Goal: Task Accomplishment & Management: Manage account settings

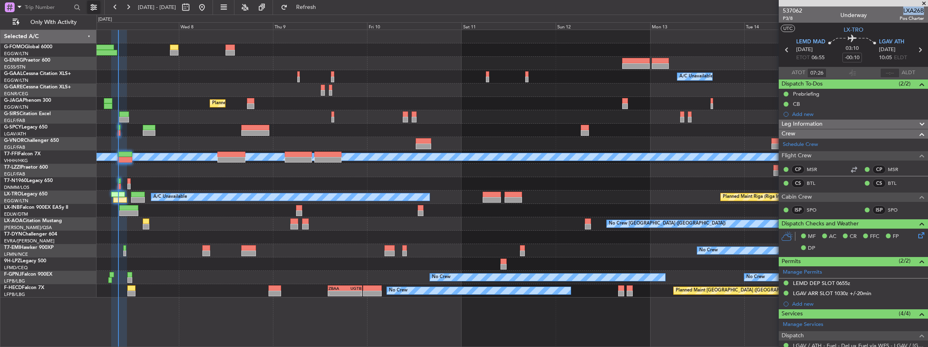
click at [93, 8] on button at bounding box center [93, 7] width 13 height 13
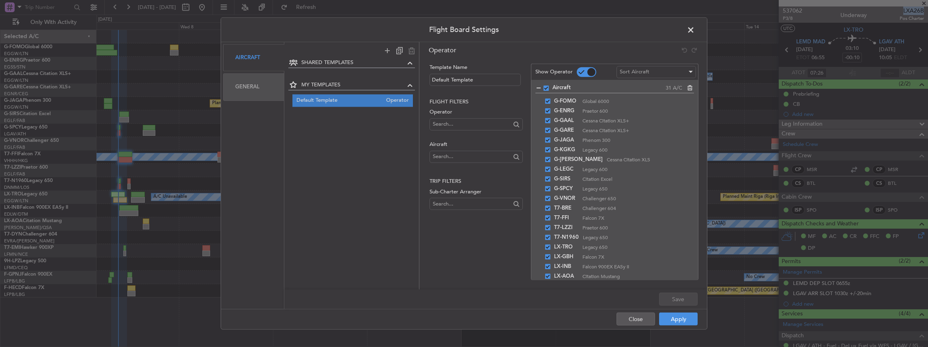
click at [249, 88] on div "General" at bounding box center [253, 86] width 61 height 27
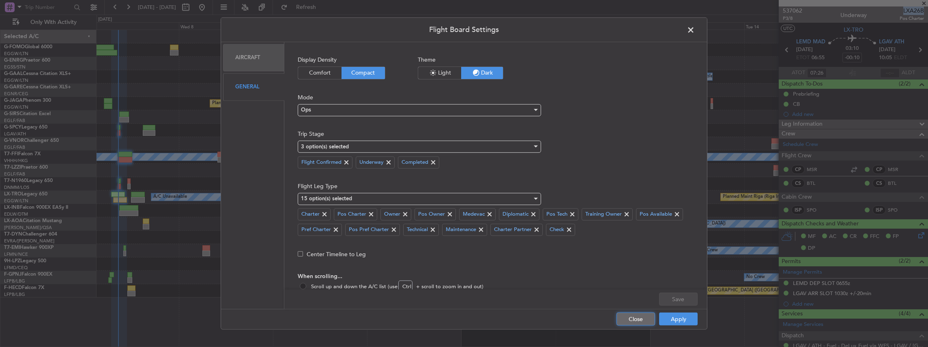
click at [644, 321] on button "Close" at bounding box center [636, 319] width 39 height 13
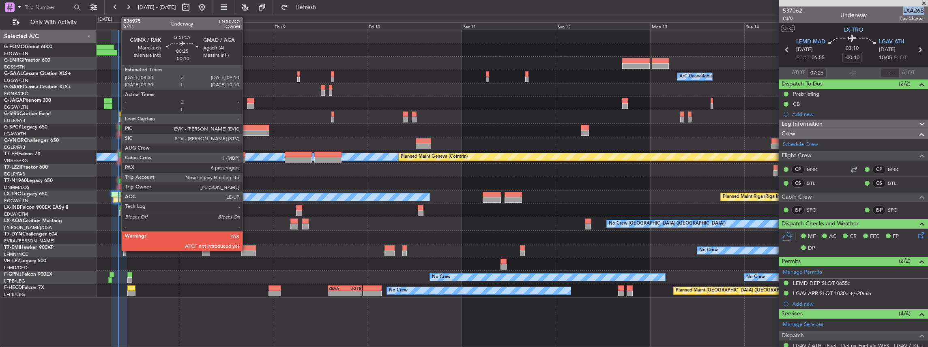
click at [118, 129] on div at bounding box center [119, 128] width 3 height 6
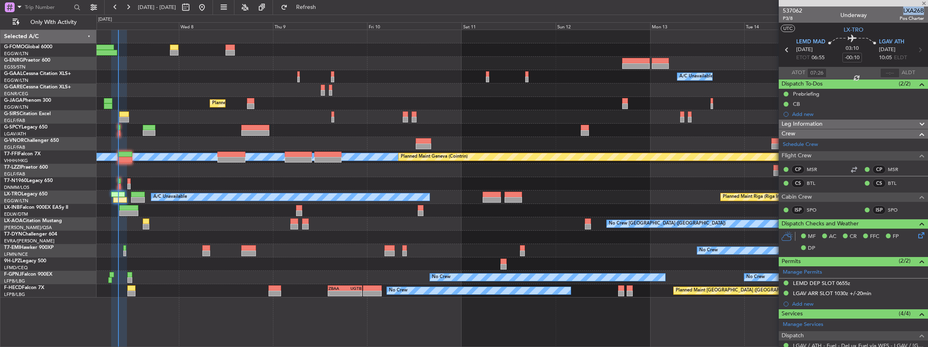
type input "6"
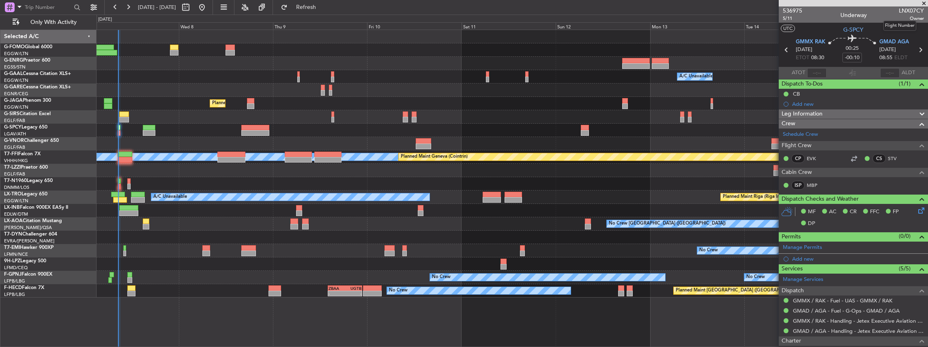
click at [906, 9] on span "LNX07CY" at bounding box center [911, 10] width 25 height 9
copy span "LNX07CY"
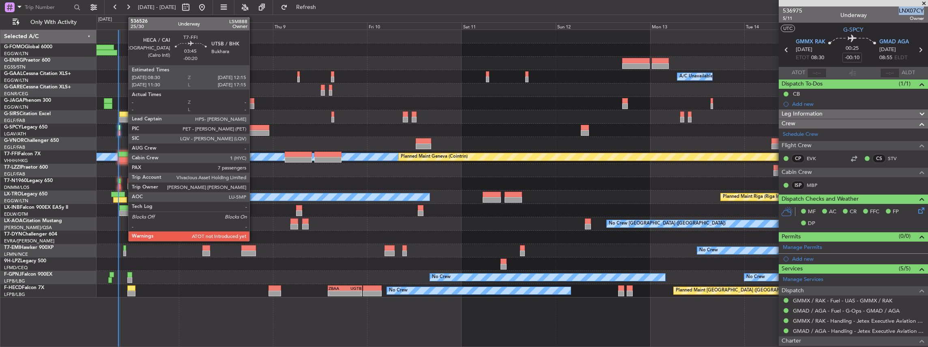
click at [124, 153] on div at bounding box center [125, 155] width 15 height 6
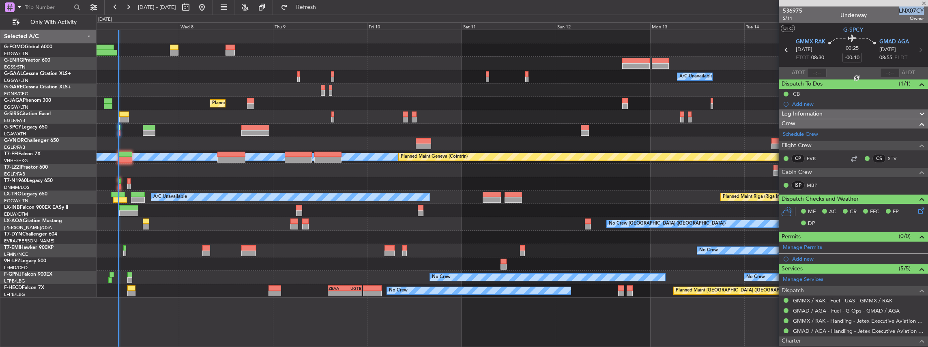
type input "-00:20"
type input "7"
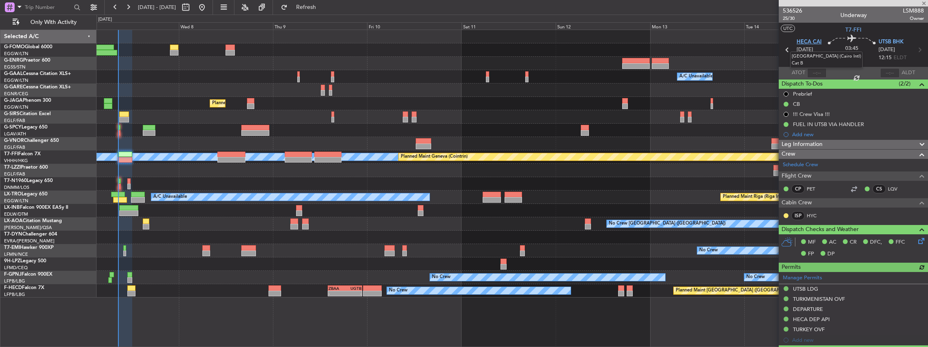
click at [810, 44] on span "HECA CAI" at bounding box center [809, 42] width 25 height 8
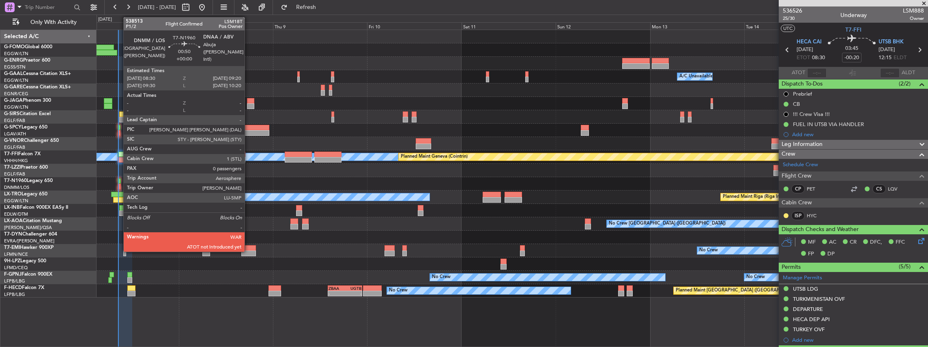
click at [119, 186] on div at bounding box center [120, 187] width 4 height 6
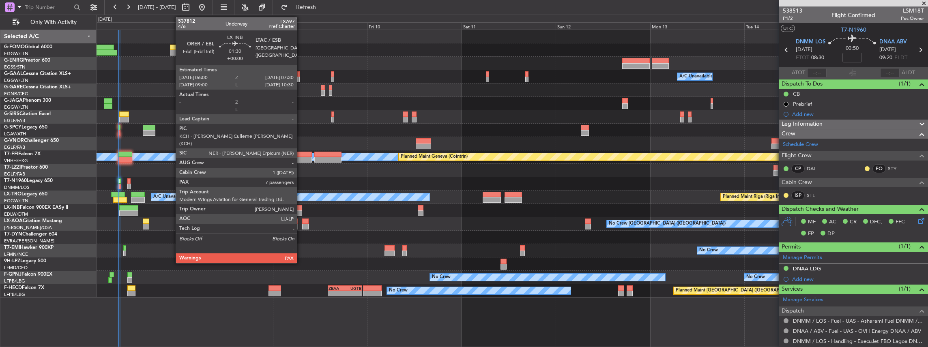
click at [301, 210] on div at bounding box center [299, 208] width 6 height 6
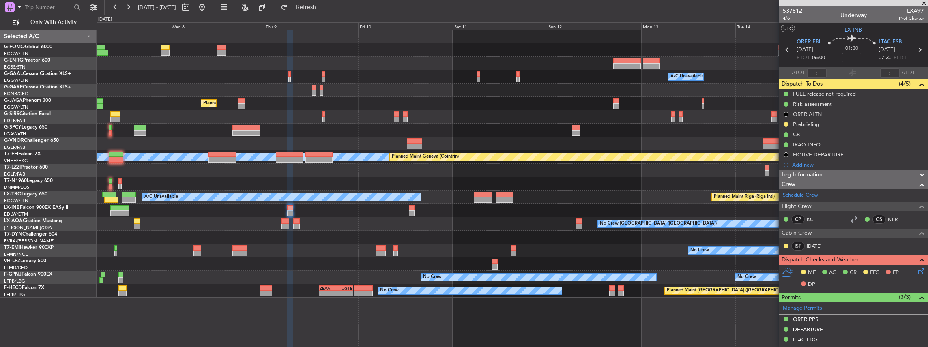
click at [602, 254] on div "No Crew" at bounding box center [513, 250] width 832 height 13
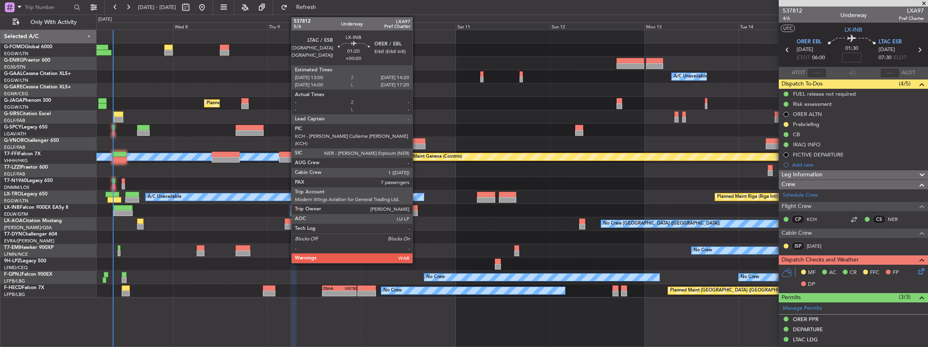
click at [417, 211] on div at bounding box center [414, 214] width 5 height 6
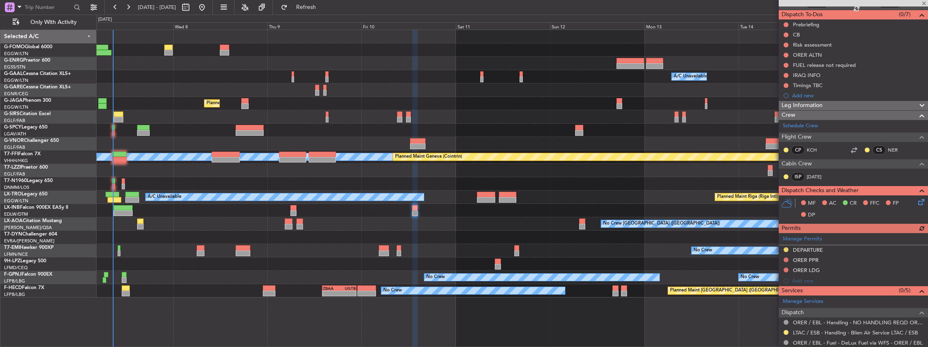
scroll to position [81, 0]
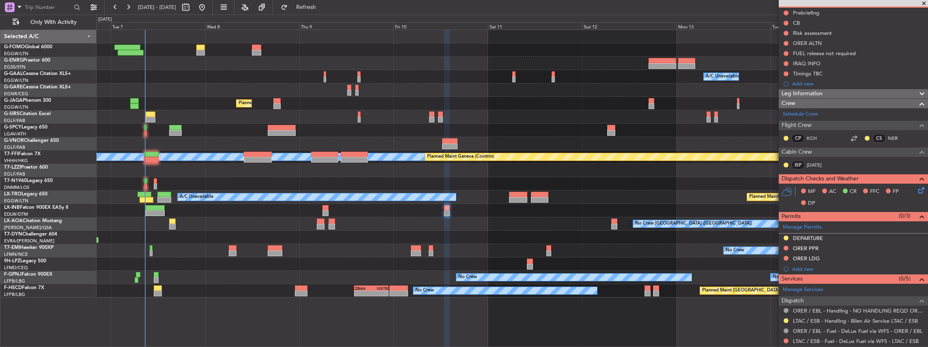
click at [593, 239] on div "Owner A/C Unavailable Owner A/C Unavailable Planned Maint London (Luton) Planne…" at bounding box center [513, 164] width 832 height 268
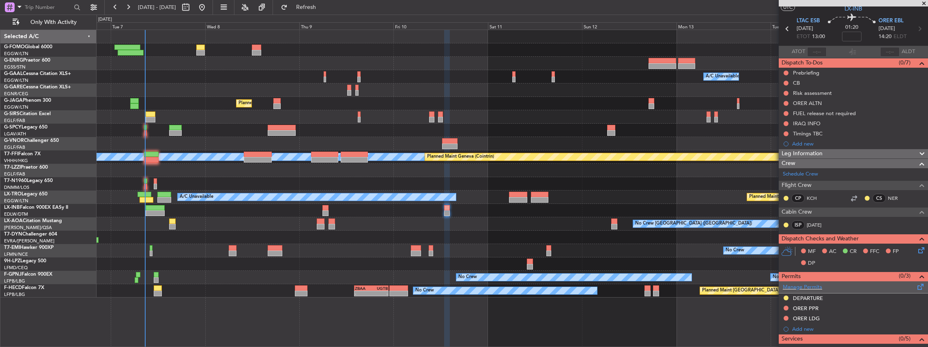
scroll to position [0, 0]
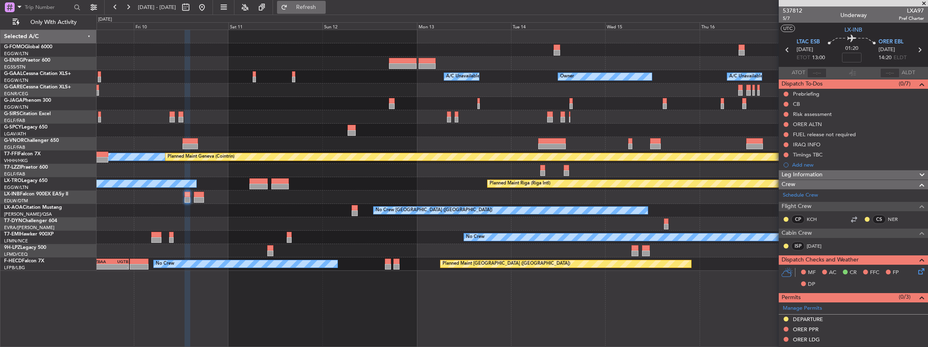
click at [323, 9] on span "Refresh" at bounding box center [306, 7] width 34 height 6
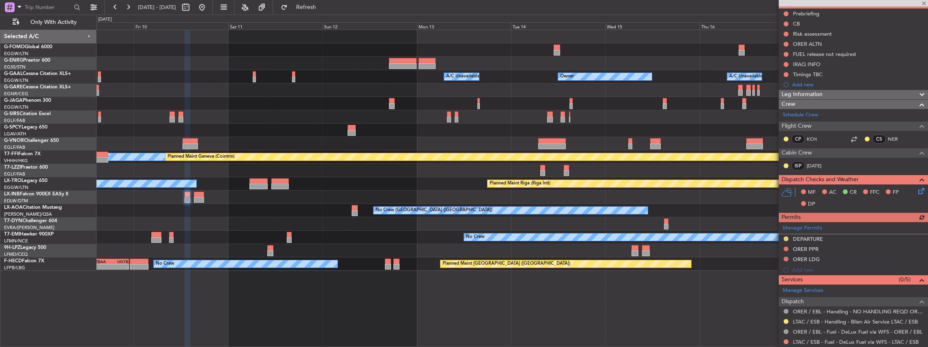
scroll to position [81, 0]
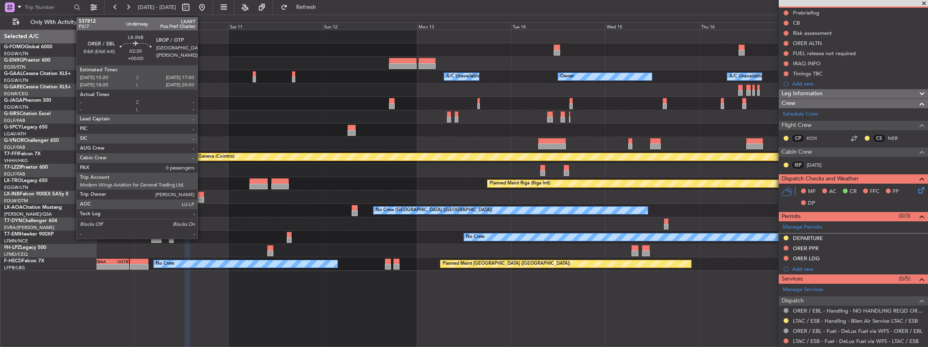
click at [202, 196] on div at bounding box center [199, 195] width 10 height 6
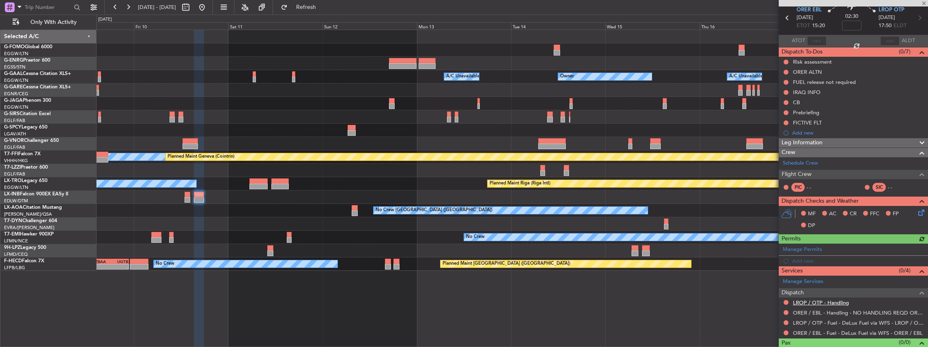
scroll to position [44, 0]
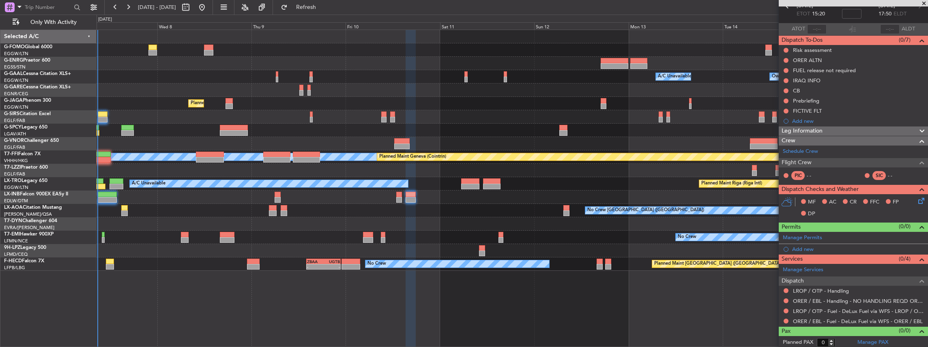
click at [505, 299] on div "A/C Unavailable Owner Owner A/C Unavailable Owner Planned Maint London (Luton) …" at bounding box center [513, 189] width 832 height 318
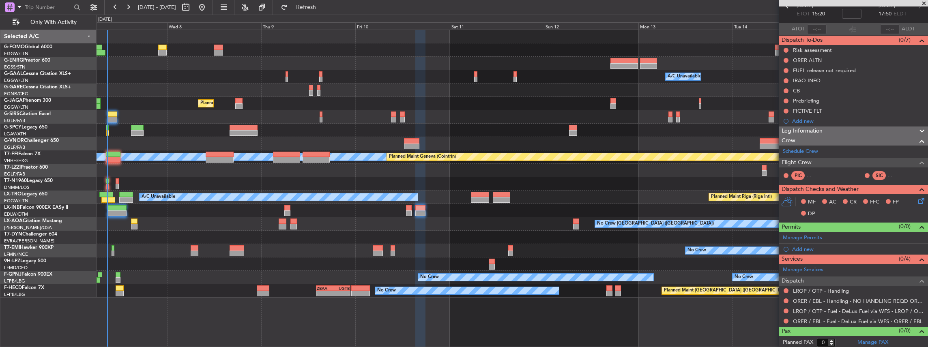
click at [592, 244] on div "A/C Unavailable Owner Owner A/C Unavailable Planned Maint London (Luton) MEL ME…" at bounding box center [513, 164] width 832 height 268
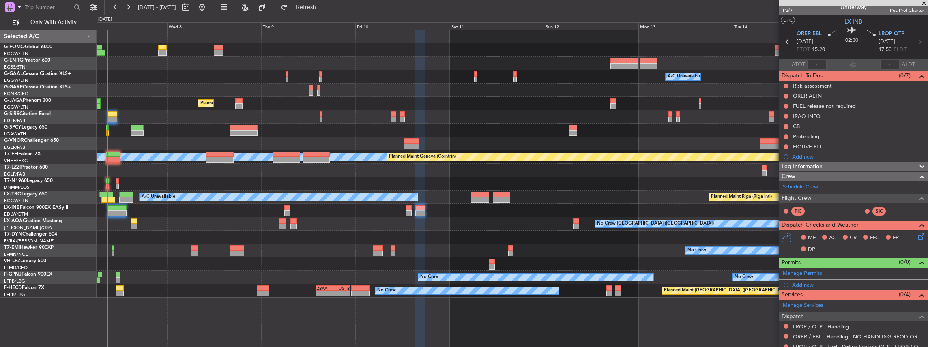
scroll to position [0, 0]
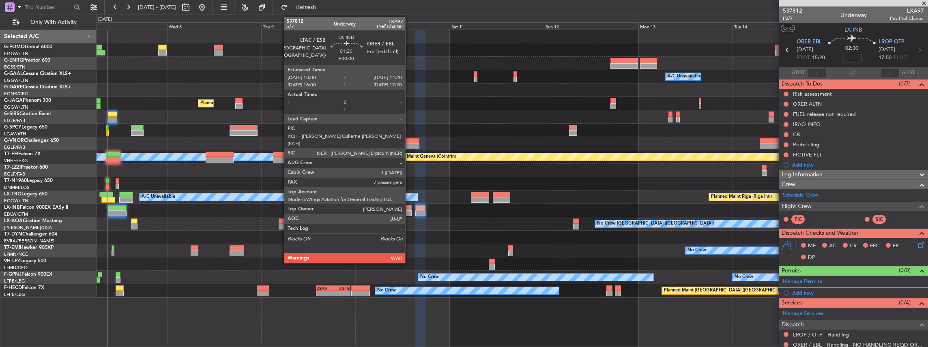
click at [409, 211] on div at bounding box center [408, 214] width 5 height 6
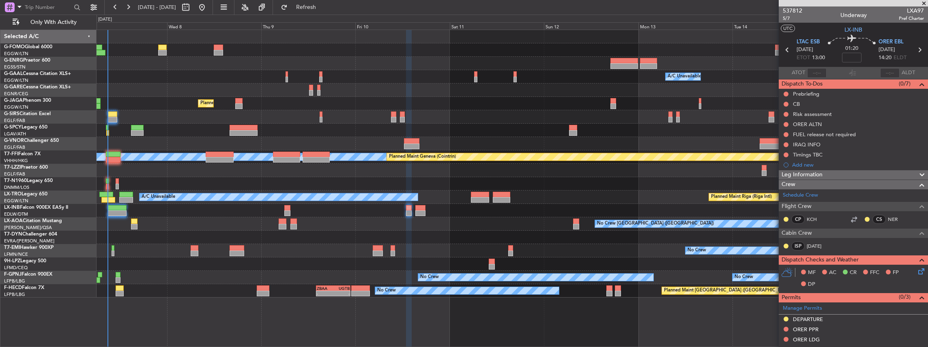
click at [912, 10] on span "LXA97" at bounding box center [911, 10] width 25 height 9
copy span "LXA97"
click at [855, 29] on span "LX-INB" at bounding box center [854, 30] width 18 height 9
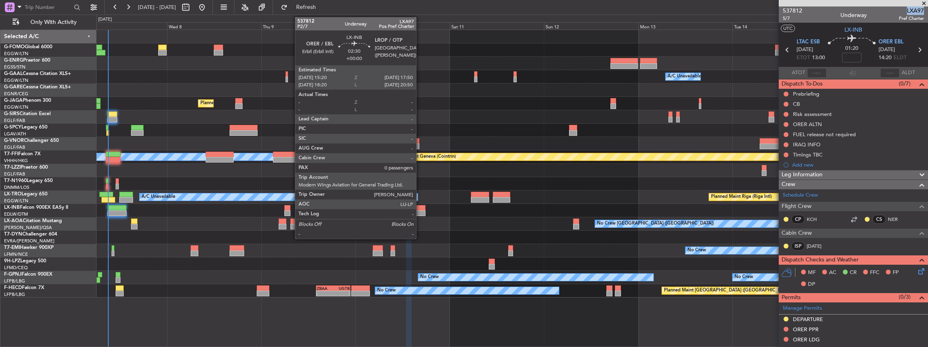
click at [420, 210] on div at bounding box center [420, 208] width 10 height 6
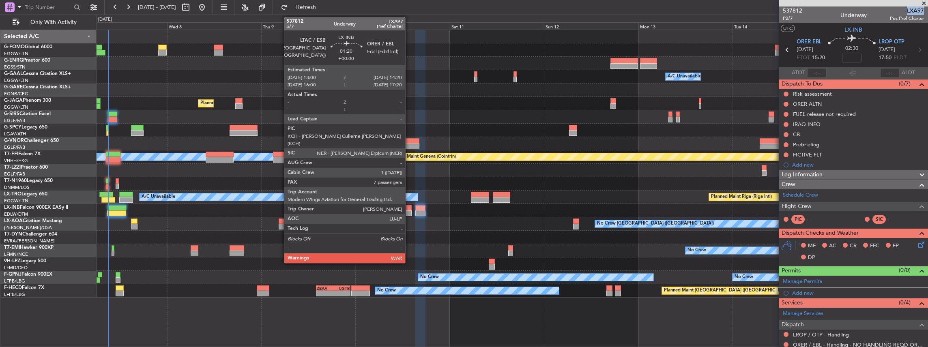
click at [409, 211] on div at bounding box center [408, 214] width 5 height 6
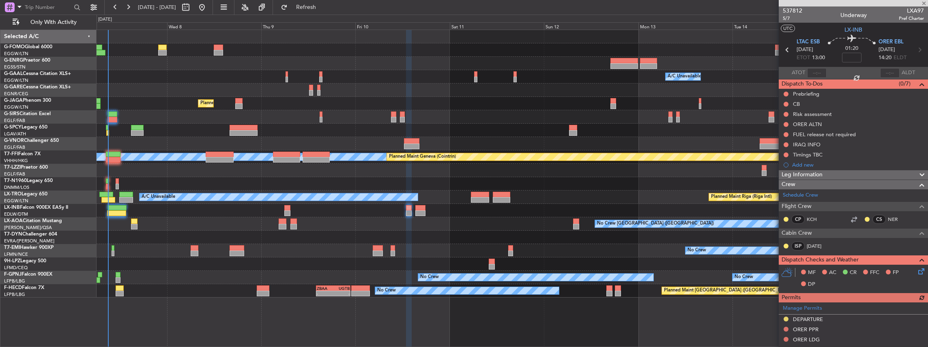
click at [869, 13] on div "537812 5/7 Underway LXA97 Pref Charter" at bounding box center [853, 14] width 149 height 16
drag, startPoint x: 894, startPoint y: 18, endPoint x: 918, endPoint y: 19, distance: 24.0
click at [918, 19] on span "Pref Charter" at bounding box center [911, 18] width 25 height 7
drag, startPoint x: 918, startPoint y: 19, endPoint x: 872, endPoint y: 18, distance: 46.7
click at [872, 18] on div "537812 5/7 Underway LXA97 Pref Charter" at bounding box center [853, 14] width 149 height 16
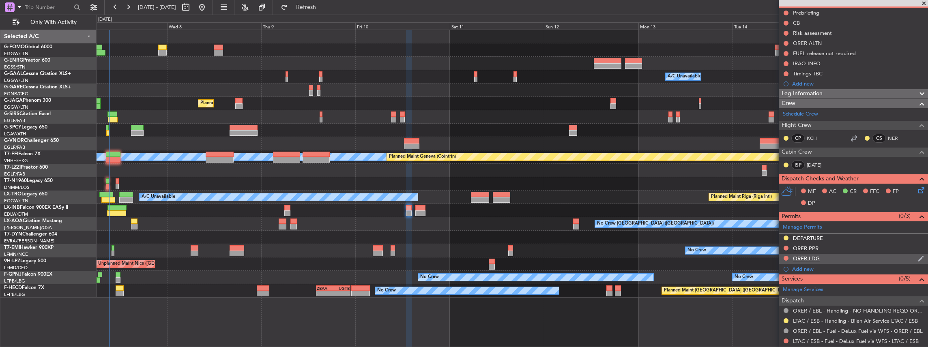
scroll to position [135, 0]
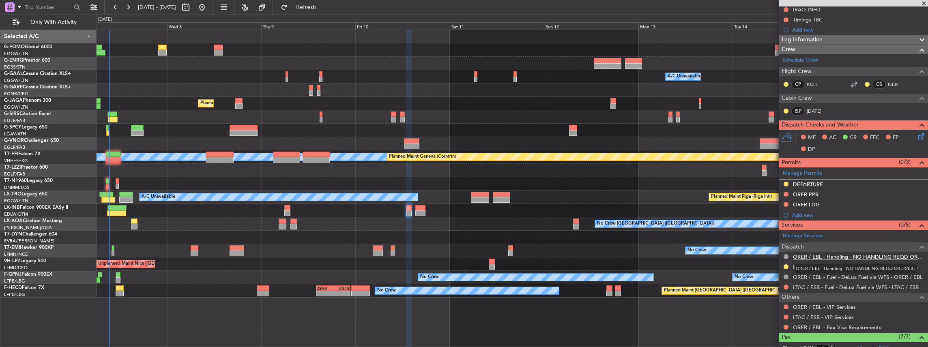
click at [831, 256] on link "ORER / EBL - Handling - NO HANDLING REQD ORER/EBL" at bounding box center [858, 257] width 131 height 7
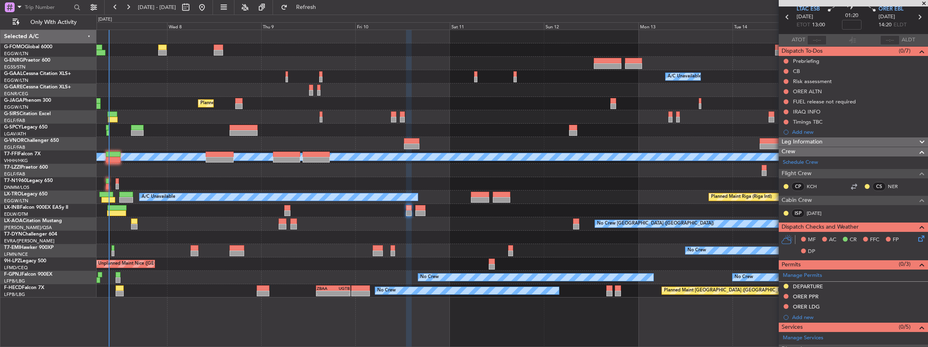
scroll to position [0, 0]
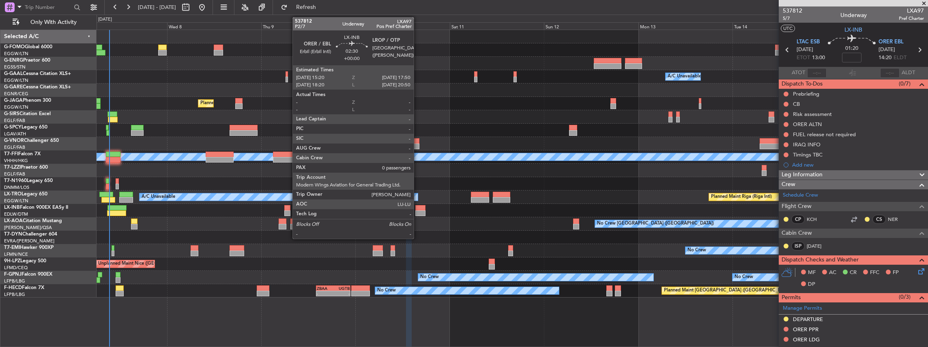
click at [418, 211] on div at bounding box center [420, 214] width 10 height 6
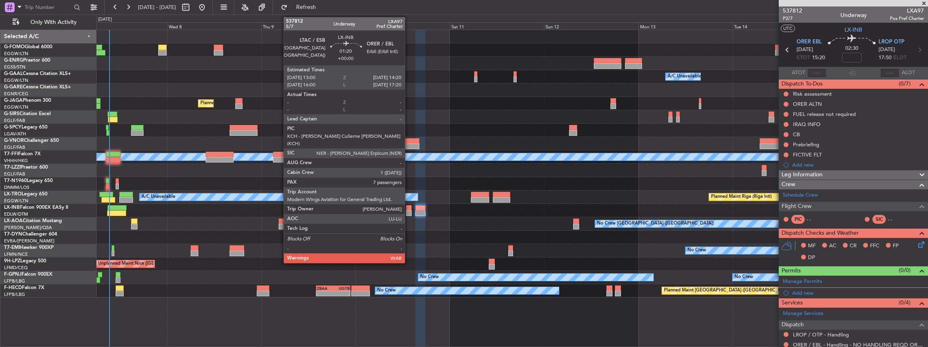
click at [409, 212] on div at bounding box center [408, 214] width 5 height 6
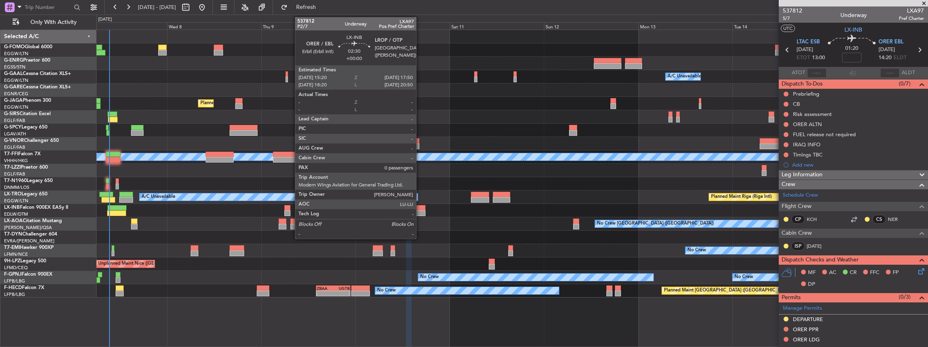
click at [420, 212] on div at bounding box center [420, 214] width 10 height 6
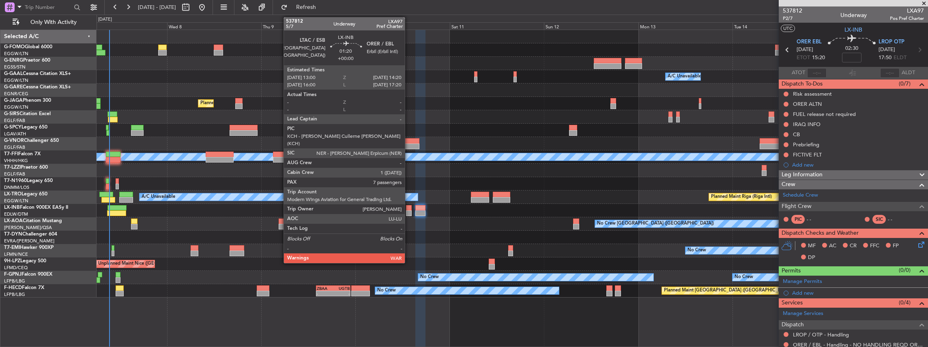
click at [409, 213] on div at bounding box center [408, 214] width 5 height 6
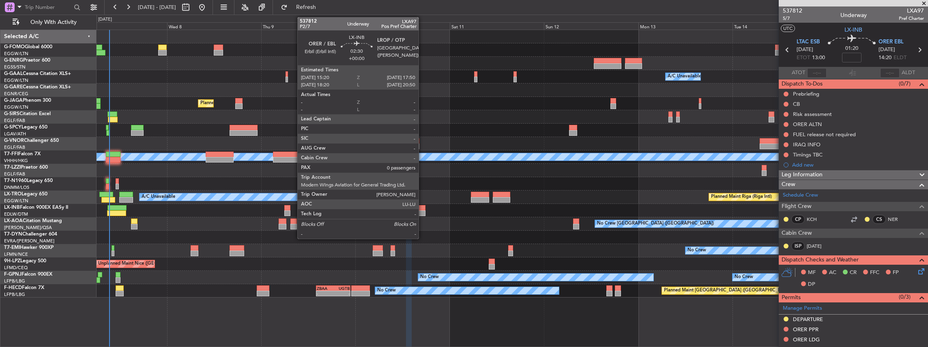
click at [422, 209] on div at bounding box center [420, 208] width 10 height 6
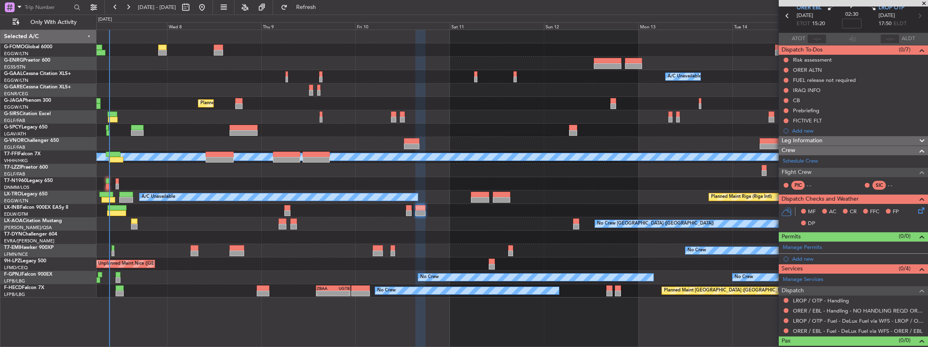
scroll to position [44, 0]
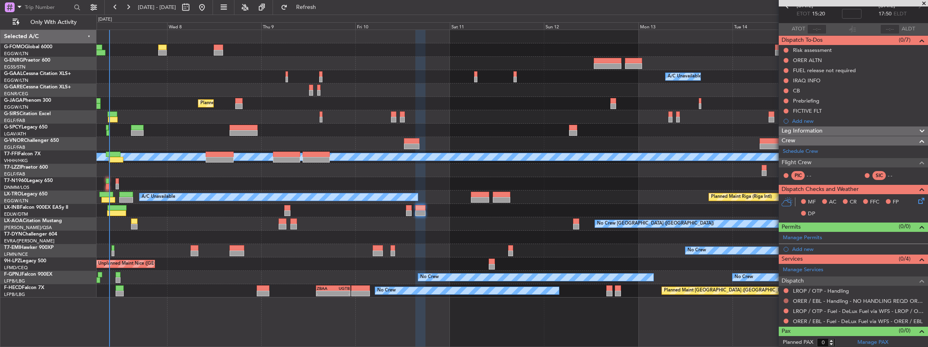
click at [785, 299] on button at bounding box center [786, 301] width 5 height 5
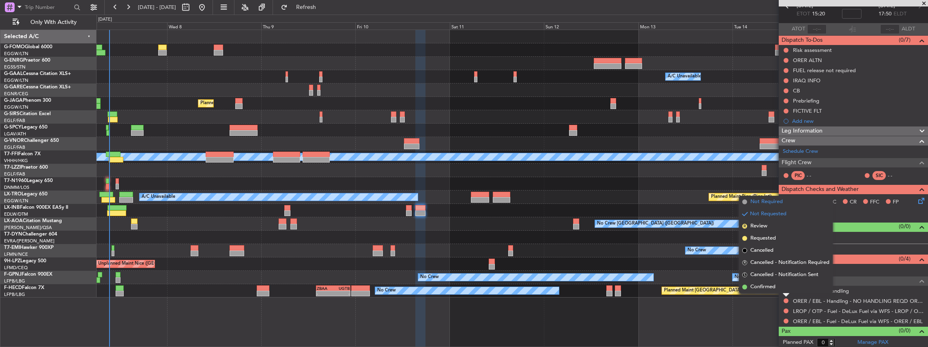
click at [768, 204] on span "Not Required" at bounding box center [767, 202] width 32 height 8
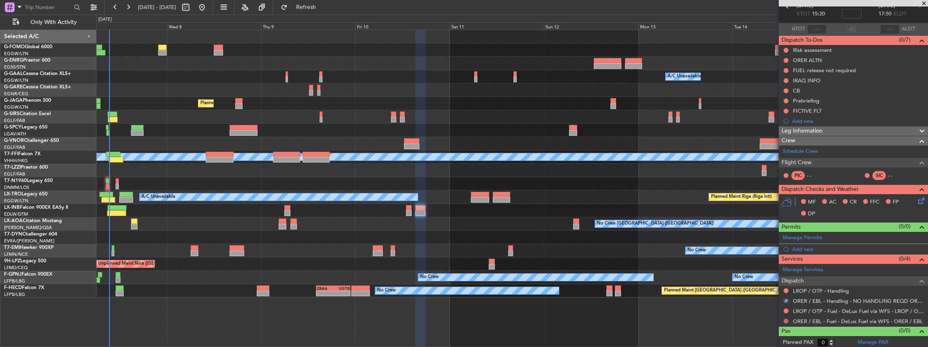
click at [785, 320] on button at bounding box center [786, 321] width 5 height 5
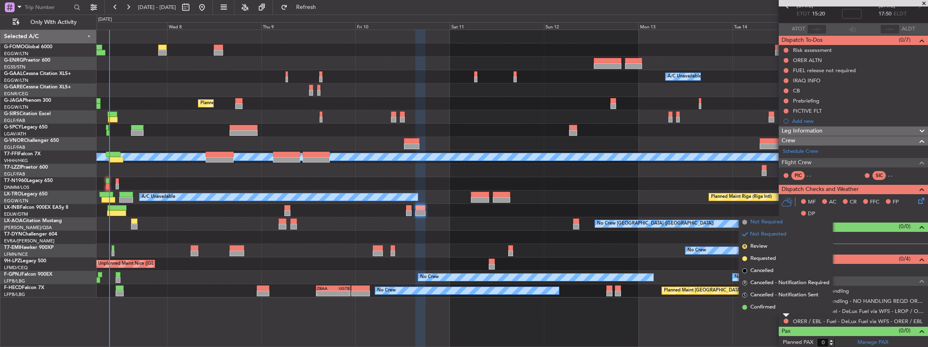
click at [771, 224] on span "Not Required" at bounding box center [767, 222] width 32 height 8
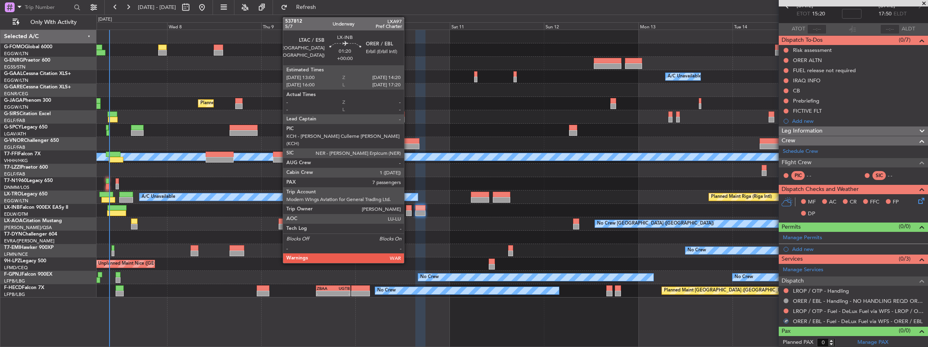
click at [408, 211] on div at bounding box center [408, 214] width 5 height 6
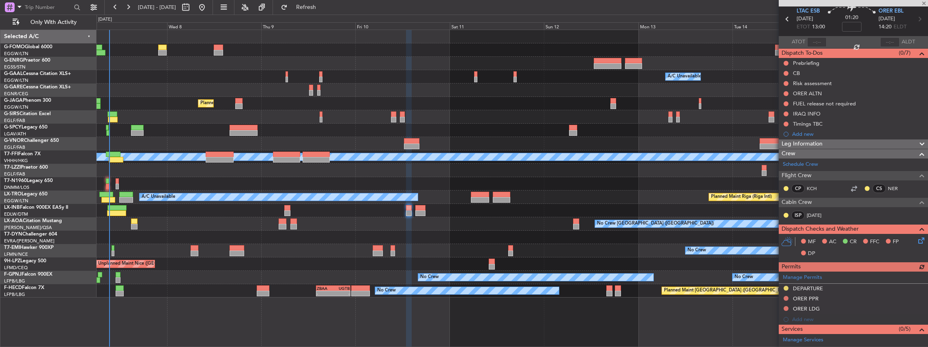
scroll to position [54, 0]
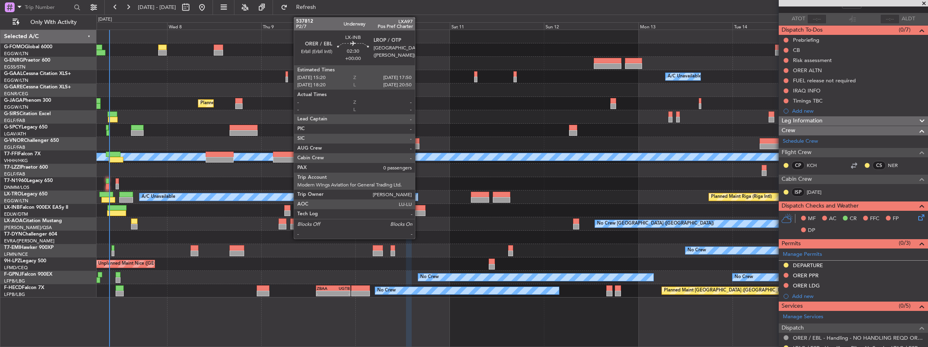
click at [419, 209] on div at bounding box center [420, 208] width 10 height 6
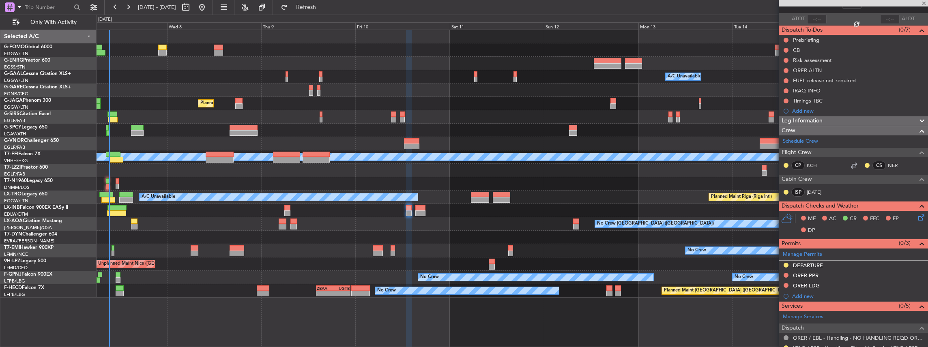
scroll to position [0, 0]
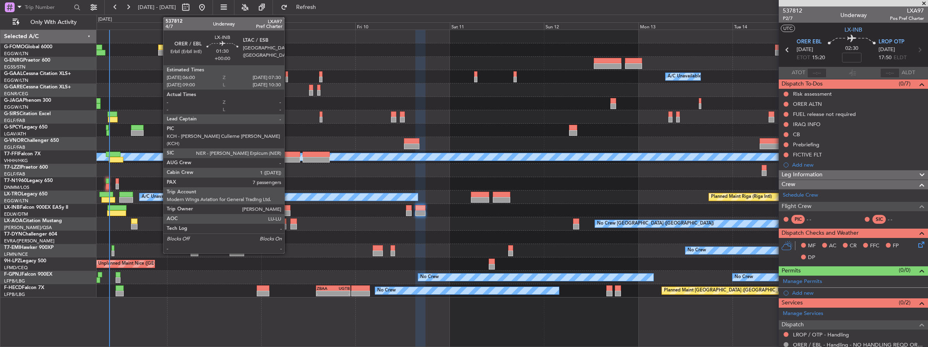
click at [288, 213] on div at bounding box center [287, 214] width 6 height 6
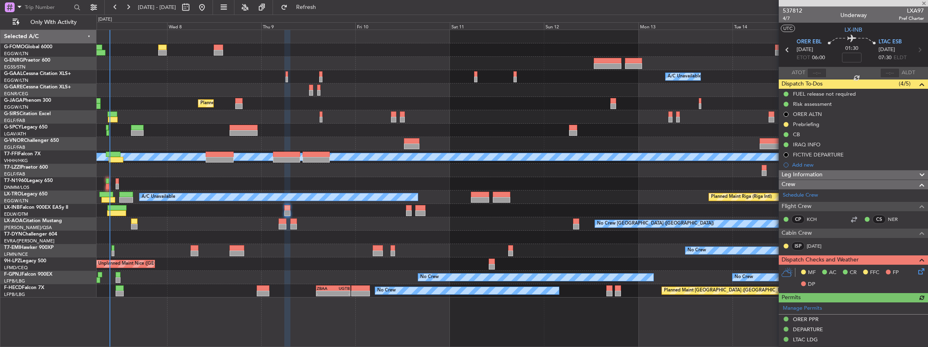
scroll to position [27, 0]
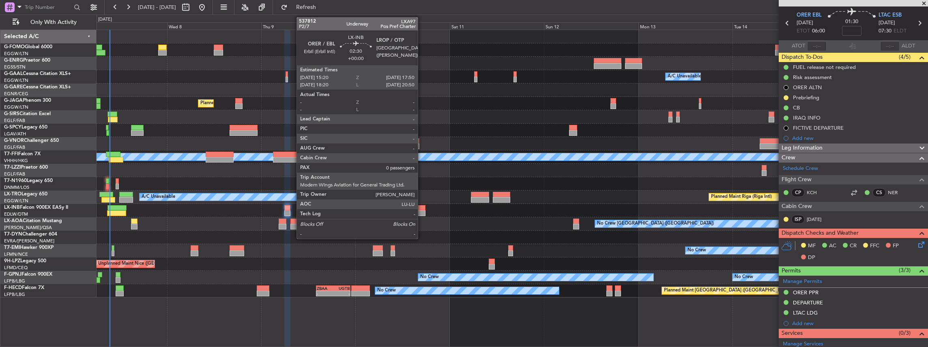
click at [422, 211] on div at bounding box center [420, 214] width 10 height 6
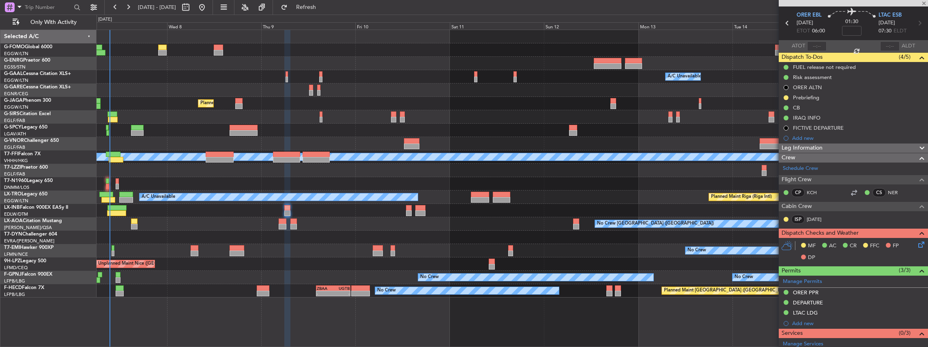
type input "0"
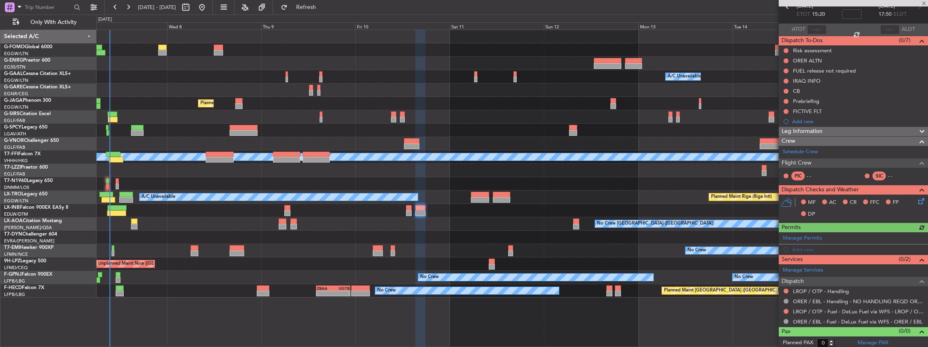
scroll to position [44, 0]
click at [865, 237] on div "Manage Permits Add new" at bounding box center [853, 243] width 149 height 23
click at [833, 237] on div "Manage Permits" at bounding box center [853, 238] width 149 height 12
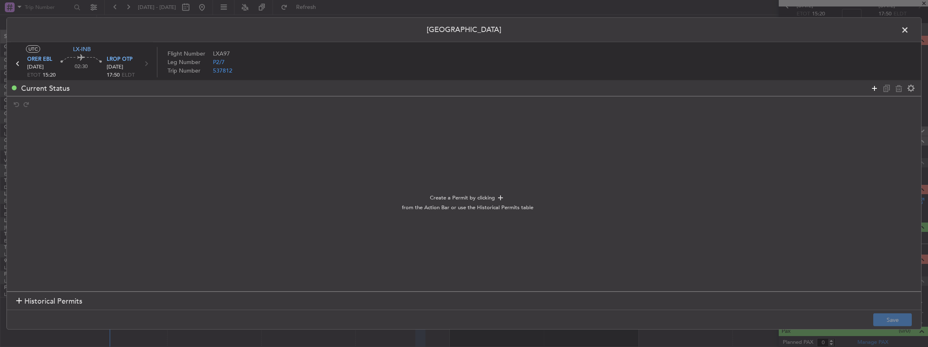
click at [873, 88] on icon at bounding box center [875, 88] width 10 height 10
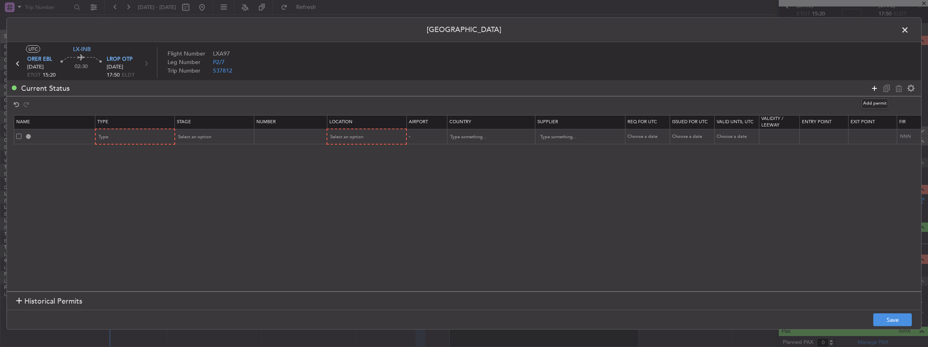
click at [873, 88] on icon at bounding box center [875, 88] width 10 height 10
click at [139, 135] on div "Type" at bounding box center [132, 137] width 67 height 12
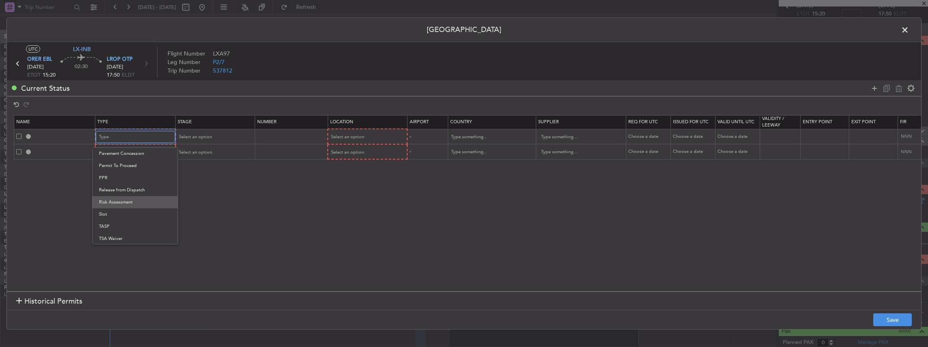
scroll to position [244, 0]
click at [110, 177] on span "PPR" at bounding box center [135, 178] width 72 height 12
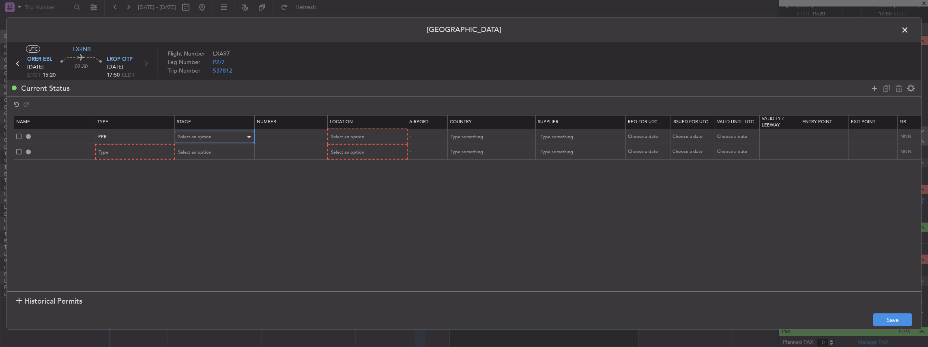
click at [195, 136] on span "Select an option" at bounding box center [194, 137] width 33 height 6
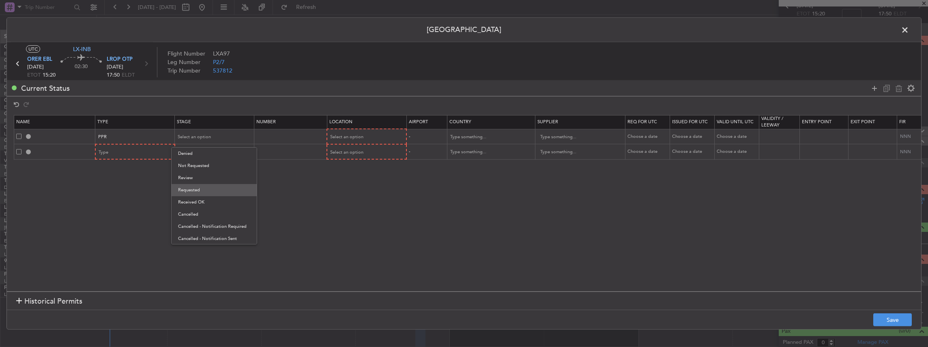
click at [199, 192] on span "Requested" at bounding box center [214, 190] width 72 height 12
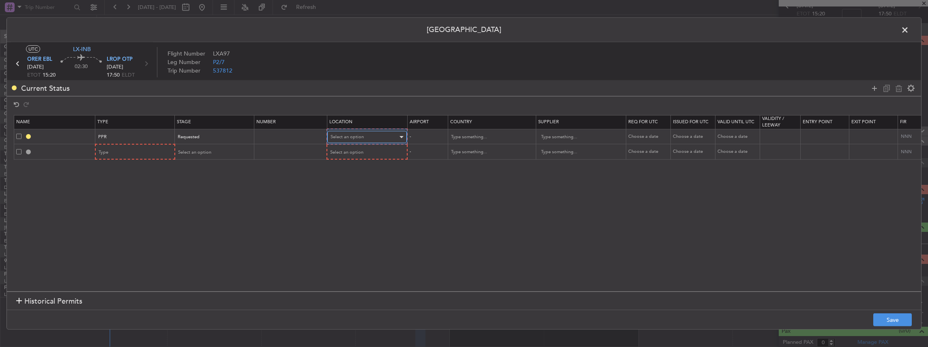
click at [360, 138] on span "Select an option" at bounding box center [347, 137] width 33 height 6
click at [347, 154] on span "Departure" at bounding box center [367, 154] width 72 height 12
click at [133, 151] on div "Type" at bounding box center [132, 152] width 67 height 12
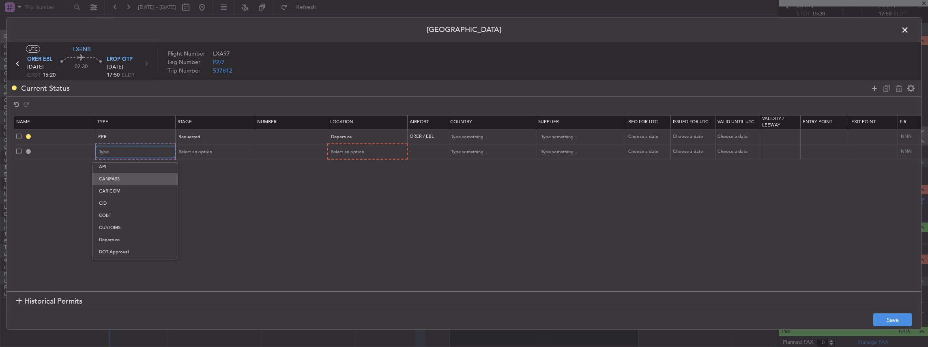
scroll to position [54, 0]
click at [120, 213] on span "Departure" at bounding box center [135, 212] width 72 height 12
click at [208, 153] on span "Select an option" at bounding box center [194, 152] width 33 height 6
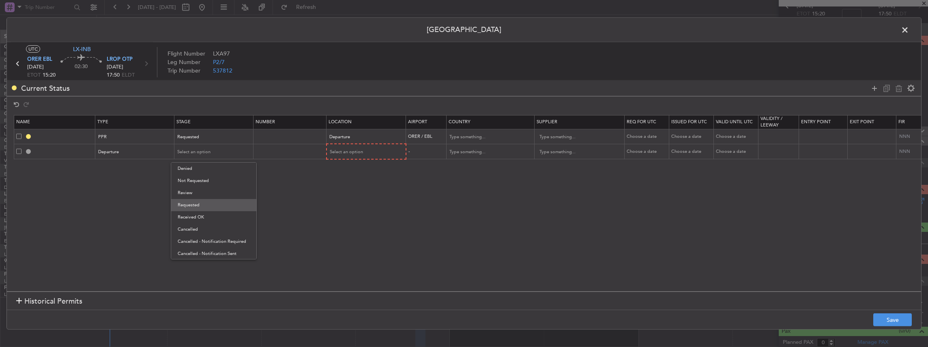
click at [202, 204] on span "Requested" at bounding box center [214, 205] width 72 height 12
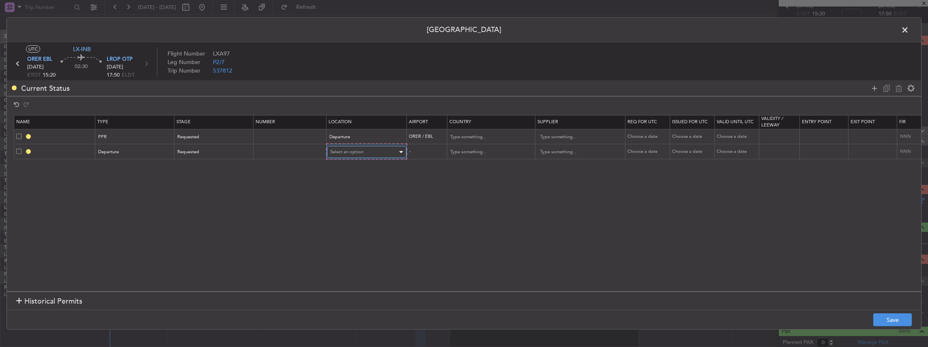
click at [351, 146] on div "Select an option" at bounding box center [363, 152] width 67 height 12
click at [346, 170] on span "Departure" at bounding box center [366, 169] width 72 height 12
click at [893, 317] on button "Save" at bounding box center [893, 320] width 39 height 13
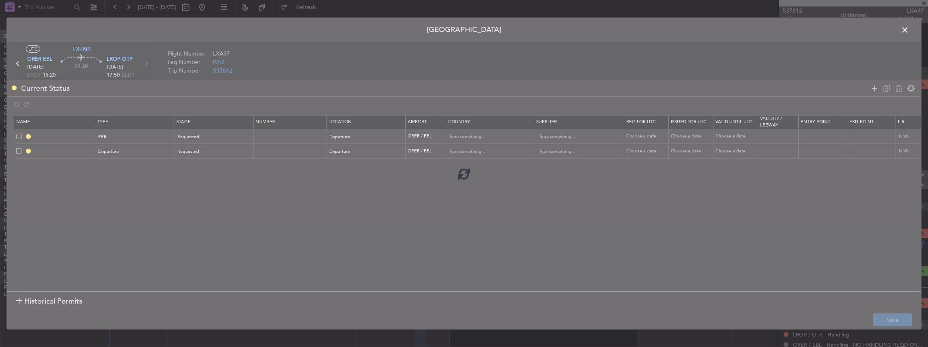
scroll to position [44, 0]
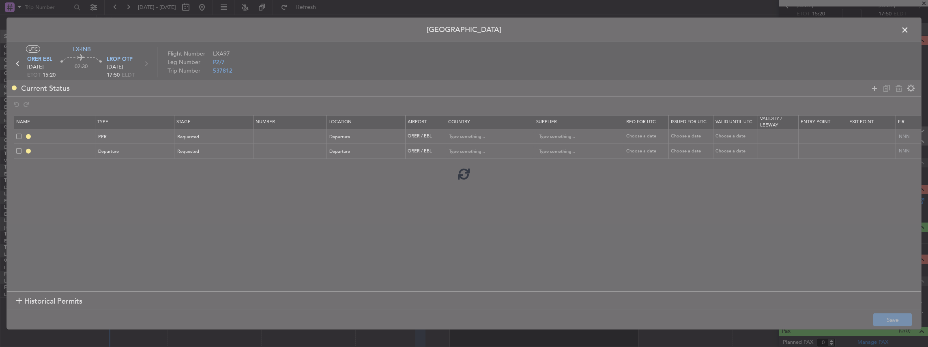
type input "ORER PPR"
type input "[GEOGRAPHIC_DATA]"
type input "NNN"
type input "1"
type input "DEPARTURE"
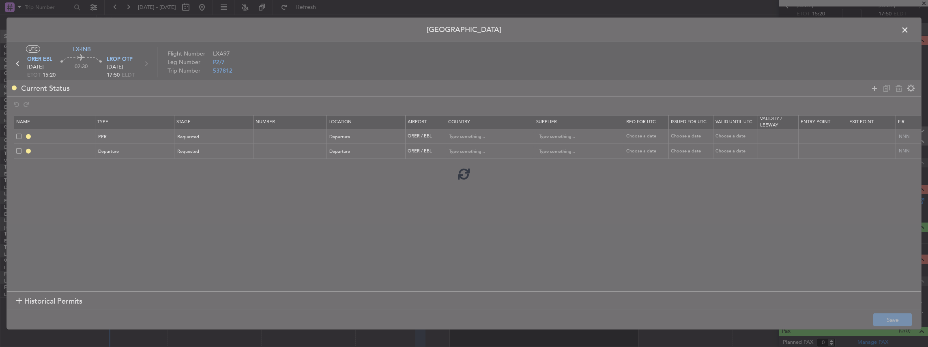
type input "[GEOGRAPHIC_DATA]"
type input "NNN"
type input "1"
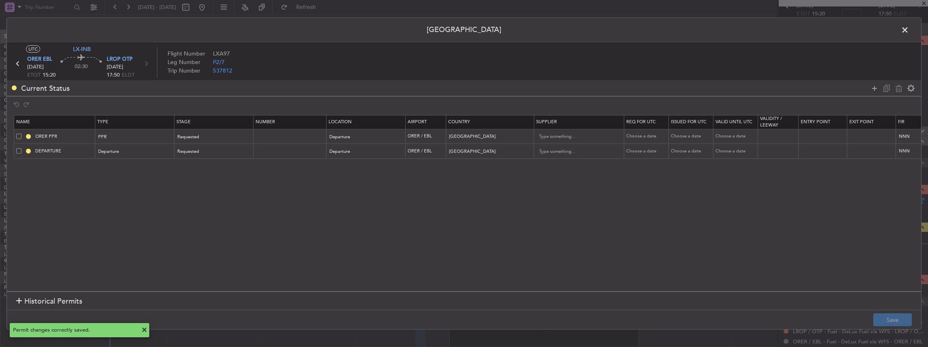
click at [909, 29] on span at bounding box center [909, 32] width 0 height 16
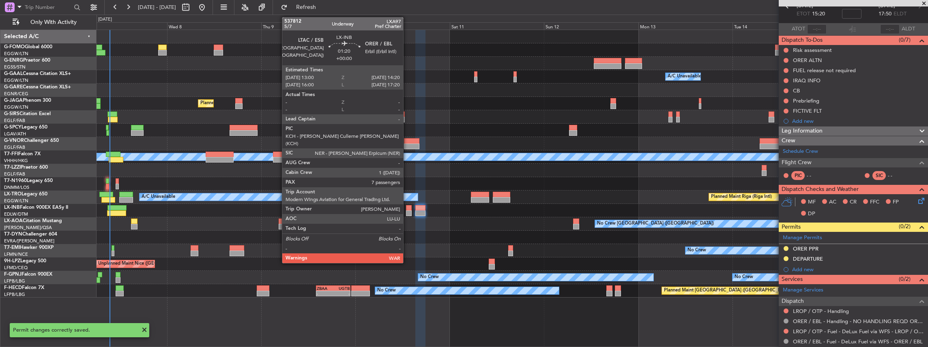
click at [407, 209] on div at bounding box center [408, 208] width 5 height 6
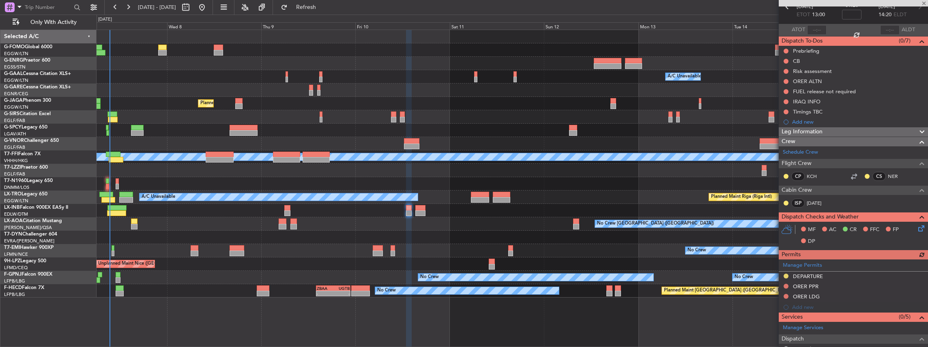
scroll to position [54, 0]
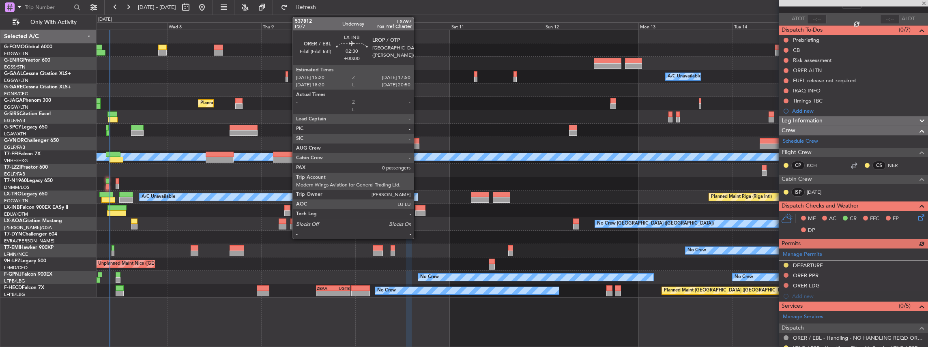
click at [419, 207] on div at bounding box center [420, 208] width 10 height 6
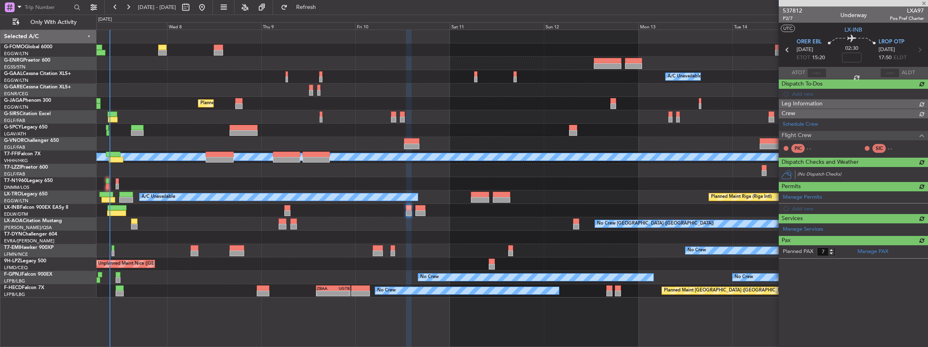
type input "0"
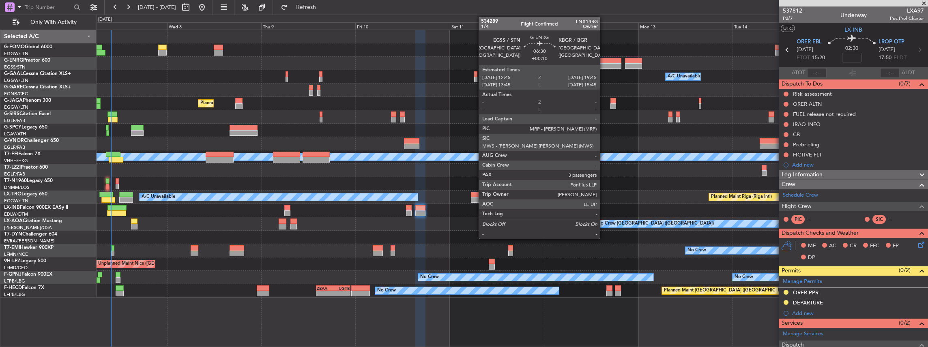
click at [604, 64] on div at bounding box center [608, 66] width 28 height 6
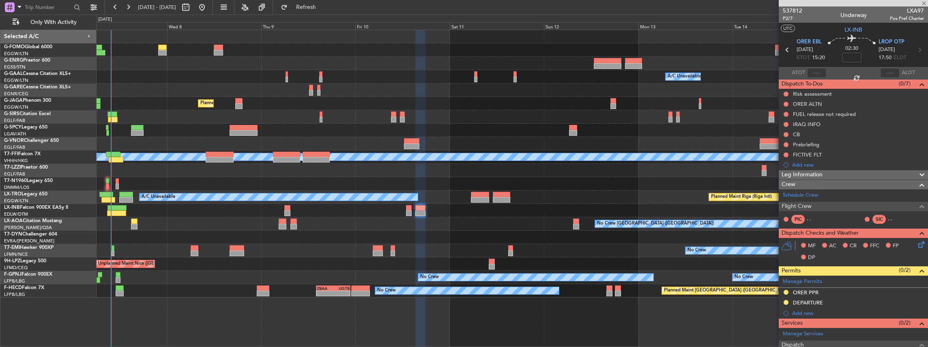
type input "+00:10"
type input "3"
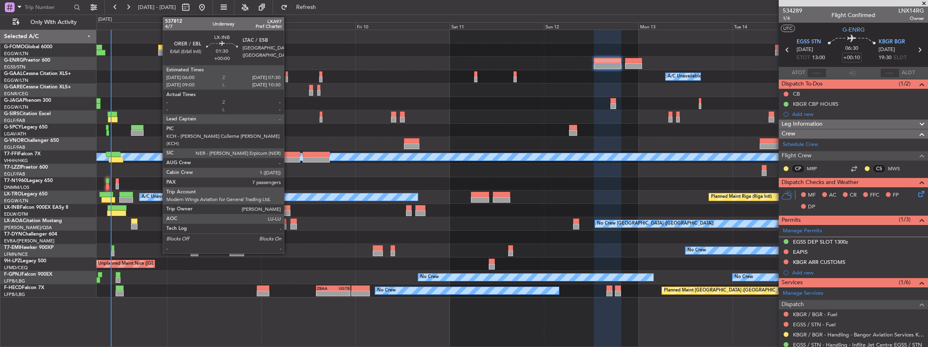
click at [288, 211] on div at bounding box center [287, 214] width 6 height 6
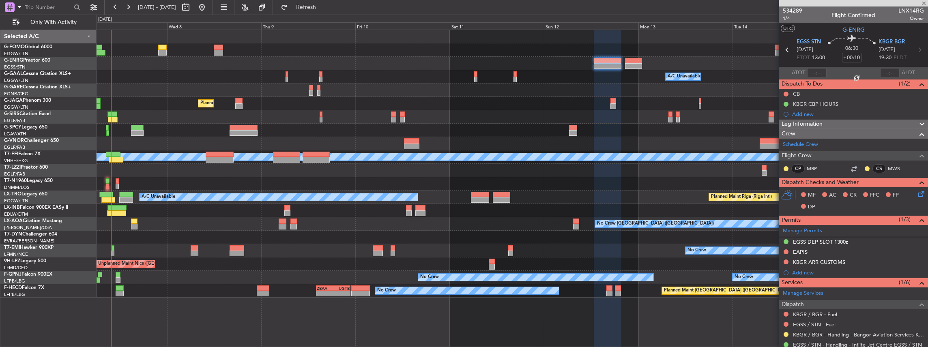
type input "7"
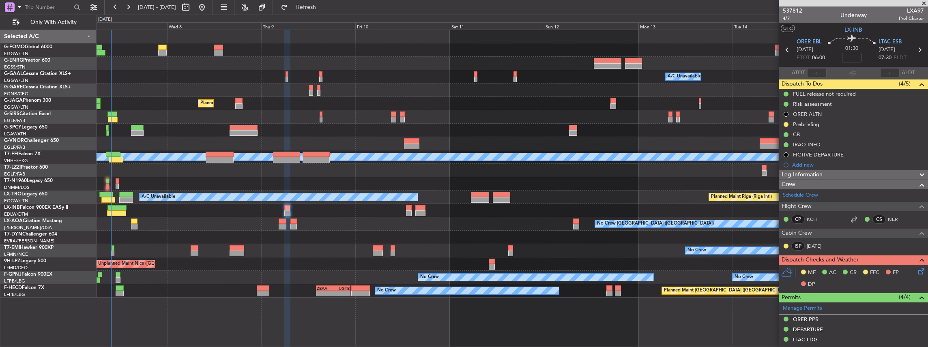
scroll to position [81, 0]
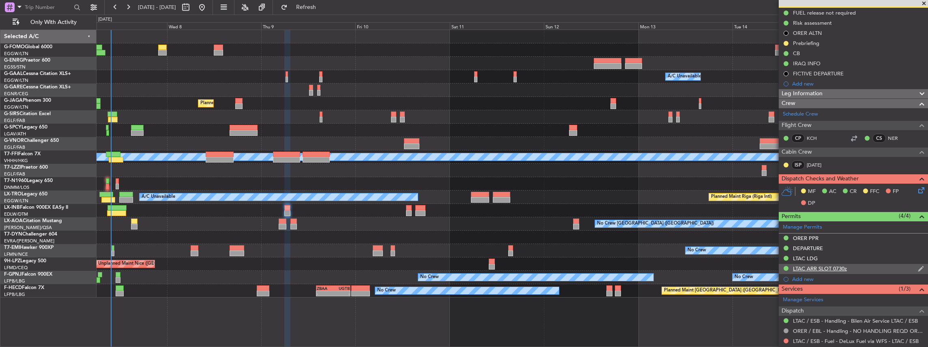
click at [855, 269] on div "LTAC ARR SLOT 0730z" at bounding box center [853, 269] width 149 height 10
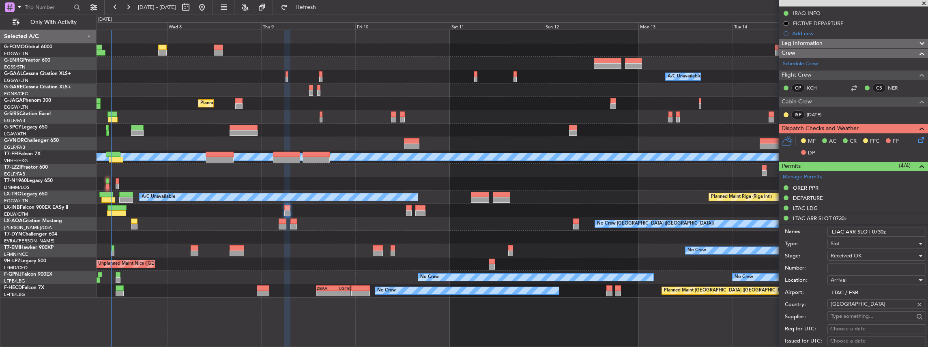
scroll to position [135, 0]
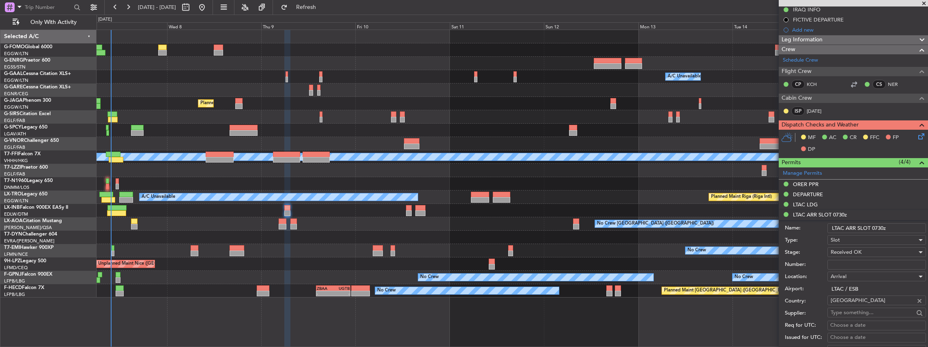
click at [838, 266] on input "Number:" at bounding box center [877, 265] width 99 height 10
paste input "LTACAGN3799000"
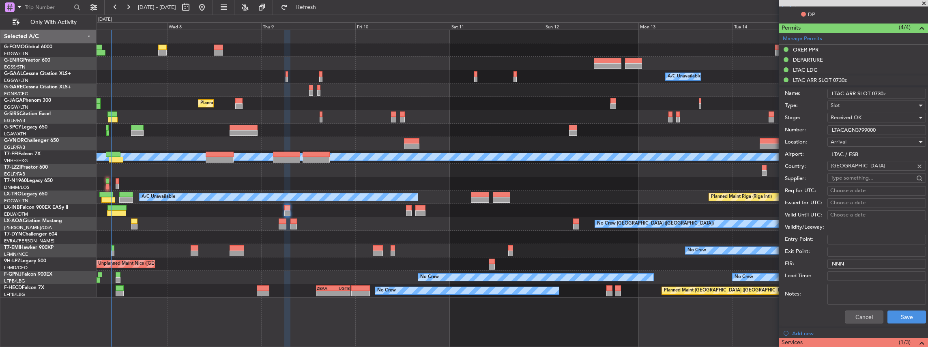
scroll to position [270, 0]
type input "LTACAGN3799000"
click at [896, 310] on button "Save" at bounding box center [907, 316] width 39 height 13
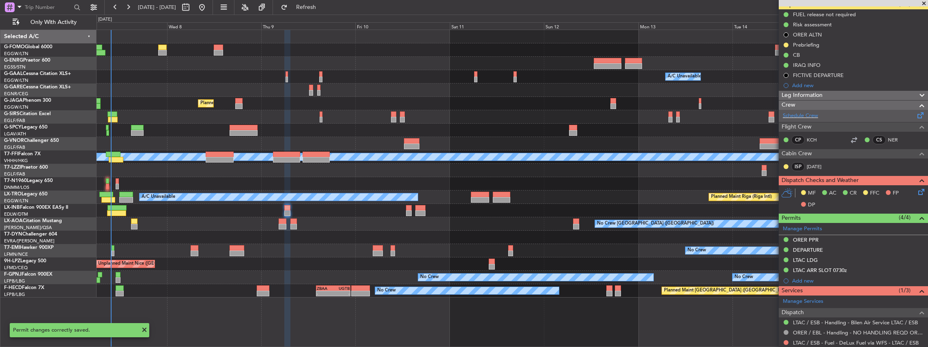
scroll to position [27, 0]
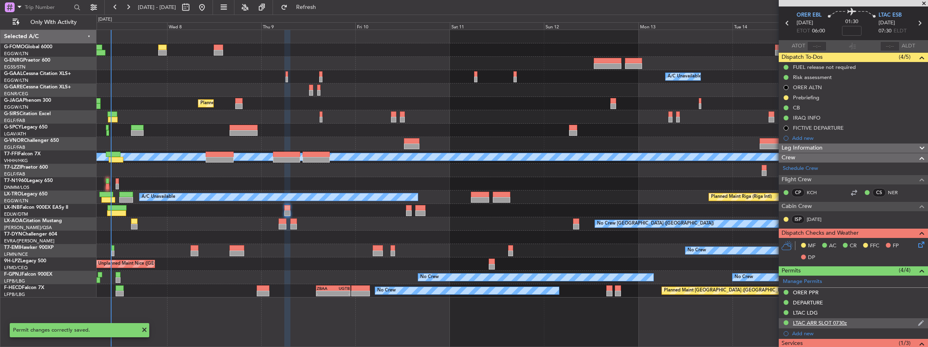
click at [858, 320] on div "LTAC ARR SLOT 0730z" at bounding box center [853, 323] width 149 height 10
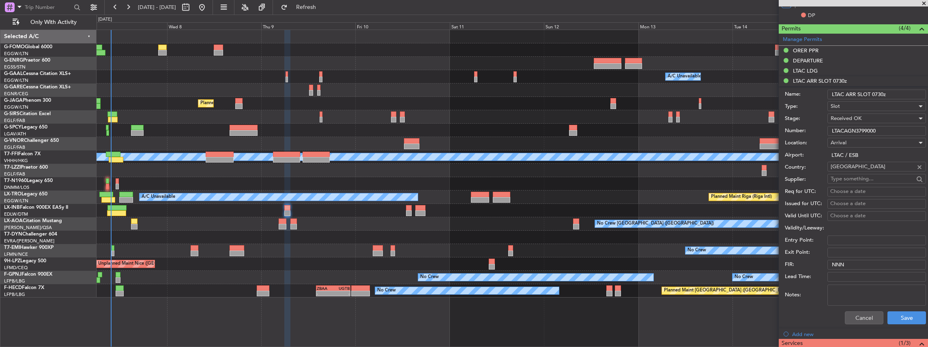
scroll to position [270, 0]
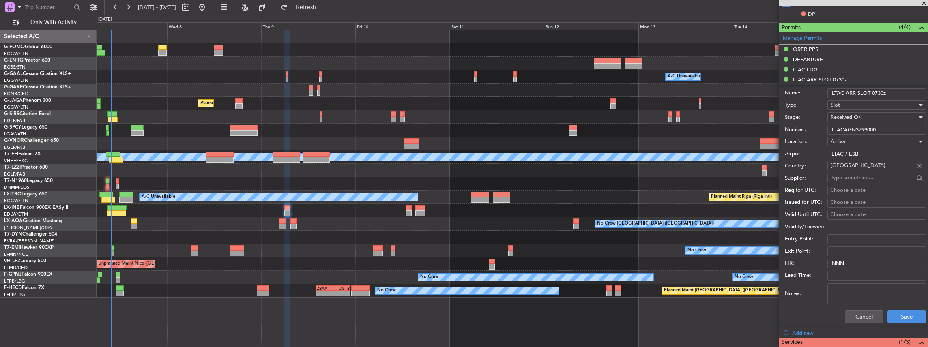
click at [871, 323] on div "Cancel Save" at bounding box center [855, 316] width 141 height 21
click at [868, 318] on button "Cancel" at bounding box center [864, 316] width 39 height 13
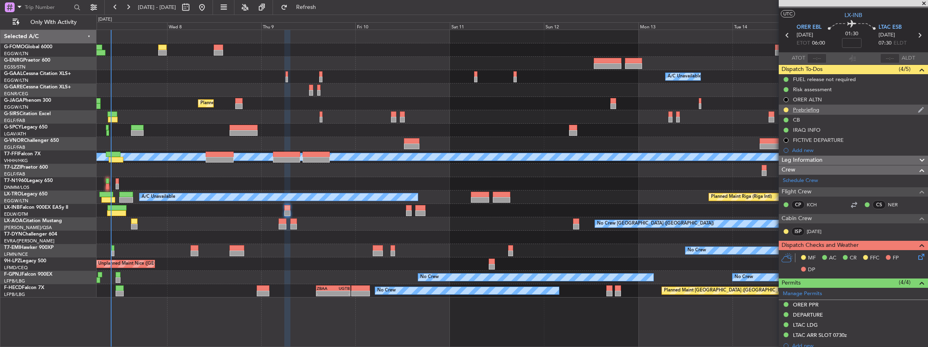
scroll to position [0, 0]
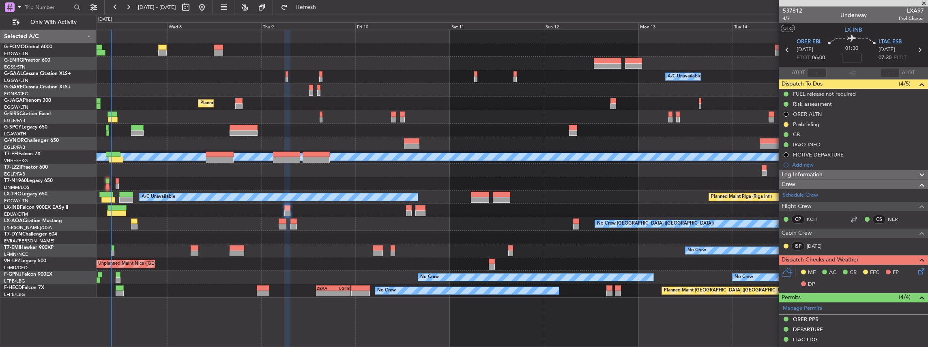
click at [917, 48] on icon at bounding box center [920, 50] width 11 height 11
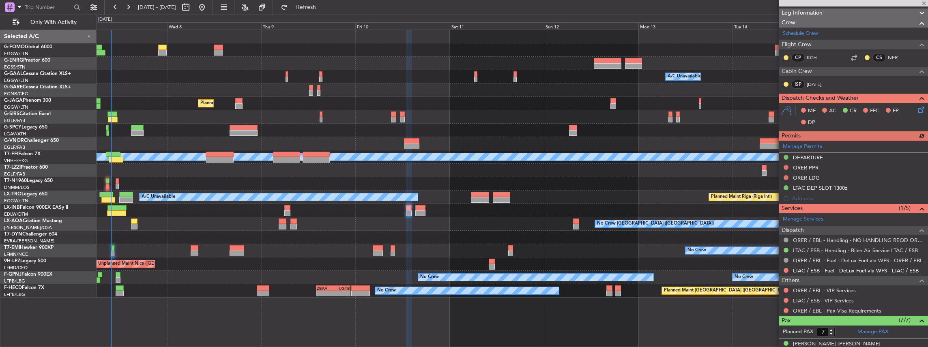
scroll to position [162, 0]
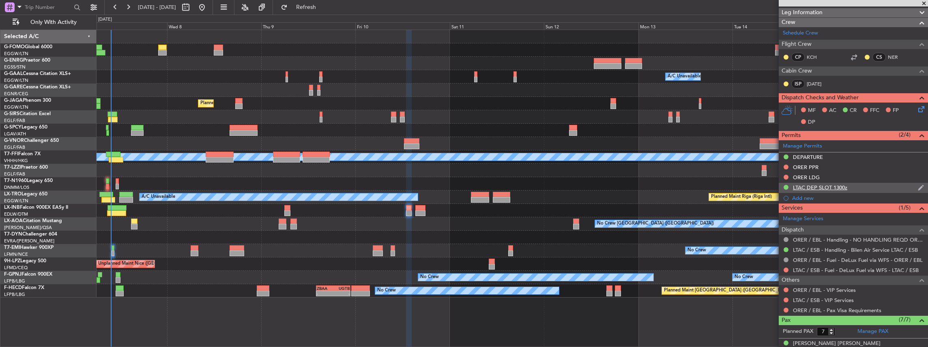
click at [883, 185] on div "LTAC DEP SLOT 1300z" at bounding box center [853, 188] width 149 height 10
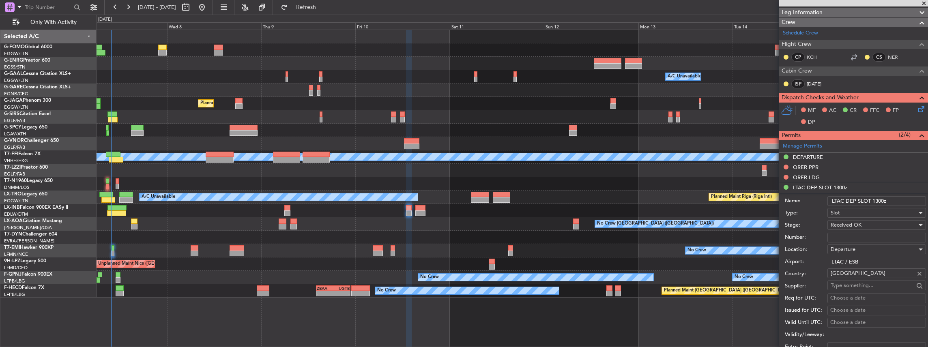
click at [846, 238] on input "Number:" at bounding box center [877, 238] width 99 height 10
paste input "LTACDGN3800000"
type input "LTACDGN3800000"
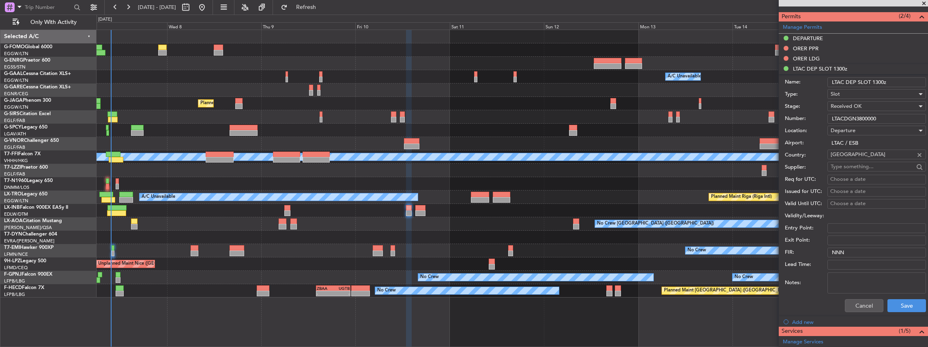
scroll to position [351, 0]
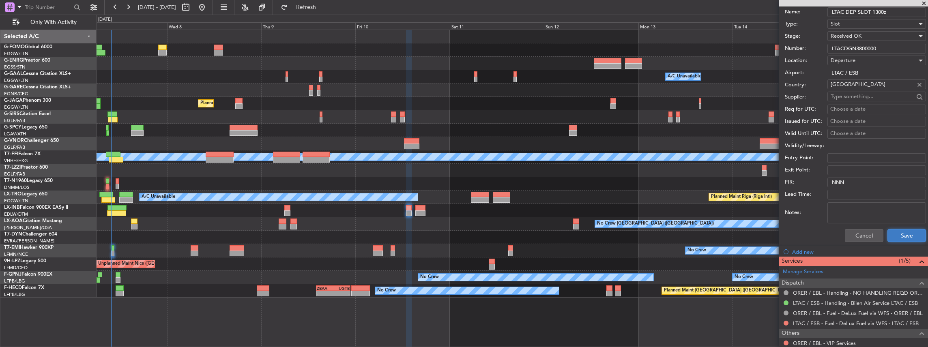
click at [902, 234] on button "Save" at bounding box center [907, 235] width 39 height 13
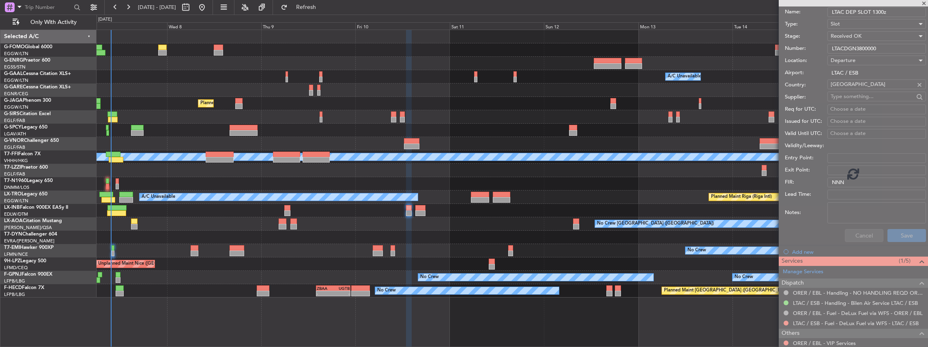
scroll to position [110, 0]
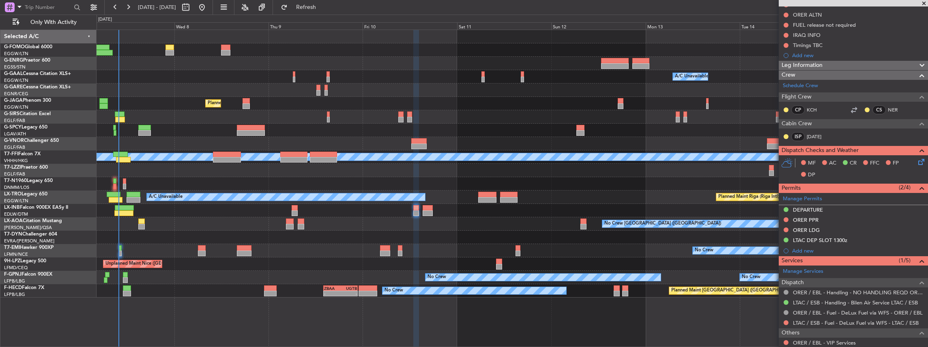
click at [288, 169] on div "Owner A/C Unavailable Owner A/C Unavailable Planned Maint London (Luton) Planne…" at bounding box center [513, 164] width 832 height 268
click at [613, 56] on div at bounding box center [513, 49] width 832 height 13
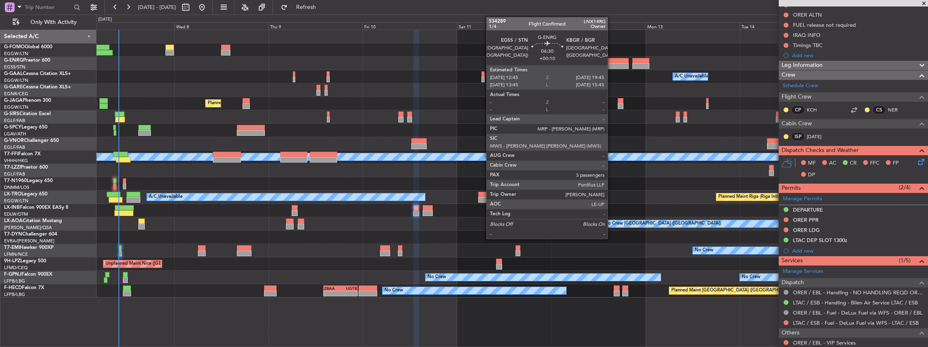
click at [612, 61] on div at bounding box center [615, 61] width 28 height 6
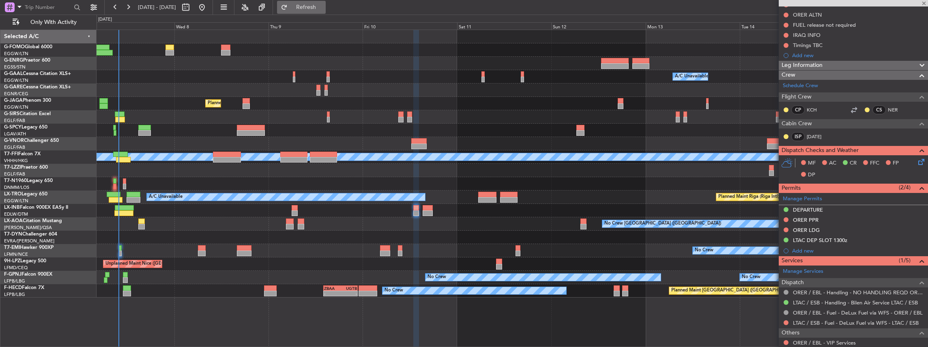
click at [314, 6] on span "Refresh" at bounding box center [306, 7] width 34 height 6
type input "+00:10"
type input "3"
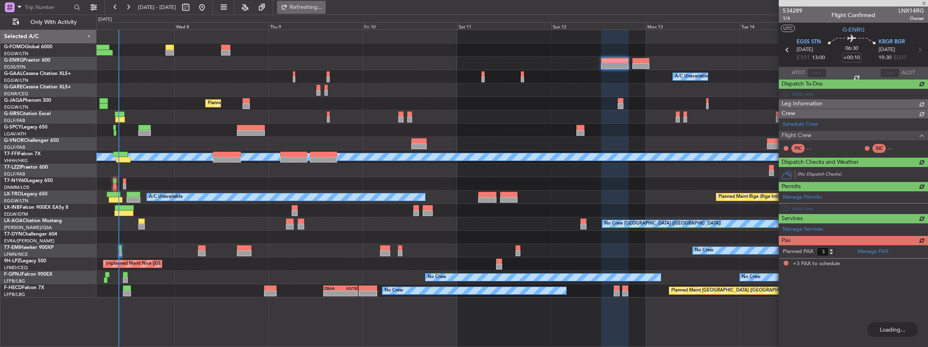
scroll to position [0, 0]
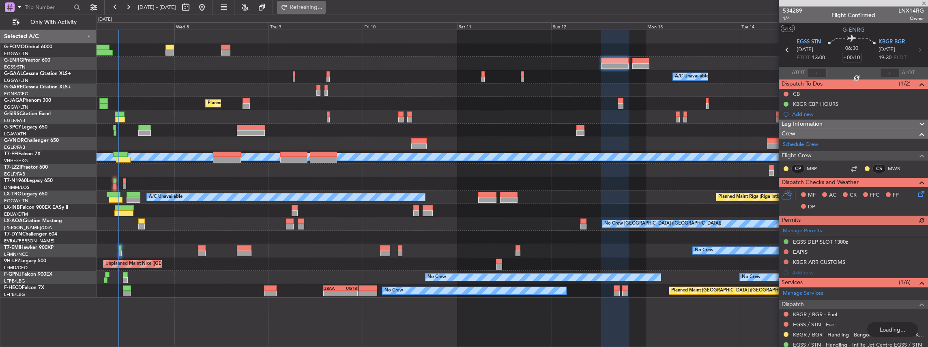
type input "7"
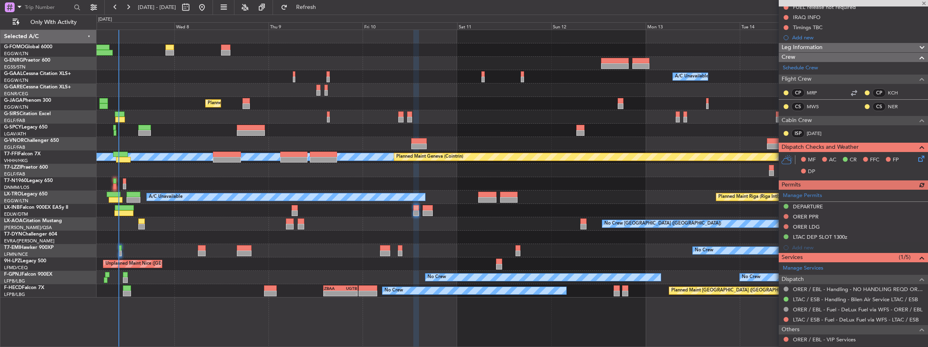
scroll to position [135, 0]
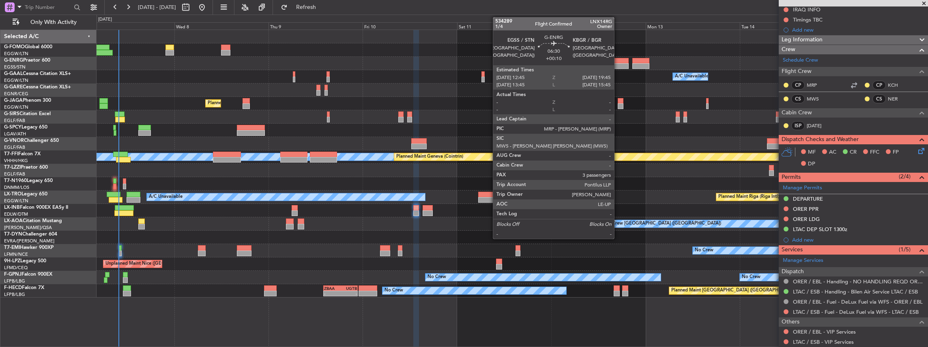
click at [618, 62] on div at bounding box center [615, 61] width 28 height 6
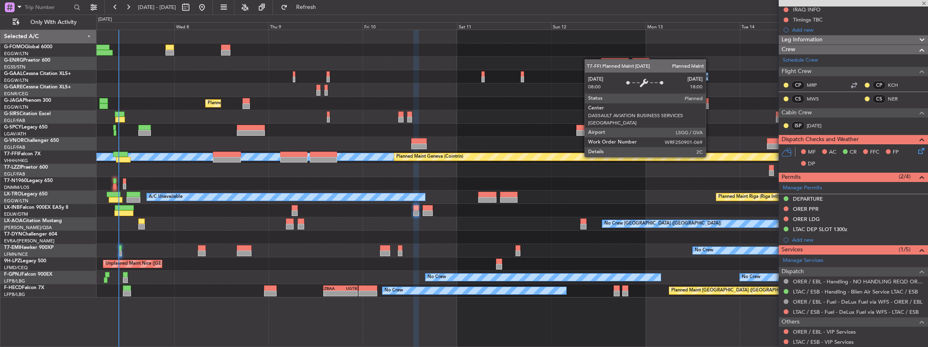
type input "+00:10"
type input "3"
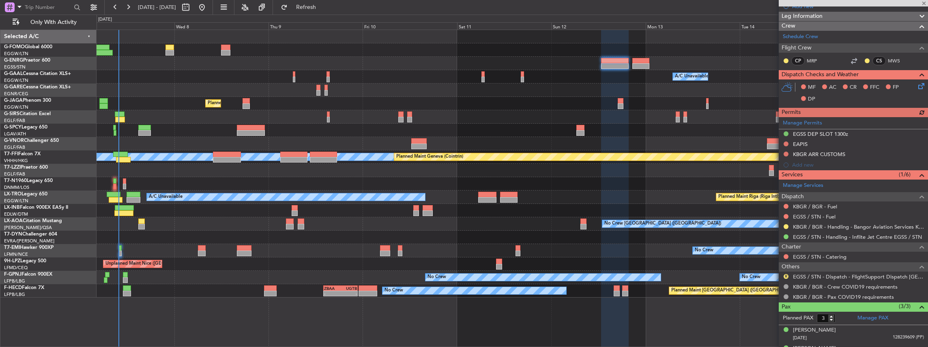
scroll to position [108, 0]
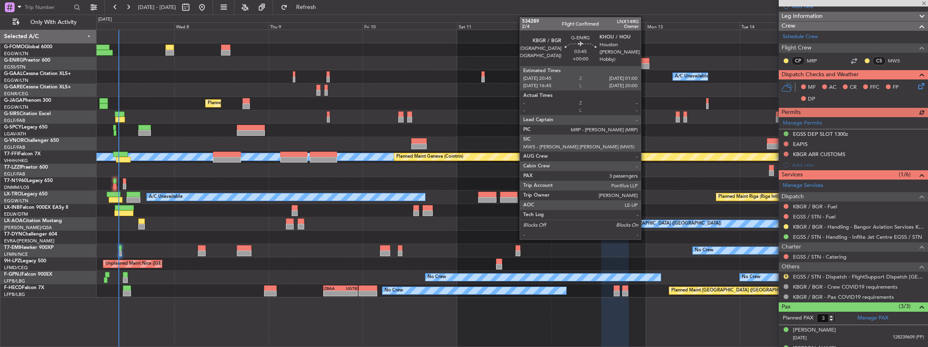
click at [645, 62] on div at bounding box center [641, 61] width 17 height 6
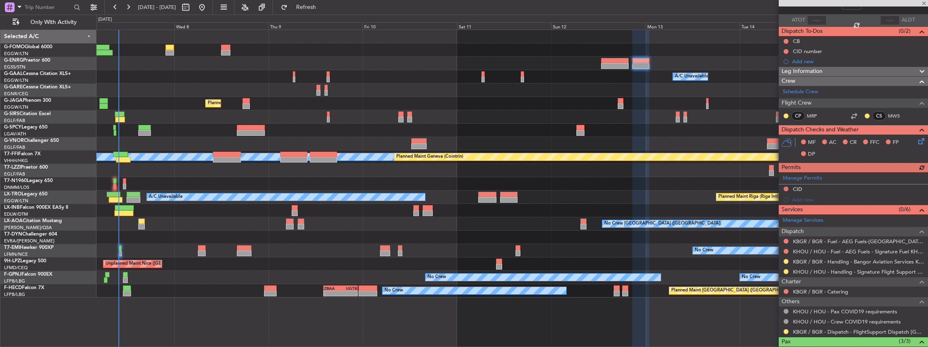
scroll to position [54, 0]
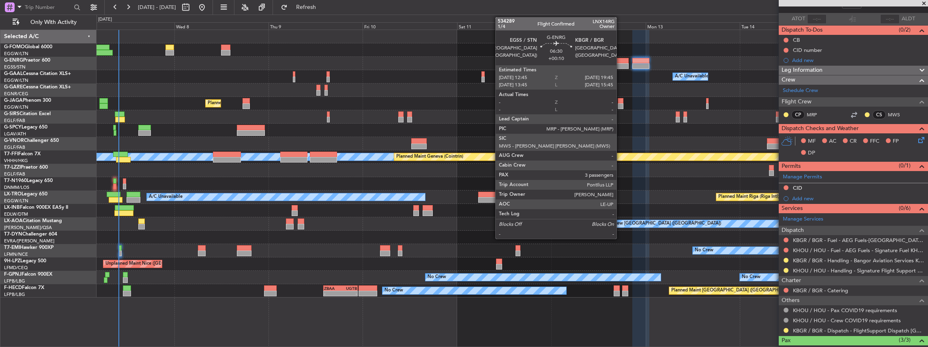
click at [620, 62] on div at bounding box center [615, 61] width 28 height 6
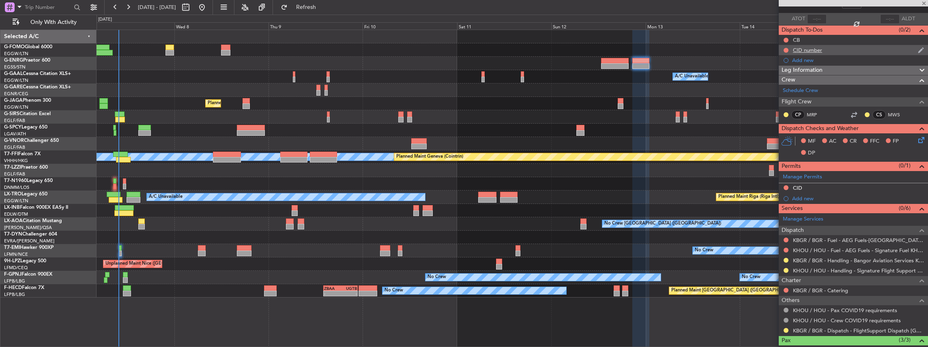
type input "+00:10"
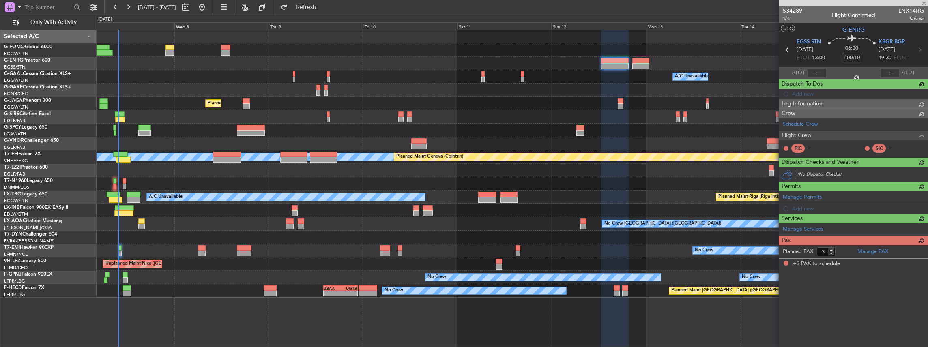
scroll to position [0, 0]
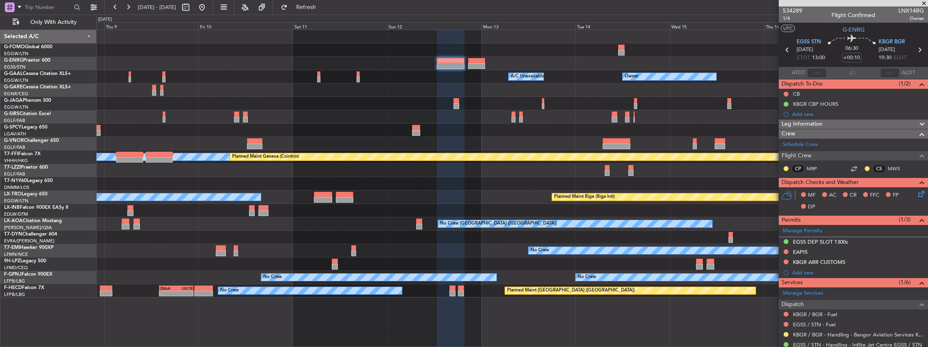
click at [477, 210] on div "Owner A/C Unavailable Owner A/C Unavailable Owner Planned Maint London (Luton) …" at bounding box center [513, 164] width 832 height 268
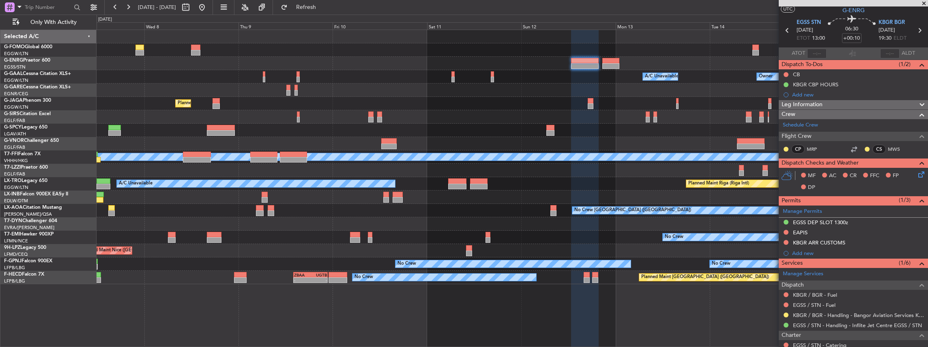
scroll to position [27, 0]
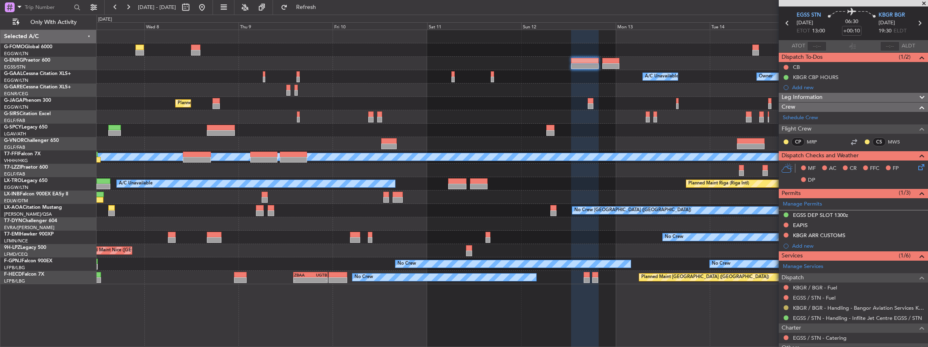
click at [785, 306] on button at bounding box center [786, 308] width 5 height 5
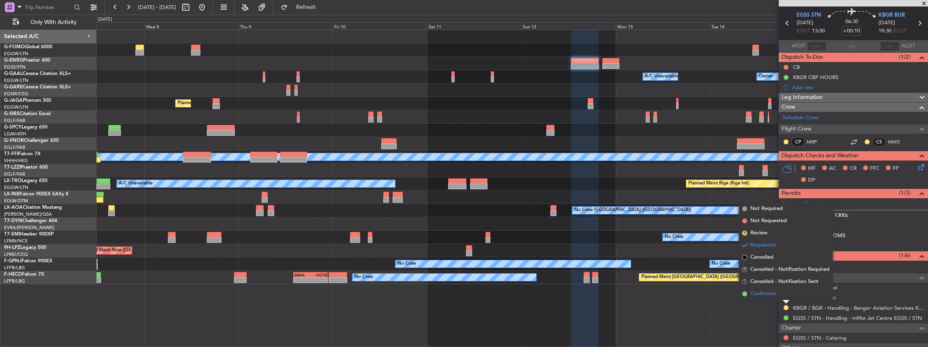
click at [777, 295] on li "Confirmed" at bounding box center [786, 294] width 94 height 12
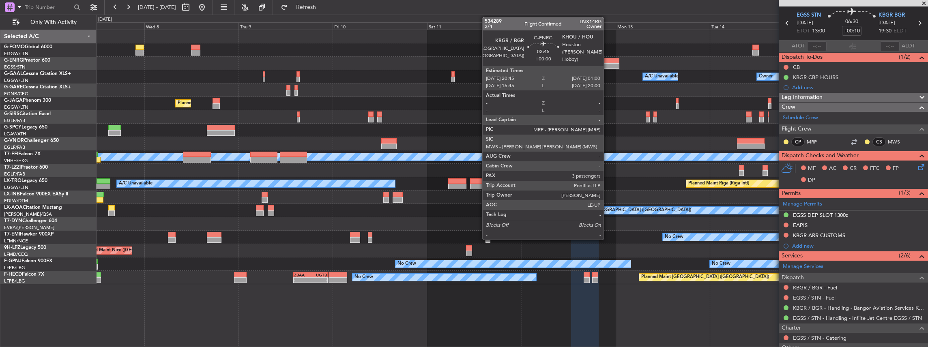
click at [608, 59] on div at bounding box center [611, 61] width 17 height 6
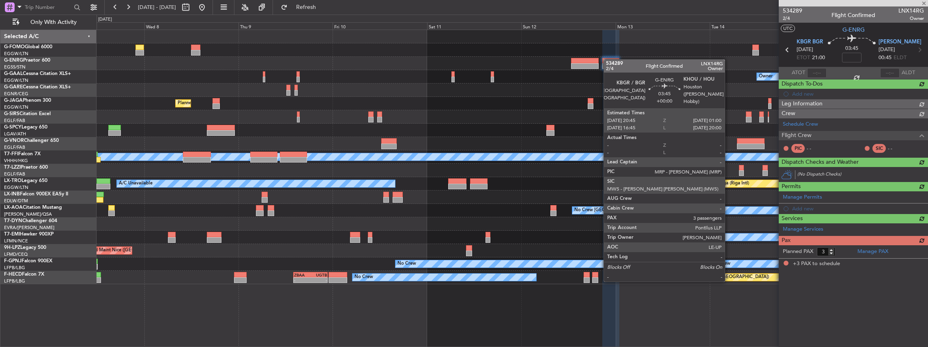
scroll to position [0, 0]
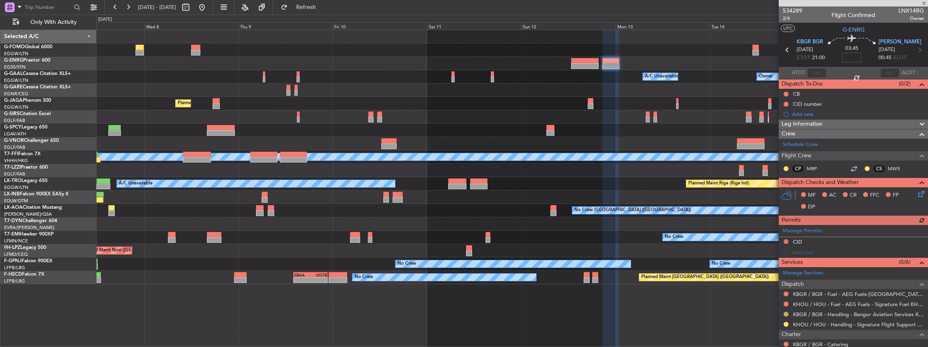
click at [786, 313] on button at bounding box center [786, 314] width 5 height 5
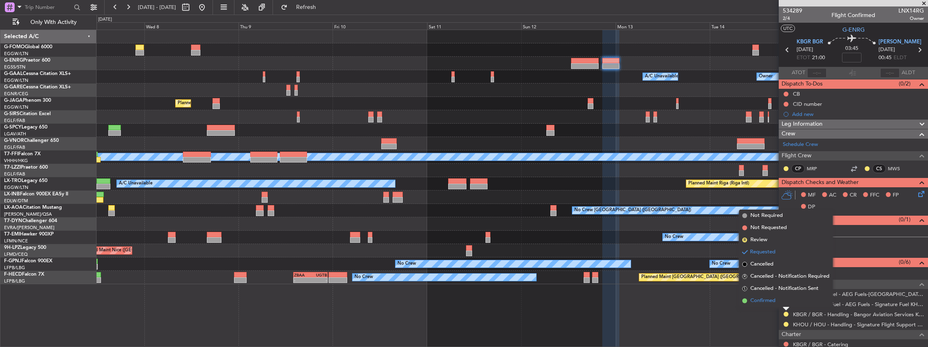
click at [768, 299] on span "Confirmed" at bounding box center [763, 301] width 25 height 8
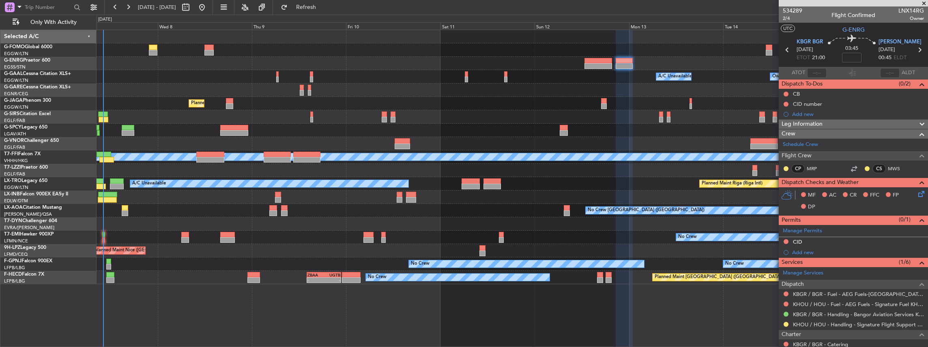
click at [164, 291] on div "A/C Unavailable Owner Owner A/C Unavailable Owner Planned Maint London (Luton) …" at bounding box center [513, 189] width 832 height 318
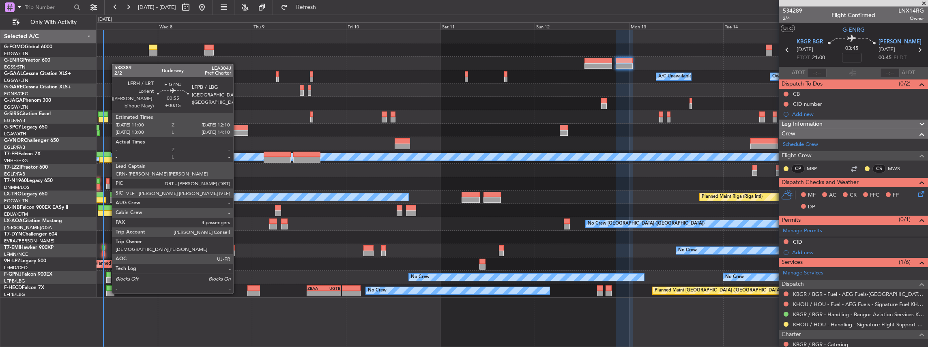
click at [108, 278] on div at bounding box center [108, 281] width 5 height 6
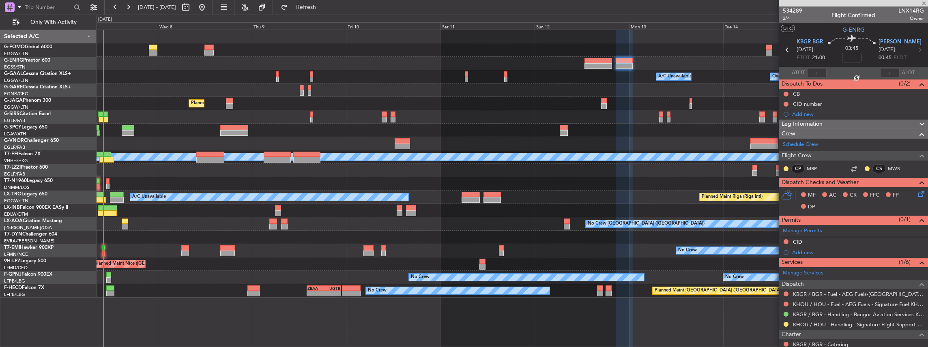
type input "+00:15"
type input "4"
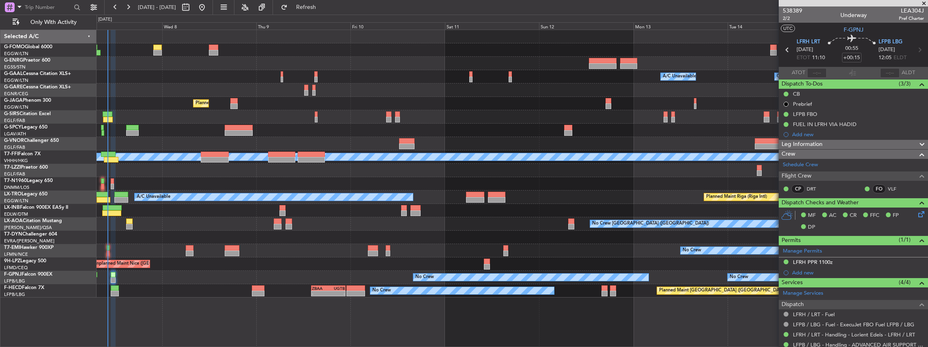
click at [586, 178] on div "Owner A/C Unavailable Owner A/C Unavailable Owner Planned Maint London (Luton) …" at bounding box center [513, 164] width 832 height 268
click at [811, 41] on span "LFRH LRT" at bounding box center [809, 42] width 24 height 8
click at [809, 334] on mat-tooltip-component "LFPB / LBG - Handling - ADVANCED AIR SUPPORT LFPB" at bounding box center [857, 329] width 131 height 22
click at [803, 333] on link "LFRH / LRT - Handling - Lorient Edeis - LFRH / LRT" at bounding box center [854, 334] width 122 height 7
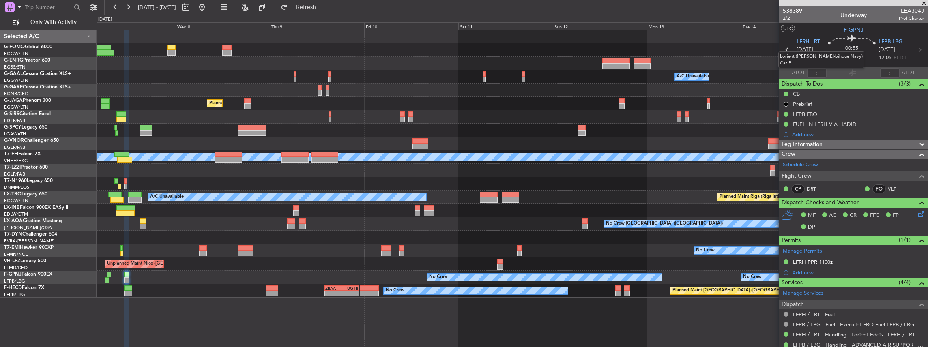
click at [805, 44] on span "LFRH LRT" at bounding box center [809, 42] width 24 height 8
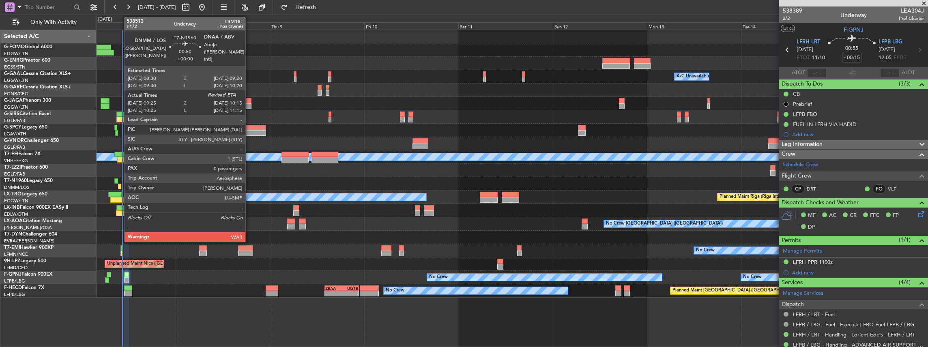
click at [120, 186] on div at bounding box center [120, 187] width 4 height 6
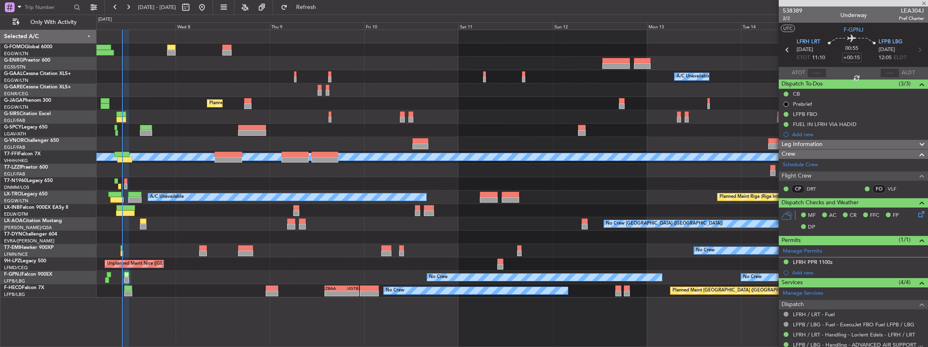
type input "09:25"
type input "0"
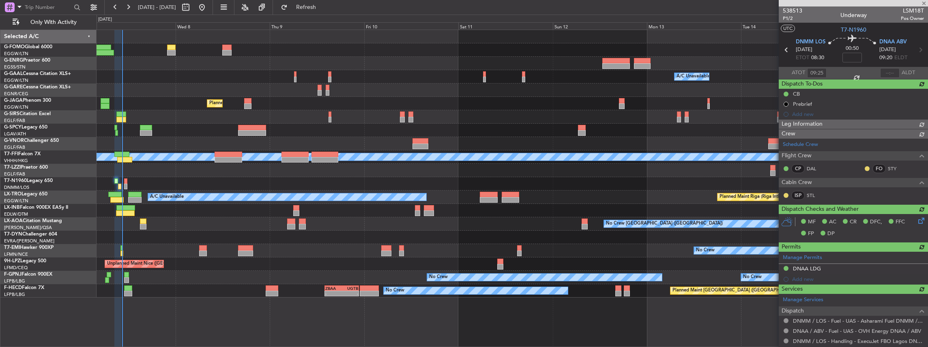
type input "10:20"
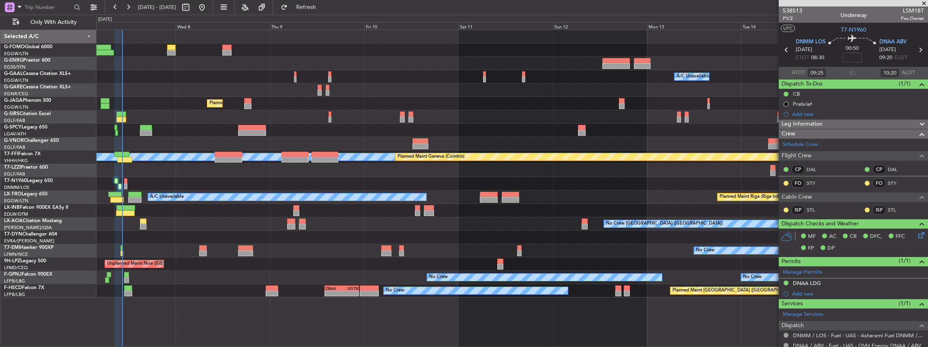
type input "10:25"
type input "11:20"
type input "09:25"
type input "10:20"
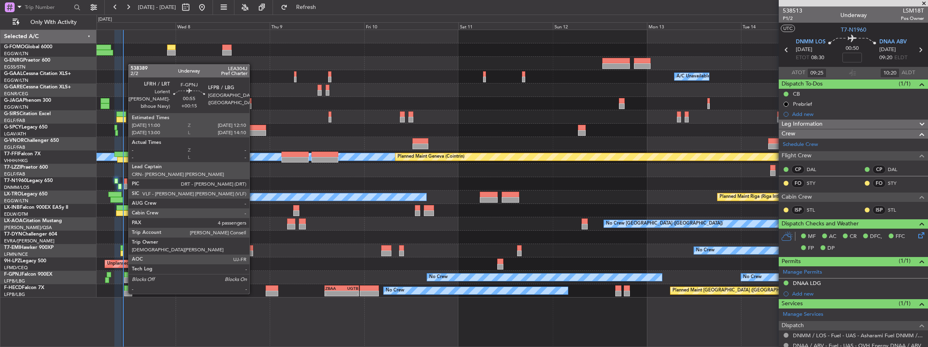
click at [124, 278] on div at bounding box center [126, 281] width 5 height 6
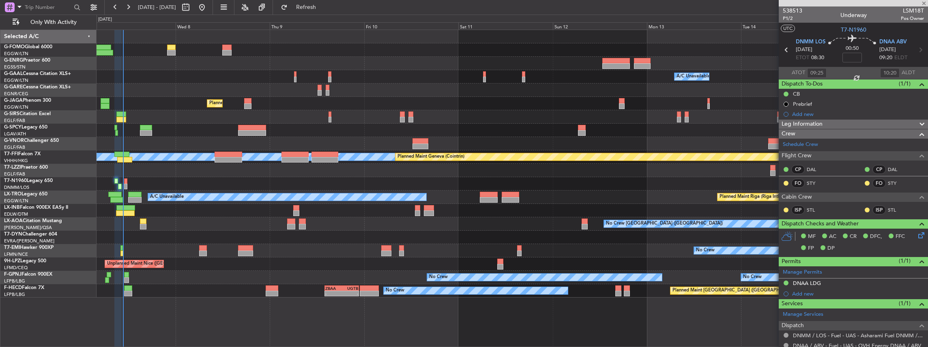
type input "+00:15"
type input "4"
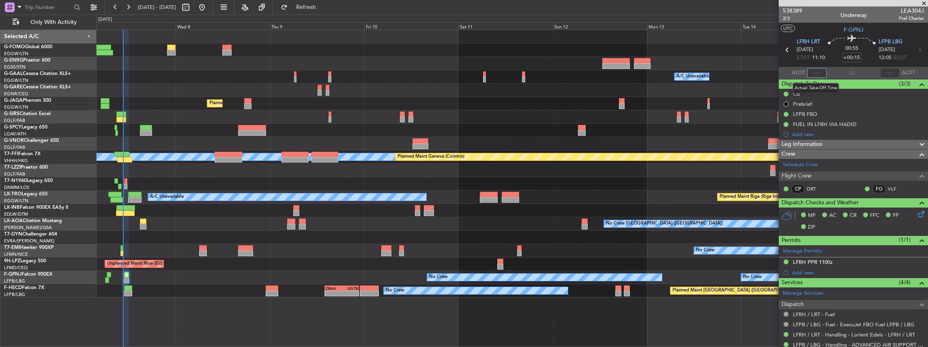
click at [819, 71] on input "text" at bounding box center [816, 73] width 19 height 10
type input "10:36"
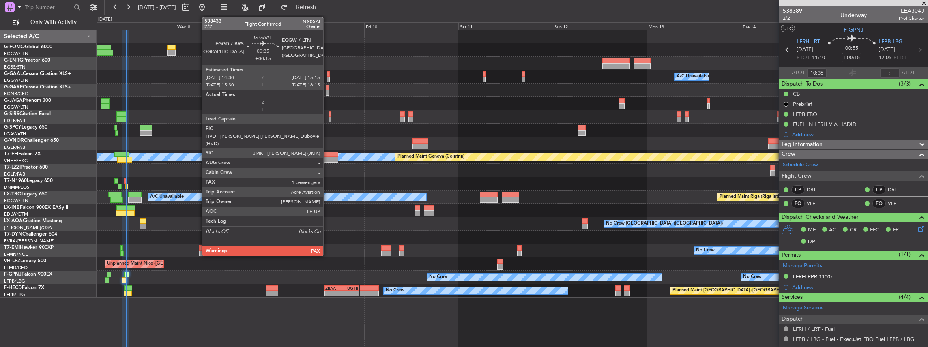
click at [327, 77] on div at bounding box center [328, 80] width 3 height 6
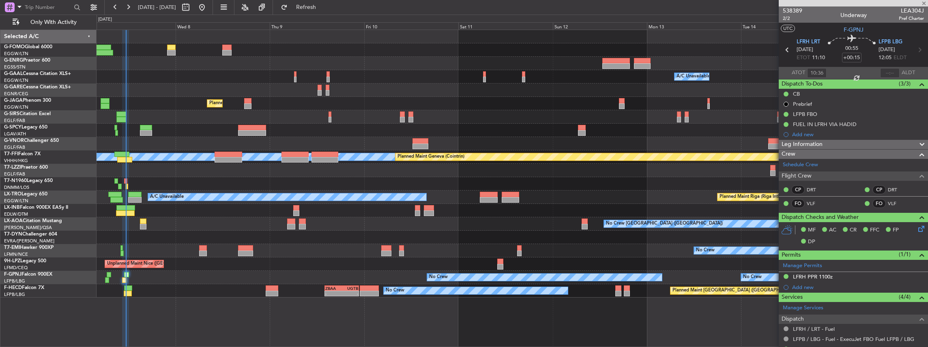
type input "2"
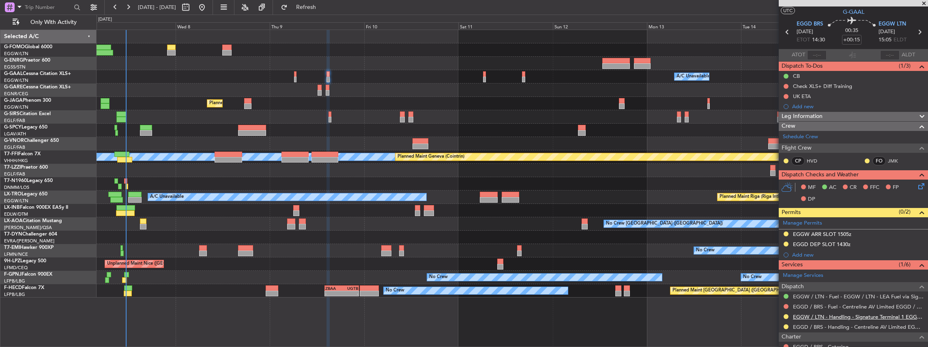
scroll to position [27, 0]
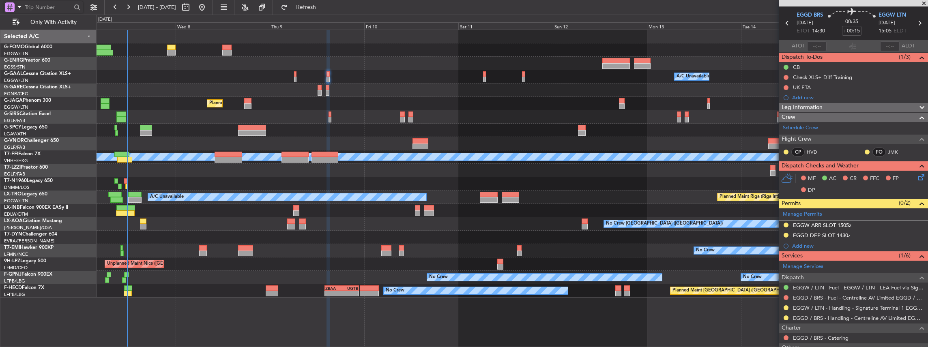
click at [35, 8] on input "text" at bounding box center [48, 7] width 47 height 12
type input "TBPB"
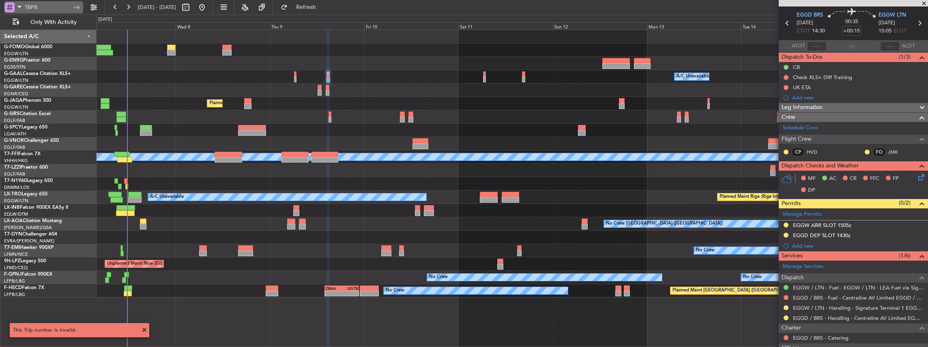
click at [17, 9] on span at bounding box center [20, 7] width 10 height 10
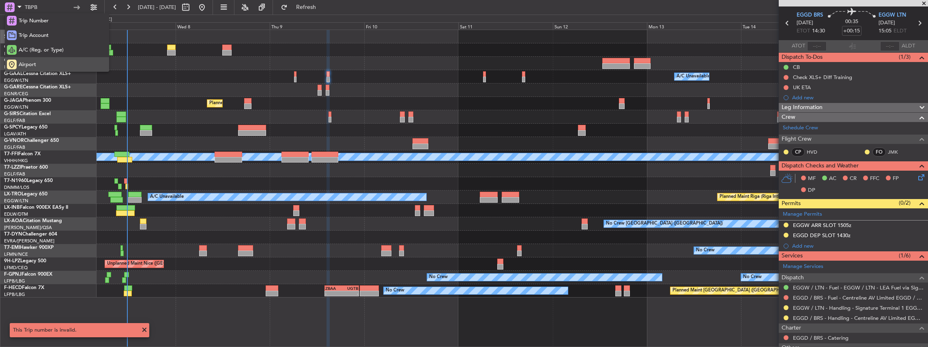
click at [30, 64] on span "Airport" at bounding box center [27, 65] width 17 height 8
click at [37, 4] on input "text" at bounding box center [48, 7] width 47 height 12
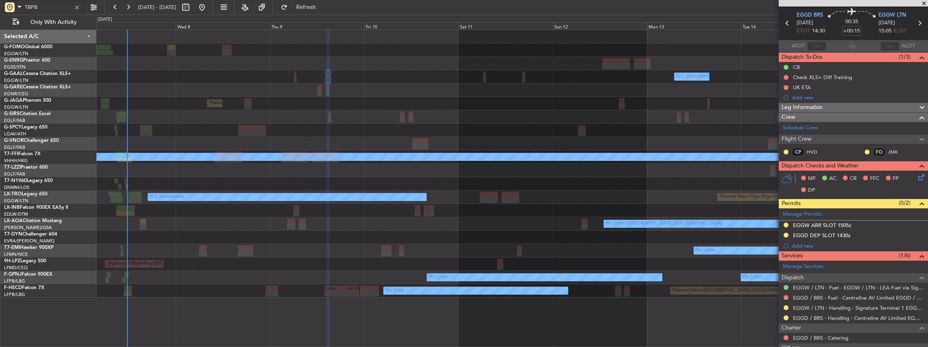
type input "TBPB"
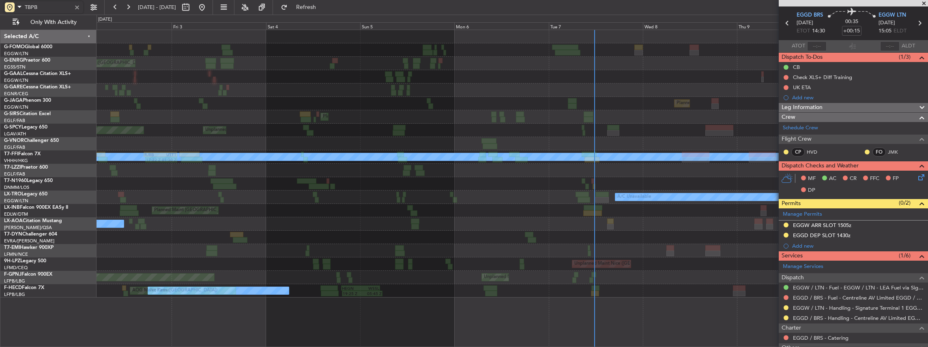
click at [662, 136] on div "Planned Maint London (Stansted) Planned Maint London (Stansted) AOG Maint Dusse…" at bounding box center [513, 164] width 832 height 268
click at [613, 189] on div "Planned Maint London (Stansted) Planned Maint London (Stansted) AOG Maint Dusse…" at bounding box center [513, 164] width 832 height 268
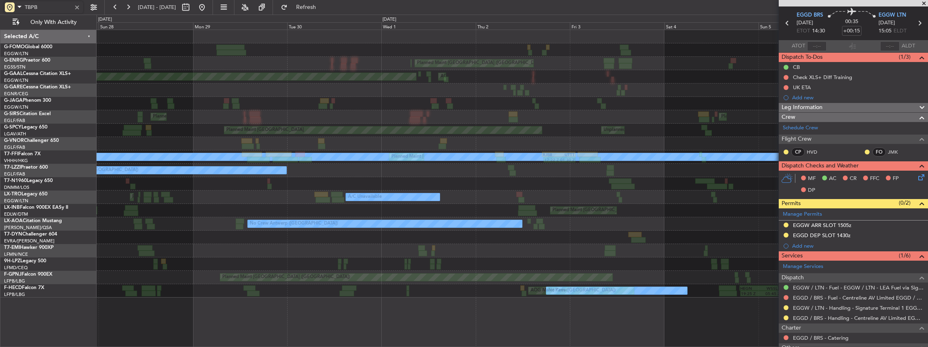
click at [564, 196] on div "A/C Unavailable Planned Maint London (Luton) A/C Unavailable" at bounding box center [513, 197] width 832 height 13
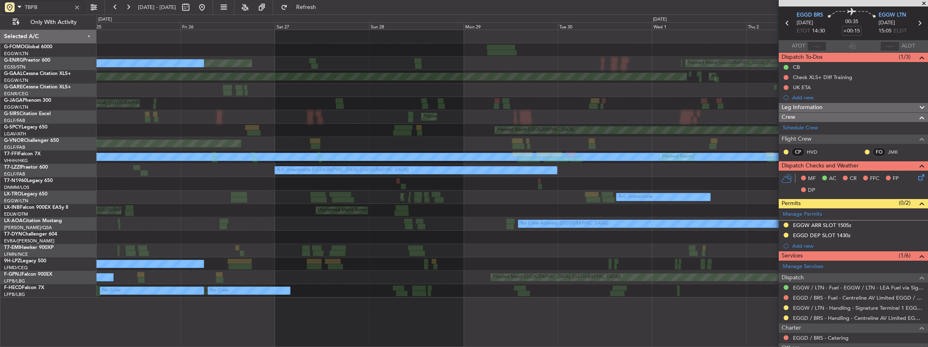
click at [428, 200] on div "Planned Maint London (Luton) Planned Maint London (Stansted) Planned Maint Lond…" at bounding box center [513, 164] width 832 height 268
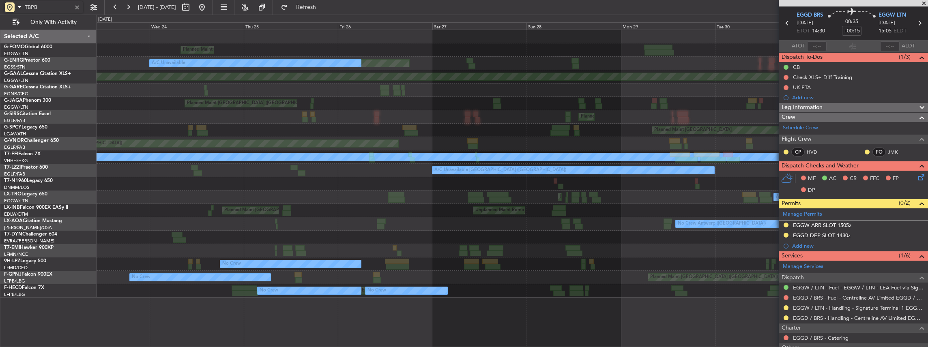
click at [383, 200] on div "A/C Unavailable Planned Maint London (Luton)" at bounding box center [513, 197] width 832 height 13
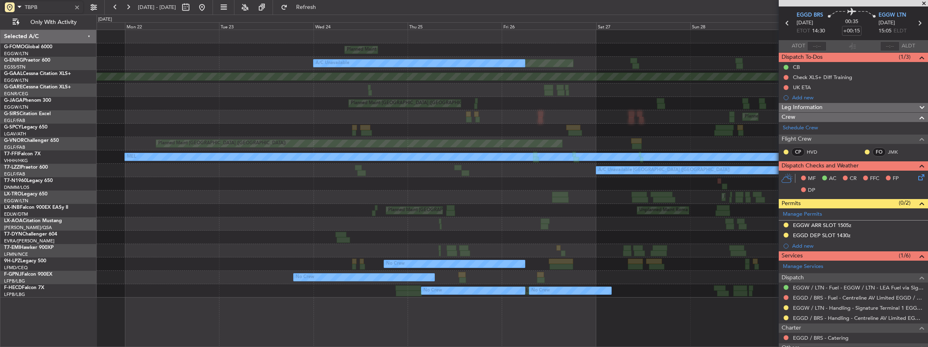
click at [351, 209] on div "Planned Maint London (Luton) Unplanned Maint London (Stansted) A/C Unavailable …" at bounding box center [513, 164] width 832 height 268
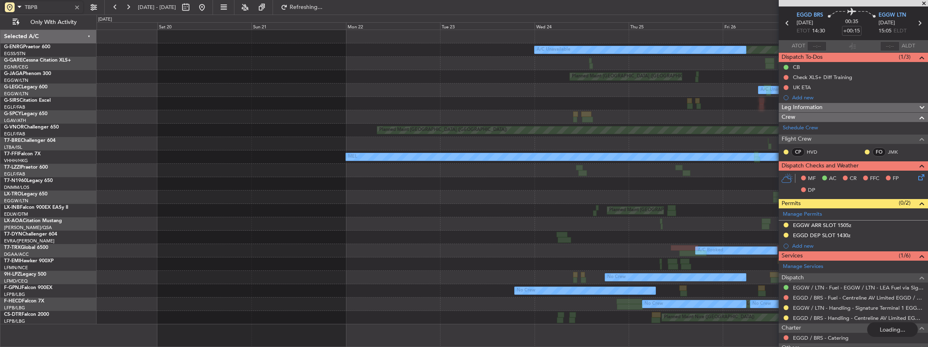
click at [390, 211] on div "Unplanned Maint Roma (Ciampino) Planned Maint London (Farnborough)" at bounding box center [513, 210] width 832 height 13
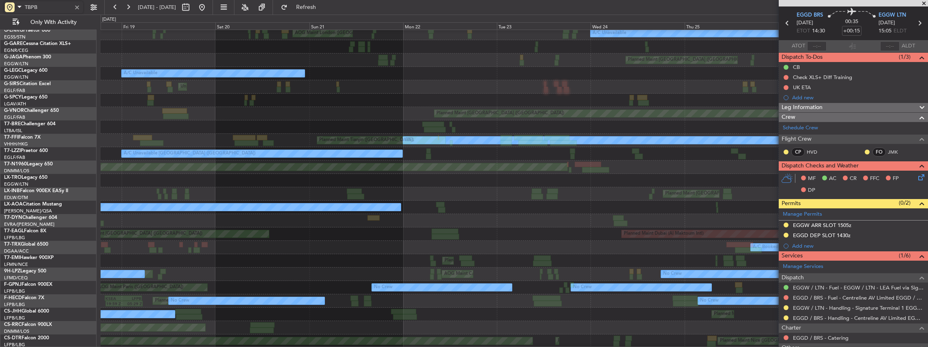
click at [499, 121] on div "Planned Maint London (Luton) Unplanned Maint London (Stansted) A/C Unavailable …" at bounding box center [515, 174] width 828 height 348
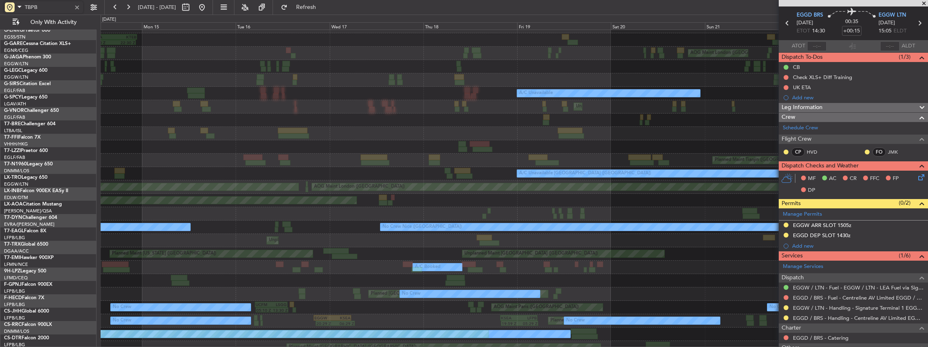
click at [820, 192] on fb-app "TBPB 19 Sep 2025 - 28 Sep 2025 Refresh Quick Links Only With Activity OLBA 11:0…" at bounding box center [464, 176] width 928 height 341
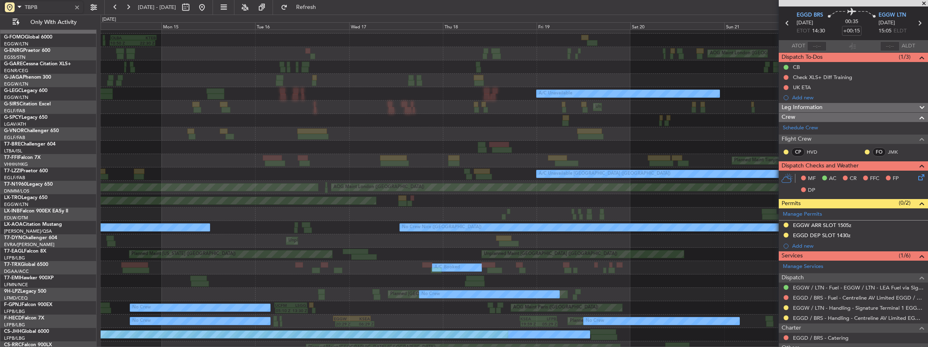
click at [750, 221] on div "Planned Maint Nice (Côte d'Azur Airport) No Crew Nice (Côte d'Azur Airport) No …" at bounding box center [515, 227] width 828 height 13
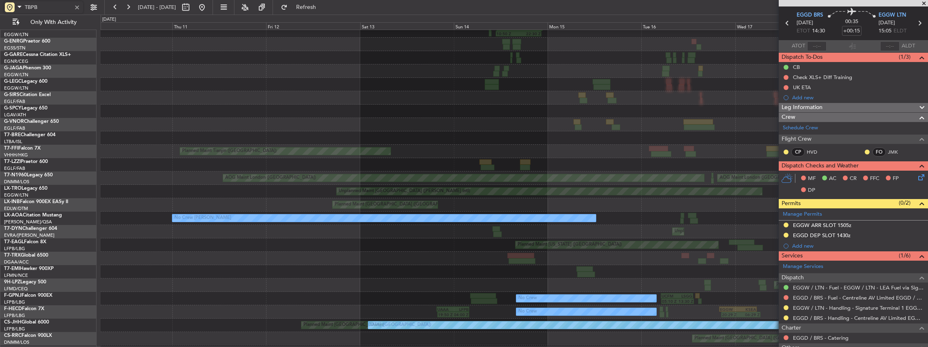
click at [417, 220] on div "No Crew Nice (Côte d'Azur Airport) No Crew Chester Planned Maint Nice (Côte d'A…" at bounding box center [515, 218] width 828 height 13
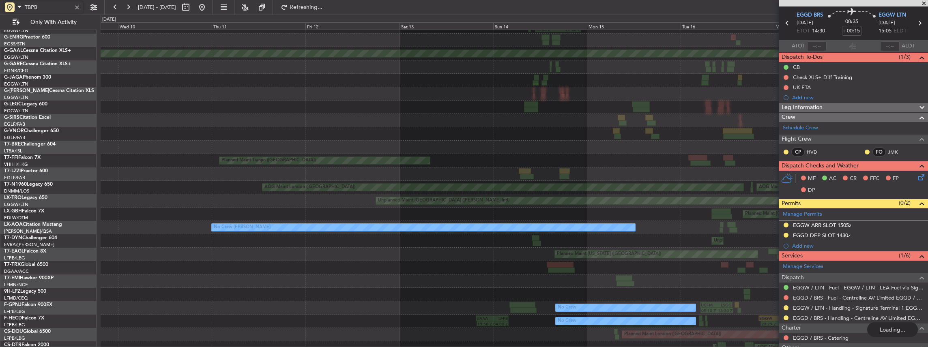
click at [55, 10] on input "TBPB" at bounding box center [48, 7] width 47 height 12
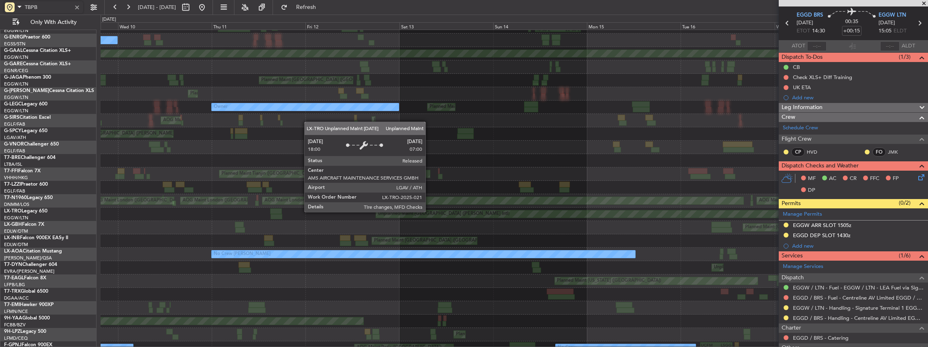
click at [425, 145] on div "Planned Maint London (Luton) 10:50 Z 22:30 Z OLBA 11:00 Z KTEB 22:45 Z No Crew …" at bounding box center [515, 208] width 828 height 402
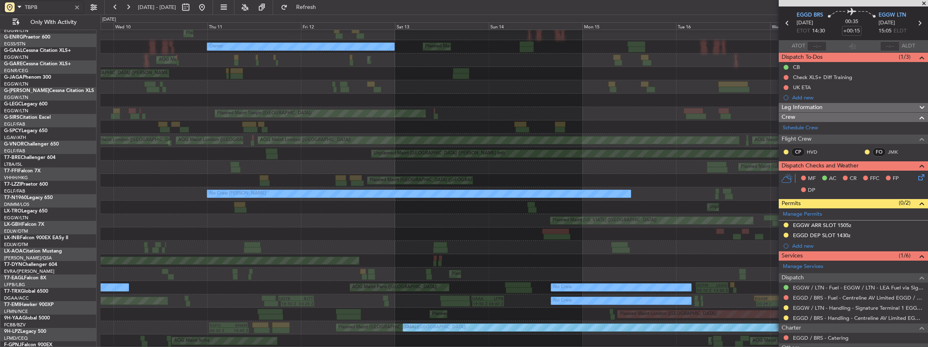
scroll to position [84, 0]
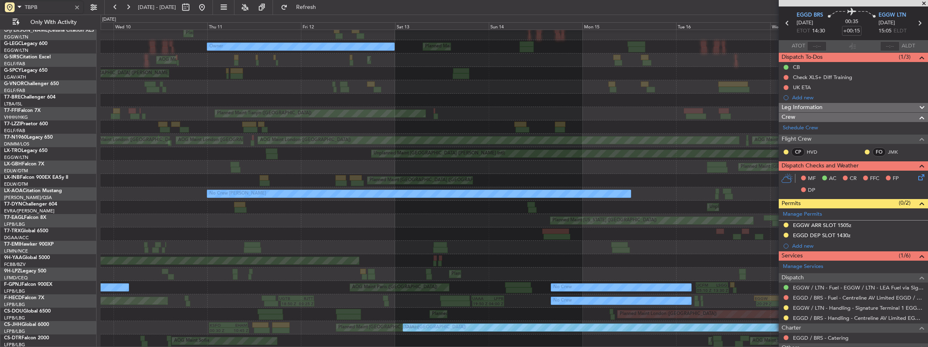
click at [463, 169] on div "Planned Maint London (Luton) Planned Maint London (Luton) Planned Maint London …" at bounding box center [515, 147] width 828 height 402
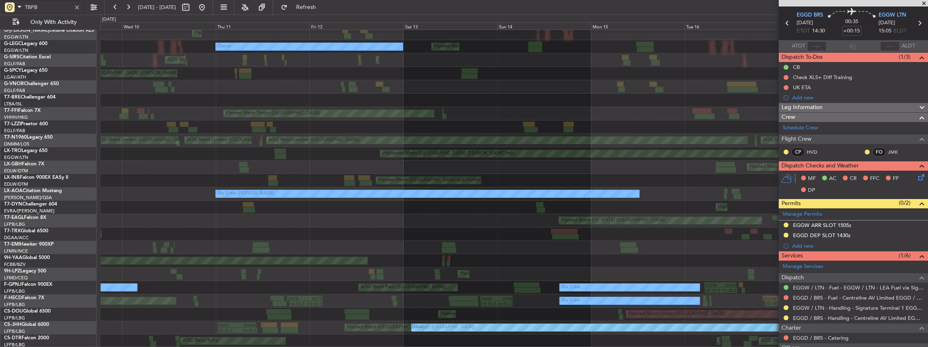
click at [639, 192] on div "No Crew Chester" at bounding box center [428, 193] width 424 height 7
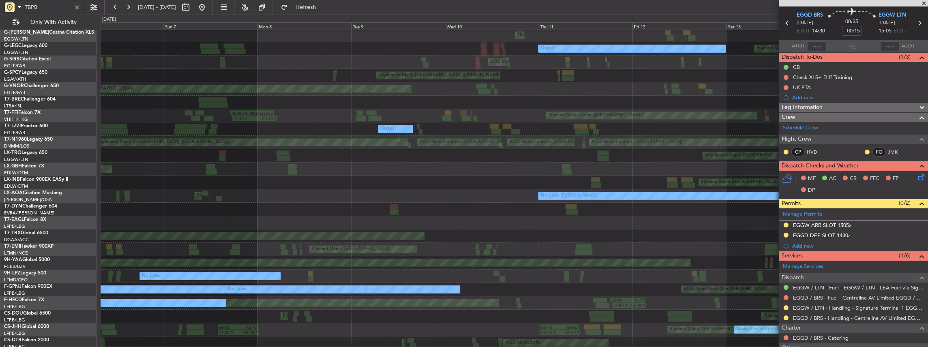
click at [494, 189] on div "Planned Maint [GEOGRAPHIC_DATA] ([GEOGRAPHIC_DATA])" at bounding box center [515, 182] width 828 height 13
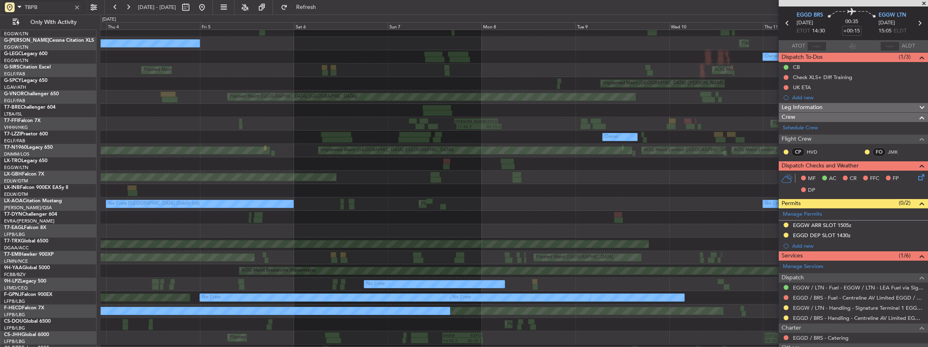
click at [489, 193] on div "Planned Maint [GEOGRAPHIC_DATA] ([GEOGRAPHIC_DATA])" at bounding box center [515, 190] width 828 height 13
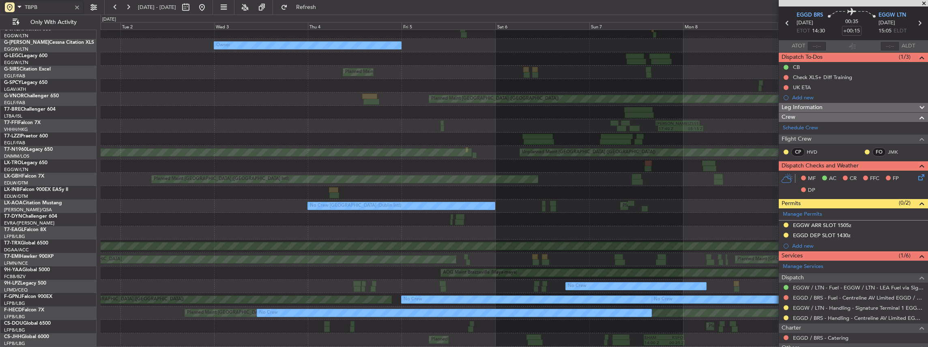
click at [440, 198] on div "Planned Maint [GEOGRAPHIC_DATA] ([GEOGRAPHIC_DATA])" at bounding box center [515, 192] width 828 height 13
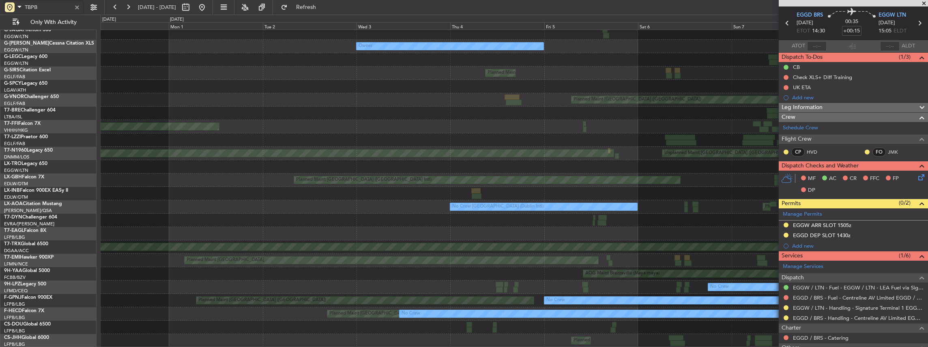
click at [374, 200] on div at bounding box center [515, 193] width 828 height 13
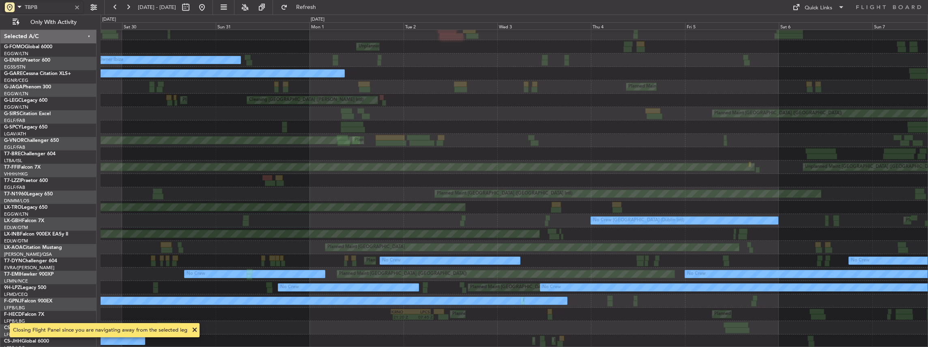
scroll to position [30, 0]
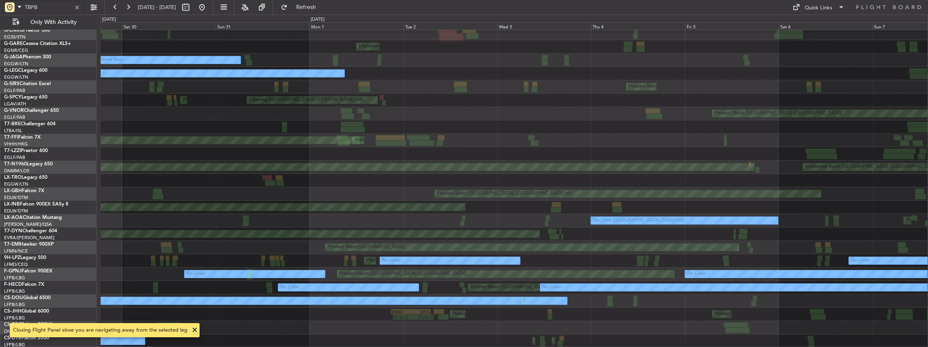
click at [447, 148] on div "Planned Maint London (Luton) No Crew Planned Maint London (Stansted) Unplanned …" at bounding box center [515, 174] width 828 height 348
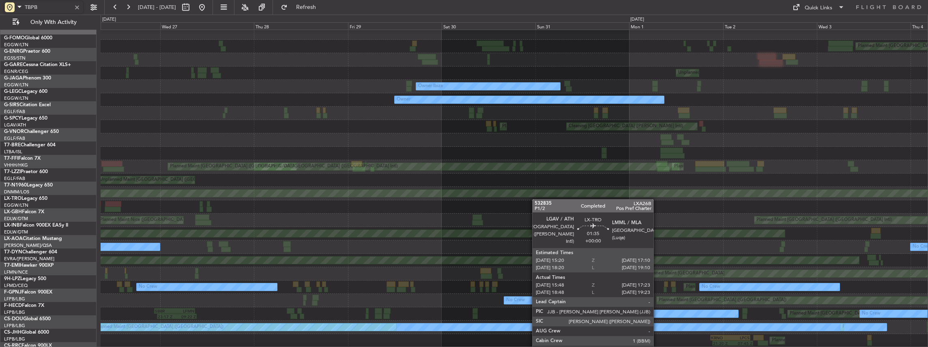
scroll to position [0, 0]
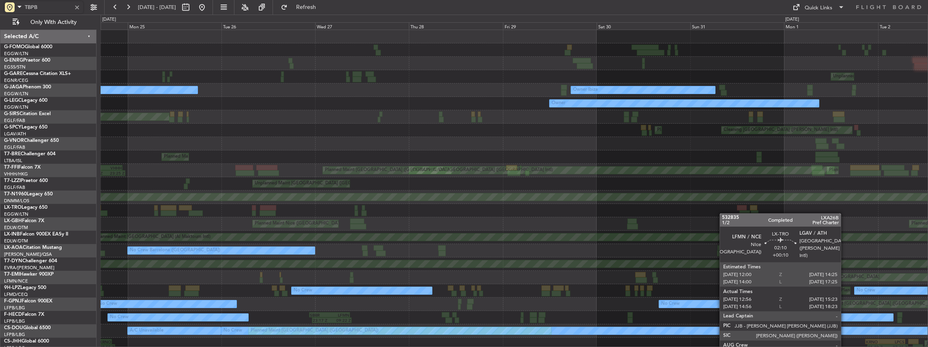
click at [736, 213] on div "Planned Maint [GEOGRAPHIC_DATA] ([GEOGRAPHIC_DATA])" at bounding box center [515, 210] width 828 height 13
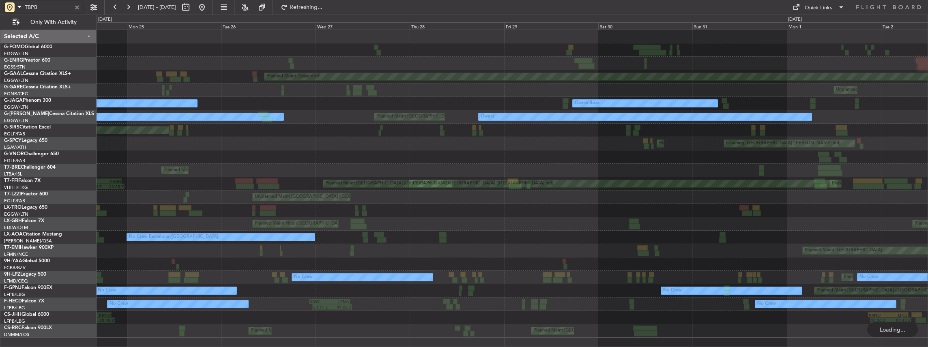
click at [656, 195] on div "Unplanned Maint London (Farnborough)" at bounding box center [513, 197] width 832 height 13
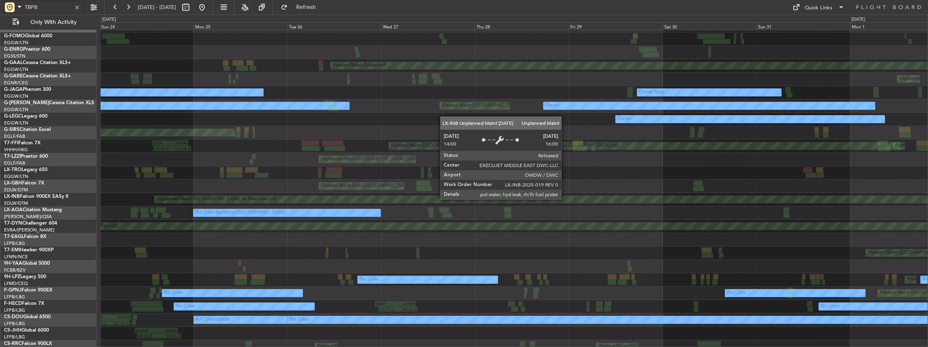
click at [228, 202] on div "Unplanned Maint Dubai (Al Maktoum Intl)" at bounding box center [581, 199] width 852 height 7
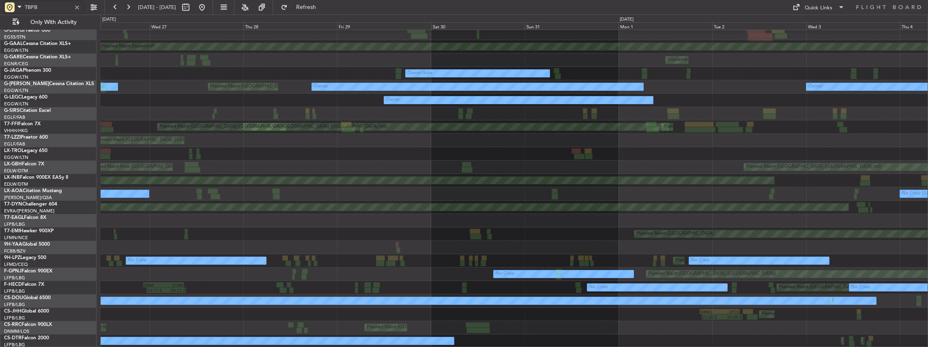
click at [314, 143] on div "Planned Maint London (Luton) Planned Maint Dusseldorf Unplanned Maint Chester O…" at bounding box center [515, 174] width 828 height 348
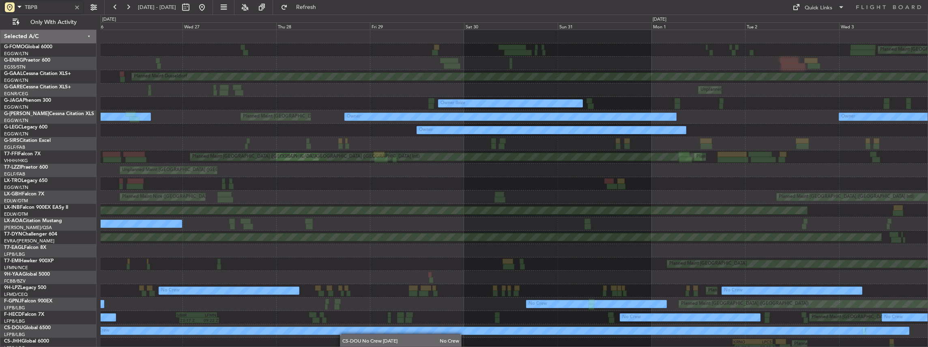
click at [344, 334] on div "Planned Maint London (Luton) Planned Maint Dusseldorf Unplanned Maint Chester O…" at bounding box center [515, 204] width 828 height 348
click at [738, 235] on div "Planned Maint London (Luton) Planned Maint Dusseldorf Unplanned Maint Chester O…" at bounding box center [515, 204] width 828 height 348
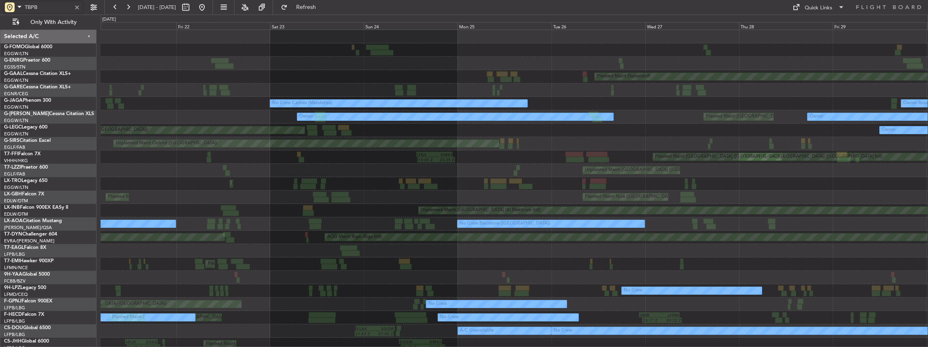
click at [685, 231] on div "Owner Planned Maint Dusseldorf Unplanned Maint Chester Owner Ibiza No Crew Cann…" at bounding box center [515, 204] width 828 height 348
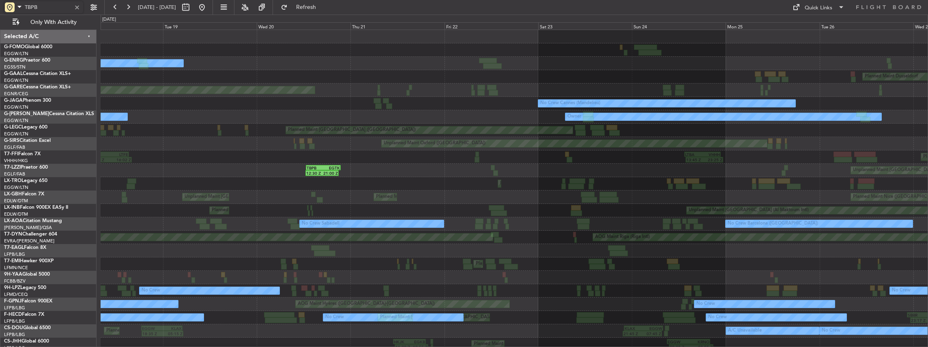
click at [500, 201] on div "Planned Maint Nice (Côte d'Azur Airport) Planned Maint Nice (Côte d'Azur Airpor…" at bounding box center [515, 197] width 828 height 13
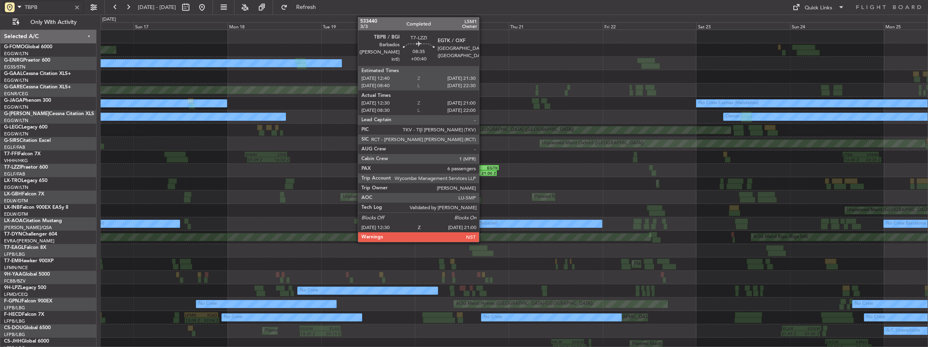
click at [483, 166] on div "EGTK" at bounding box center [490, 168] width 17 height 5
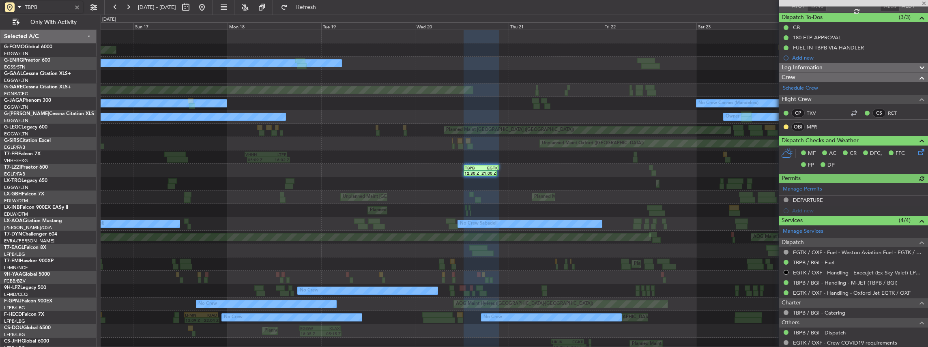
scroll to position [81, 0]
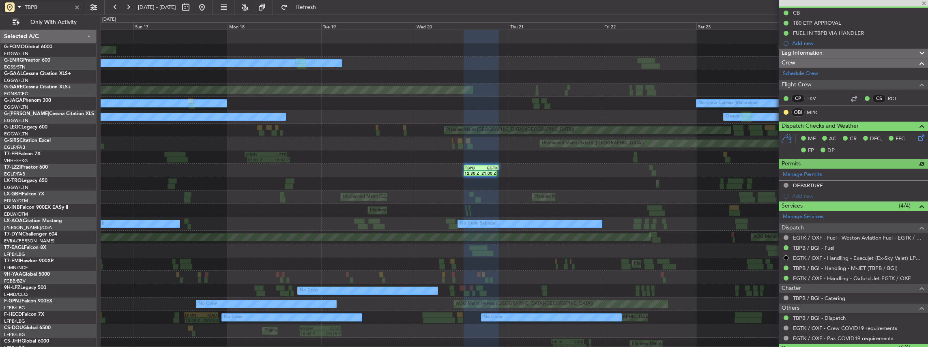
click at [772, 164] on div "12:30 Z 21:00 Z TBPB 12:40 Z EGTK 21:30 Z Unplanned Maint London (Farnborough)" at bounding box center [515, 170] width 828 height 13
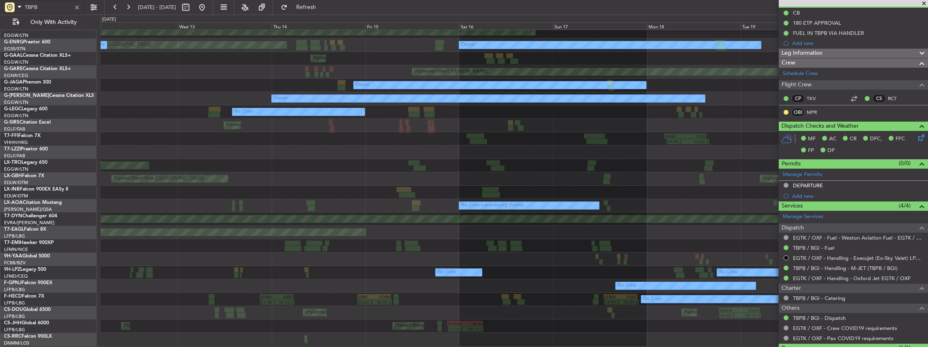
click at [646, 172] on div "Unplanned Maint Paris (Le Bourget) Planned Maint Nice (Côte d'Azur Airport) Pla…" at bounding box center [515, 178] width 828 height 13
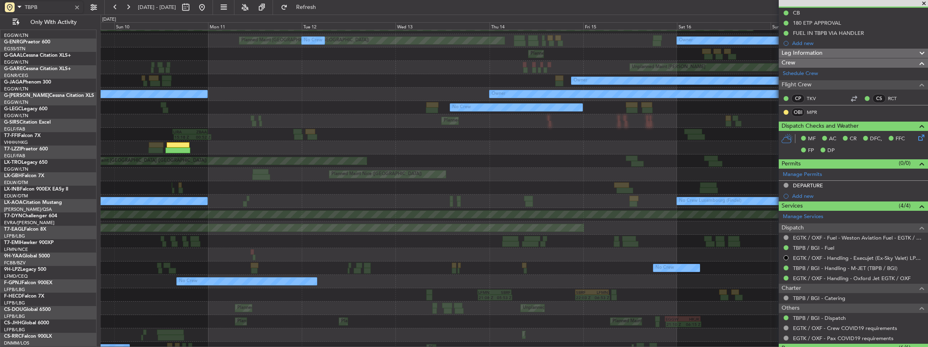
scroll to position [23, 0]
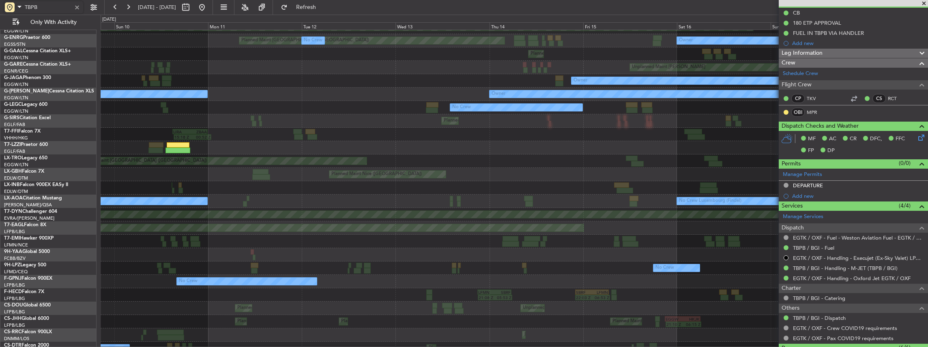
click at [684, 155] on div "12:30 Z 21:00 Z TBPB 12:40 Z EGTK 21:30 Z" at bounding box center [515, 147] width 828 height 13
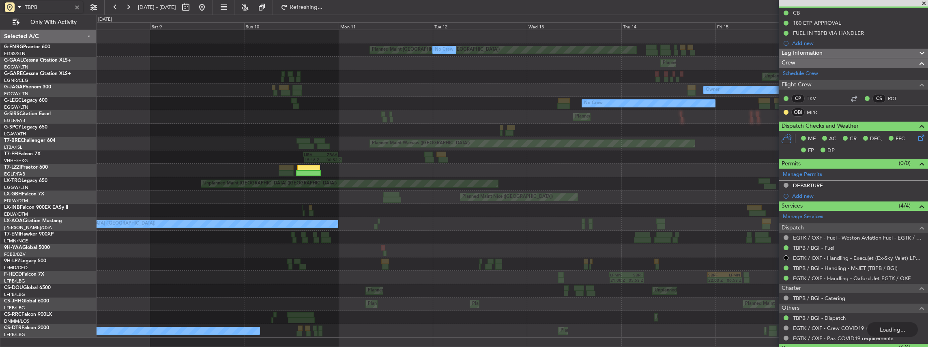
scroll to position [0, 0]
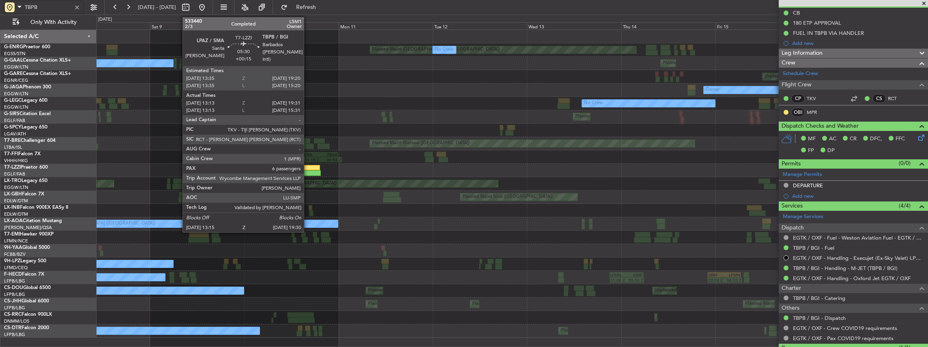
click at [308, 171] on div at bounding box center [308, 173] width 25 height 6
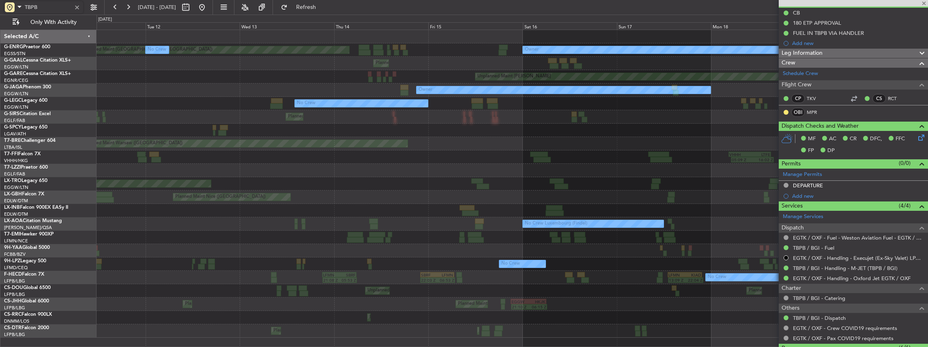
type input "+00:15"
type input "13:23"
type input "19:26"
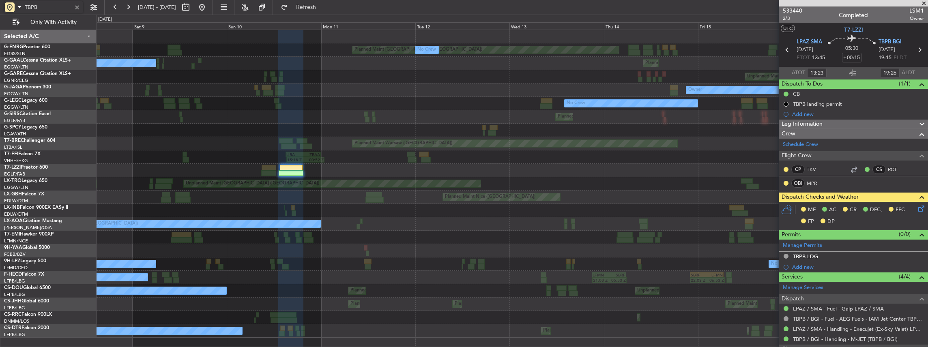
click at [665, 209] on div "Unplanned Maint Nice (Côte d'Azur Airport) Planned Maint Geneva (Cointrin)" at bounding box center [513, 210] width 832 height 13
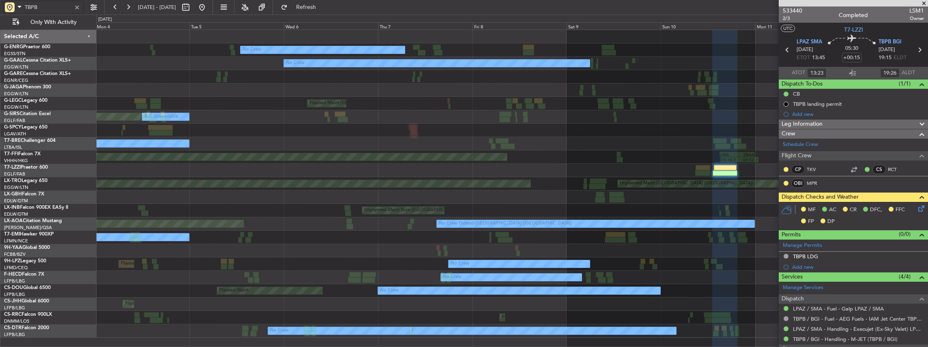
click at [604, 201] on div "Planned Maint London (Stansted) No Crew No Crew No Crew Planned Maint Owner Pla…" at bounding box center [513, 184] width 832 height 308
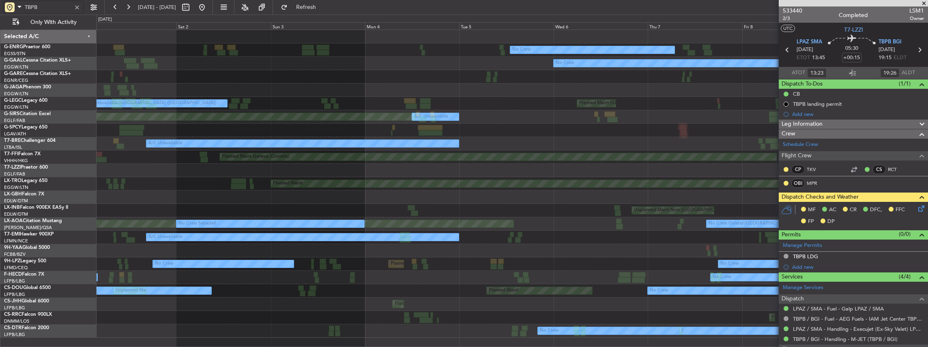
click at [456, 194] on div at bounding box center [513, 197] width 832 height 13
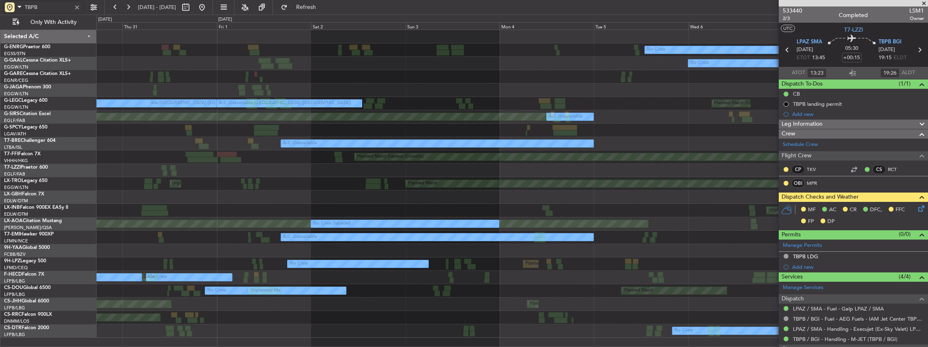
click at [407, 191] on div at bounding box center [513, 197] width 832 height 13
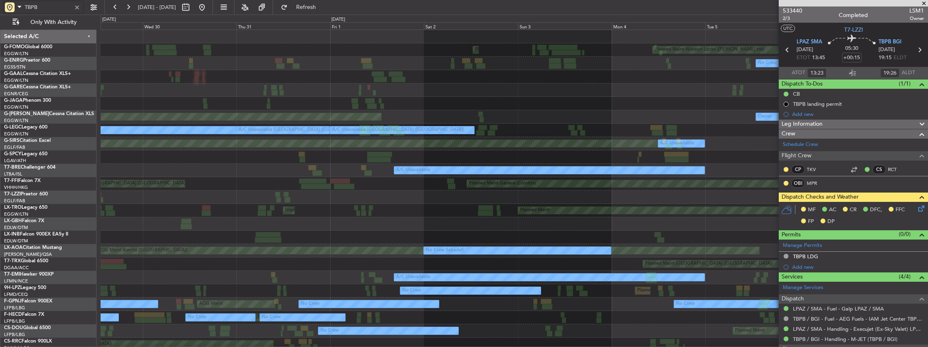
click at [732, 170] on div "Planned Maint Windsor Locks (Bradley Intl) Planned Maint Palma De Mallorca No C…" at bounding box center [515, 197] width 828 height 335
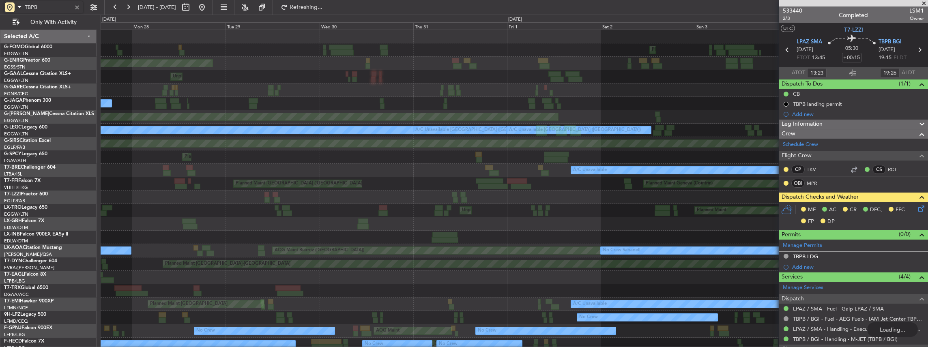
click at [443, 78] on div "Planned Maint Windsor Locks (Bradley Intl) Planned Maint Palma De Mallorca AOG …" at bounding box center [515, 211] width 828 height 362
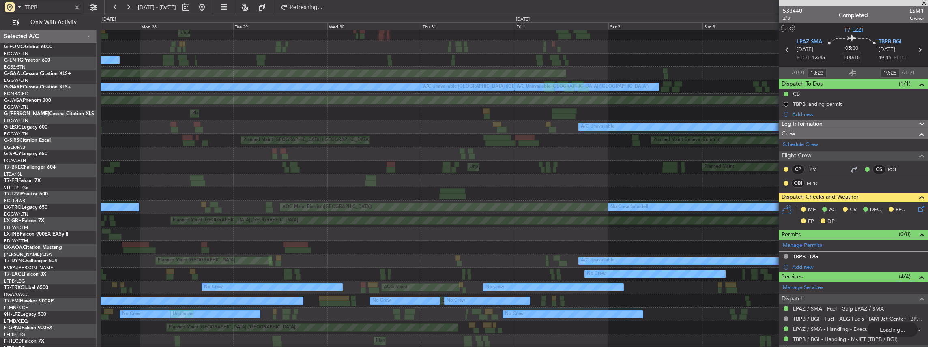
scroll to position [43, 0]
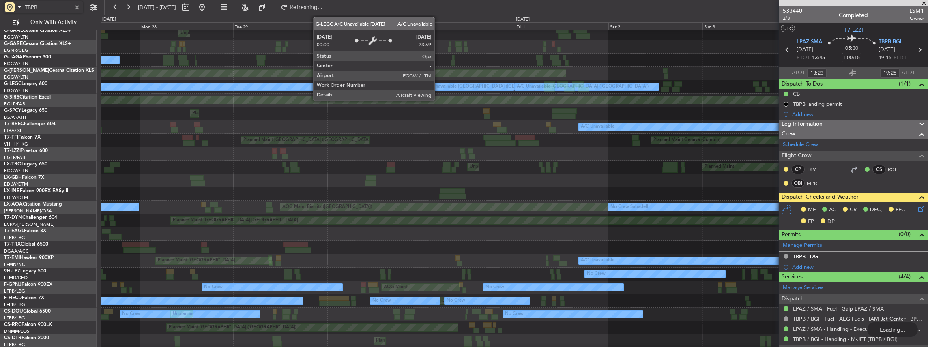
click at [464, 266] on div "AOG Maint Paris (Le Bourget) No Crew Unplanned Maint London (Luton) A/C Unavail…" at bounding box center [515, 168] width 828 height 362
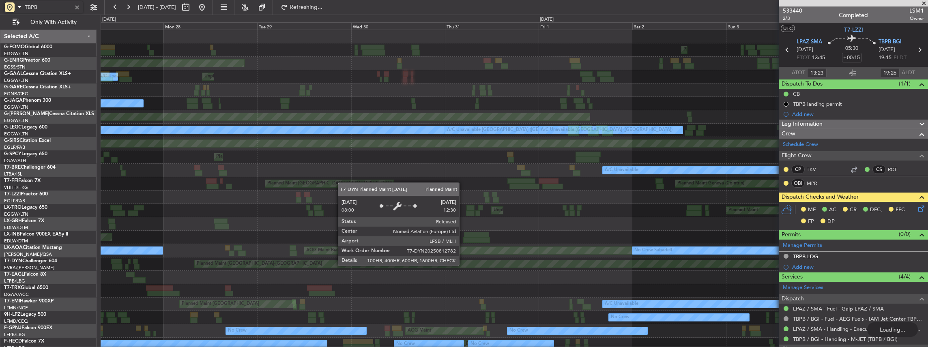
click at [691, 218] on div "Planned Maint Windsor Locks (Bradley Intl) Planned Maint Palma De Mallorca AOG …" at bounding box center [515, 211] width 828 height 362
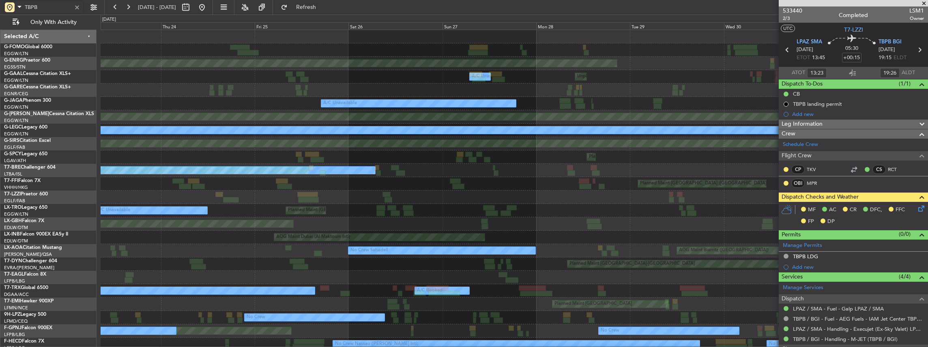
click at [560, 230] on div "Planned Maint [GEOGRAPHIC_DATA] ([GEOGRAPHIC_DATA])" at bounding box center [515, 223] width 828 height 13
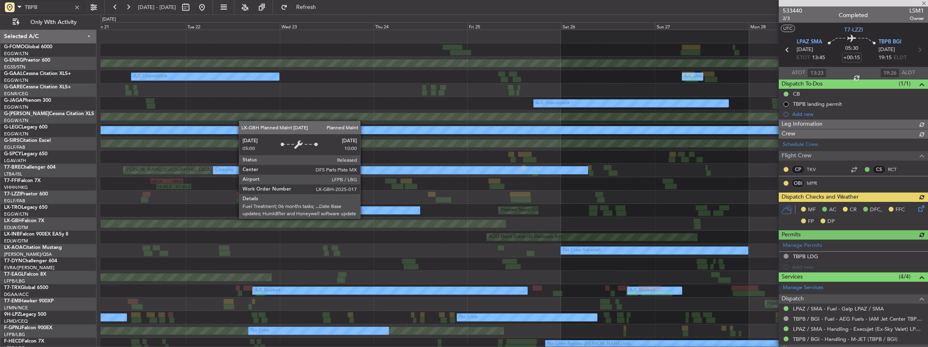
click at [487, 229] on div "Planned Maint [GEOGRAPHIC_DATA] ([GEOGRAPHIC_DATA])" at bounding box center [515, 223] width 828 height 13
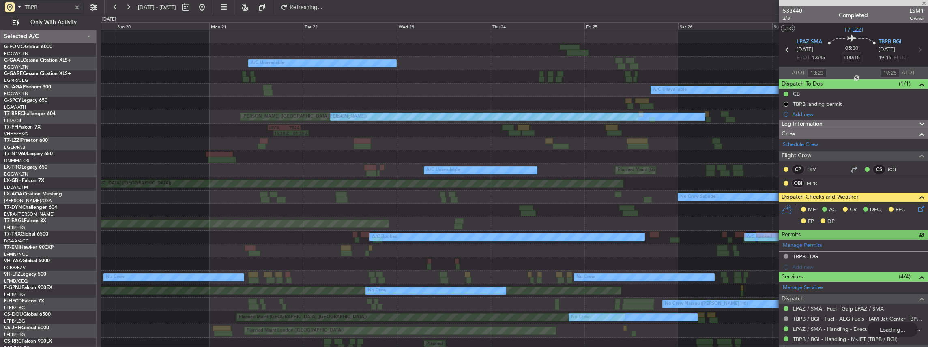
click at [312, 98] on div "Unplanned Maint London (Luton) A/C Unavailable A/C Unavailable A/C Unavailable …" at bounding box center [515, 197] width 828 height 335
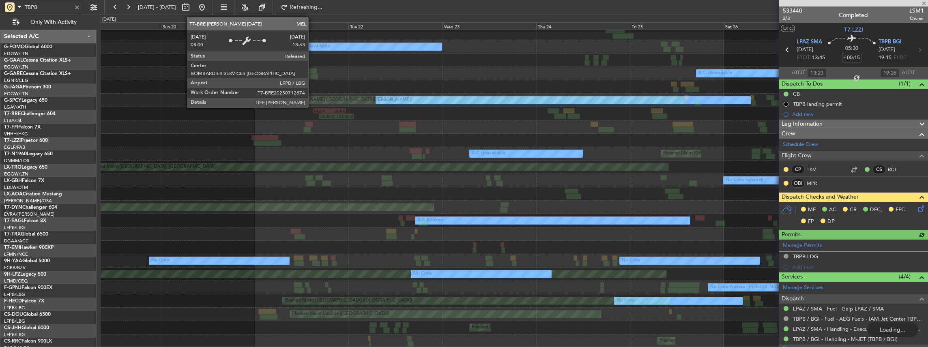
scroll to position [17, 0]
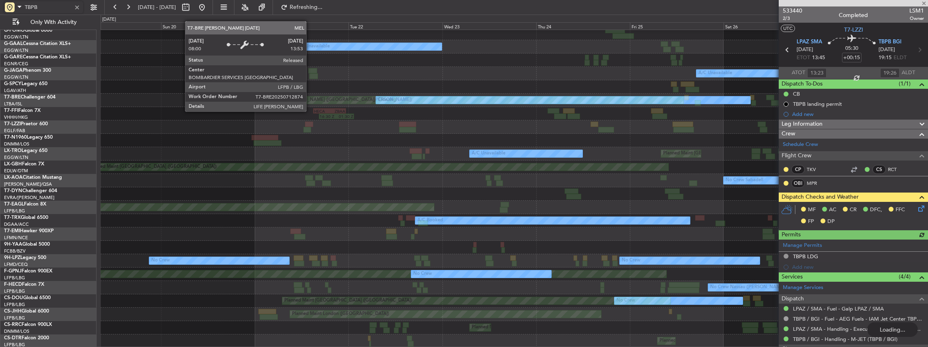
click at [481, 322] on div "A/C Unavailable A/C Unavailable Unplanned Maint London (Luton) A/C Unavailable …" at bounding box center [515, 180] width 828 height 335
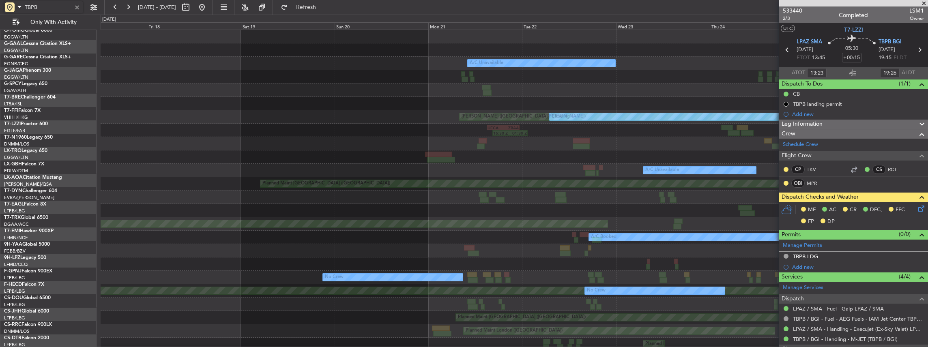
scroll to position [0, 0]
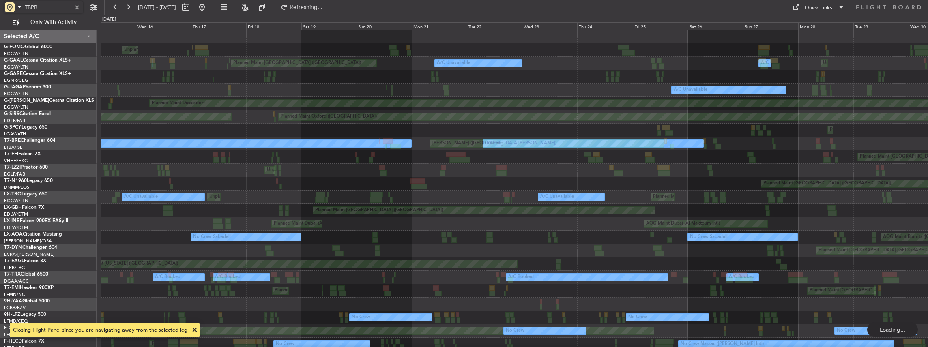
click at [631, 228] on div "AOG Maint Dubai (Al Maktoum Intl) Planned Maint Dubai (Al Maktoum Intl) Unplann…" at bounding box center [515, 223] width 828 height 13
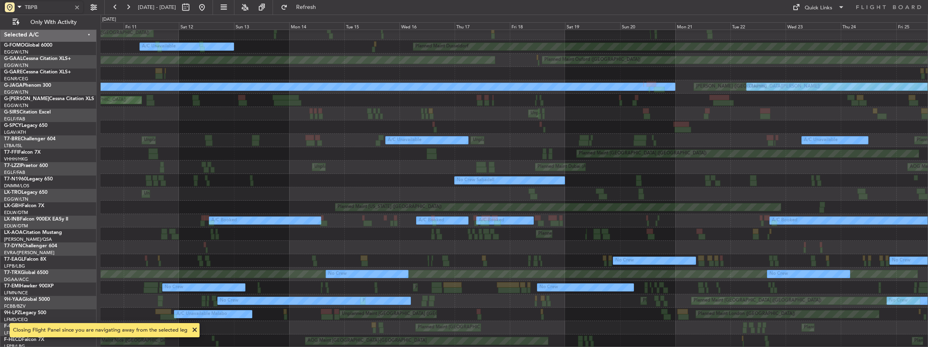
scroll to position [57, 0]
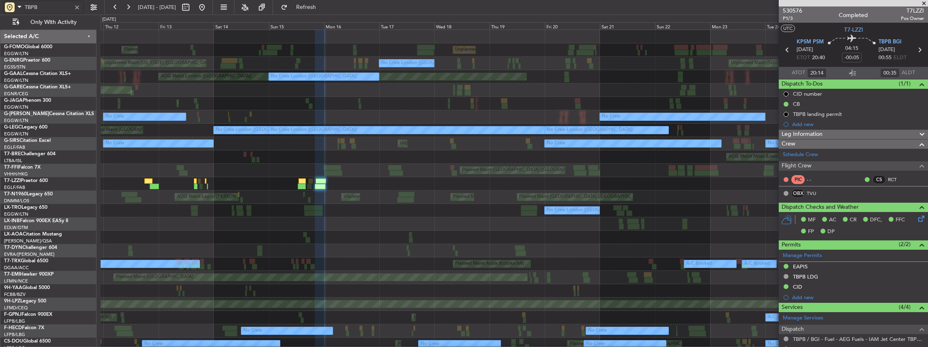
scroll to position [27, 0]
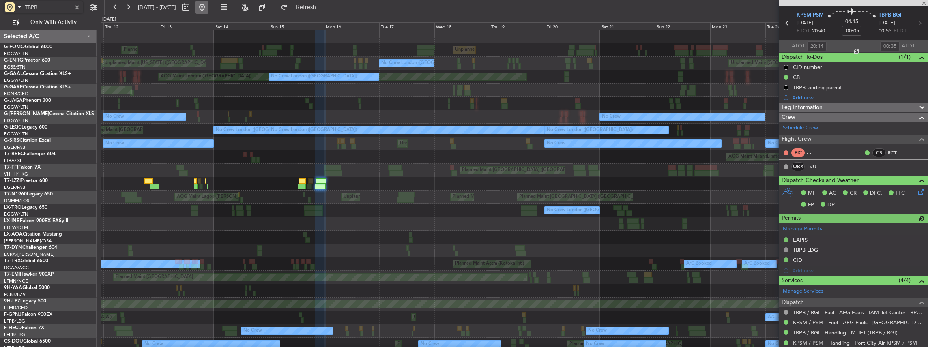
click at [209, 3] on button at bounding box center [202, 7] width 13 height 13
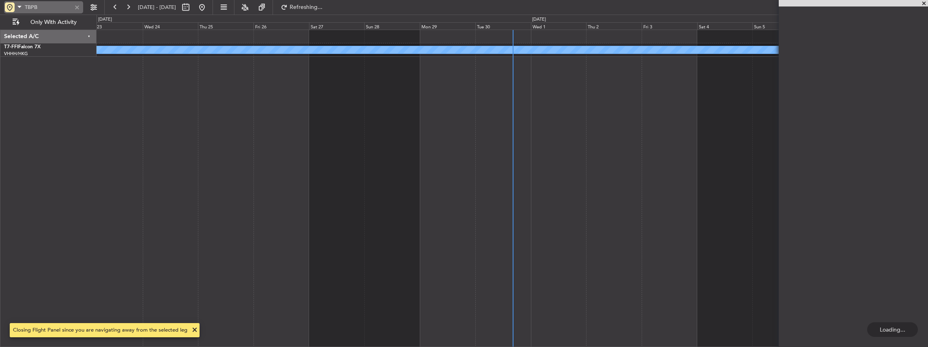
scroll to position [0, 0]
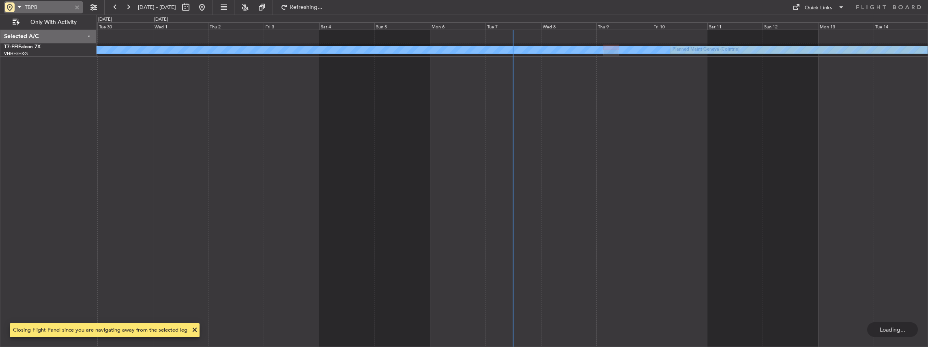
click at [76, 7] on div at bounding box center [77, 7] width 9 height 9
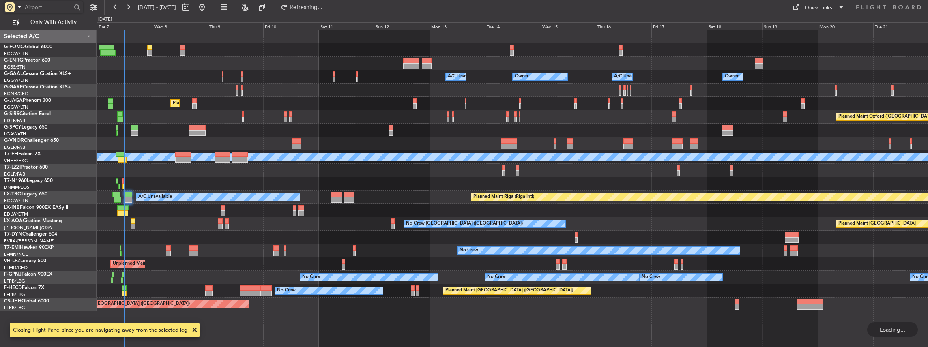
click at [397, 222] on div "Planned Maint Monchengladbach No Crew Charleroi (Brussels South) No Crew Monche…" at bounding box center [513, 223] width 832 height 13
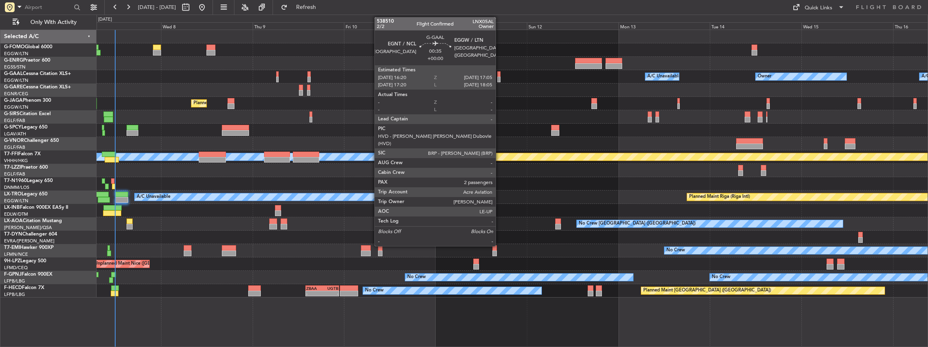
click at [500, 80] on div at bounding box center [498, 80] width 3 height 6
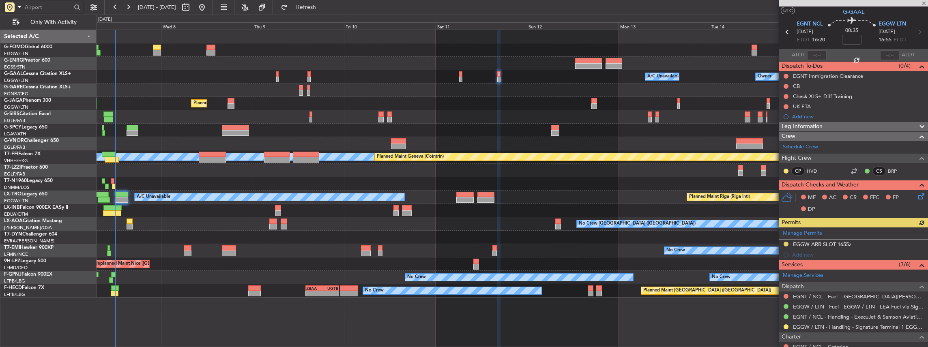
scroll to position [27, 0]
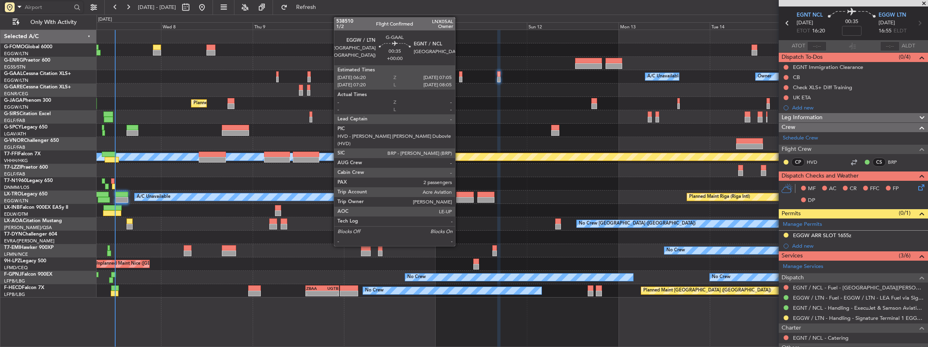
click at [459, 77] on div at bounding box center [460, 80] width 3 height 6
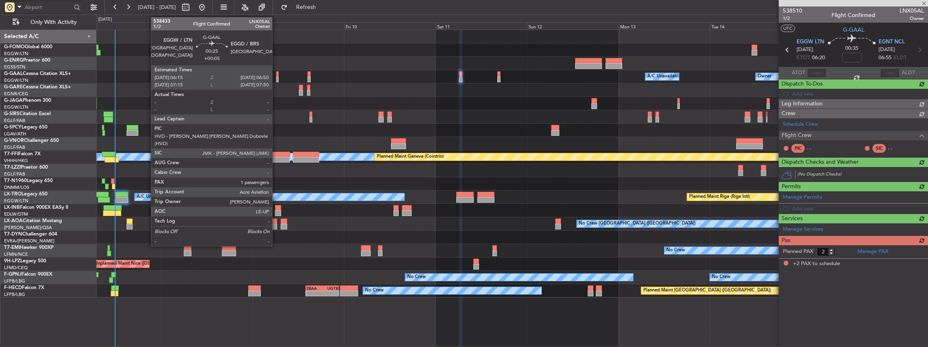
scroll to position [0, 0]
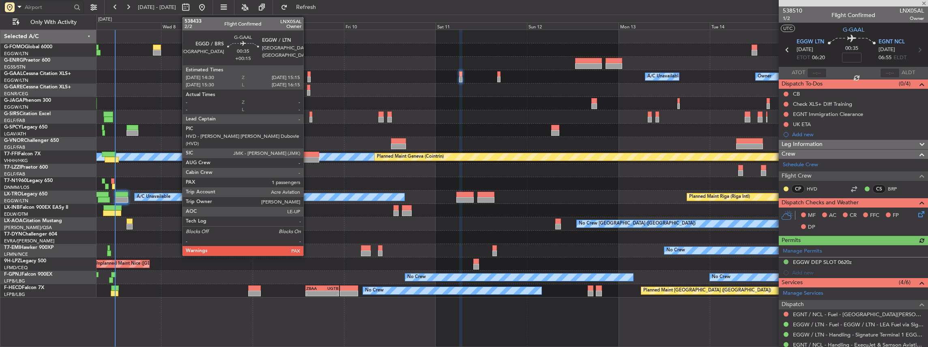
click at [308, 79] on div at bounding box center [309, 80] width 3 height 6
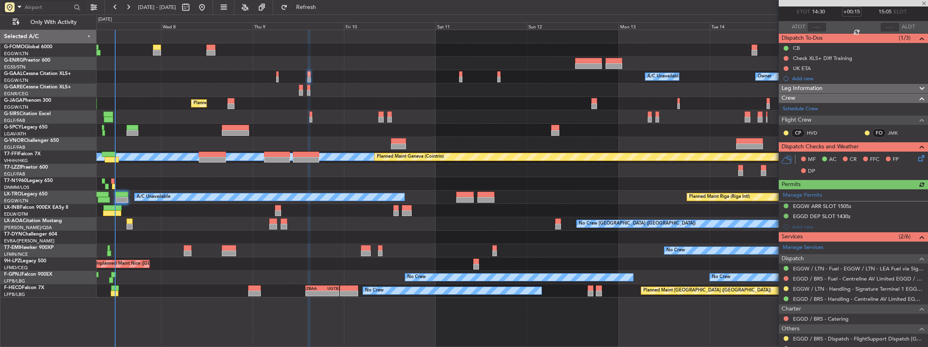
scroll to position [54, 0]
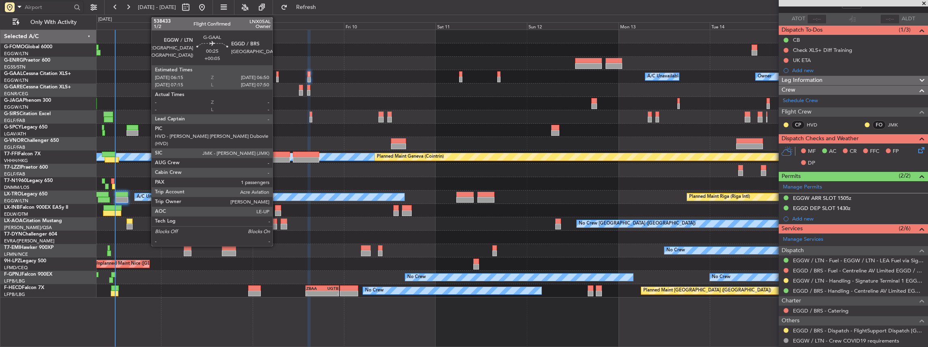
click at [277, 77] on div at bounding box center [277, 80] width 2 height 6
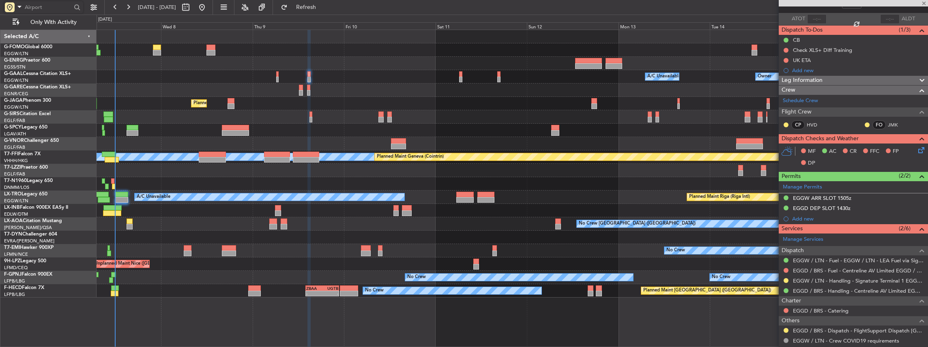
type input "+00:05"
type input "1"
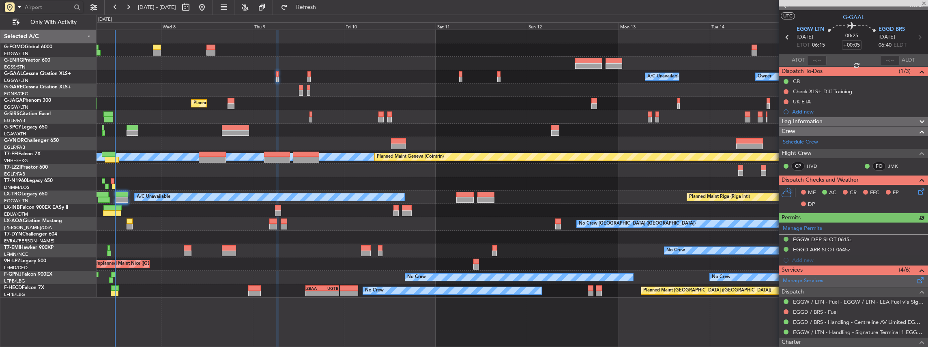
scroll to position [0, 0]
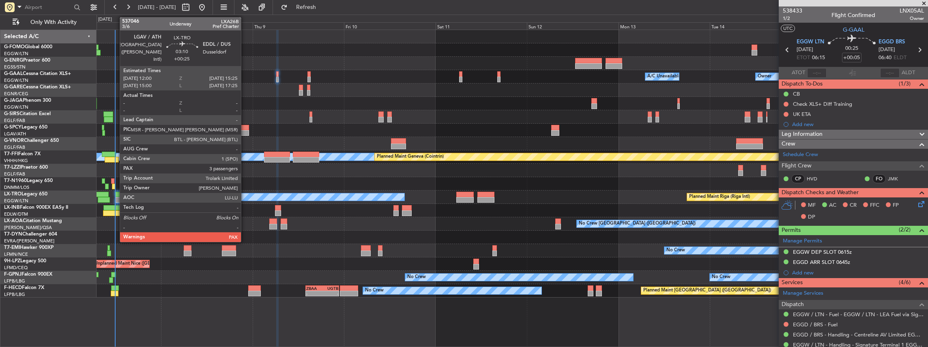
click at [116, 196] on div at bounding box center [121, 195] width 13 height 6
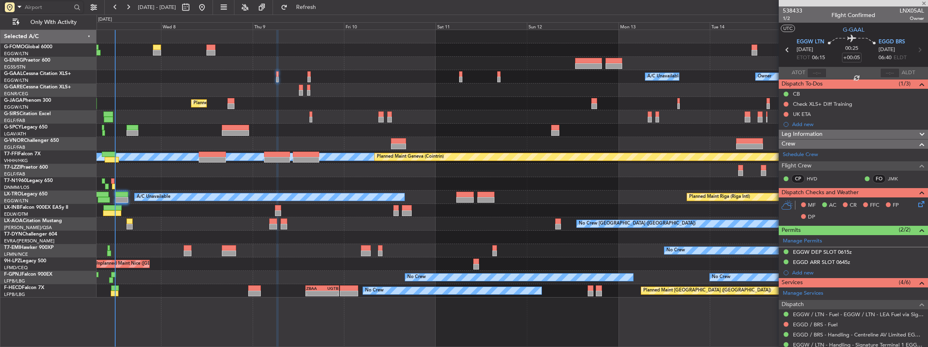
type input "+00:25"
type input "3"
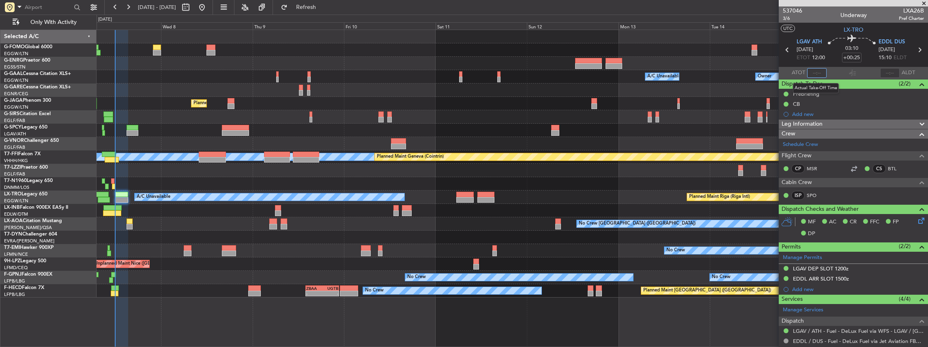
click at [818, 72] on input "text" at bounding box center [816, 73] width 19 height 10
click at [850, 74] on div at bounding box center [853, 73] width 10 height 10
type input "11:54"
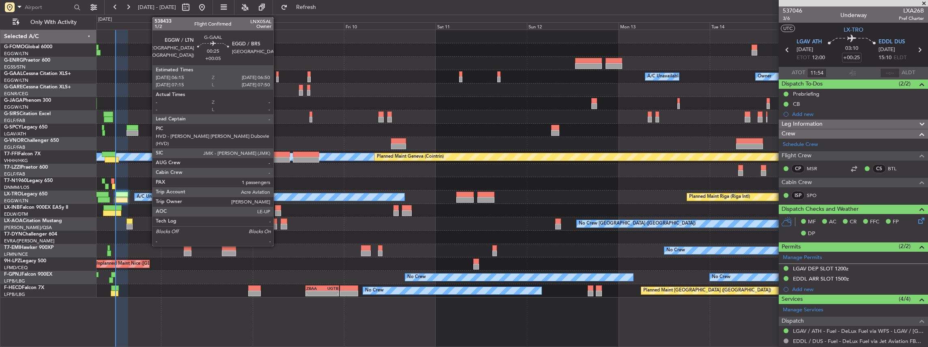
click at [277, 78] on div at bounding box center [277, 80] width 2 height 6
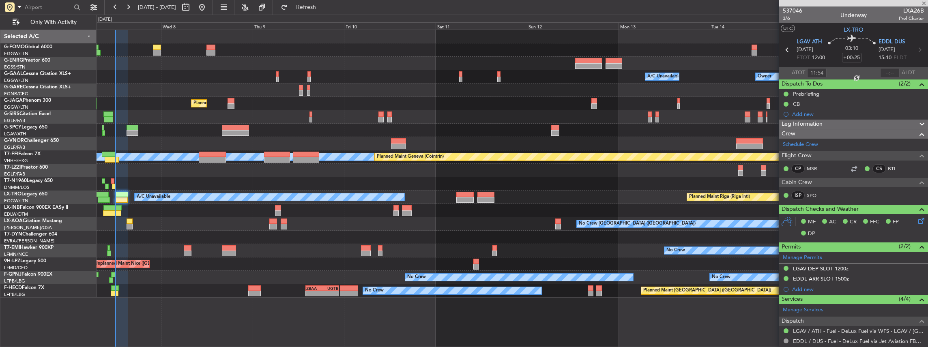
type input "+00:05"
type input "1"
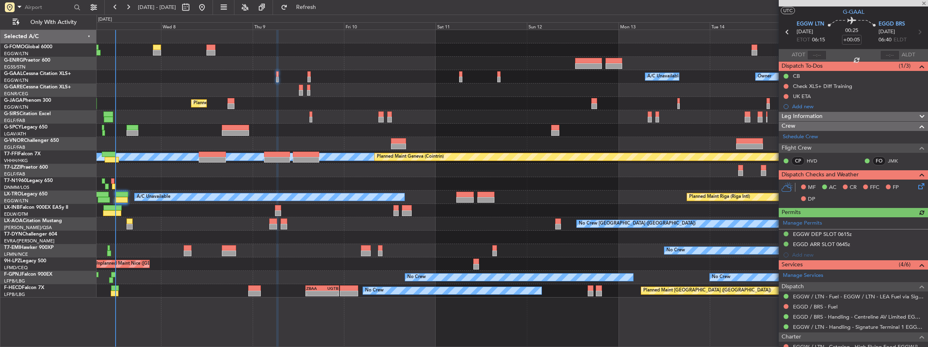
scroll to position [27, 0]
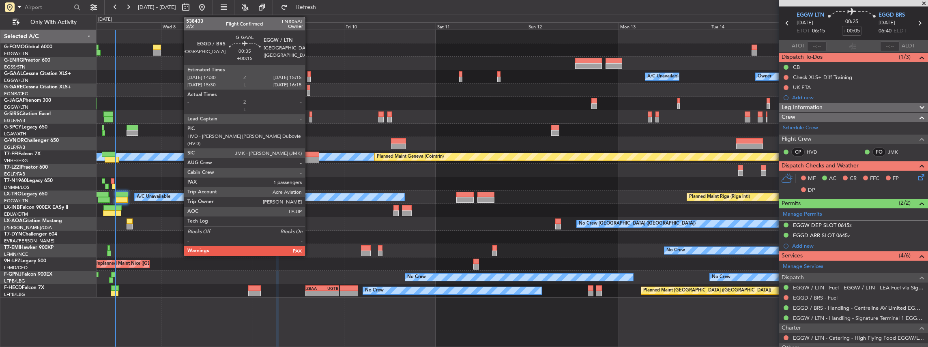
click at [309, 77] on div at bounding box center [309, 80] width 3 height 6
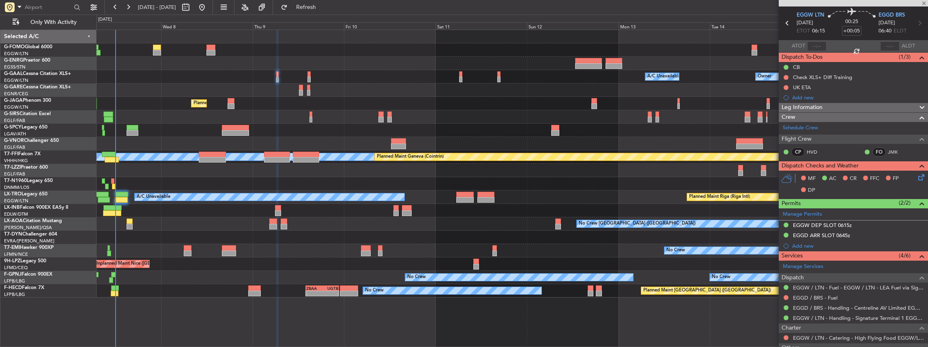
type input "+00:15"
type input "2"
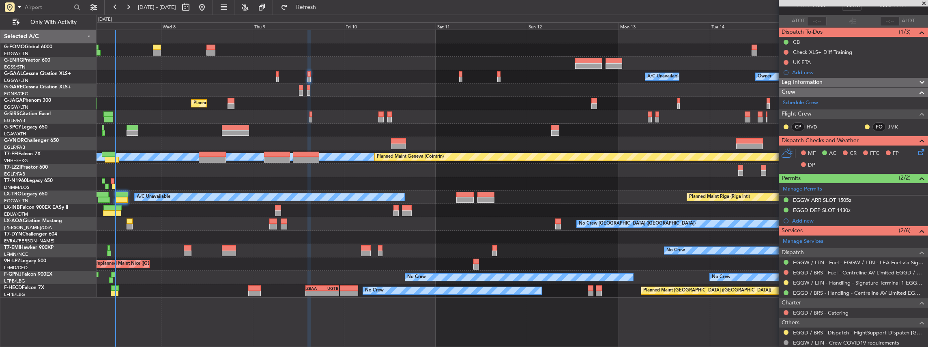
scroll to position [81, 0]
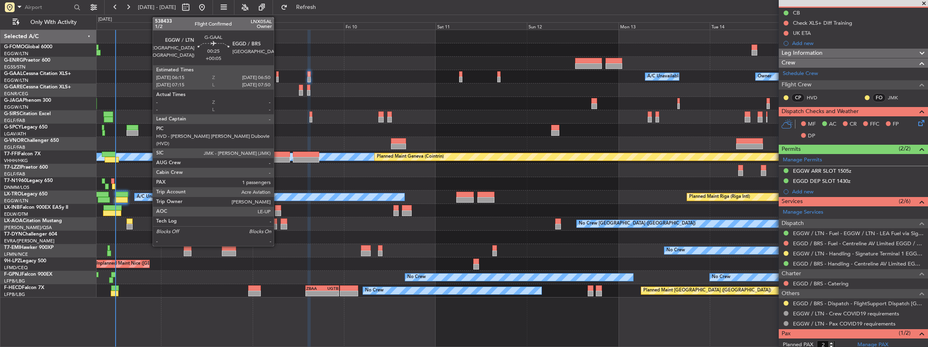
click at [278, 79] on div at bounding box center [277, 80] width 2 height 6
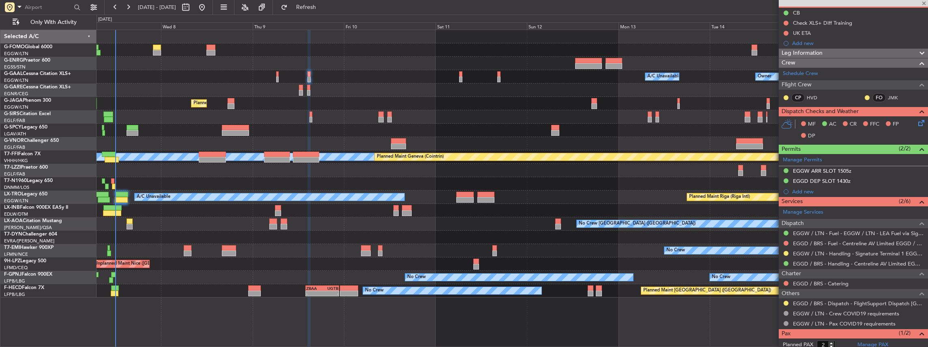
type input "+00:05"
type input "1"
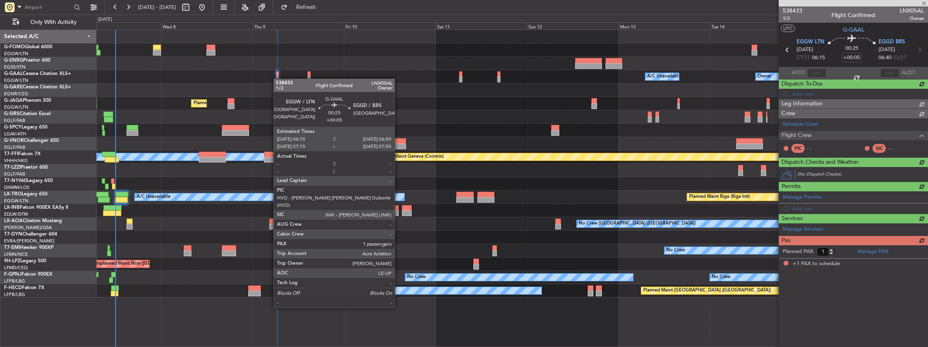
scroll to position [0, 0]
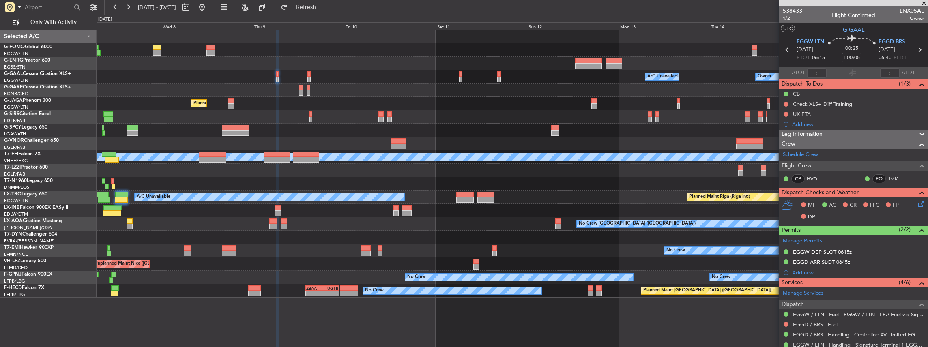
click at [332, 186] on div "Owner A/C Unavailable Owner A/C Unavailable Owner Planned Maint London (Luton) …" at bounding box center [513, 164] width 832 height 268
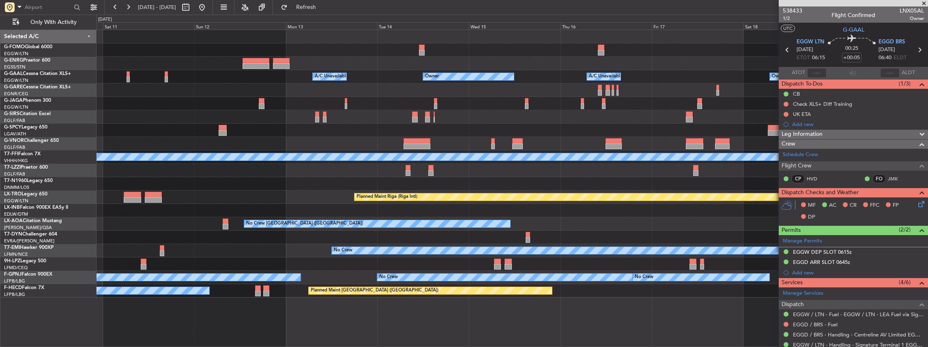
click at [393, 184] on div "Owner A/C Unavailable Owner A/C Unavailable Owner Planned Maint Oxford (Kidling…" at bounding box center [513, 164] width 832 height 268
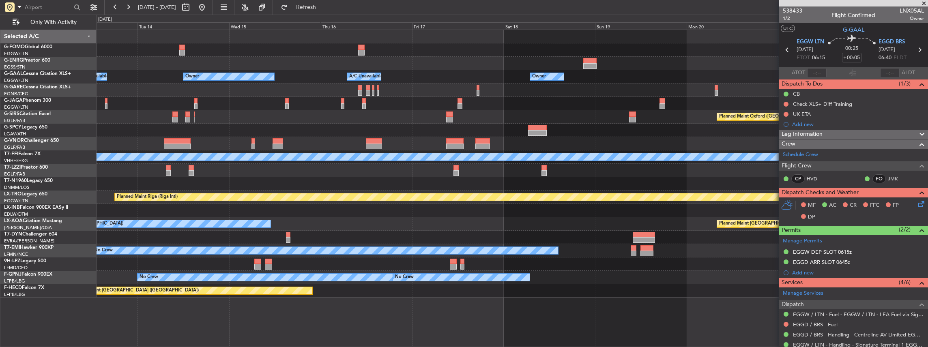
click at [428, 190] on div "Owner A/C Unavailable Owner A/C Unavailable Owner Planned Maint Oxford (Kidling…" at bounding box center [513, 164] width 832 height 268
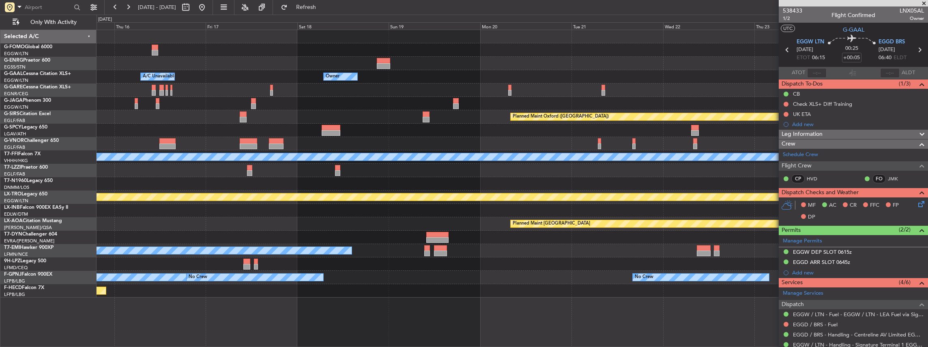
click at [433, 192] on div "Owner A/C Unavailable Owner Owner Owner A/C Unavailable Planned Maint Oxford (K…" at bounding box center [513, 164] width 832 height 268
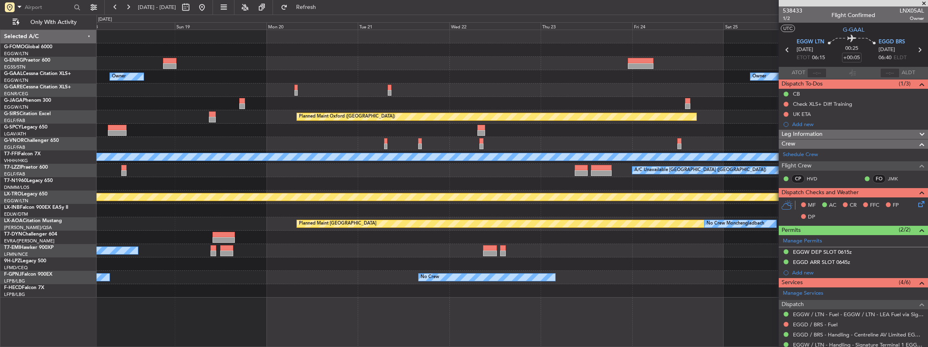
click at [361, 196] on div "Owner Owner A/C Unavailable Owner Planned Maint Oxford (Kidlington) Planned Mai…" at bounding box center [513, 164] width 832 height 268
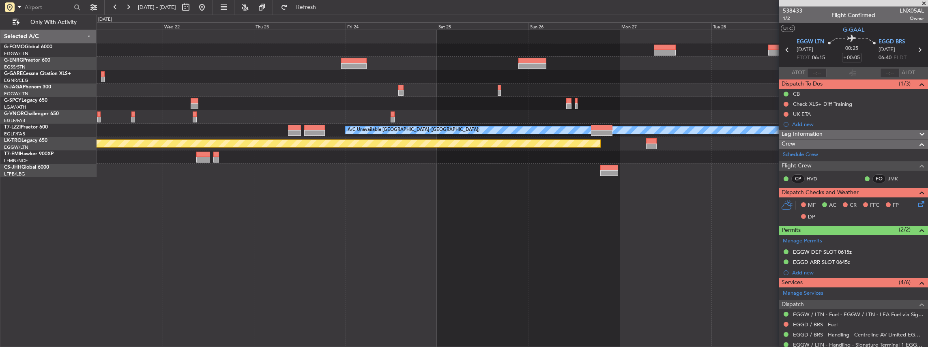
click at [327, 138] on div "A/C Unavailable London (Luton) Planned Maint Riga (Riga Intl) LEZG 15:00 Z KNUQ…" at bounding box center [513, 103] width 832 height 147
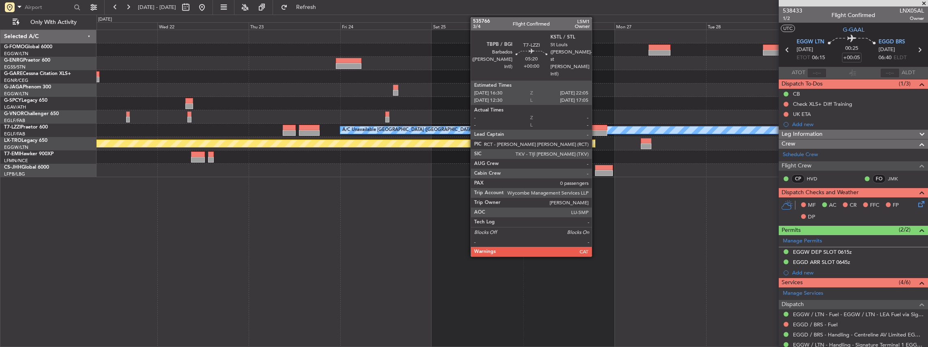
click at [596, 130] on div at bounding box center [597, 133] width 22 height 6
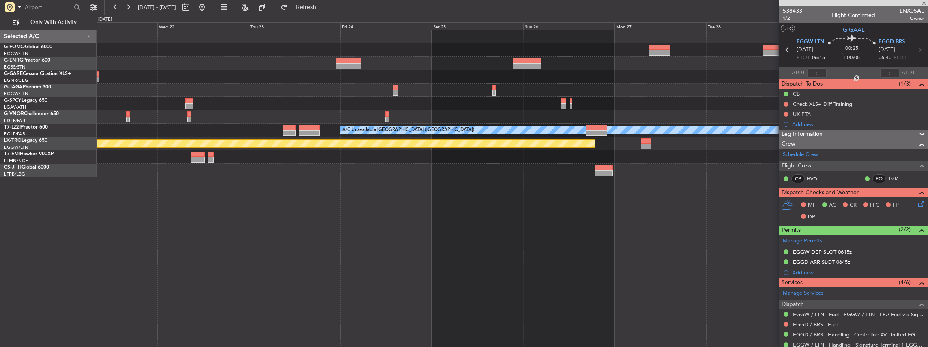
type input "0"
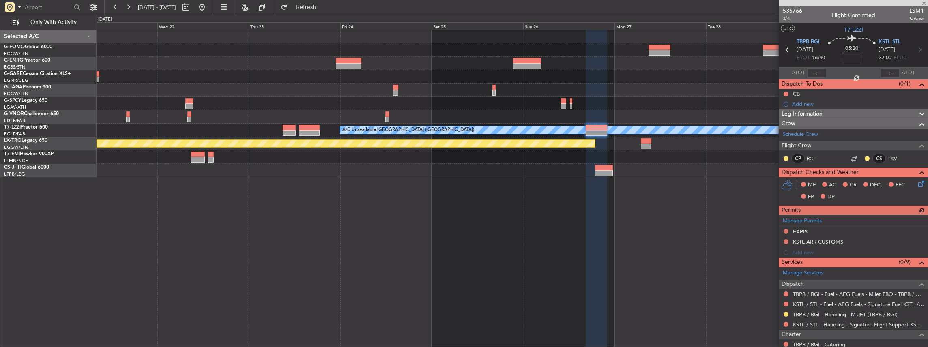
scroll to position [27, 0]
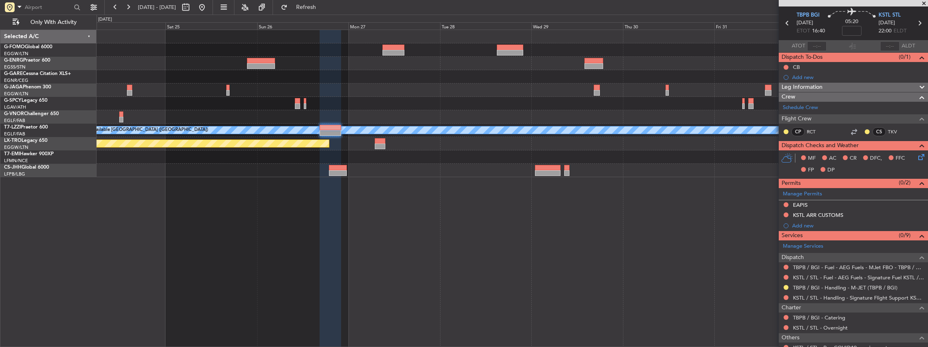
click at [380, 225] on div "A/C Unavailable London (Luton) Planned Maint Riga (Riga Intl)" at bounding box center [513, 189] width 832 height 318
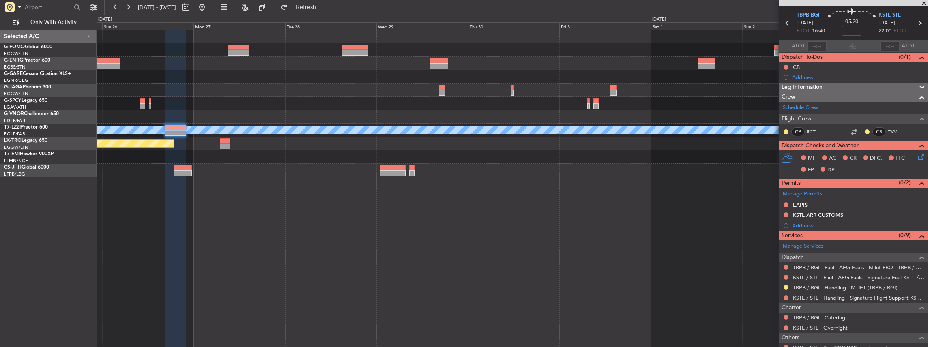
click at [480, 218] on div "A/C Unavailable London (Luton) - - TBPB 12:40 Z EGTK 21:25 Z Planned Maint Riga…" at bounding box center [513, 189] width 832 height 318
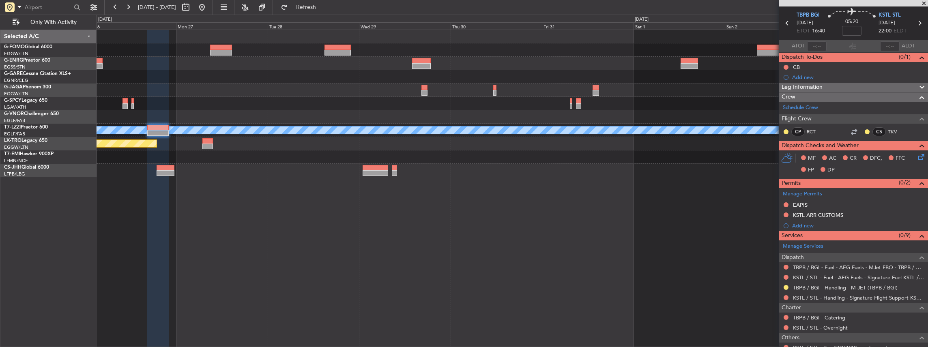
click at [536, 216] on div "A/C Unavailable London (Luton) - - TBPB 12:40 Z EGTK 21:25 Z Planned Maint Riga…" at bounding box center [513, 189] width 832 height 318
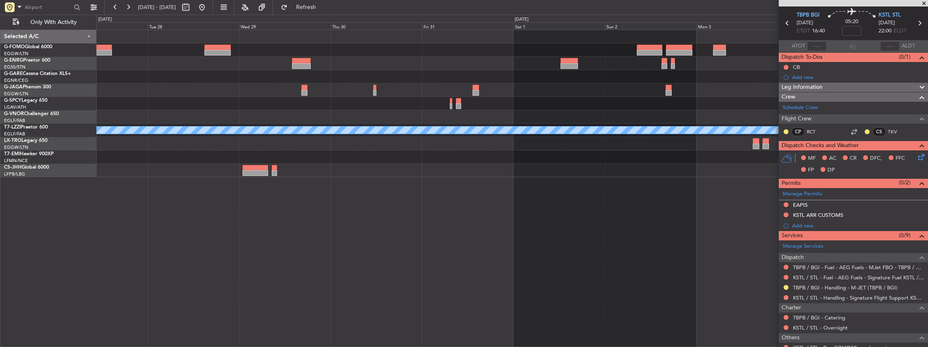
click at [617, 214] on div "A/C Unavailable London (Luton) - - TBPB 12:40 Z EGTK 21:25 Z Planned Maint Riga…" at bounding box center [513, 189] width 832 height 318
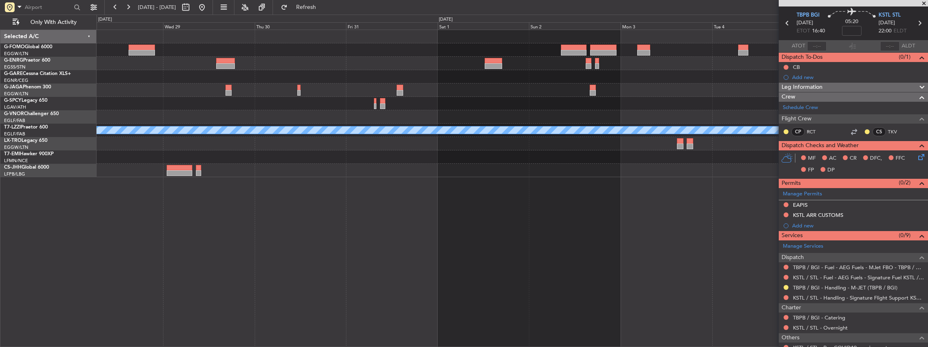
click at [545, 217] on div "A/C Unavailable London (Luton) - - TBPB 12:40 Z EGTK 21:25 Z Planned Maint Riga…" at bounding box center [513, 189] width 832 height 318
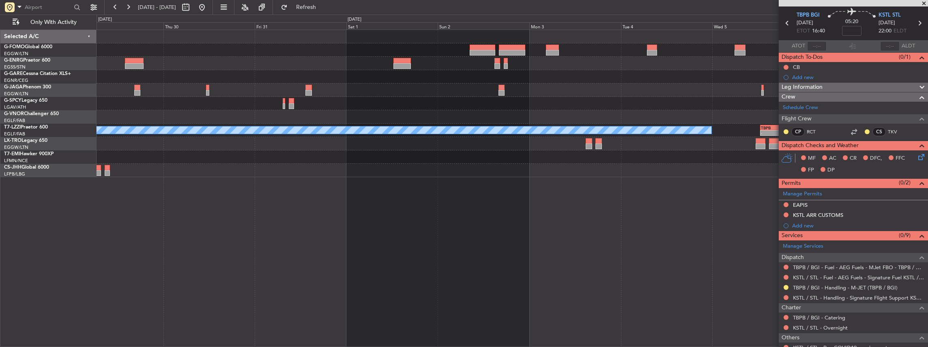
click at [569, 220] on div "A/C Unavailable London (Luton) - - TBPB 12:40 Z EGTK 21:25 Z" at bounding box center [513, 189] width 832 height 318
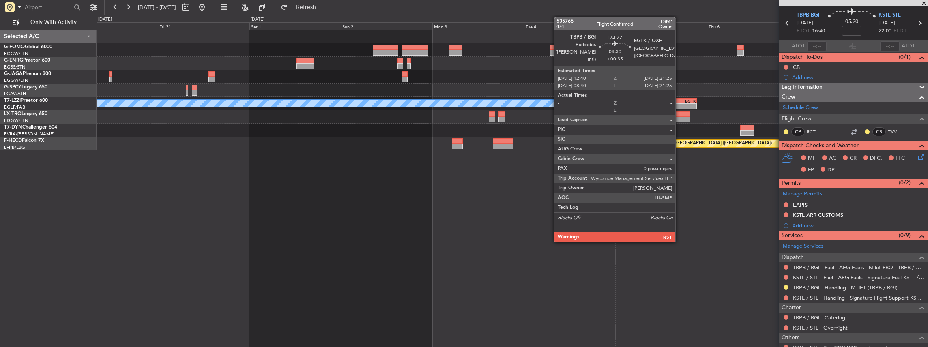
click at [675, 107] on div "-" at bounding box center [672, 106] width 16 height 5
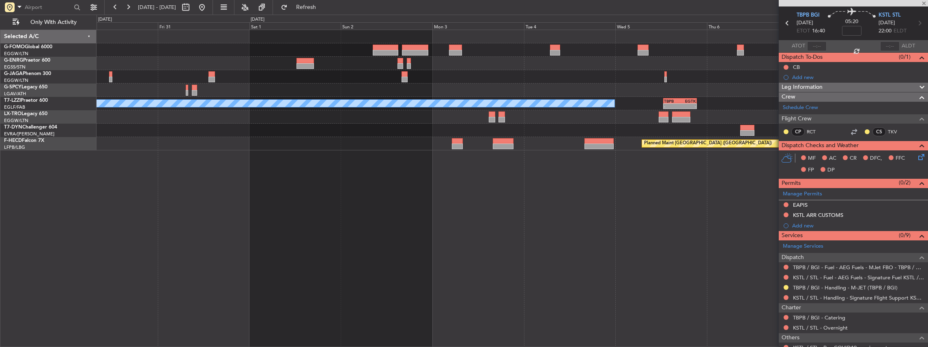
type input "+00:35"
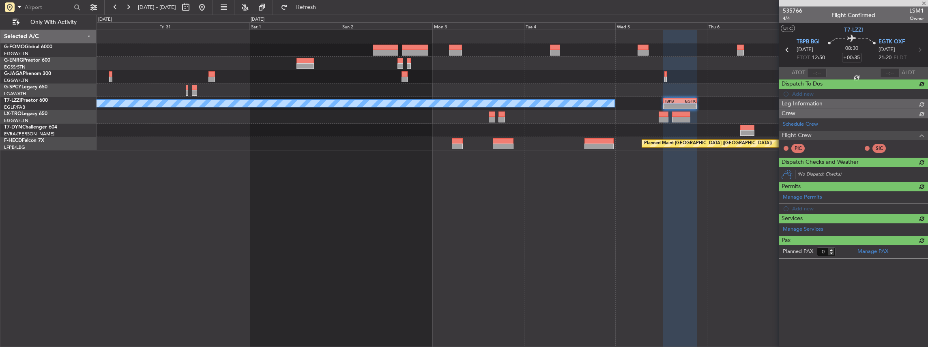
scroll to position [0, 0]
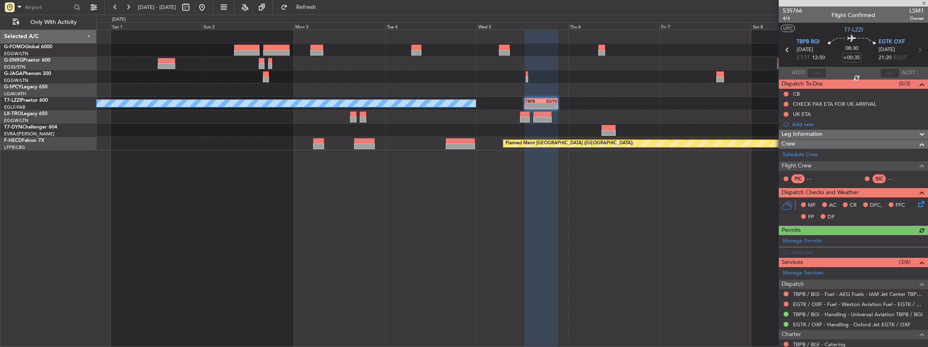
click at [560, 174] on div "A/C Unavailable London (Luton) - - TBPB 12:40 Z EGTK 21:25 Z Planned Maint Pari…" at bounding box center [513, 189] width 832 height 318
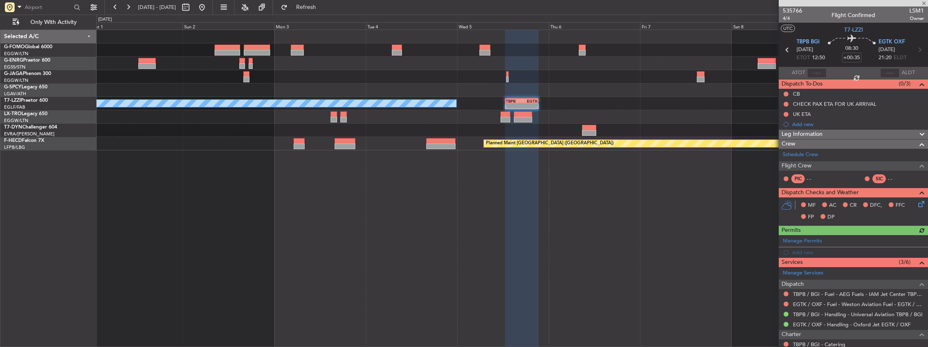
click at [533, 142] on div "A/C Unavailable London (Luton) - - TBPB 12:40 Z EGTK 21:25 Z Planned Maint Pari…" at bounding box center [513, 90] width 832 height 121
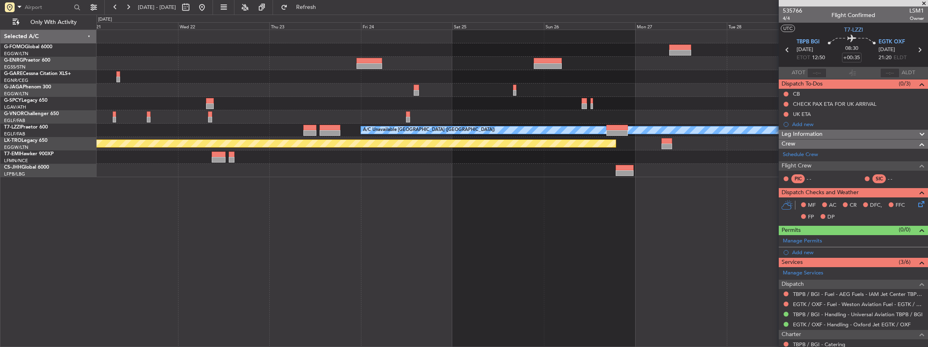
click at [928, 168] on html "21 Oct 2025 - 30 Oct 2025 Refresh Quick Links Only With Activity A/C Unavailabl…" at bounding box center [464, 173] width 928 height 347
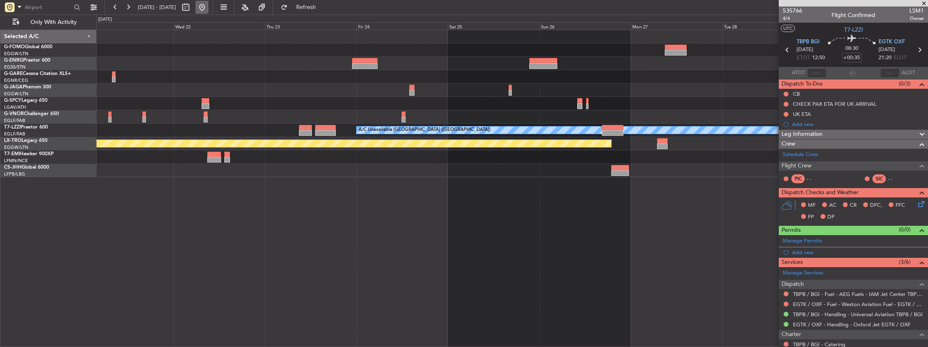
click at [209, 7] on button at bounding box center [202, 7] width 13 height 13
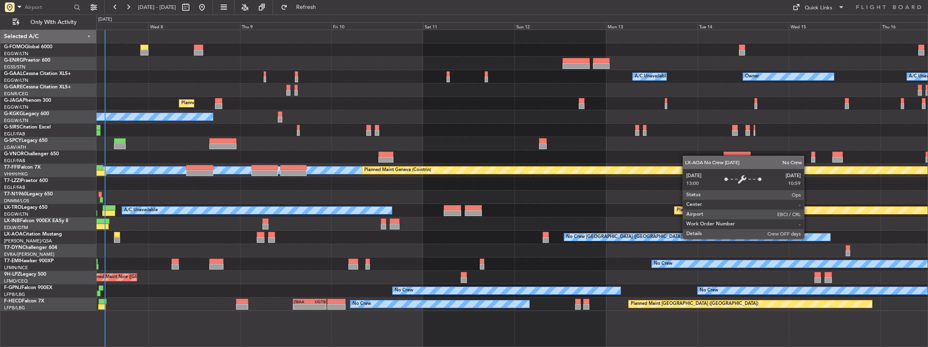
click at [564, 235] on div "No Crew [GEOGRAPHIC_DATA] ([GEOGRAPHIC_DATA])" at bounding box center [697, 237] width 266 height 7
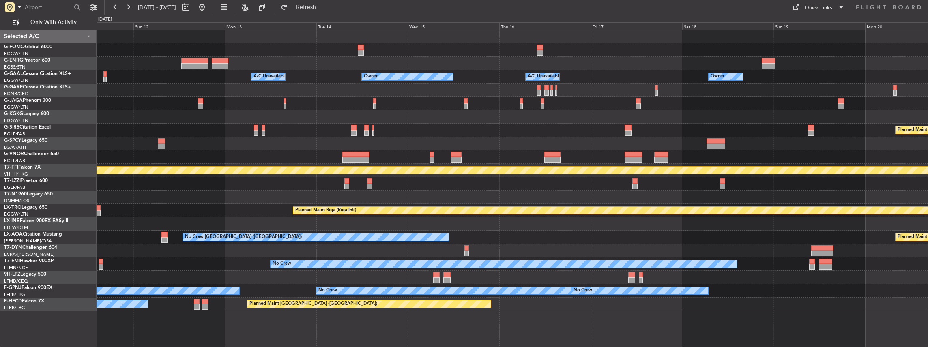
click at [377, 228] on div at bounding box center [513, 223] width 832 height 13
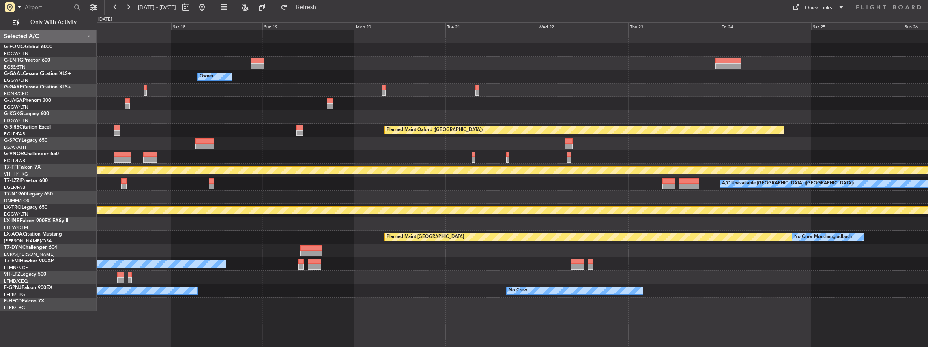
click at [496, 227] on div at bounding box center [513, 223] width 832 height 13
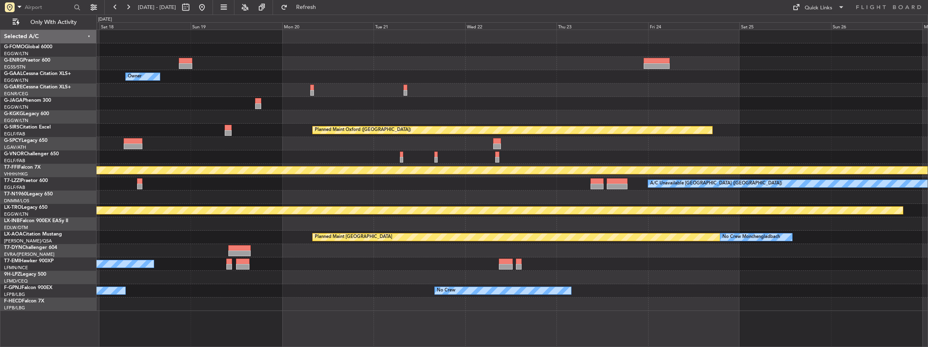
click at [545, 236] on div "Owner Owner A/C Unavailable Planned Maint Oxford (Kidlington) MEL MEL Planned M…" at bounding box center [513, 170] width 832 height 281
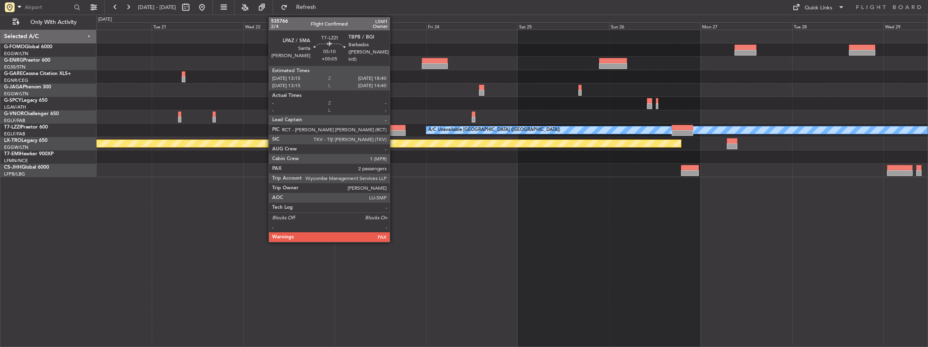
click at [394, 129] on div at bounding box center [395, 128] width 21 height 6
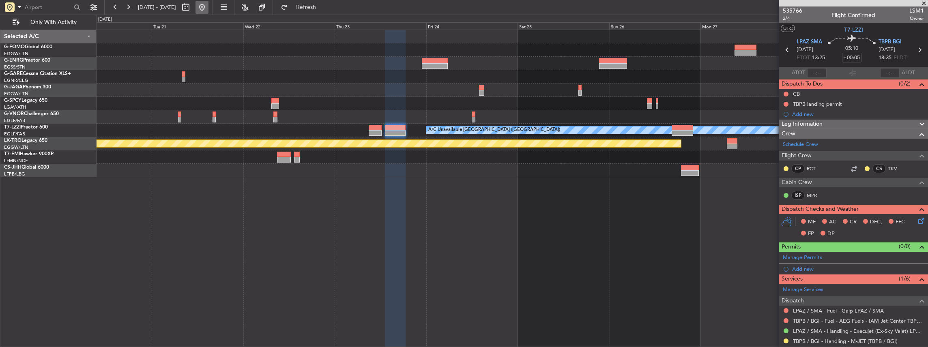
click at [209, 4] on button at bounding box center [202, 7] width 13 height 13
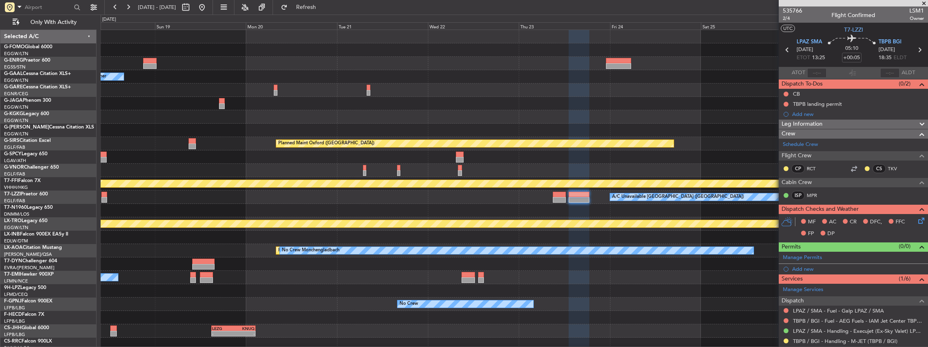
click at [785, 173] on fb-app "02 Oct 2025 - 12 Oct 2025 Refresh Quick Links Only With Activity Owner Owner A/…" at bounding box center [464, 176] width 928 height 341
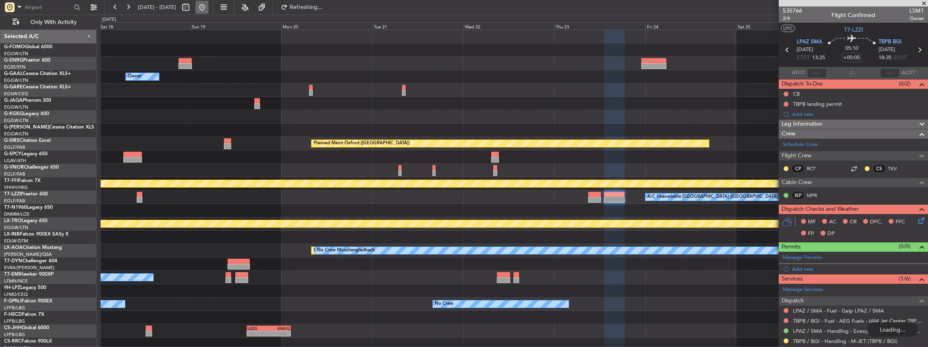
click at [209, 7] on button at bounding box center [202, 7] width 13 height 13
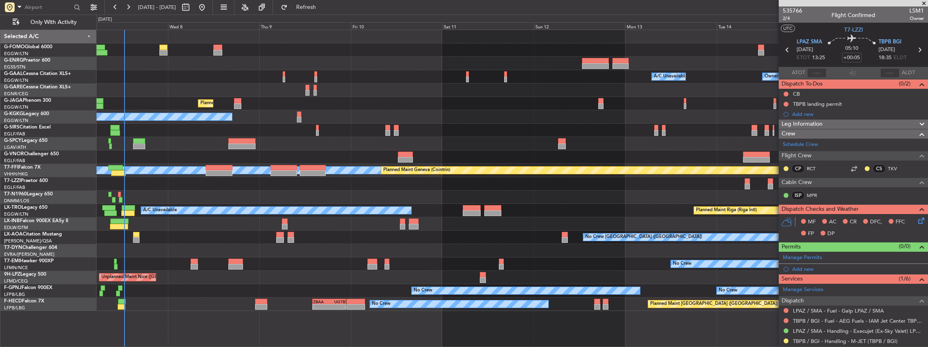
click at [258, 157] on div at bounding box center [513, 157] width 832 height 13
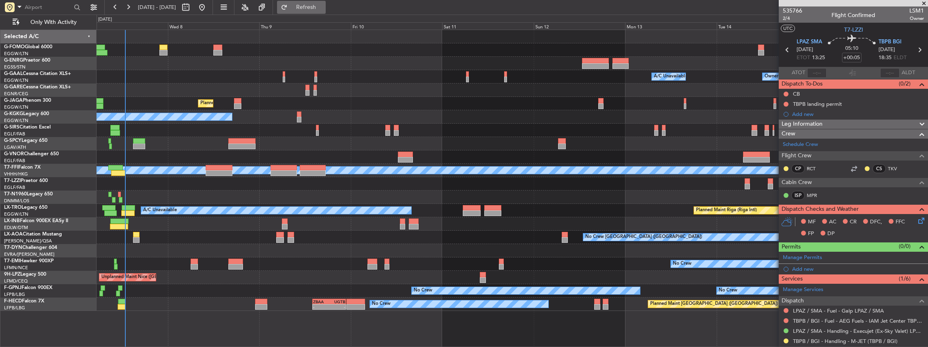
click at [314, 2] on button "Refresh" at bounding box center [301, 7] width 49 height 13
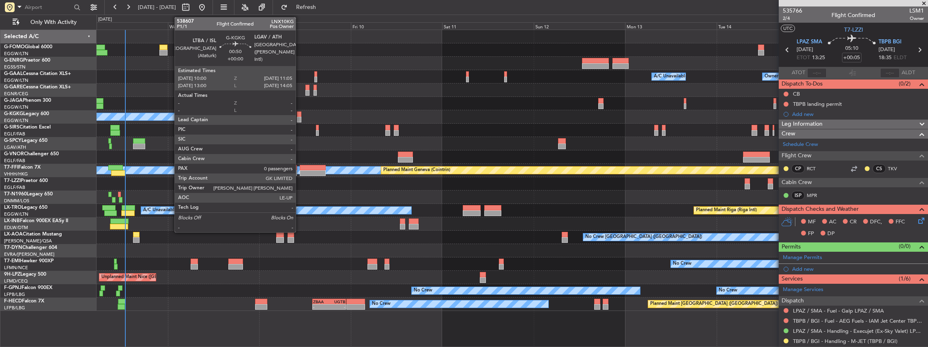
click at [300, 118] on div at bounding box center [299, 120] width 4 height 6
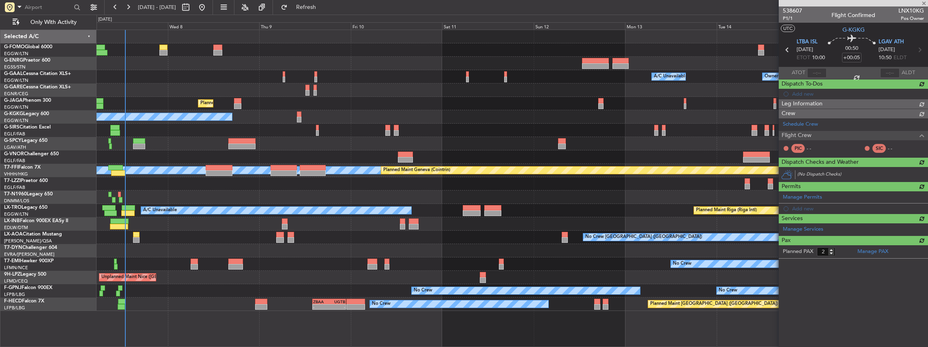
type input "0"
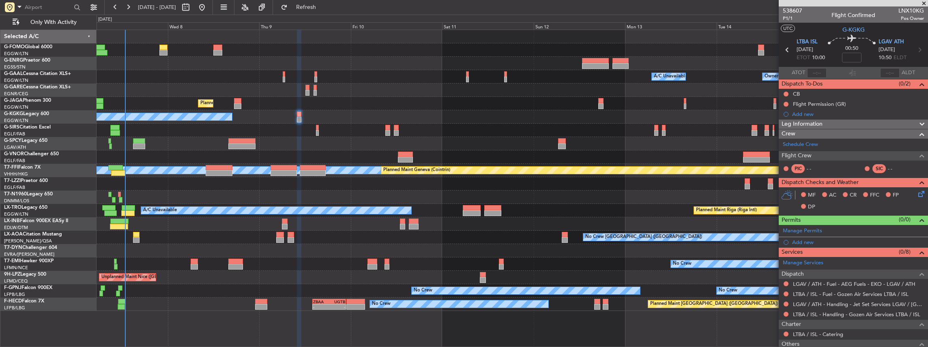
click at [265, 138] on div "Owner Owner A/C Unavailable A/C Unavailable Owner Planned Maint [GEOGRAPHIC_DAT…" at bounding box center [513, 170] width 832 height 281
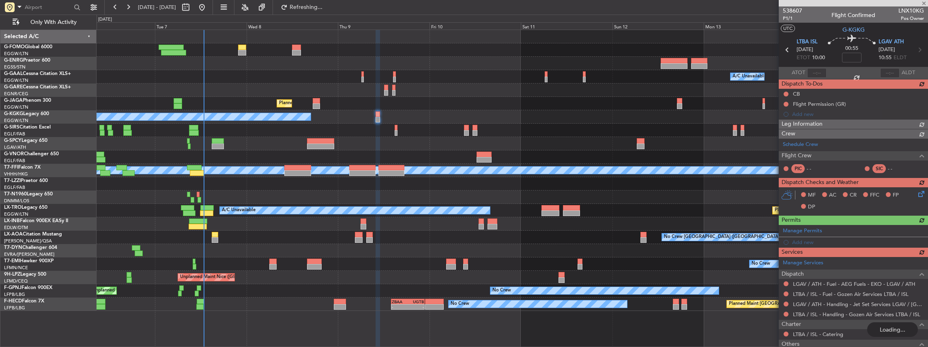
type input "+00:05"
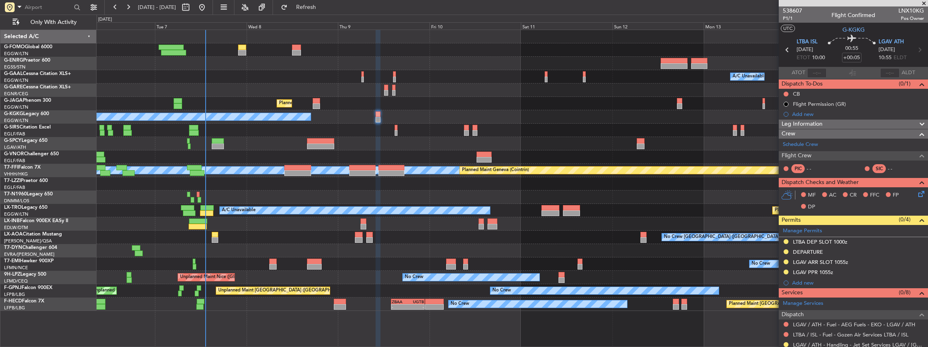
click at [361, 78] on div "Owner A/C Unavailable Owner A/C Unavailable" at bounding box center [513, 76] width 832 height 13
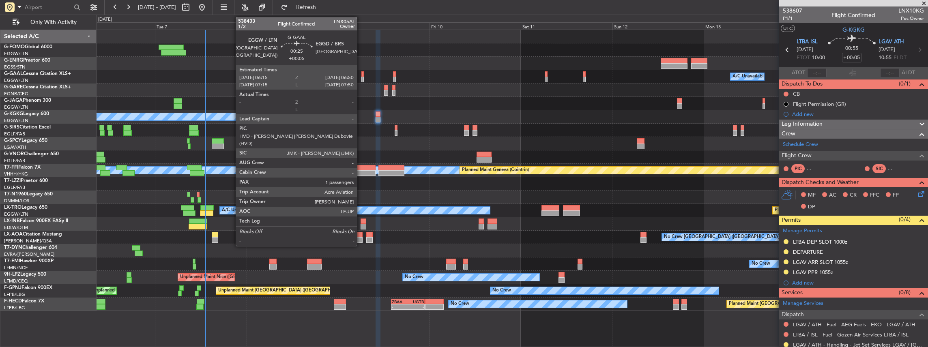
click at [362, 77] on div at bounding box center [363, 80] width 2 height 6
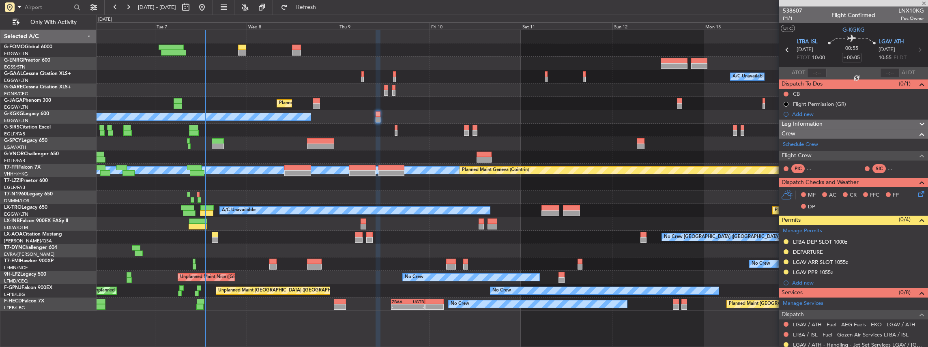
type input "1"
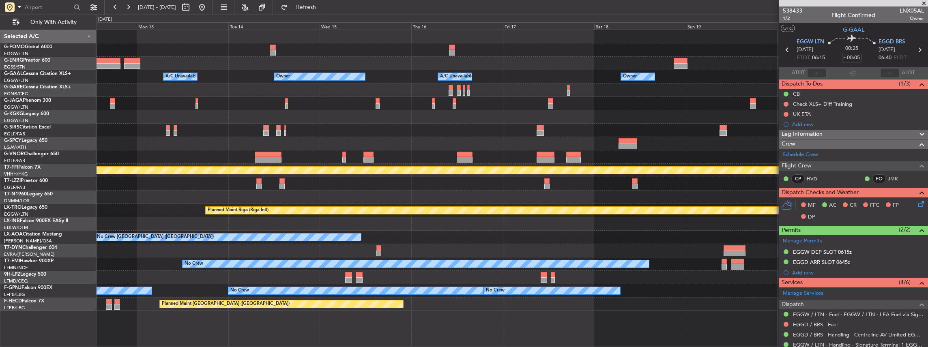
click at [53, 142] on div "Owner A/C Unavailable Owner A/C Unavailable Owner Planned Maint [GEOGRAPHIC_DAT…" at bounding box center [464, 181] width 928 height 333
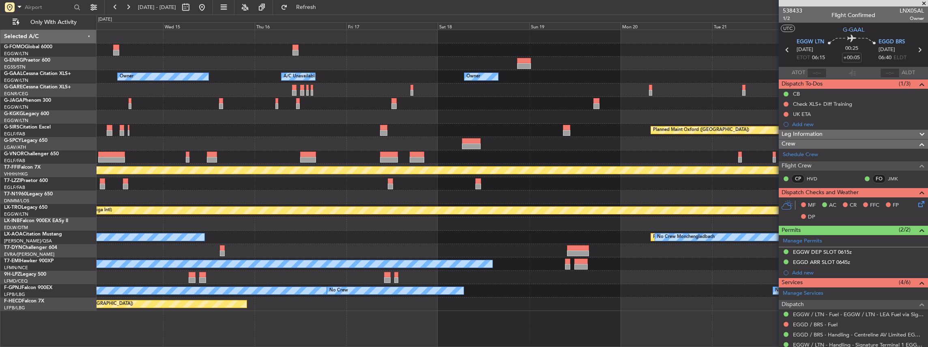
click at [373, 143] on div at bounding box center [513, 143] width 832 height 13
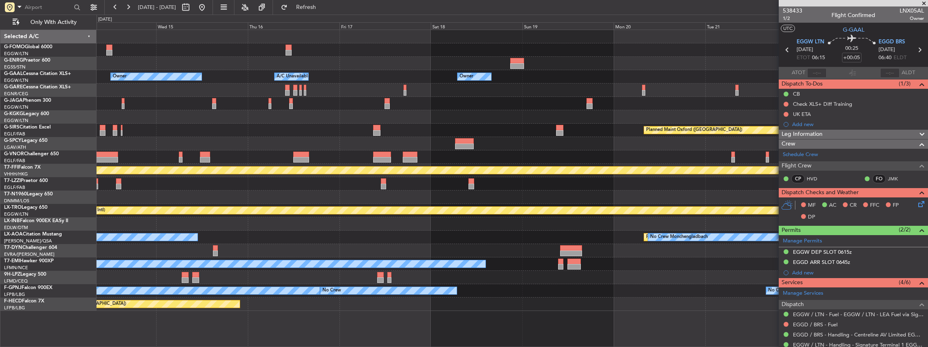
click at [426, 147] on div at bounding box center [513, 143] width 832 height 13
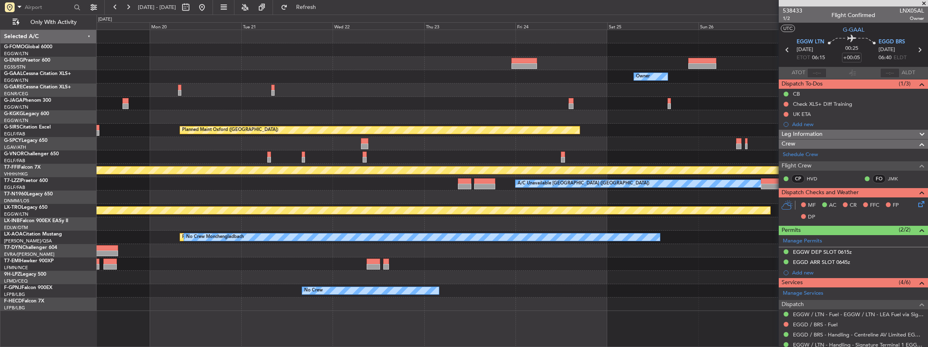
click at [444, 147] on div "Owner Owner Planned Maint [GEOGRAPHIC_DATA] ([GEOGRAPHIC_DATA]) [PERSON_NAME] […" at bounding box center [513, 170] width 832 height 281
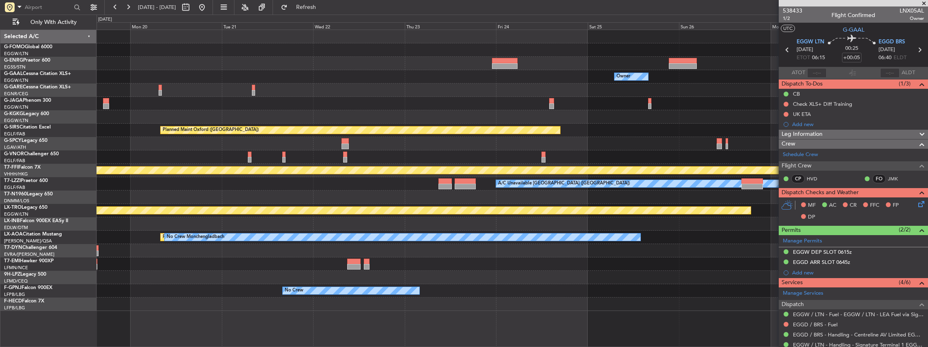
click at [431, 148] on div "Owner Owner Planned Maint [GEOGRAPHIC_DATA] ([GEOGRAPHIC_DATA]) [PERSON_NAME] […" at bounding box center [513, 170] width 832 height 281
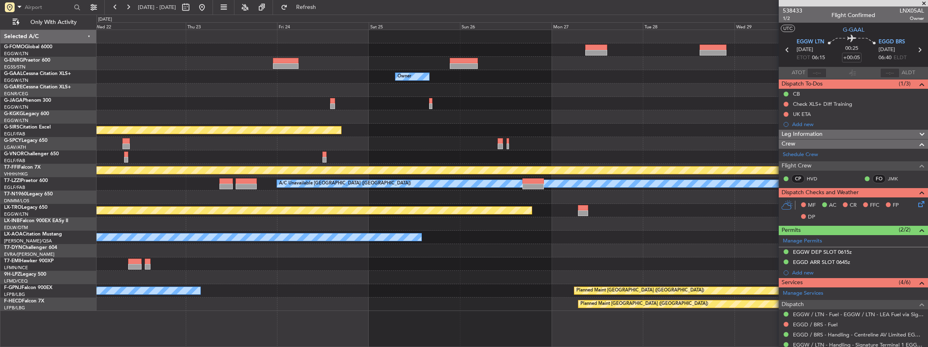
click at [383, 143] on div "Owner Owner Planned Maint [GEOGRAPHIC_DATA] ([GEOGRAPHIC_DATA]) [PERSON_NAME] […" at bounding box center [513, 170] width 832 height 281
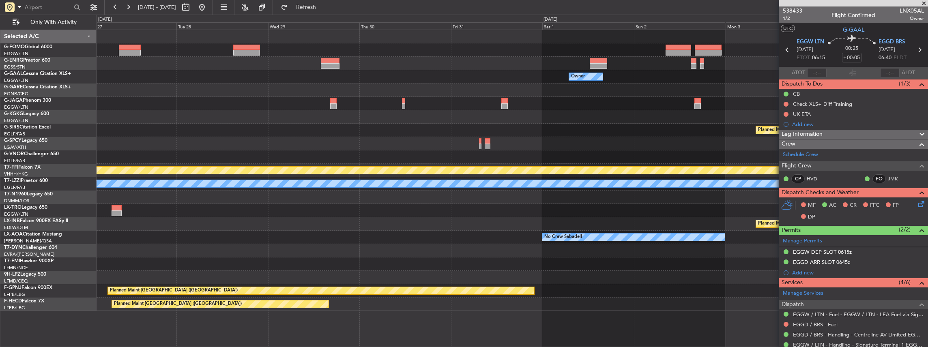
click at [448, 154] on div at bounding box center [513, 157] width 832 height 13
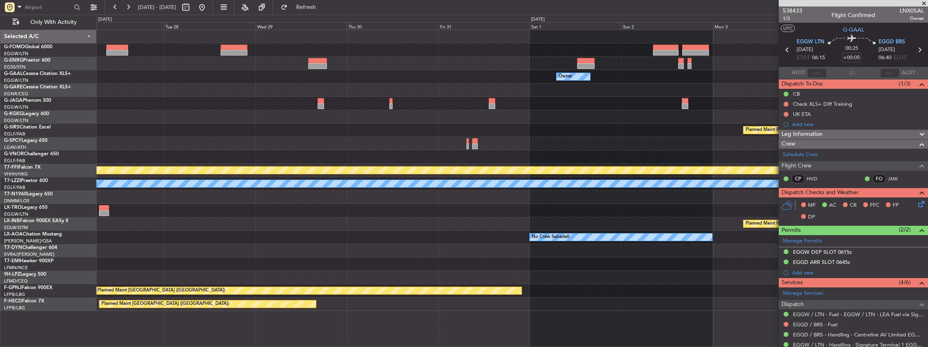
click at [453, 155] on div at bounding box center [513, 157] width 832 height 13
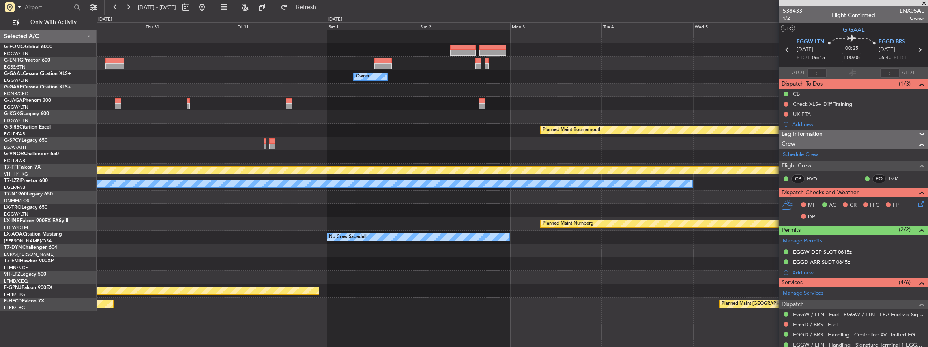
click at [624, 159] on div at bounding box center [513, 157] width 832 height 13
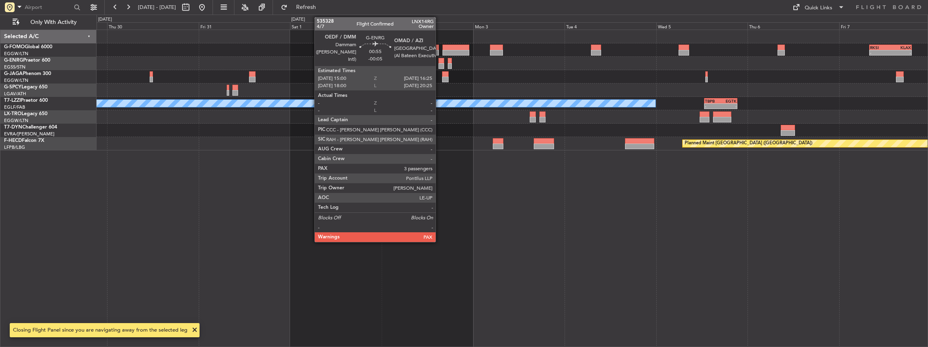
click at [440, 63] on div at bounding box center [442, 66] width 6 height 6
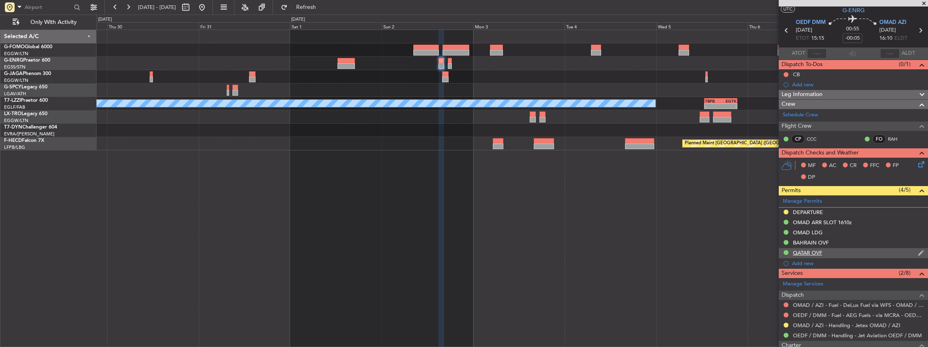
scroll to position [27, 0]
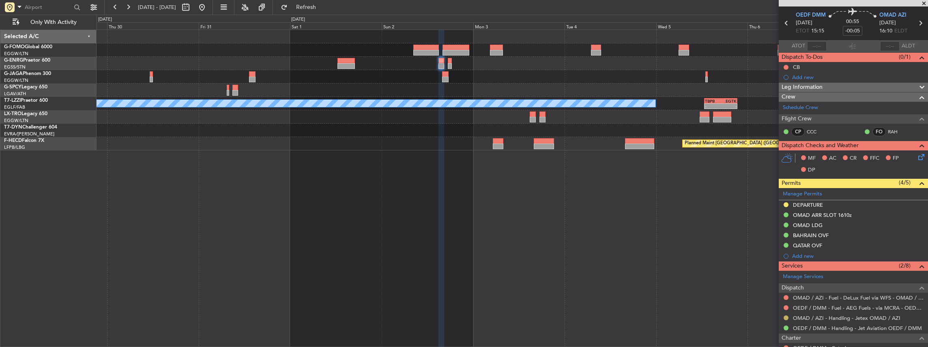
click at [785, 317] on button at bounding box center [786, 318] width 5 height 5
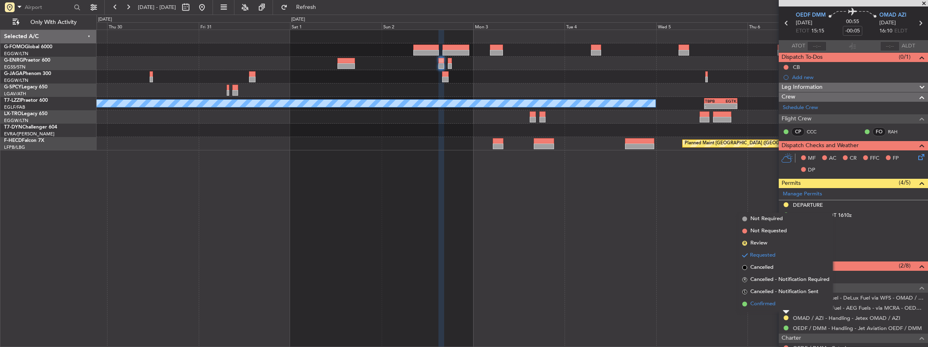
click at [768, 303] on span "Confirmed" at bounding box center [763, 304] width 25 height 8
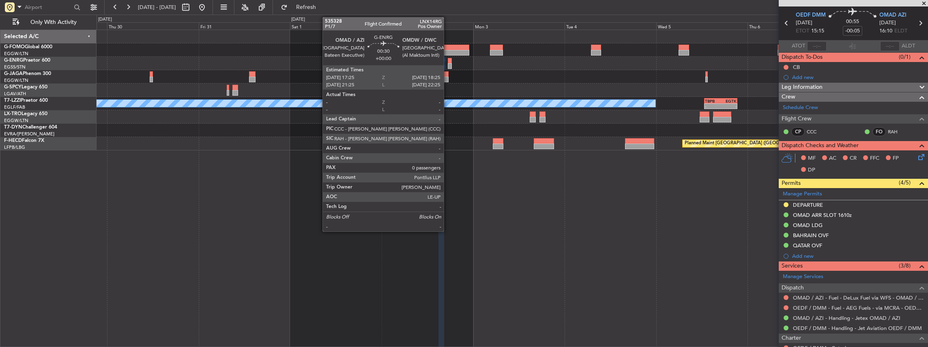
click at [448, 60] on div at bounding box center [450, 61] width 4 height 6
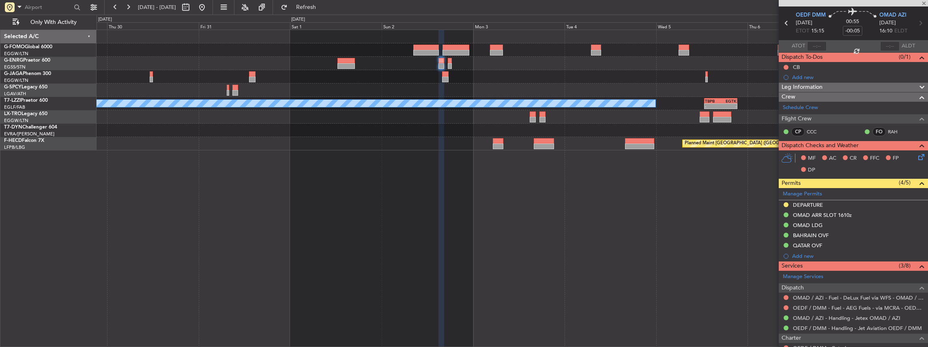
type input "0"
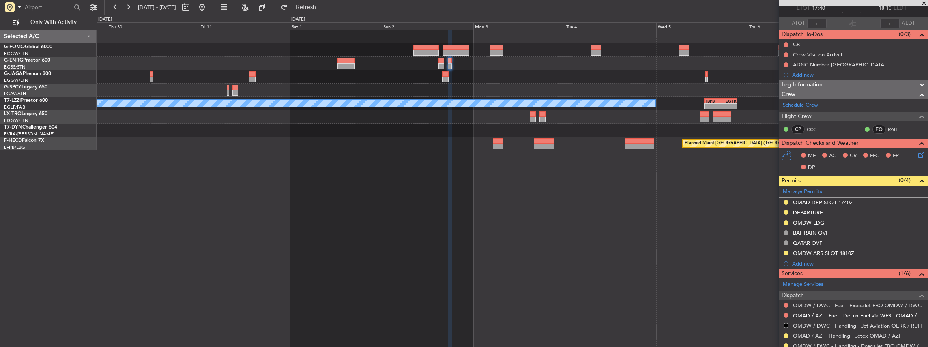
scroll to position [108, 0]
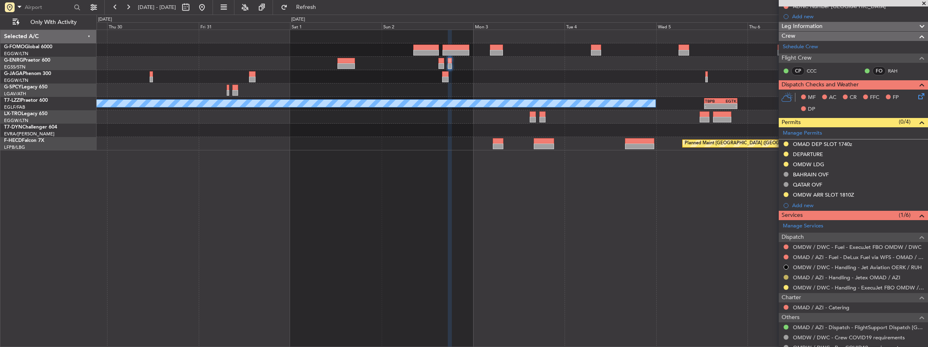
click at [786, 275] on button at bounding box center [786, 277] width 5 height 5
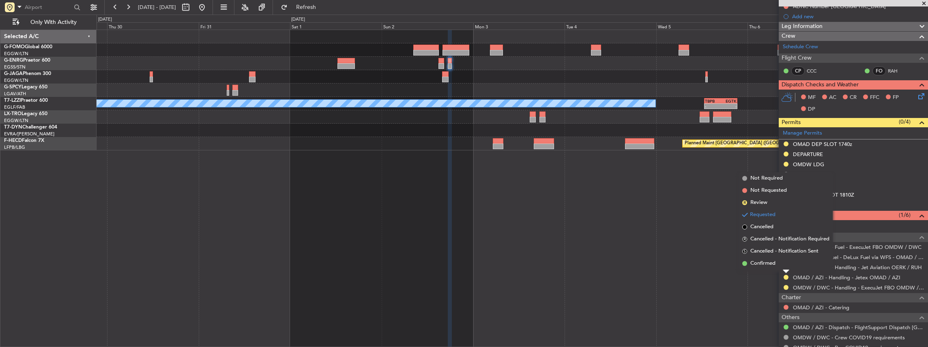
click at [779, 264] on li "Confirmed" at bounding box center [786, 264] width 94 height 12
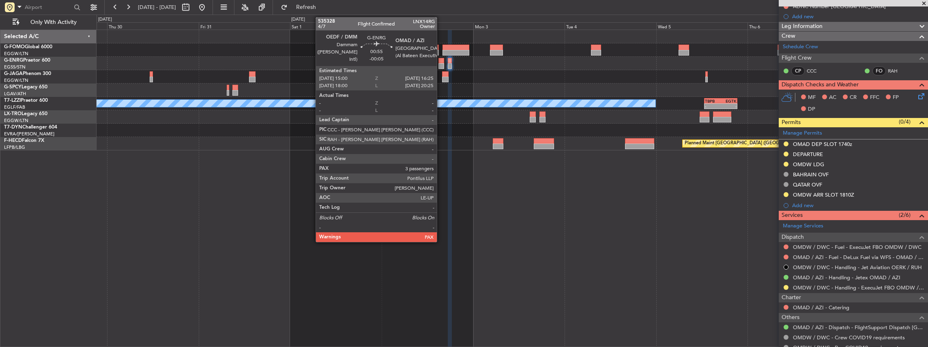
click at [441, 63] on div at bounding box center [442, 66] width 6 height 6
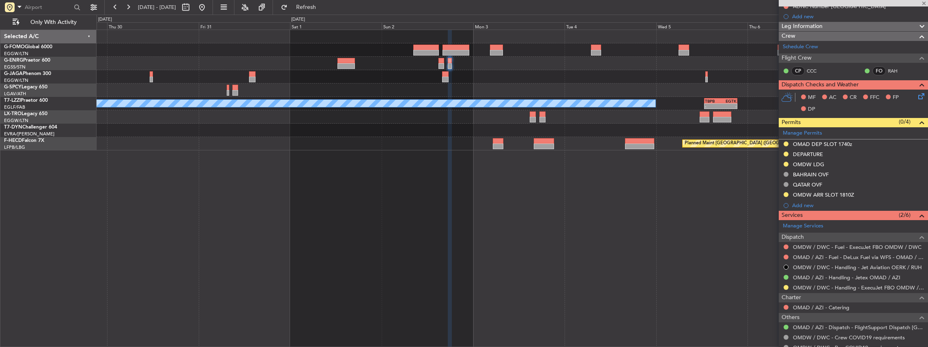
type input "-00:05"
type input "5"
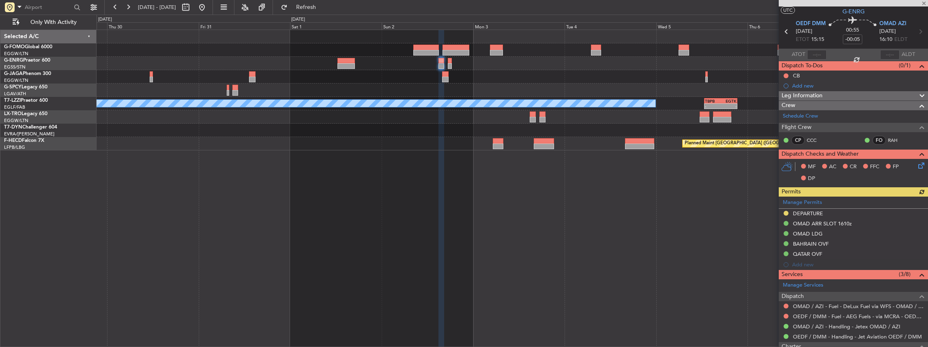
scroll to position [27, 0]
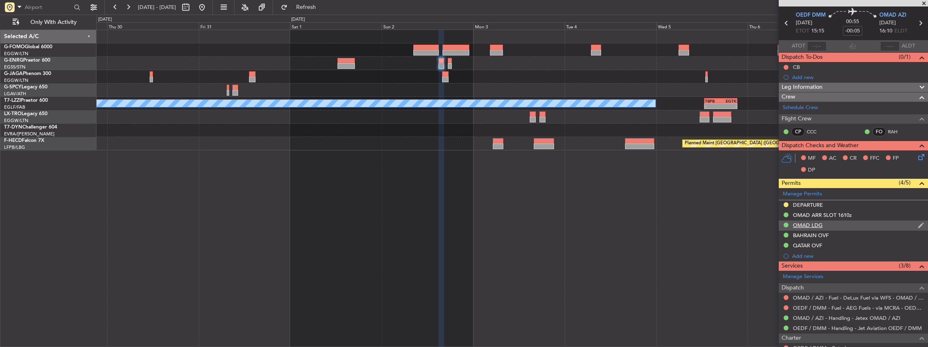
click at [840, 227] on div "OMAD LDG" at bounding box center [853, 226] width 149 height 10
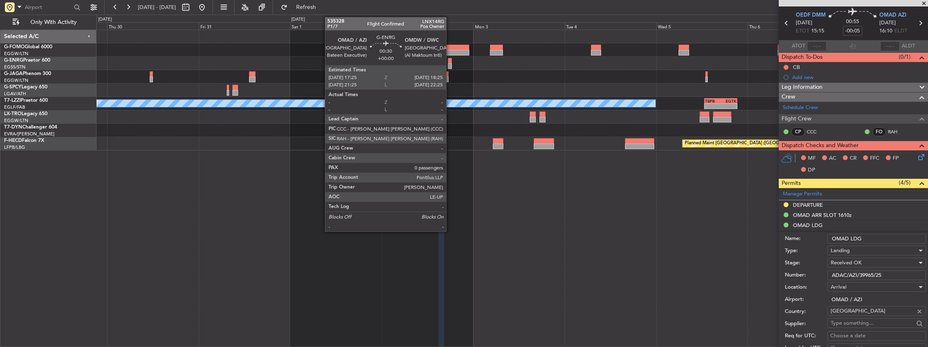
click at [450, 62] on div at bounding box center [450, 61] width 4 height 6
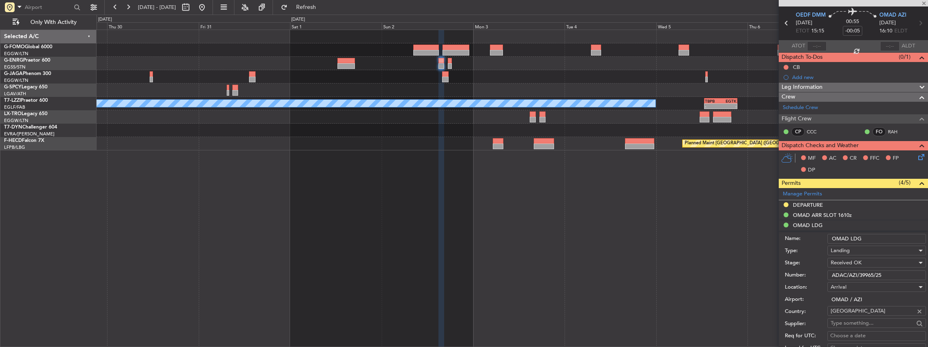
type input "0"
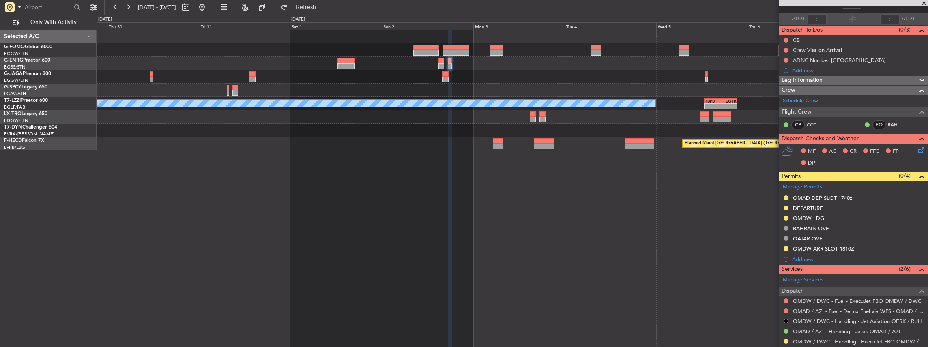
scroll to position [81, 0]
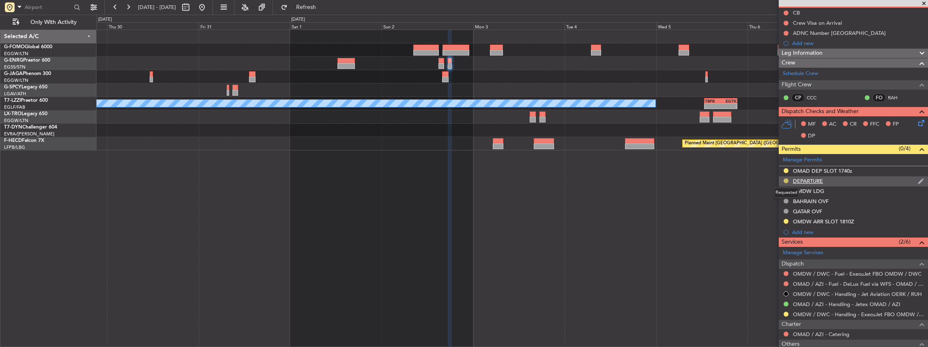
click at [785, 179] on button at bounding box center [786, 181] width 5 height 5
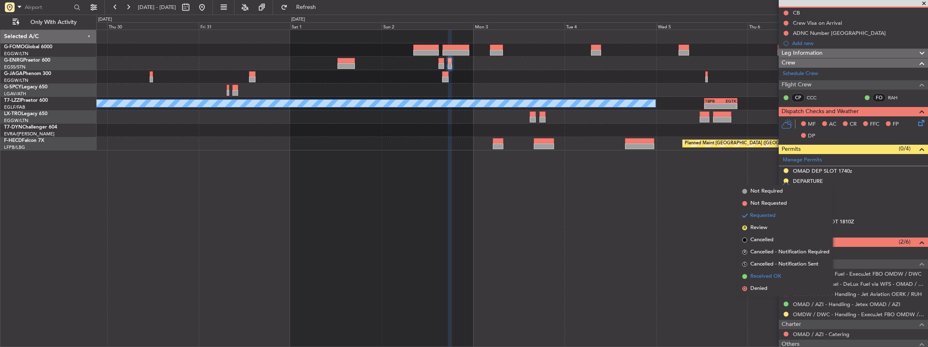
click at [768, 277] on span "Received OK" at bounding box center [766, 277] width 31 height 8
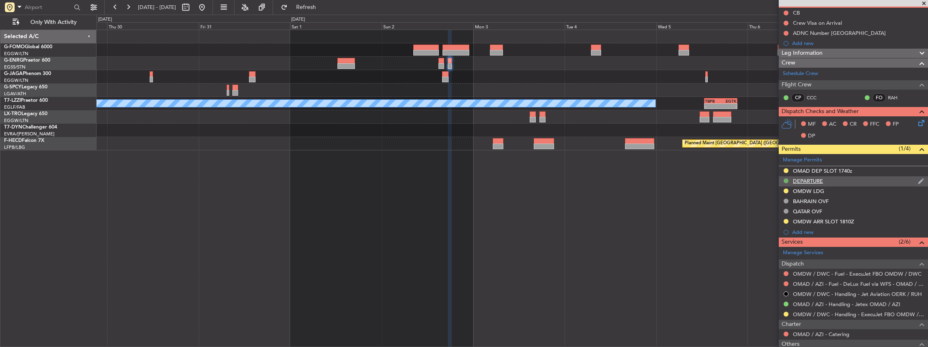
click at [785, 179] on button at bounding box center [786, 181] width 5 height 5
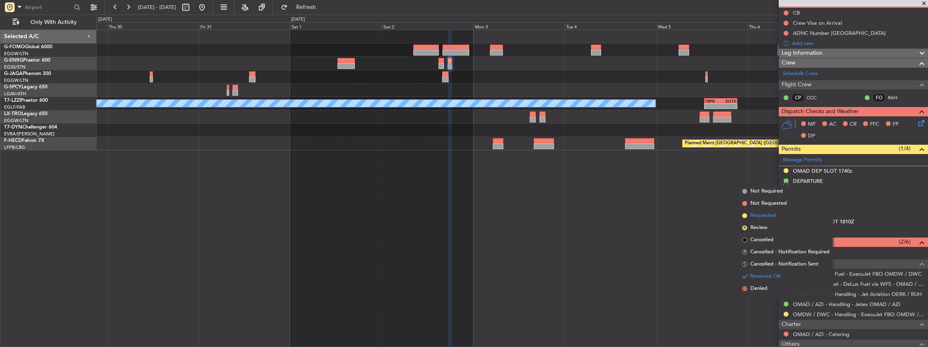
click at [770, 215] on span "Requested" at bounding box center [764, 216] width 26 height 8
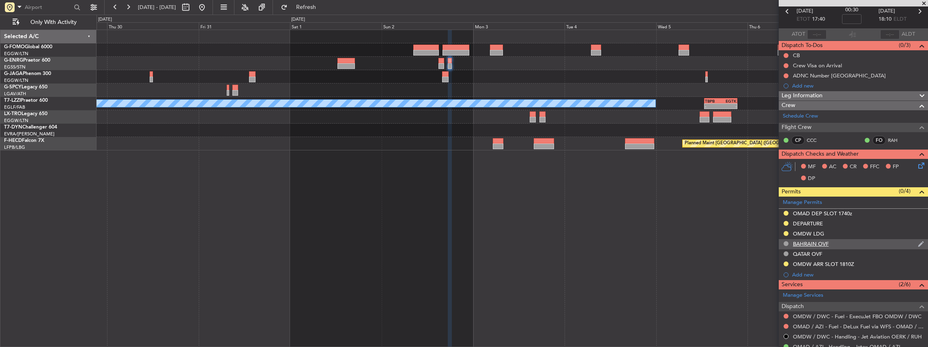
scroll to position [0, 0]
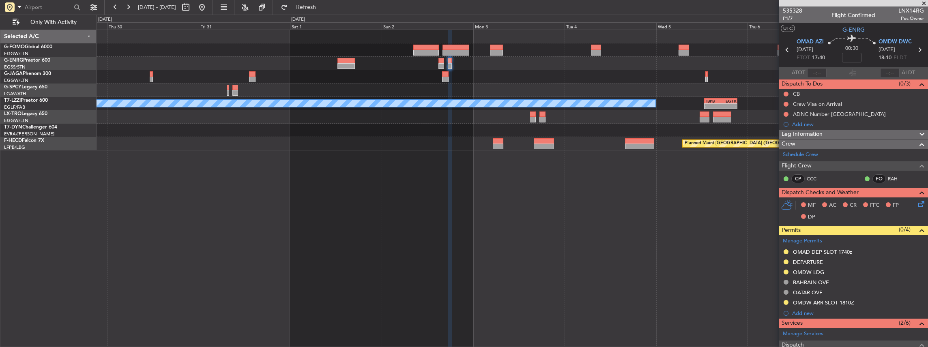
click at [787, 49] on icon at bounding box center [787, 50] width 11 height 11
type input "-00:05"
type input "5"
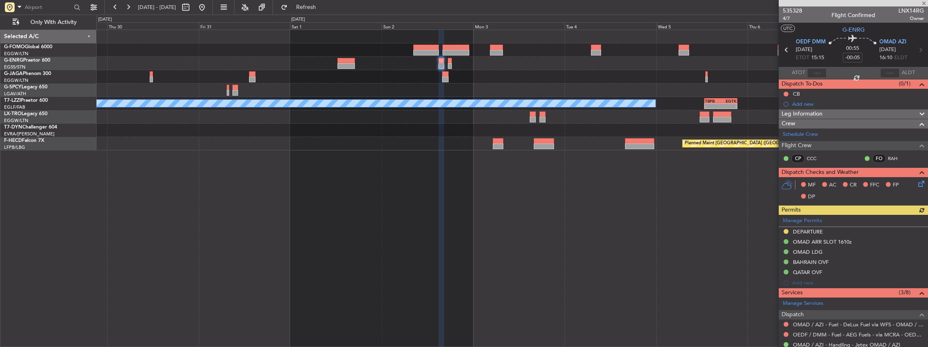
scroll to position [54, 0]
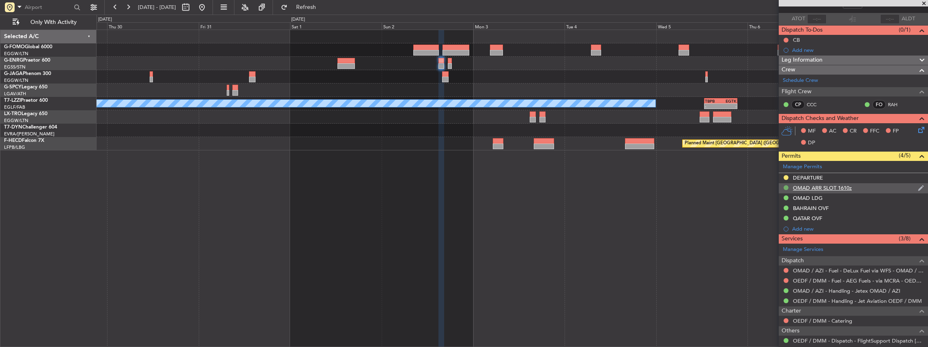
click at [786, 186] on button at bounding box center [786, 187] width 5 height 5
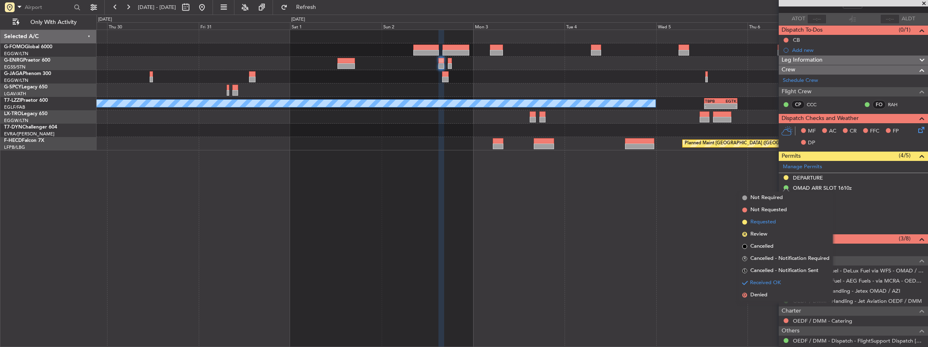
click at [775, 223] on span "Requested" at bounding box center [764, 222] width 26 height 8
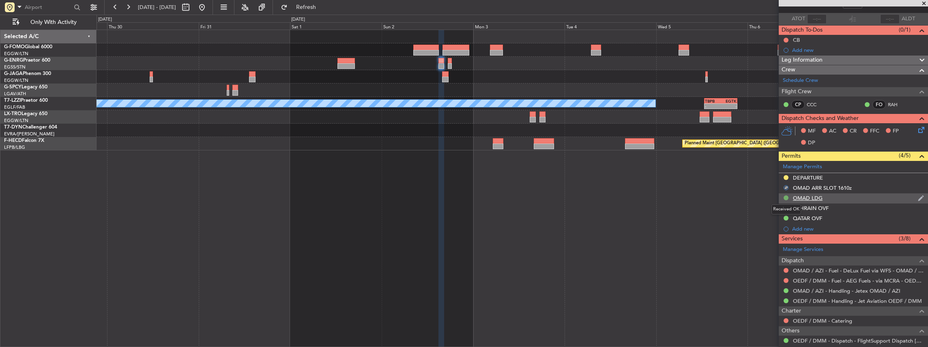
click at [786, 198] on button at bounding box center [786, 198] width 5 height 5
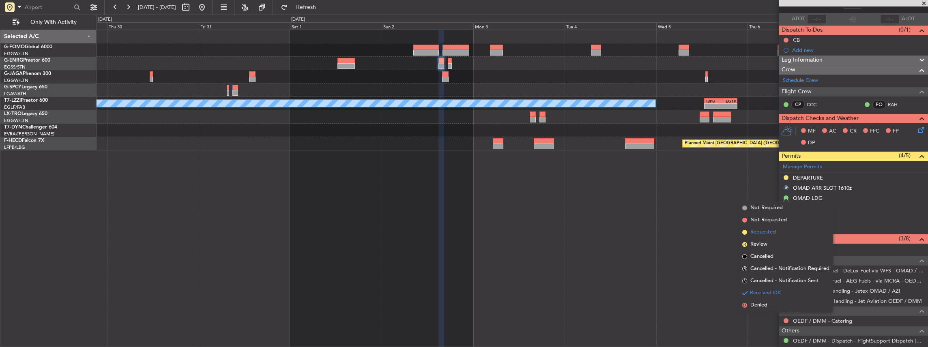
click at [767, 230] on span "Requested" at bounding box center [764, 232] width 26 height 8
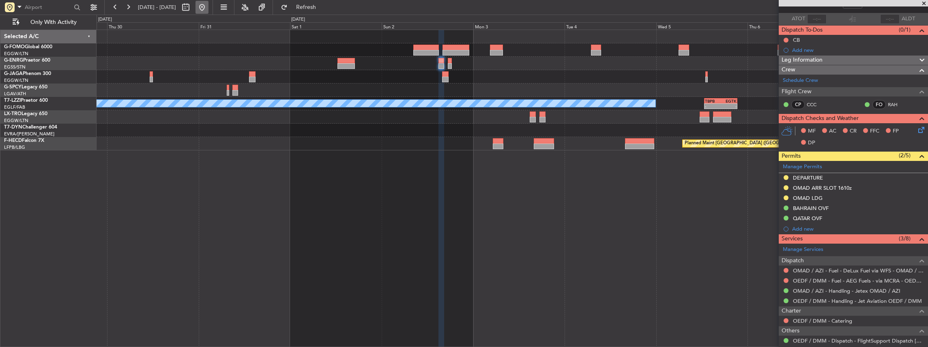
click at [209, 10] on button at bounding box center [202, 7] width 13 height 13
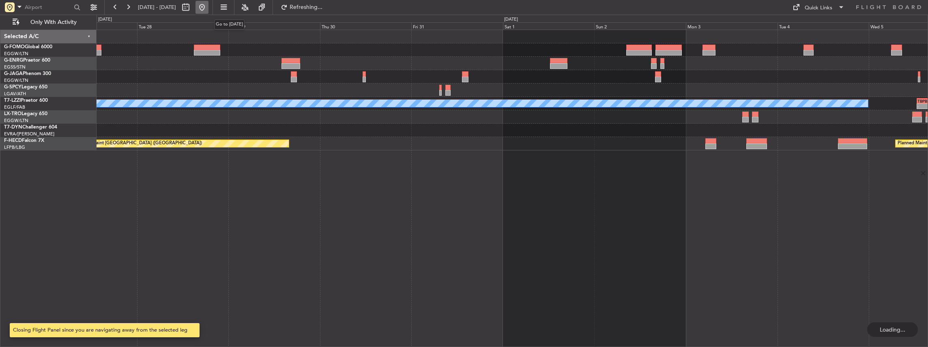
scroll to position [0, 0]
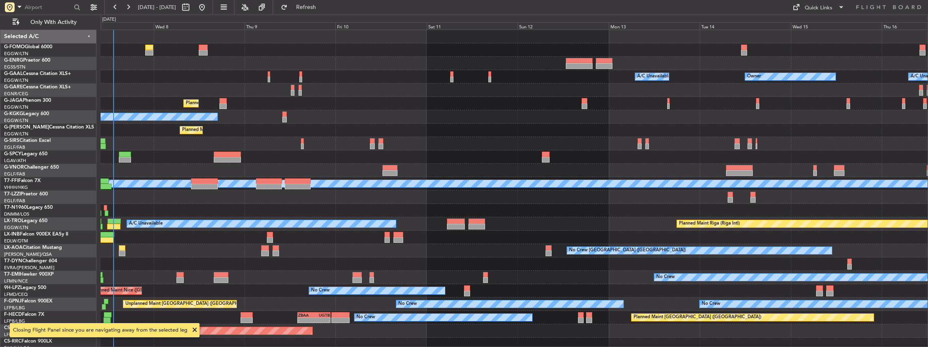
click at [518, 236] on div "A/C Unavailable Owner Owner A/C Unavailable Owner Planned Maint [GEOGRAPHIC_DAT…" at bounding box center [515, 190] width 828 height 321
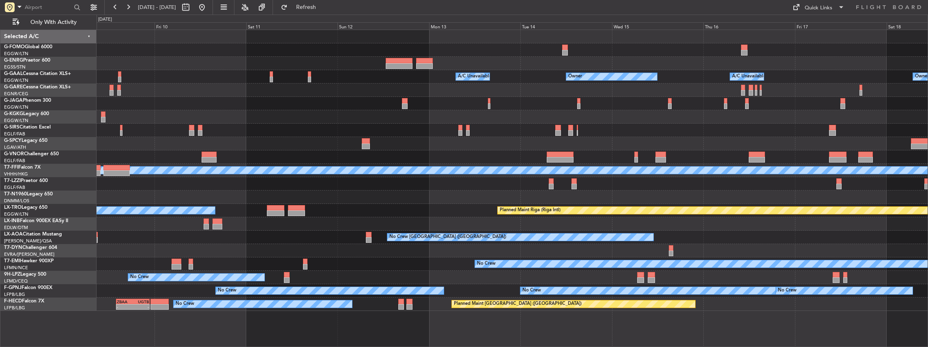
click at [496, 84] on div "A/C Unavailable Owner Owner A/C Unavailable Owner Planned Maint [GEOGRAPHIC_DAT…" at bounding box center [513, 170] width 832 height 281
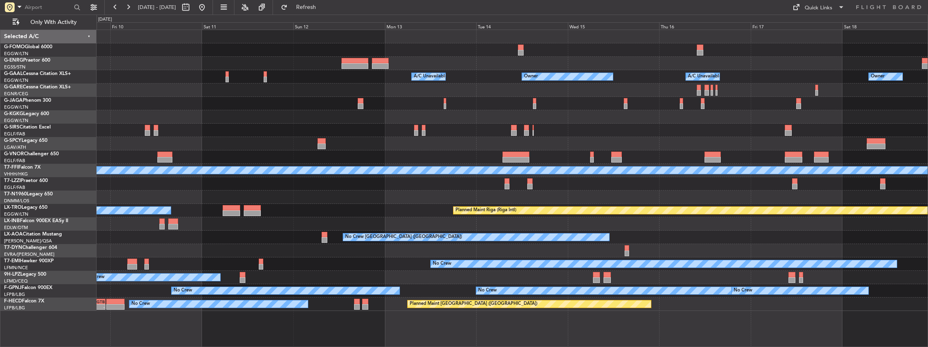
click at [671, 80] on div "A/C Unavailable Owner Owner A/C Unavailable Owner" at bounding box center [513, 76] width 832 height 13
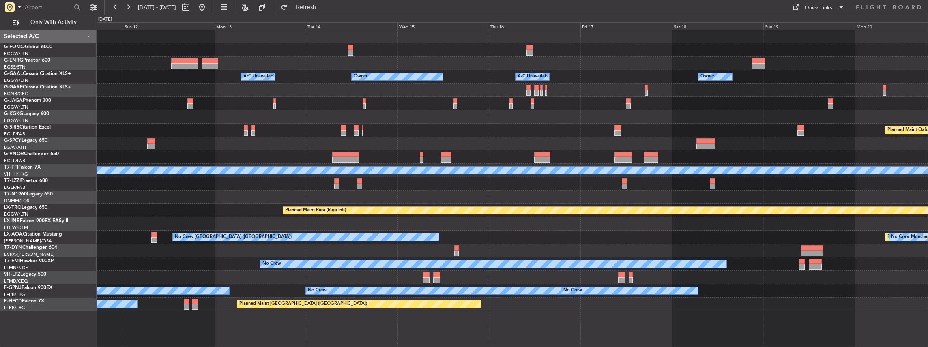
click at [606, 83] on div "A/C Unavailable Owner Owner A/C Unavailable Owner Planned Maint [GEOGRAPHIC_DAT…" at bounding box center [513, 170] width 832 height 281
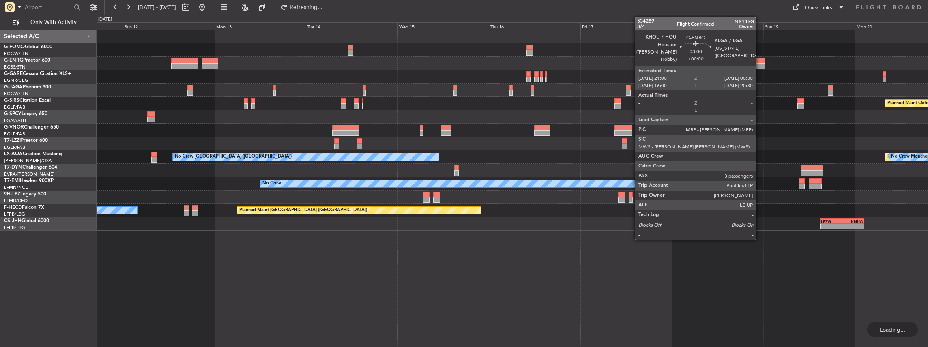
click at [760, 62] on div at bounding box center [758, 61] width 13 height 6
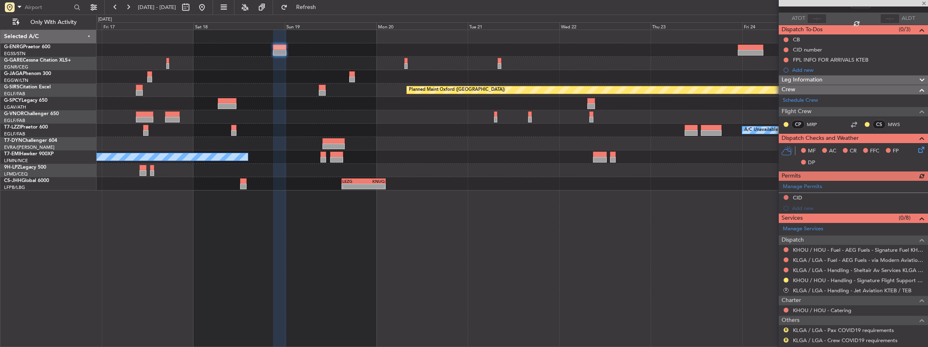
scroll to position [108, 0]
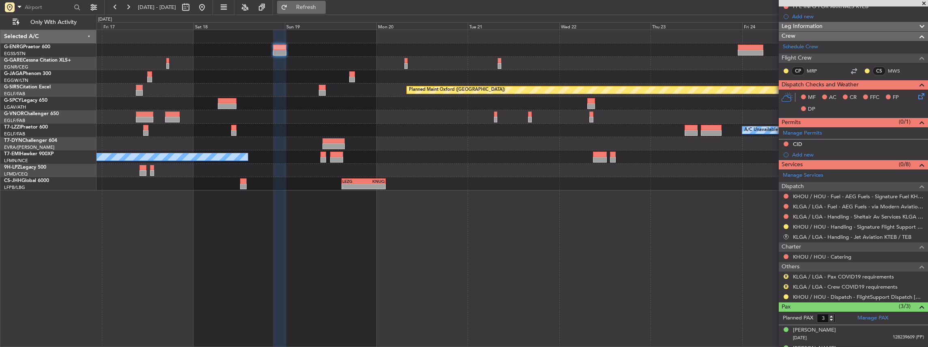
click at [321, 10] on span "Refresh" at bounding box center [306, 7] width 34 height 6
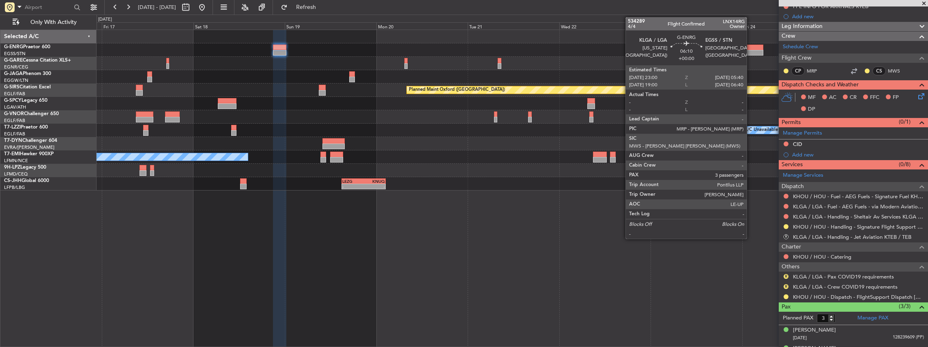
click at [751, 53] on div at bounding box center [751, 53] width 26 height 6
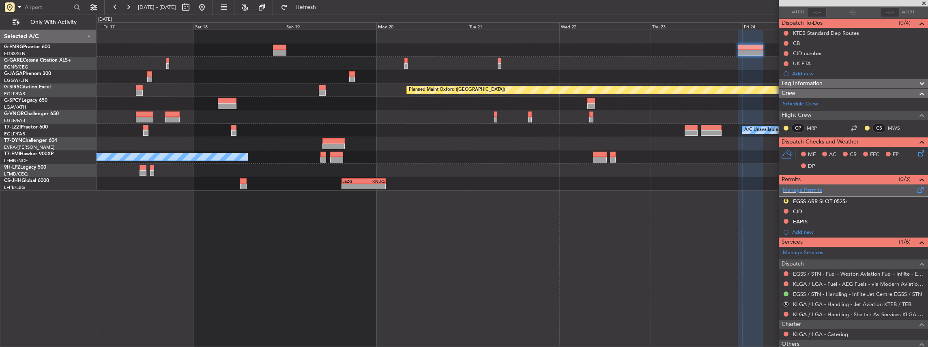
scroll to position [54, 0]
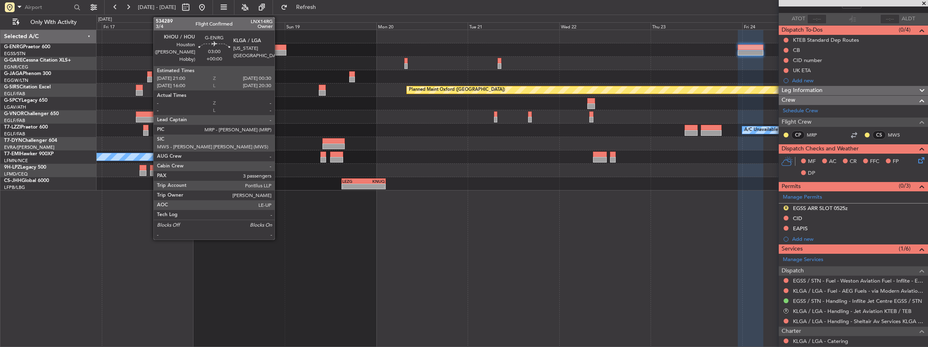
click at [279, 47] on div at bounding box center [279, 48] width 13 height 6
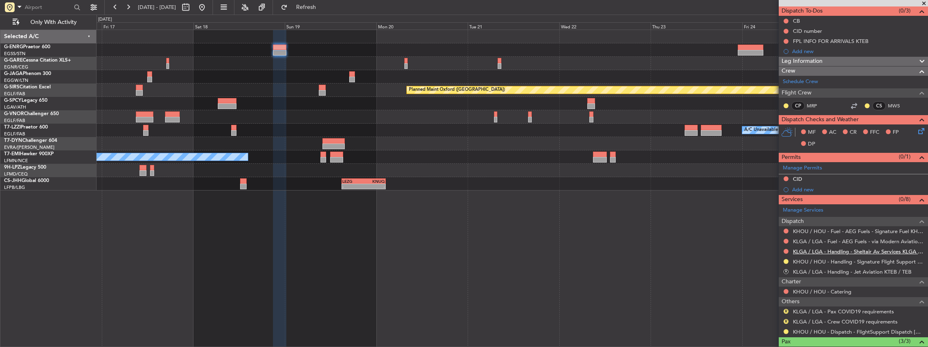
scroll to position [81, 0]
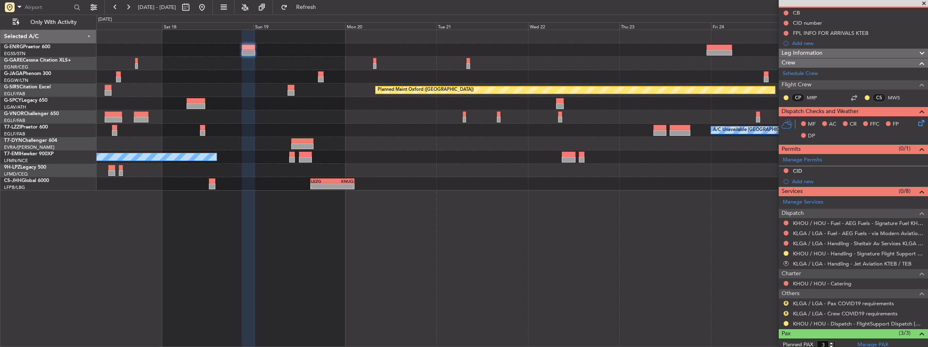
click at [675, 249] on div "Planned Maint Oxford ([GEOGRAPHIC_DATA]) A/C Unavailable [GEOGRAPHIC_DATA] ([GE…" at bounding box center [513, 189] width 832 height 318
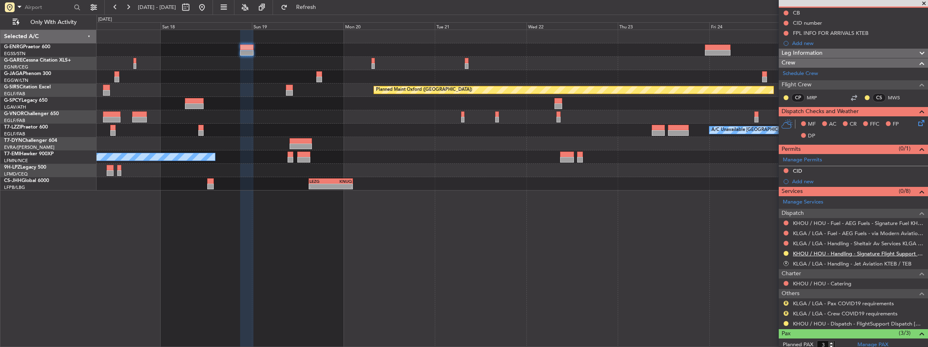
click at [811, 253] on link "KHOU / HOU - Handling - Signature Flight Support KHOU / HOU" at bounding box center [858, 253] width 131 height 7
click at [321, 7] on span "Refresh" at bounding box center [306, 7] width 34 height 6
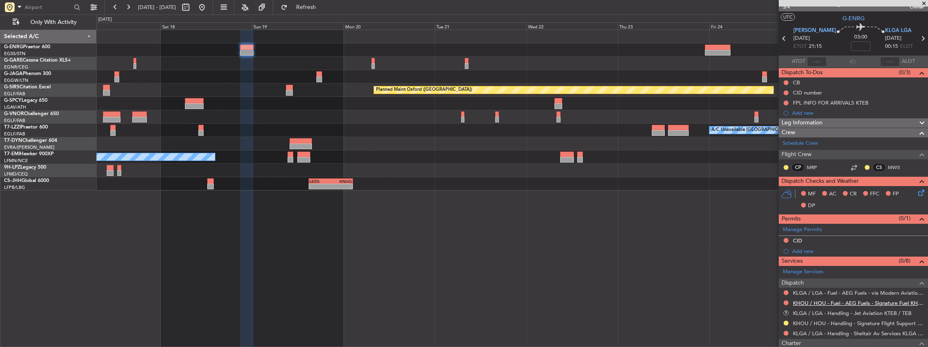
scroll to position [27, 0]
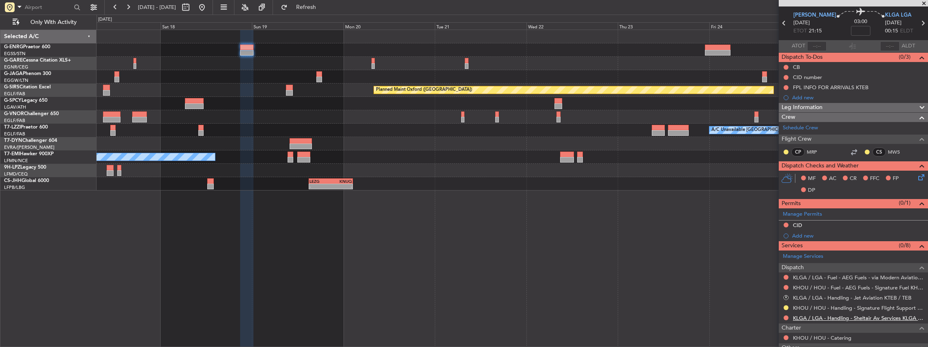
click at [830, 316] on link "KLGA / LGA - Handling - Sheltair Av Services KLGA / LGA" at bounding box center [858, 318] width 131 height 7
click at [310, 5] on button "Refresh" at bounding box center [301, 7] width 49 height 13
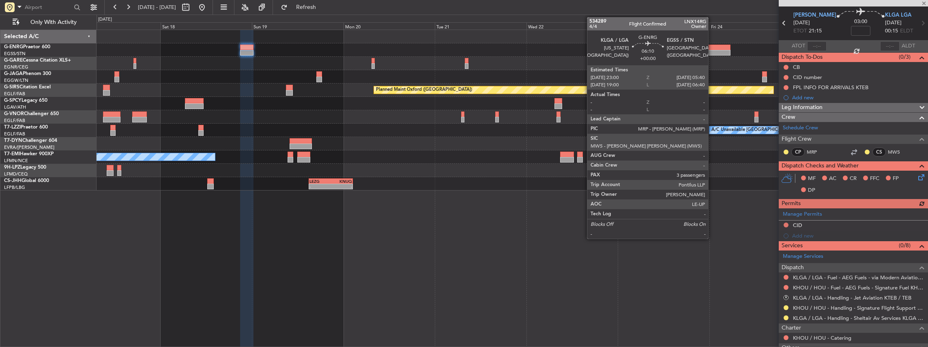
click at [712, 46] on div at bounding box center [718, 48] width 26 height 6
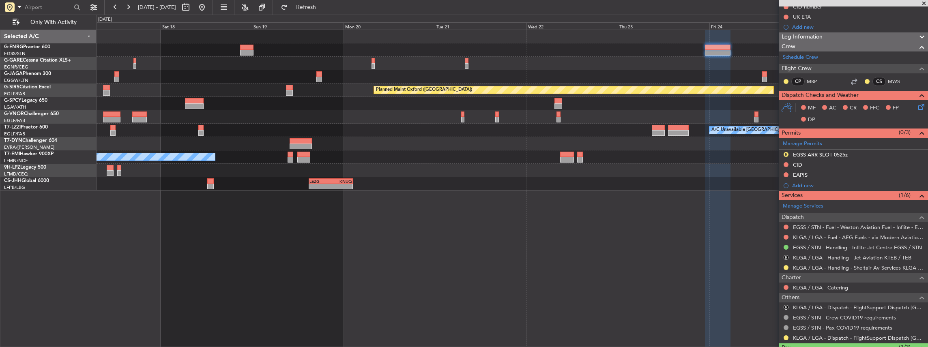
scroll to position [108, 0]
click at [807, 246] on link "EGSS / STN - Handling - Inflite Jet Centre EGSS / STN" at bounding box center [857, 247] width 129 height 7
click at [322, 10] on span "Refresh" at bounding box center [306, 7] width 34 height 6
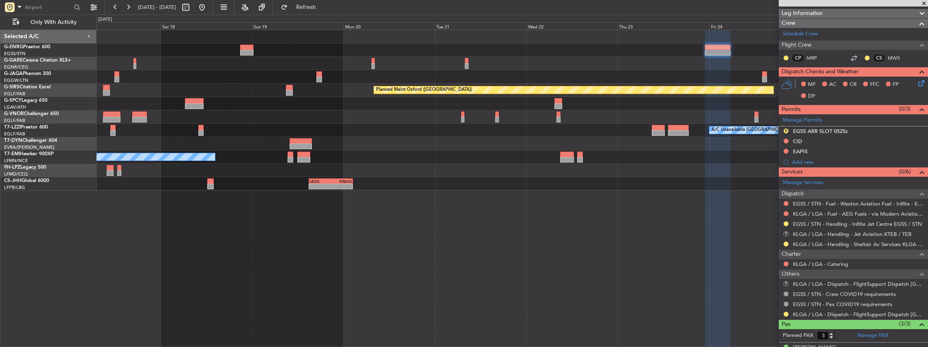
scroll to position [135, 0]
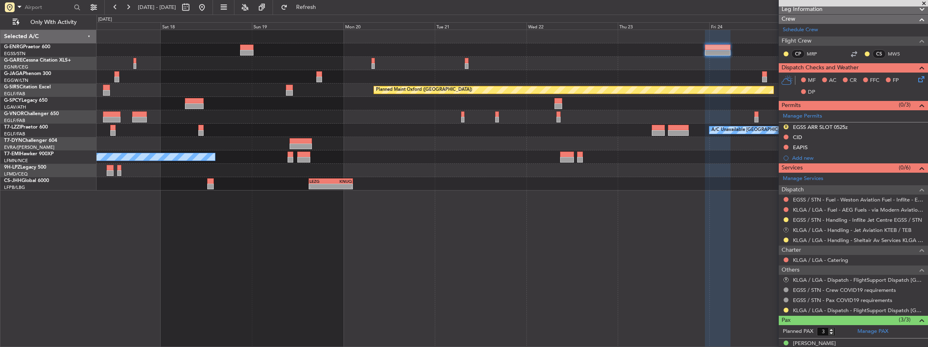
click at [786, 228] on button "R" at bounding box center [786, 230] width 5 height 5
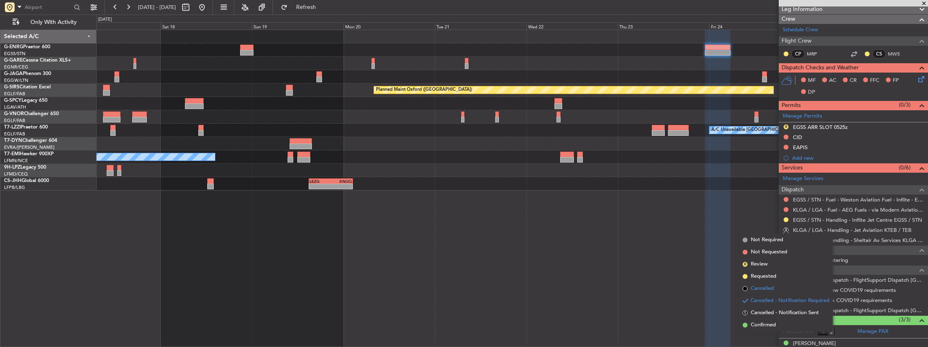
click at [768, 291] on span "Cancelled" at bounding box center [762, 289] width 23 height 8
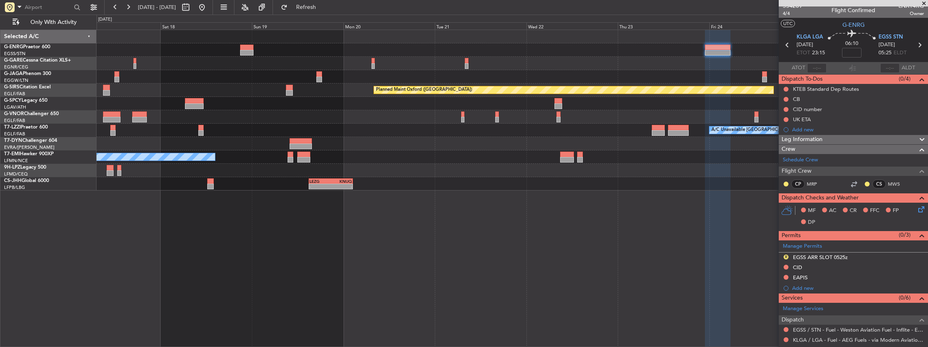
scroll to position [0, 0]
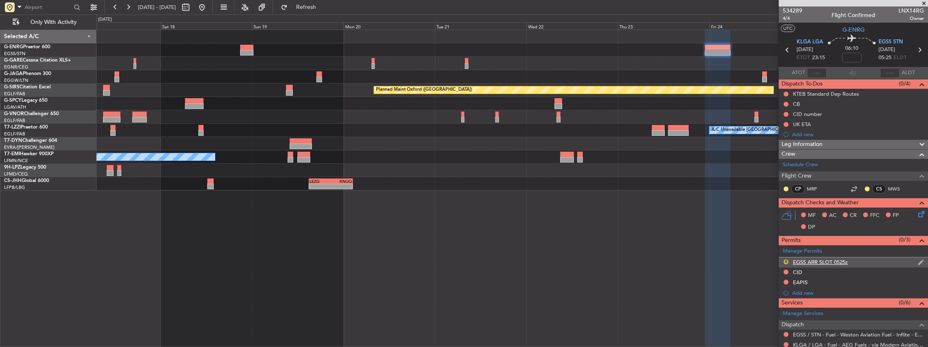
click at [785, 261] on button "R" at bounding box center [786, 262] width 5 height 5
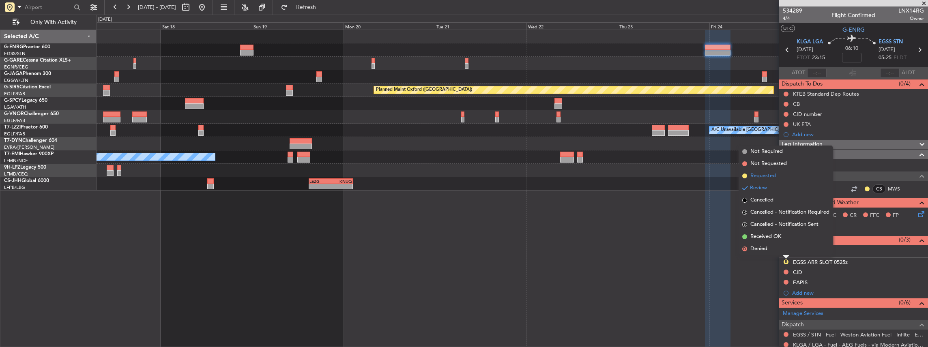
click at [779, 179] on li "Requested" at bounding box center [786, 176] width 94 height 12
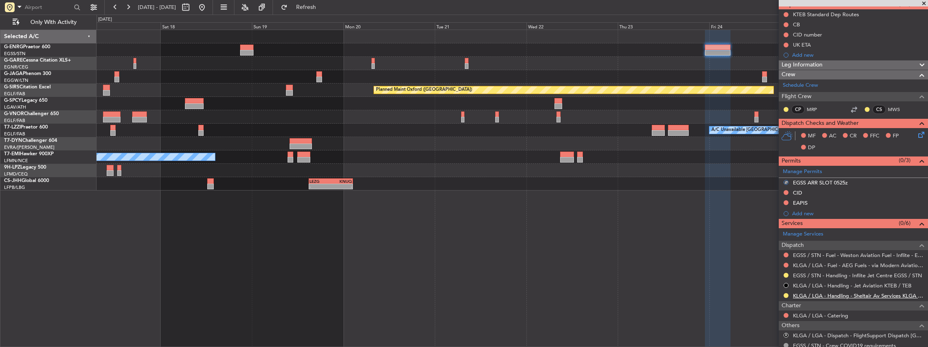
scroll to position [27, 0]
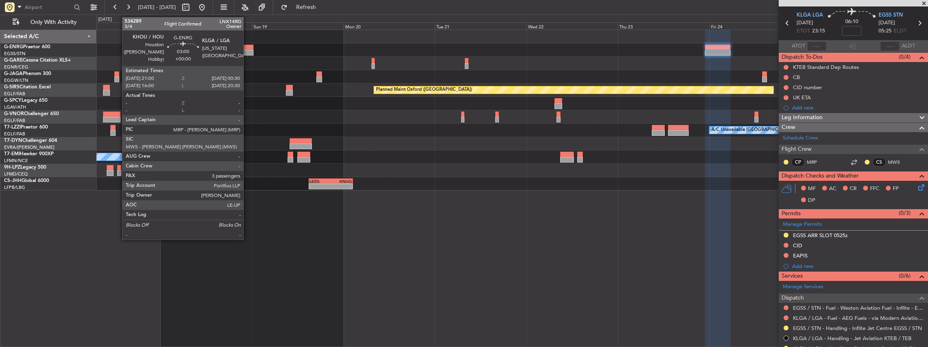
click at [247, 50] on div at bounding box center [246, 53] width 13 height 6
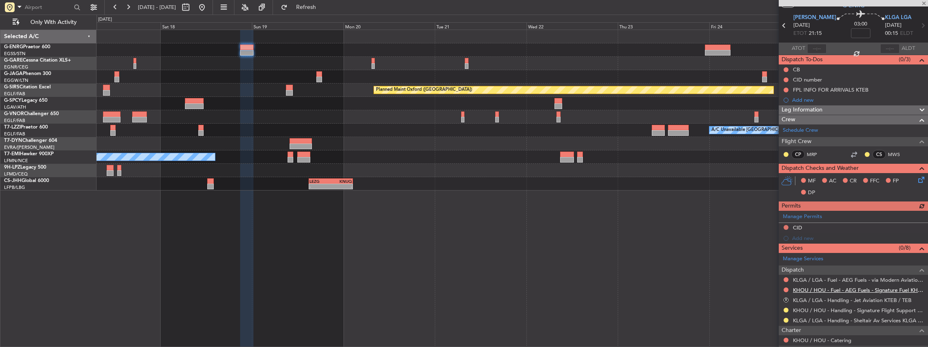
scroll to position [54, 0]
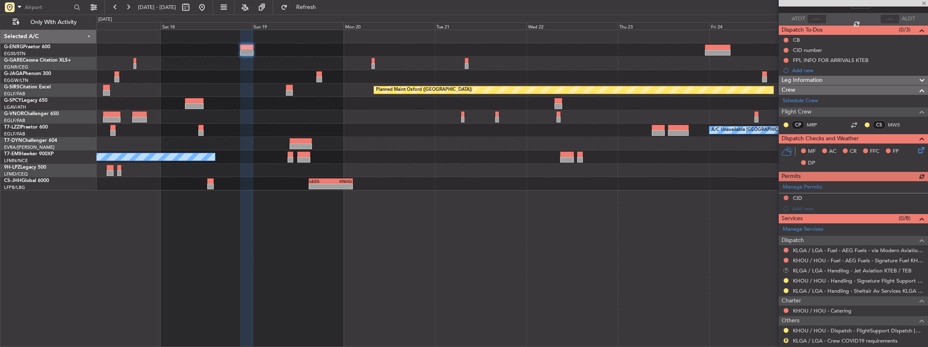
click at [786, 268] on button "R" at bounding box center [786, 270] width 5 height 5
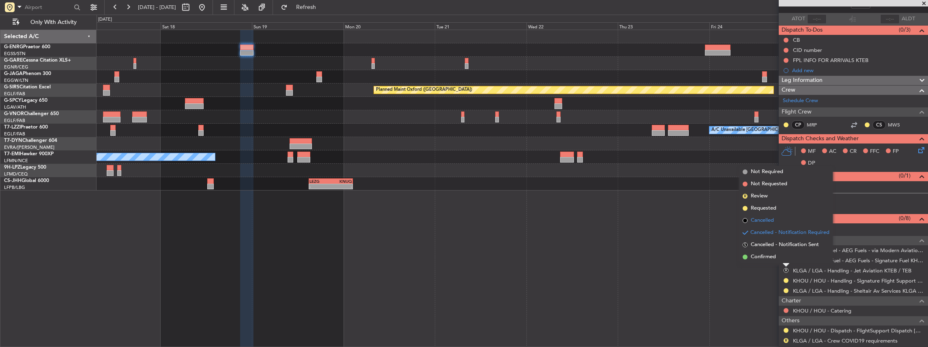
click at [768, 221] on span "Cancelled" at bounding box center [762, 221] width 23 height 8
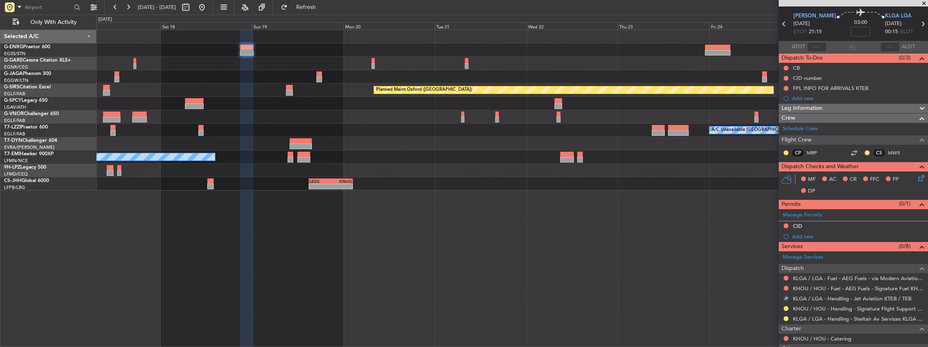
scroll to position [0, 0]
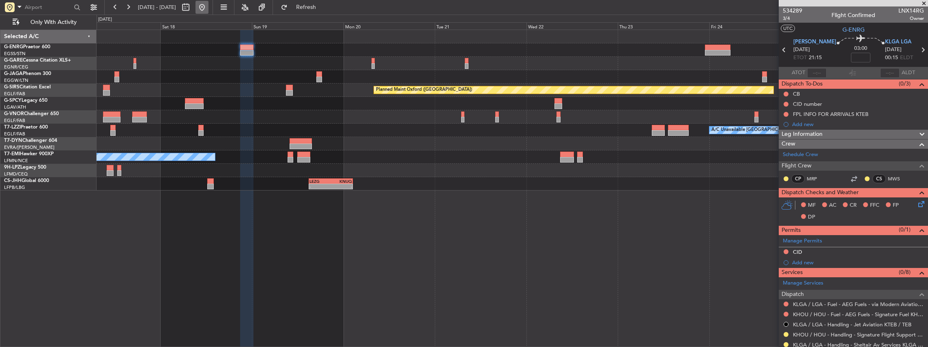
click at [209, 7] on button at bounding box center [202, 7] width 13 height 13
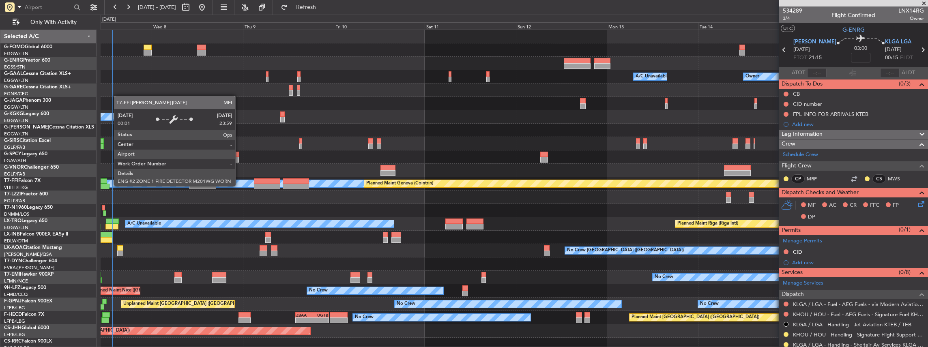
click at [239, 186] on div "Owner Owner A/C Unavailable A/C Unavailable Owner Planned Maint London (Luton) …" at bounding box center [515, 190] width 828 height 321
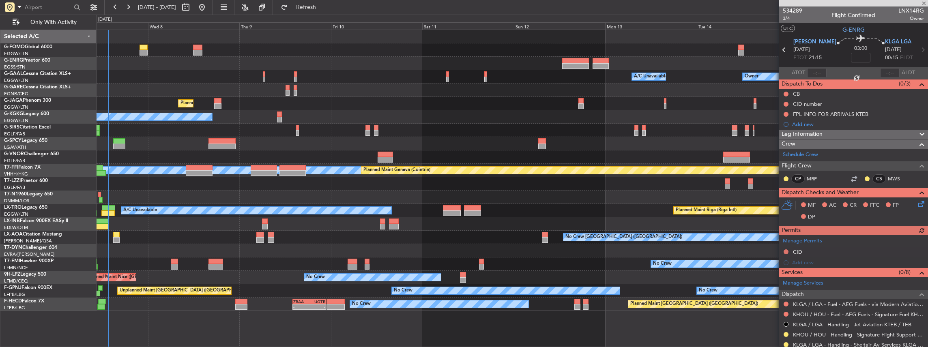
click at [265, 196] on div "Owner A/C Unavailable Owner A/C Unavailable Owner Planned Maint London (Luton) …" at bounding box center [513, 170] width 832 height 281
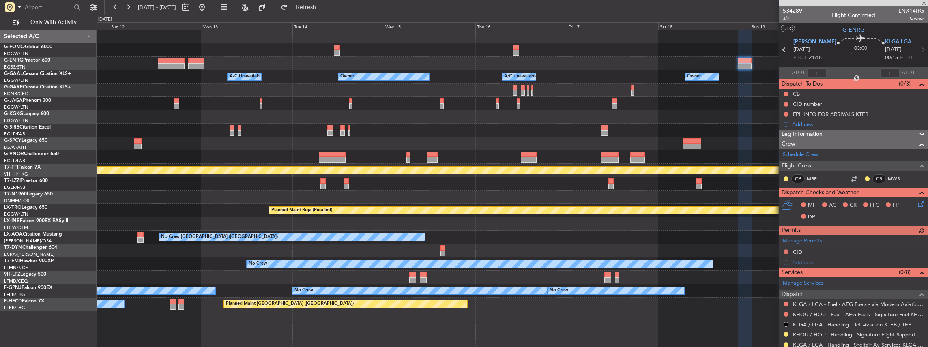
click at [450, 240] on div "Owner A/C Unavailable Owner A/C Unavailable Owner Planned Maint Oxford (Kidling…" at bounding box center [513, 170] width 832 height 281
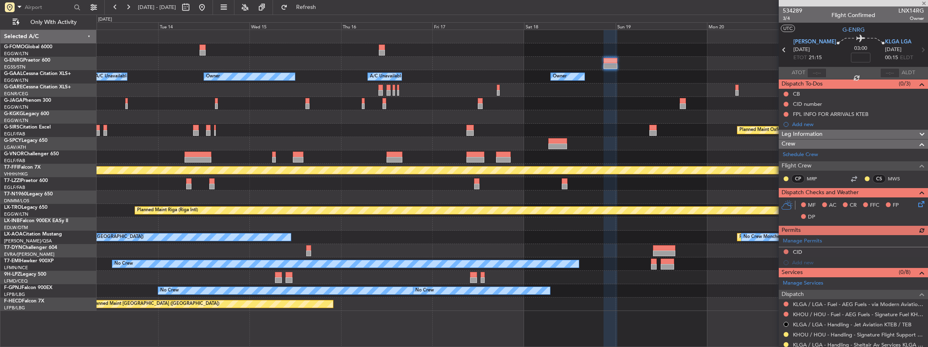
click at [407, 220] on div at bounding box center [513, 223] width 832 height 13
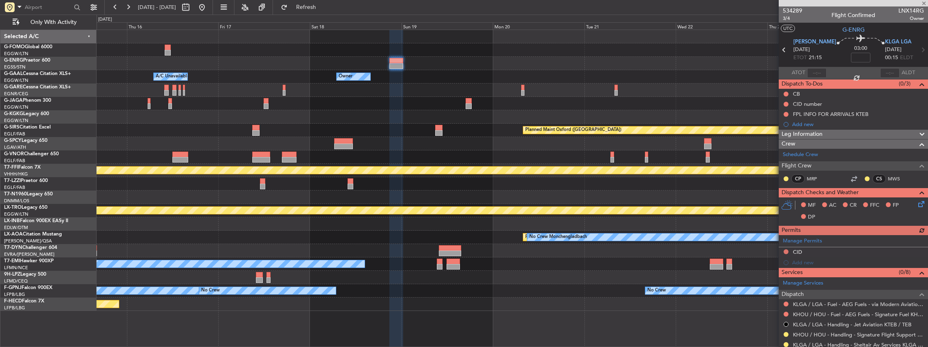
click at [423, 203] on div "Owner A/C Unavailable Owner Owner A/C Unavailable Planned Maint Oxford (Kidling…" at bounding box center [513, 170] width 832 height 281
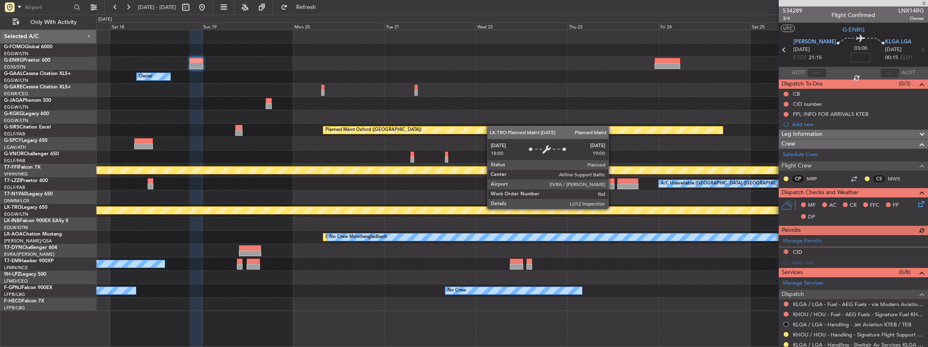
click at [433, 230] on div "Owner Owner A/C Unavailable Planned Maint Oxford (Kidlington) MEL MEL Planned M…" at bounding box center [513, 170] width 832 height 281
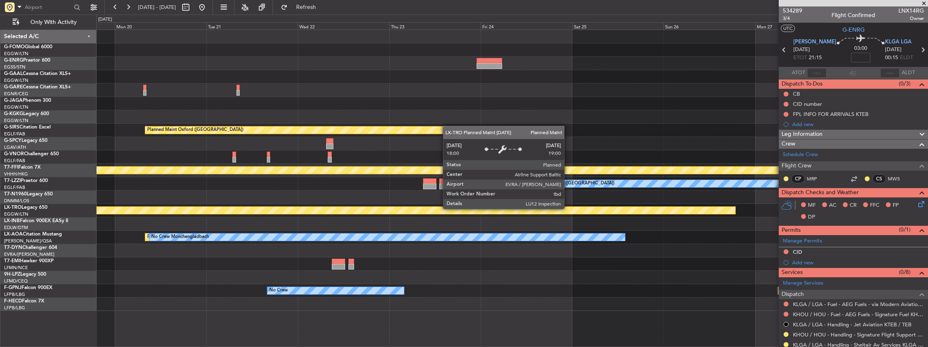
click at [456, 206] on div "Planned Maint Riga (Riga Intl)" at bounding box center [513, 210] width 832 height 13
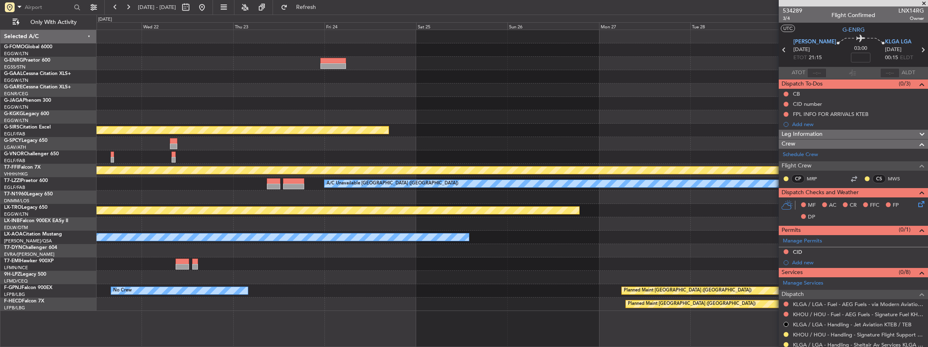
click at [464, 209] on div "Planned Maint Oxford (Kidlington) MEL MEL Planned Maint Geneva (Cointrin) A/C U…" at bounding box center [513, 170] width 832 height 281
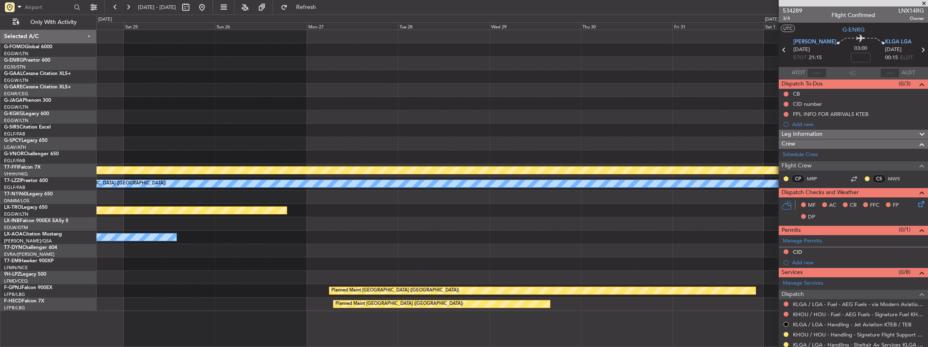
click at [450, 205] on div "Planned Maint Bournemouth Planned Maint Bournemouth Planned Maint Oxford (Kidli…" at bounding box center [513, 170] width 832 height 281
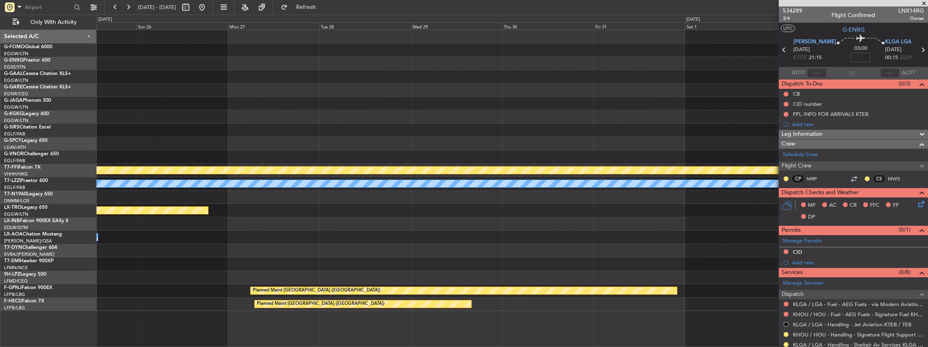
click at [516, 195] on div "Planned Maint Bournemouth Planned Maint Bournemouth Planned Maint Oxford (Kidli…" at bounding box center [513, 170] width 832 height 281
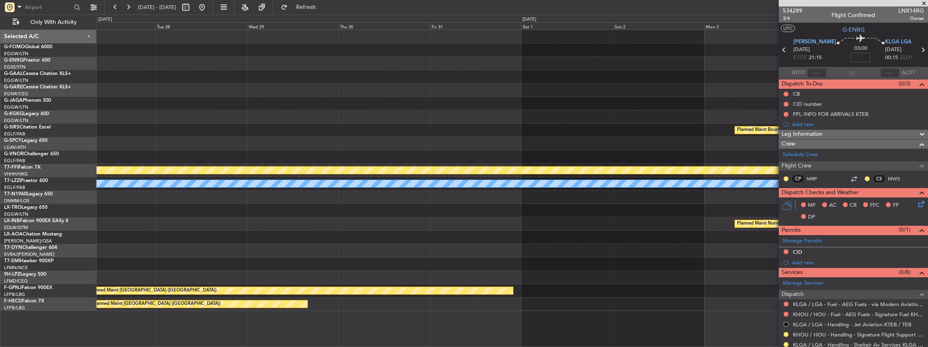
click at [558, 199] on div "Planned Maint Bournemouth Planned Maint Bournemouth MEL MEL Planned Maint Genev…" at bounding box center [513, 170] width 832 height 281
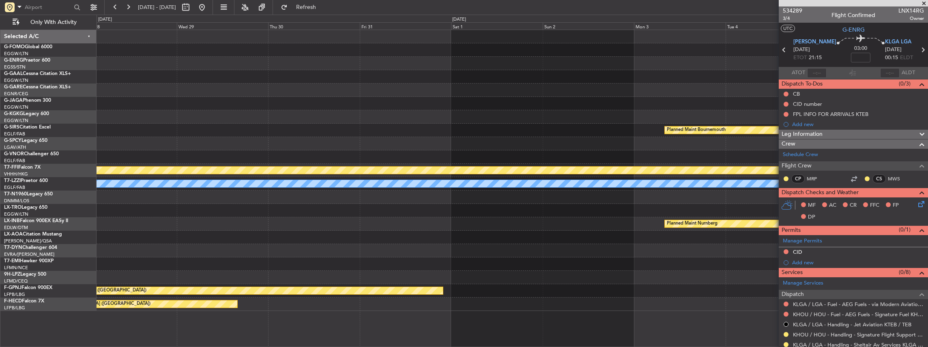
click at [587, 194] on div at bounding box center [513, 197] width 832 height 13
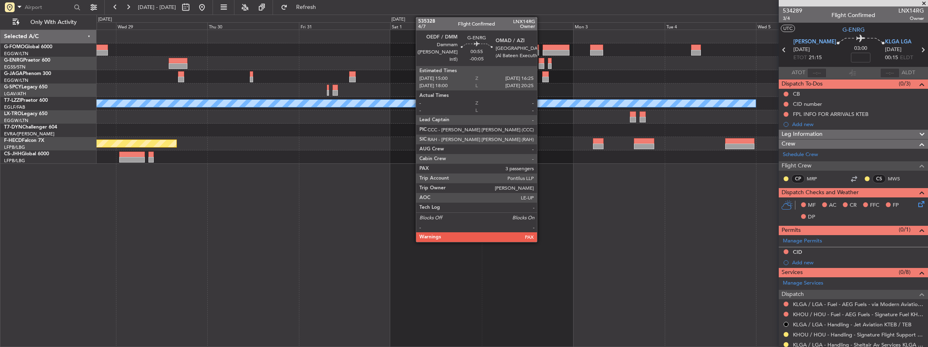
click at [541, 62] on div at bounding box center [542, 61] width 6 height 6
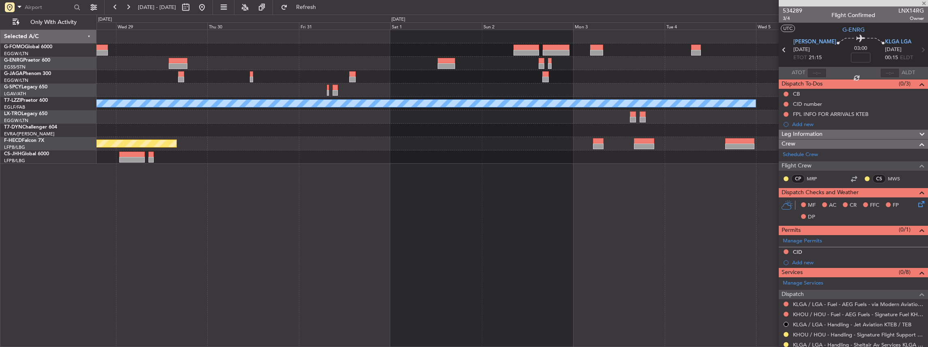
type input "-00:05"
type input "5"
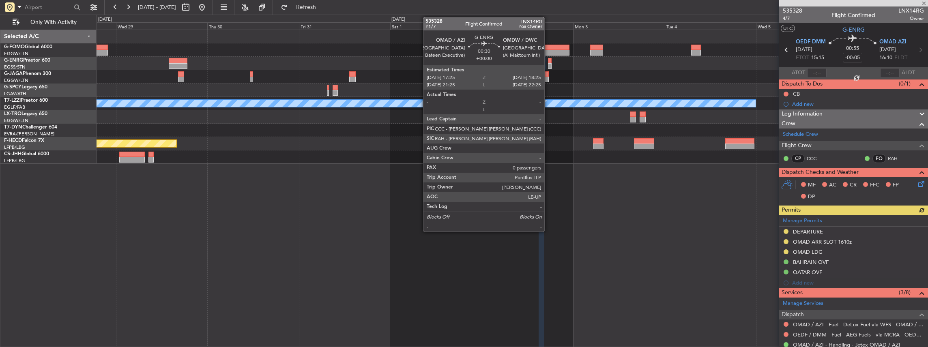
click at [549, 67] on div at bounding box center [550, 66] width 4 height 6
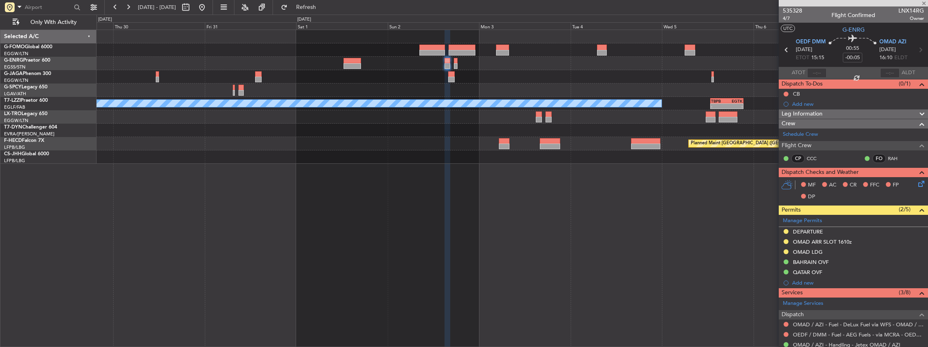
type input "0"
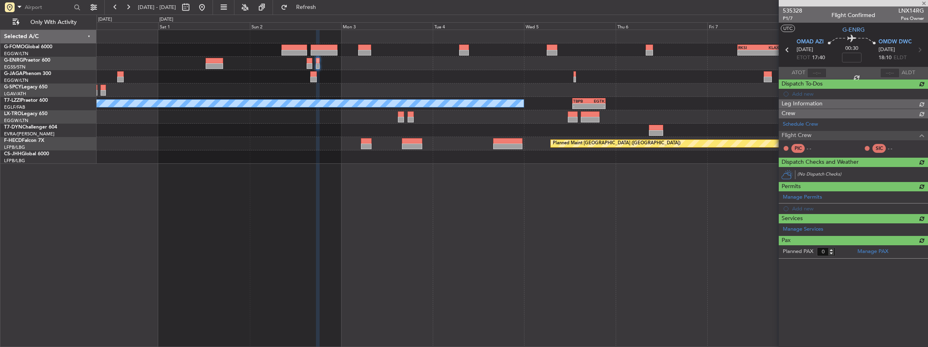
click at [361, 95] on div "- - RKSI 08:00 Z KLAX 19:10 Z A/C Unavailable London (Luton) - - TBPB 12:40 Z E…" at bounding box center [513, 97] width 832 height 134
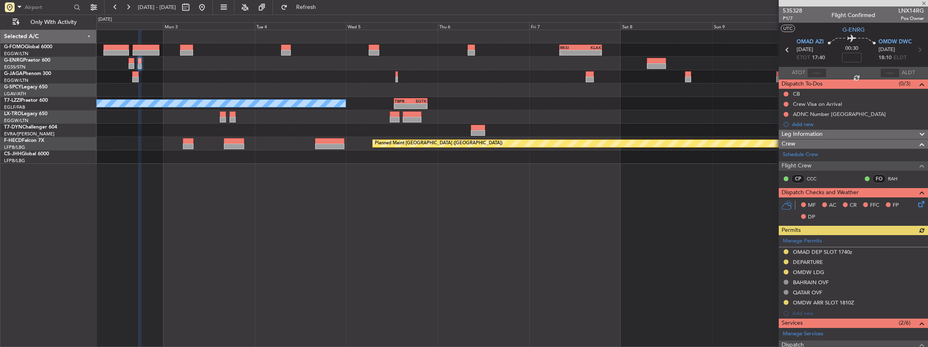
click at [436, 131] on div "- - RKSI 08:00 Z KLAX 19:10 Z A/C Unavailable London (Luton) - - TBPB 12:40 Z E…" at bounding box center [513, 97] width 832 height 134
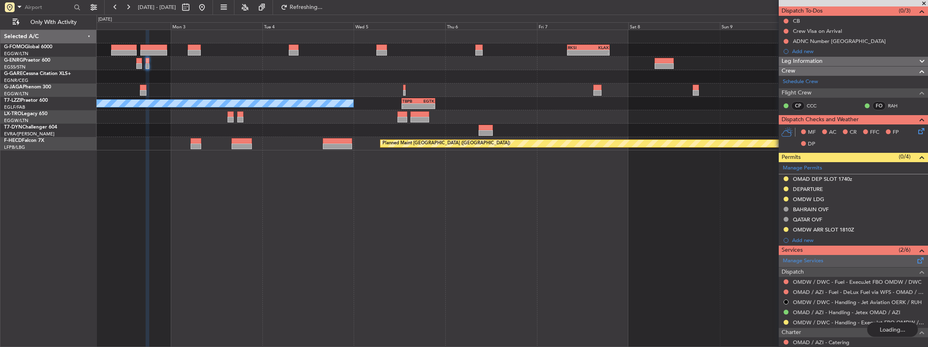
scroll to position [81, 0]
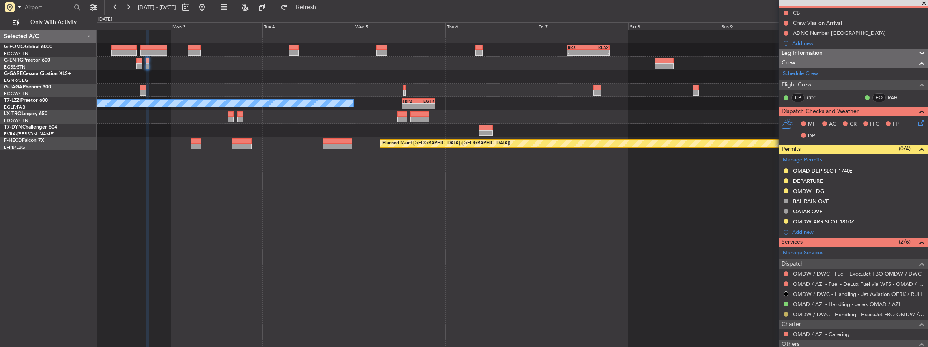
click at [786, 312] on button at bounding box center [786, 314] width 5 height 5
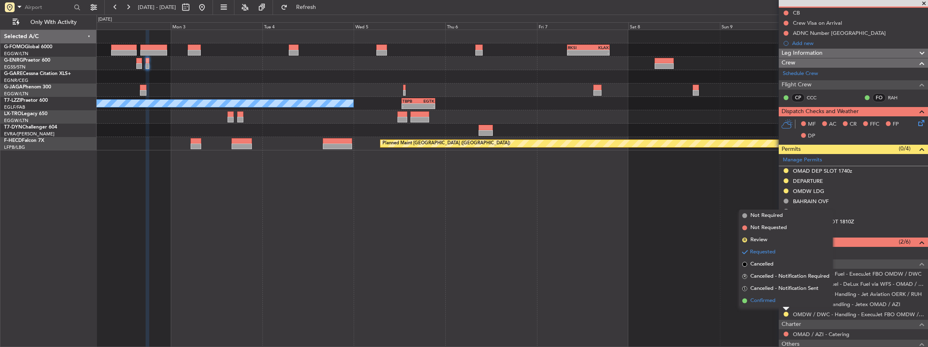
click at [778, 300] on li "Confirmed" at bounding box center [786, 301] width 94 height 12
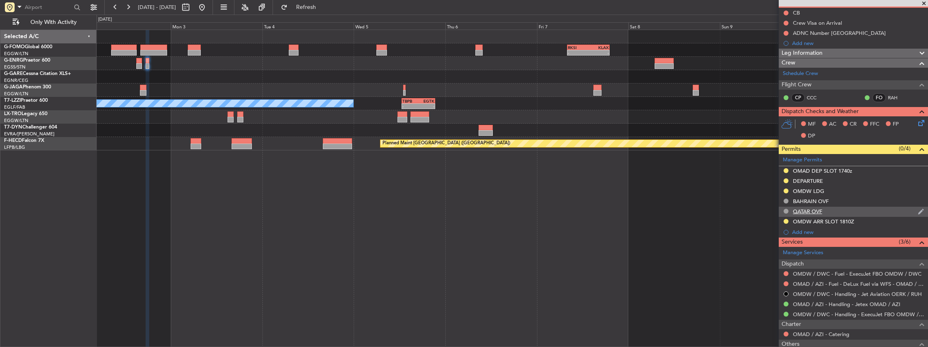
scroll to position [134, 0]
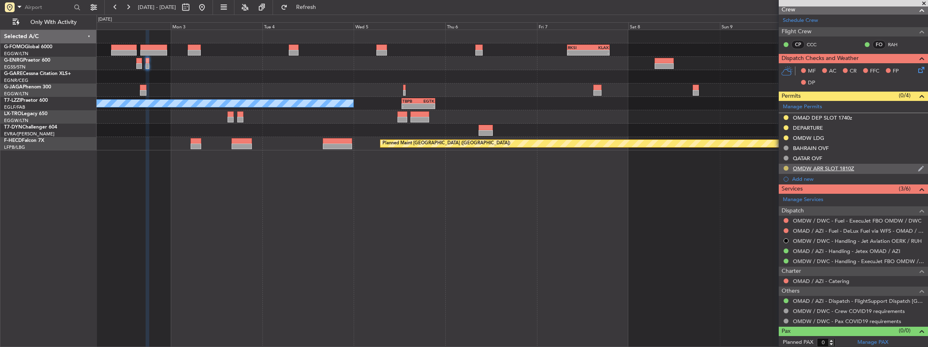
click at [785, 166] on button at bounding box center [786, 168] width 5 height 5
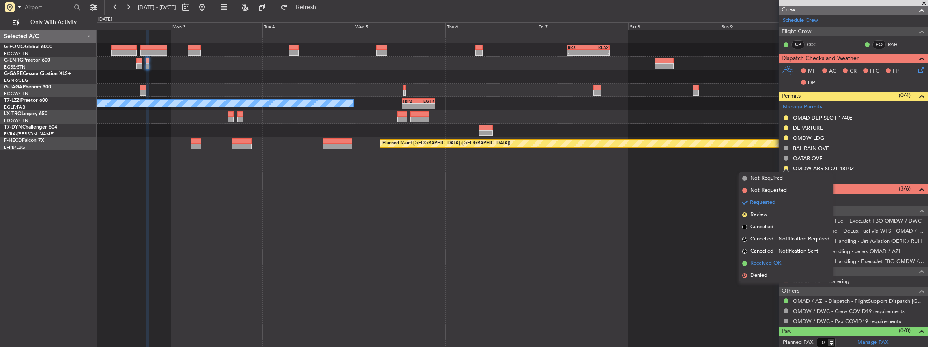
click at [767, 265] on span "Received OK" at bounding box center [766, 264] width 31 height 8
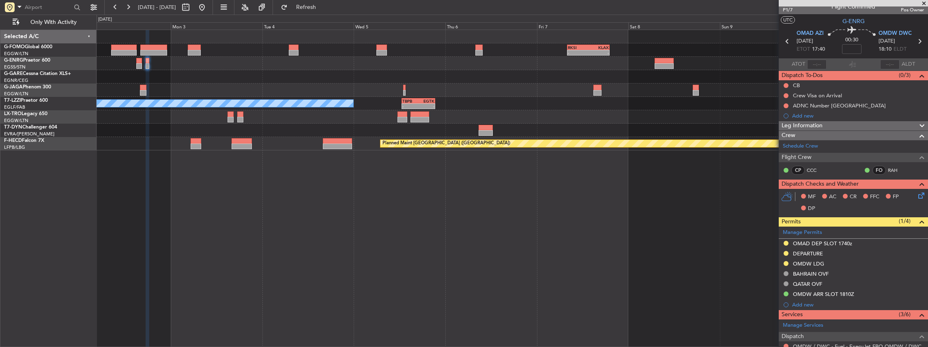
scroll to position [0, 0]
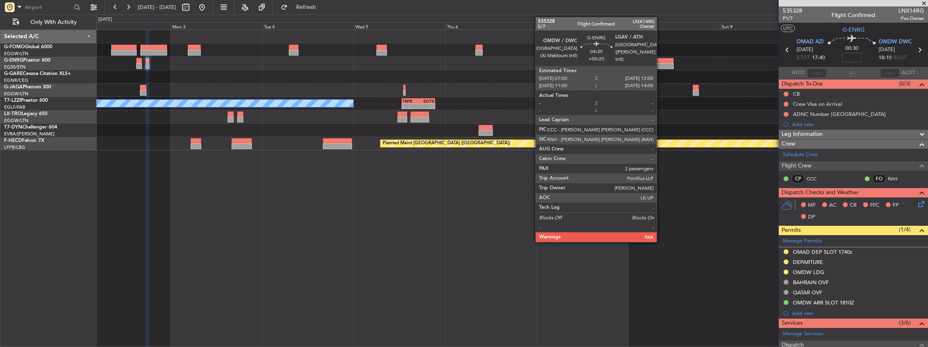
click at [661, 63] on div at bounding box center [664, 66] width 19 height 6
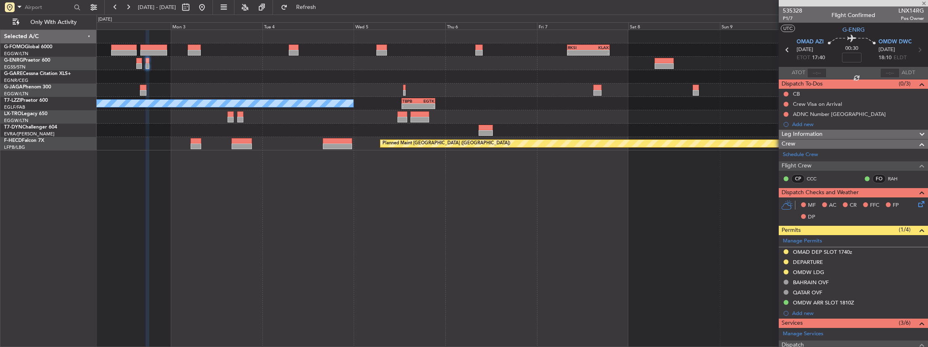
type input "+00:20"
type input "5"
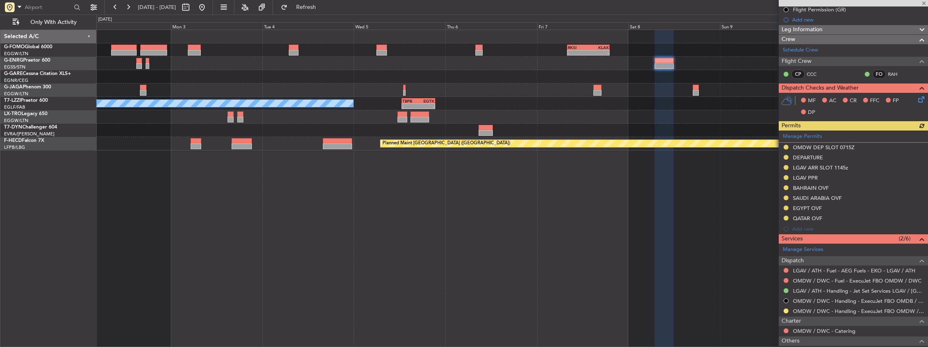
scroll to position [135, 0]
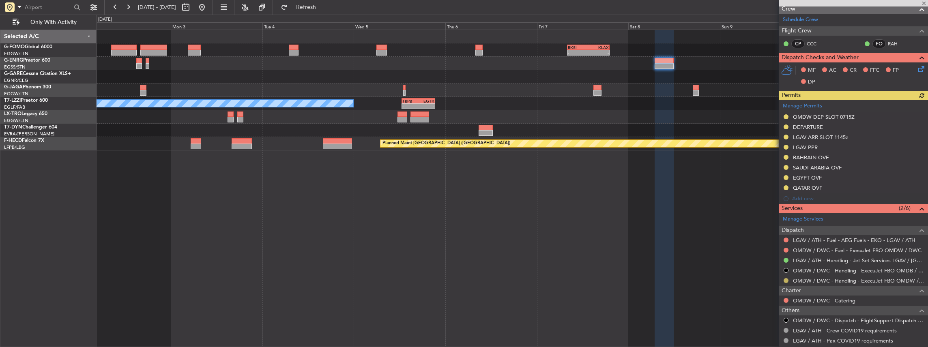
click at [788, 280] on button at bounding box center [786, 280] width 5 height 5
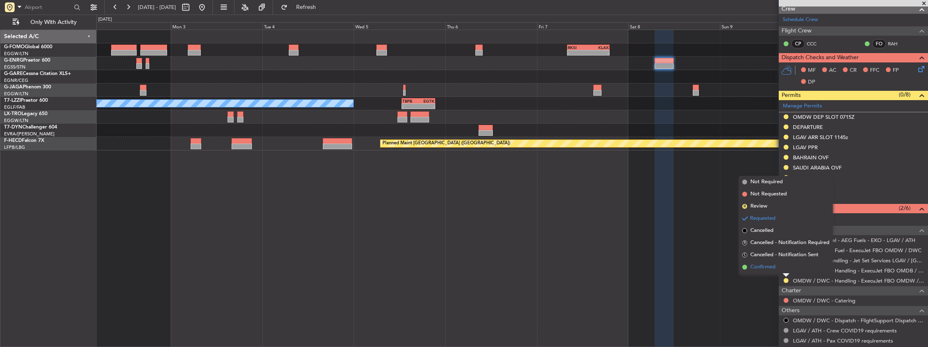
click at [773, 265] on span "Confirmed" at bounding box center [763, 267] width 25 height 8
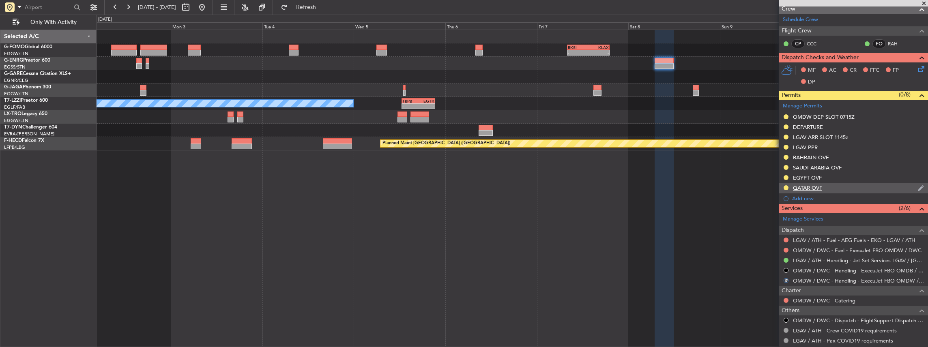
scroll to position [108, 0]
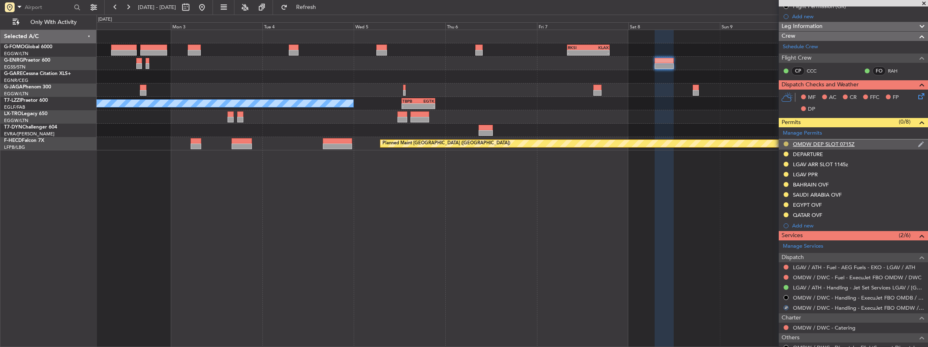
click at [785, 142] on button at bounding box center [786, 144] width 5 height 5
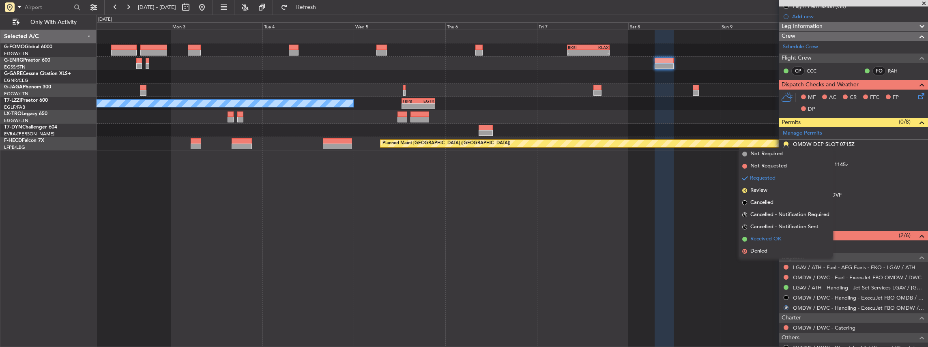
click at [778, 238] on span "Received OK" at bounding box center [766, 239] width 31 height 8
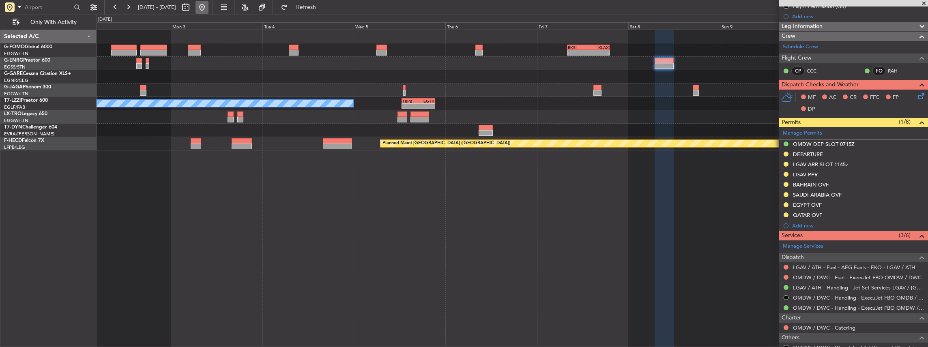
click at [209, 13] on button at bounding box center [202, 7] width 13 height 13
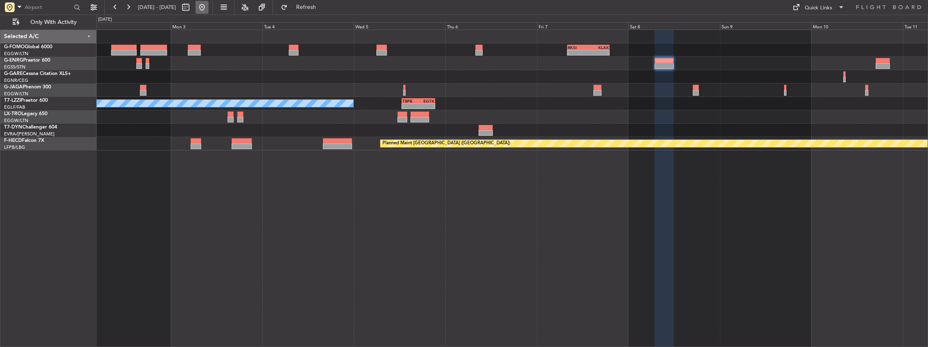
scroll to position [0, 0]
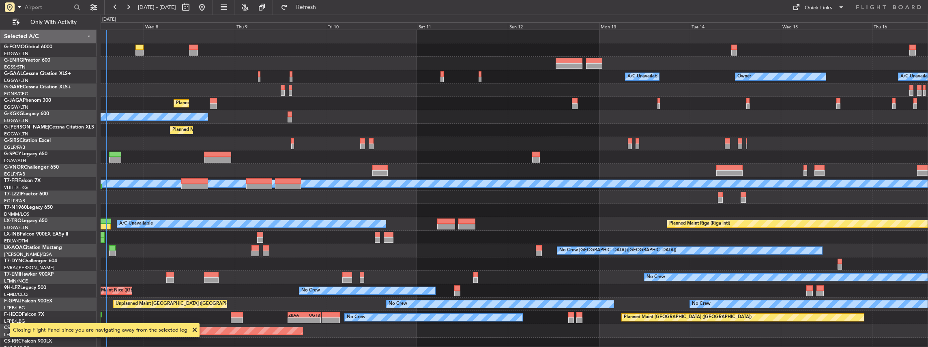
click at [284, 238] on div "Owner Owner A/C Unavailable A/C Unavailable Owner Planned Maint London (Luton) …" at bounding box center [515, 189] width 828 height 318
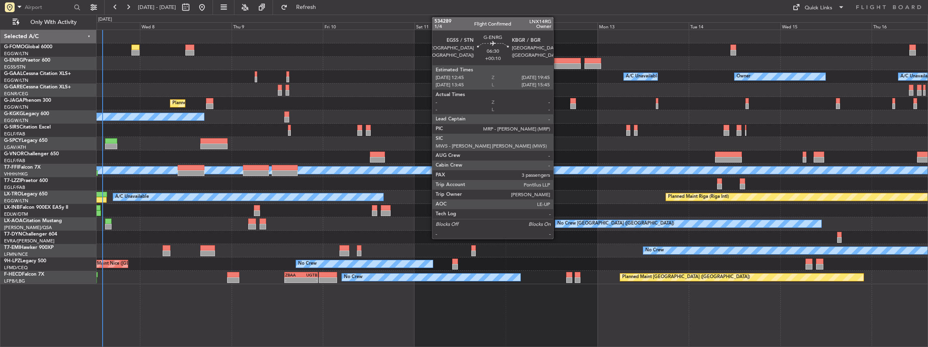
click at [557, 65] on div at bounding box center [567, 66] width 27 height 6
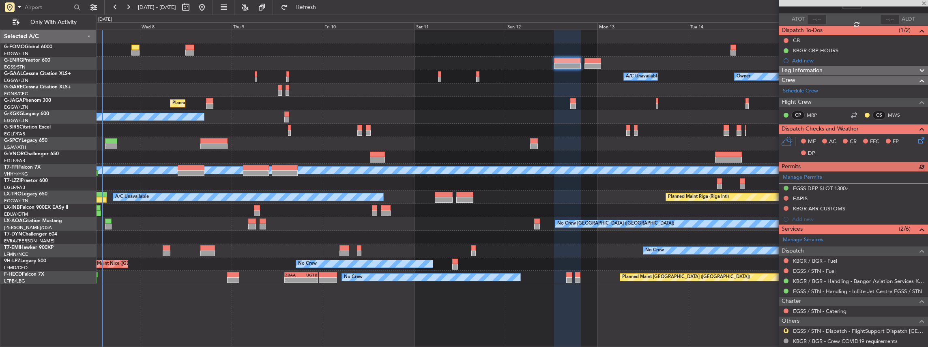
scroll to position [54, 0]
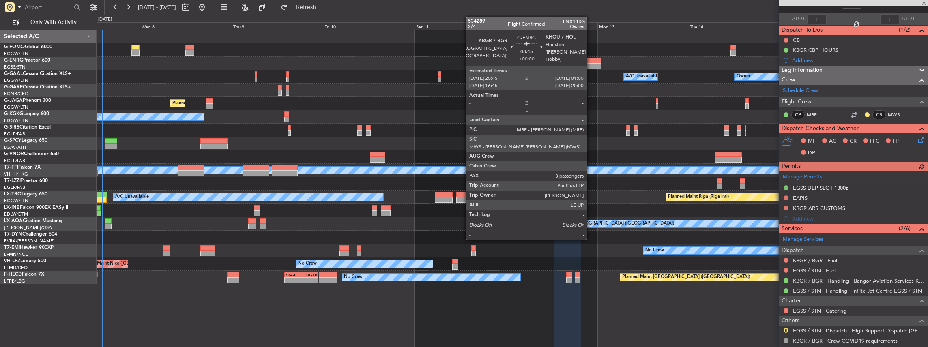
click at [591, 58] on div at bounding box center [593, 61] width 16 height 6
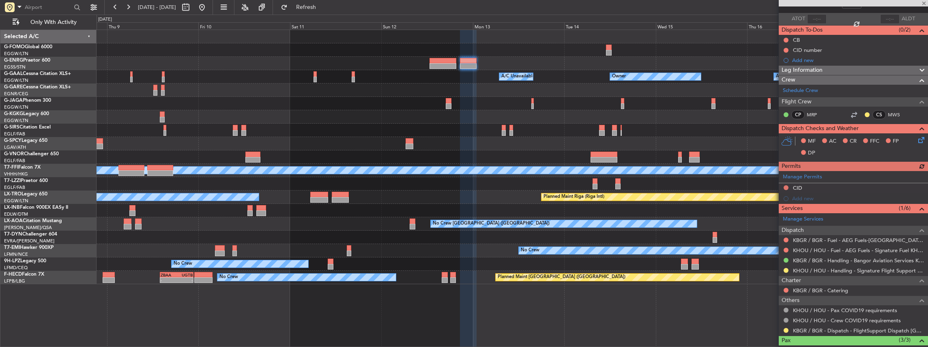
click at [535, 132] on div "Owner Owner A/C Unavailable A/C Unavailable Owner Planned Maint London (Luton) …" at bounding box center [513, 157] width 832 height 254
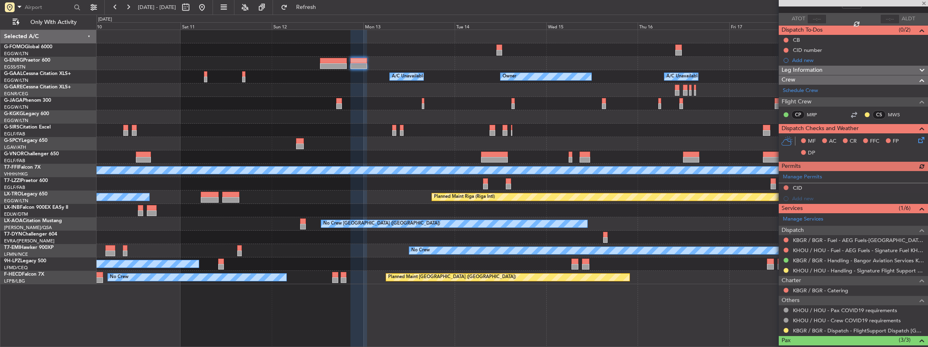
click at [557, 114] on div "Owner Owner A/C Unavailable A/C Unavailable Owner Planned Maint London (Luton) …" at bounding box center [513, 157] width 832 height 254
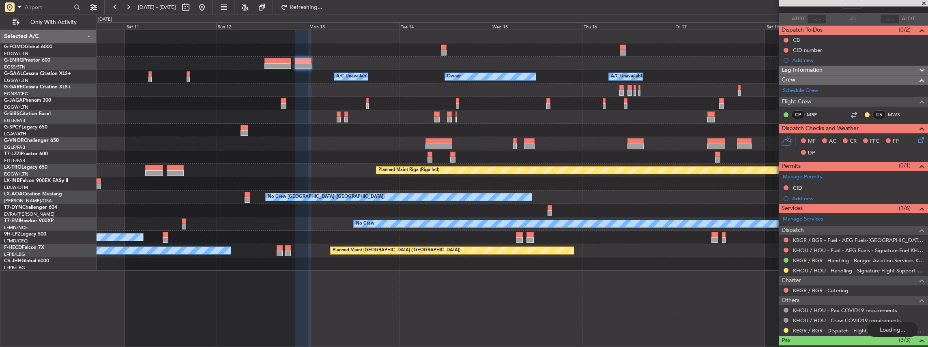
click at [551, 83] on div "Owner Owner A/C Unavailable A/C Unavailable Owner" at bounding box center [513, 76] width 832 height 13
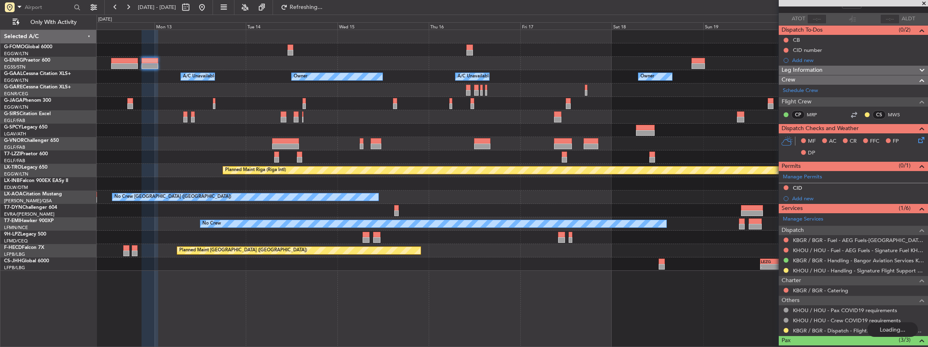
click at [555, 106] on div "Owner Owner A/C Unavailable Owner A/C Unavailable Planned Maint Oxford (Kidling…" at bounding box center [513, 150] width 832 height 241
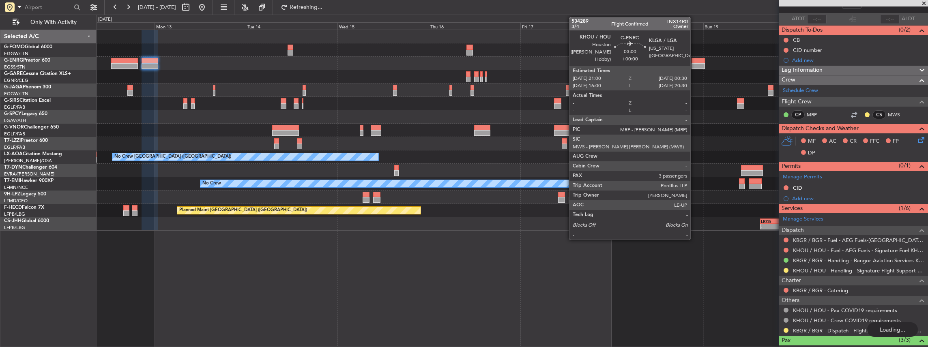
click at [695, 63] on div at bounding box center [698, 66] width 13 height 6
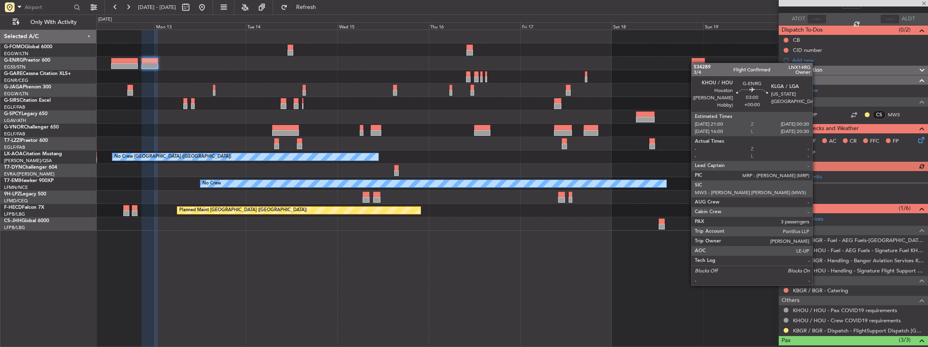
scroll to position [0, 0]
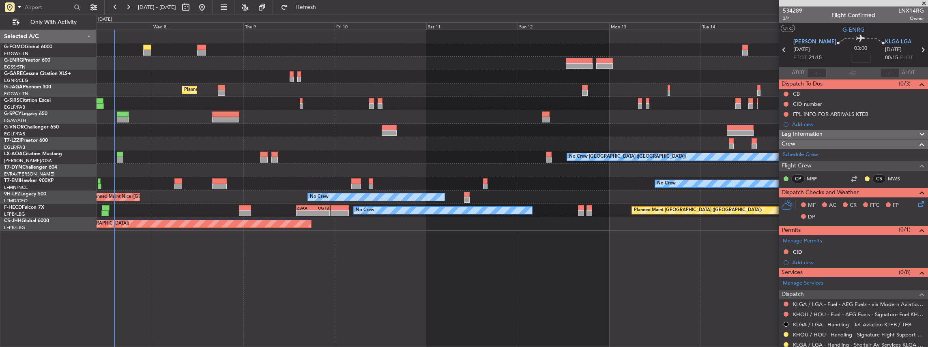
click at [901, 270] on fb-app "12 Oct 2025 - 21 Oct 2025 Refresh Quick Links Only With Activity Planned Maint …" at bounding box center [464, 176] width 928 height 341
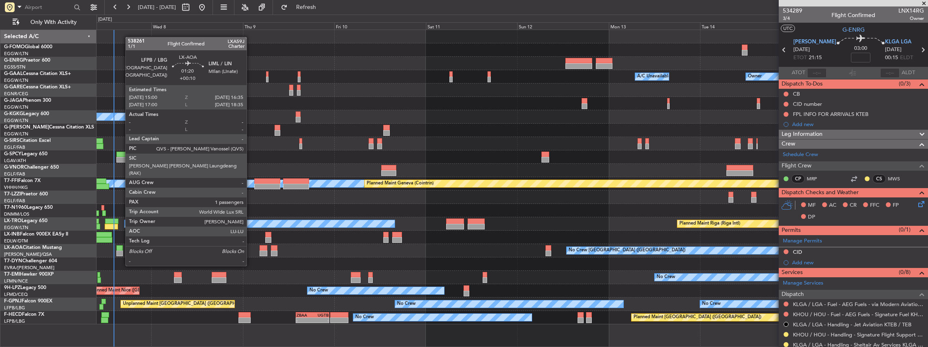
click at [121, 251] on div at bounding box center [119, 254] width 6 height 6
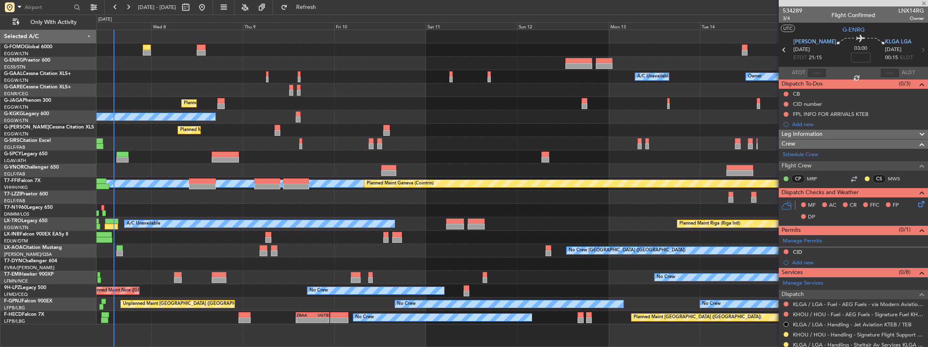
type input "+00:10"
type input "1"
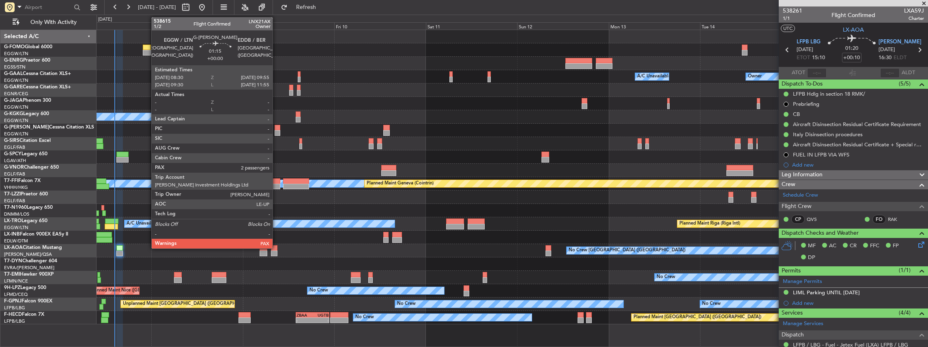
click at [277, 127] on div at bounding box center [278, 128] width 6 height 6
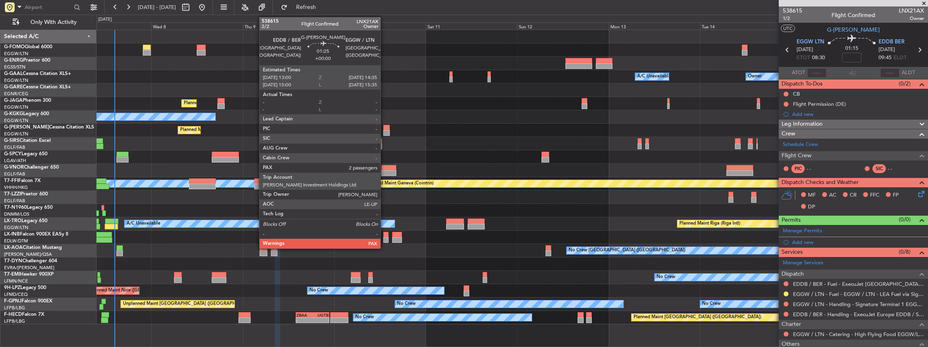
click at [385, 133] on div at bounding box center [386, 133] width 6 height 6
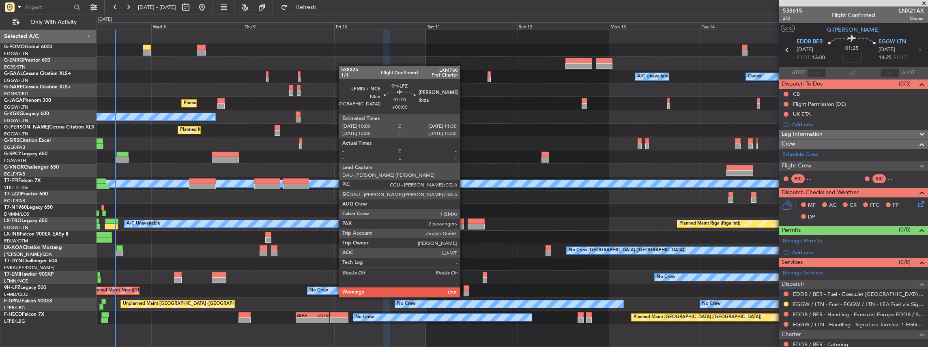
click at [464, 289] on div at bounding box center [467, 289] width 6 height 6
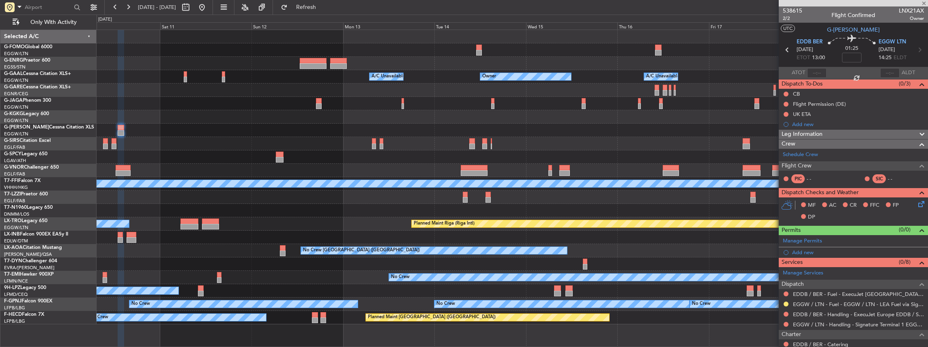
click at [385, 286] on div "No Crew" at bounding box center [513, 290] width 832 height 13
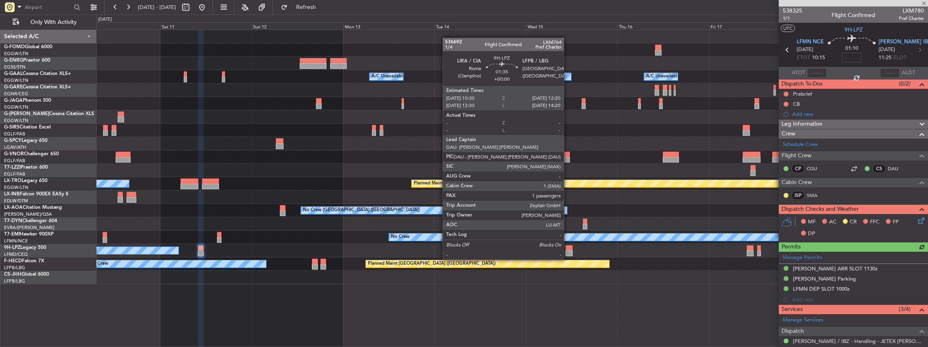
click at [568, 252] on div at bounding box center [569, 254] width 7 height 6
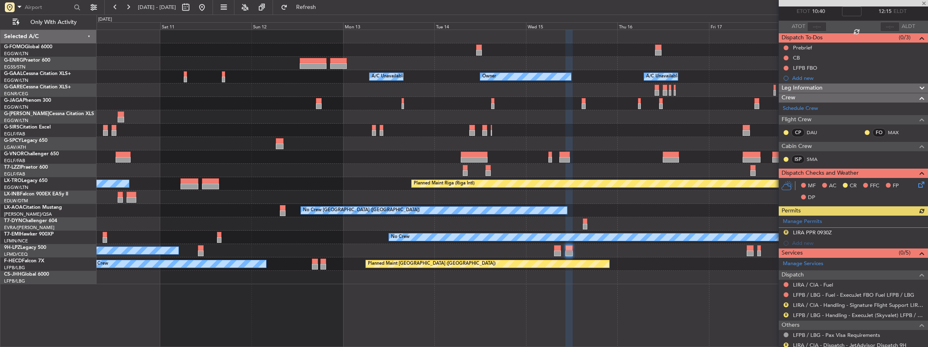
scroll to position [88, 0]
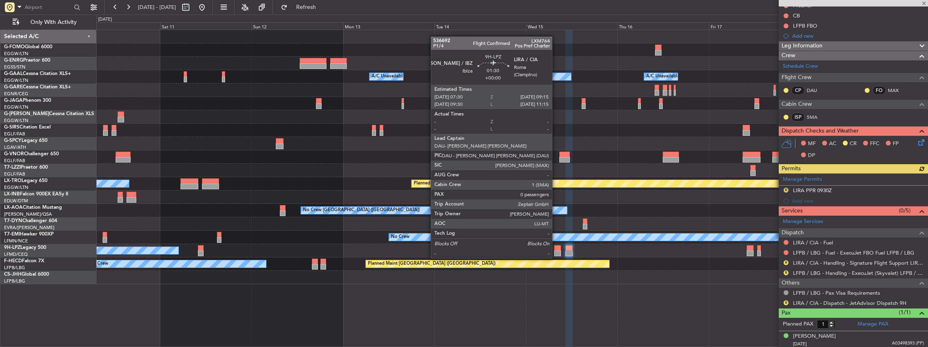
click at [556, 251] on div at bounding box center [557, 254] width 7 height 6
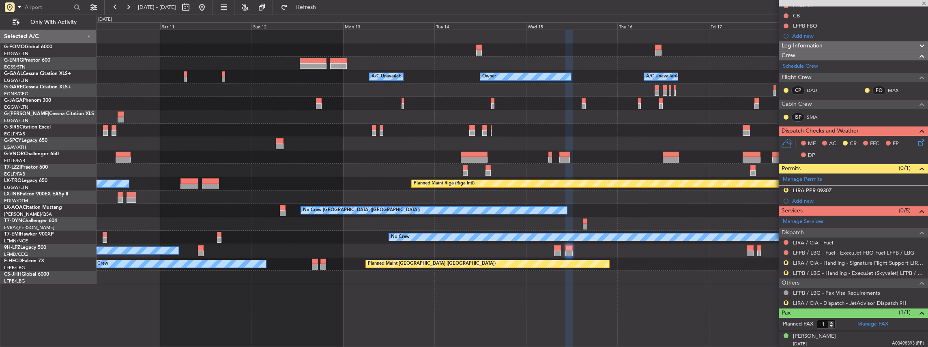
type input "0"
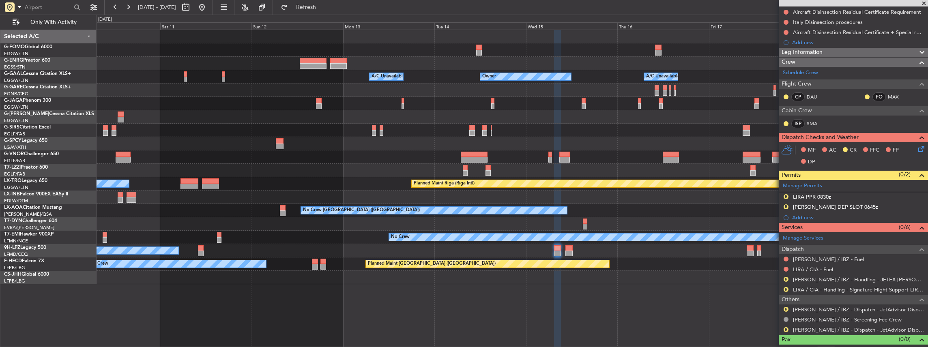
scroll to position [108, 0]
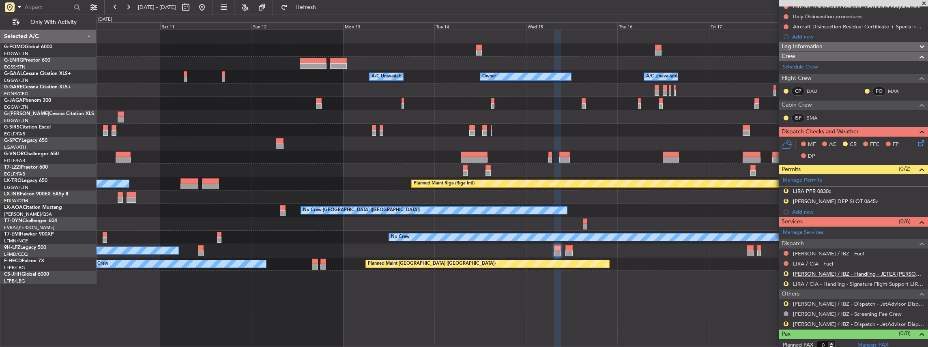
click at [832, 271] on link "LEIB / IBZ - Handling - JETEX LEIB" at bounding box center [858, 274] width 131 height 7
click at [323, 4] on span "Refresh" at bounding box center [306, 7] width 34 height 6
click at [817, 282] on link "LIRA / CIA - Handling - Signature Flight Support LIRA / CIA" at bounding box center [858, 284] width 131 height 7
click at [859, 204] on div "R LEIB DEP SLOT 0645z" at bounding box center [853, 202] width 149 height 10
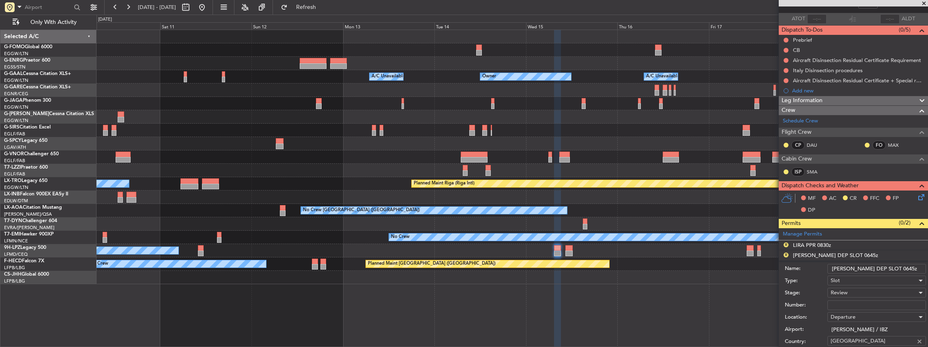
scroll to position [27, 0]
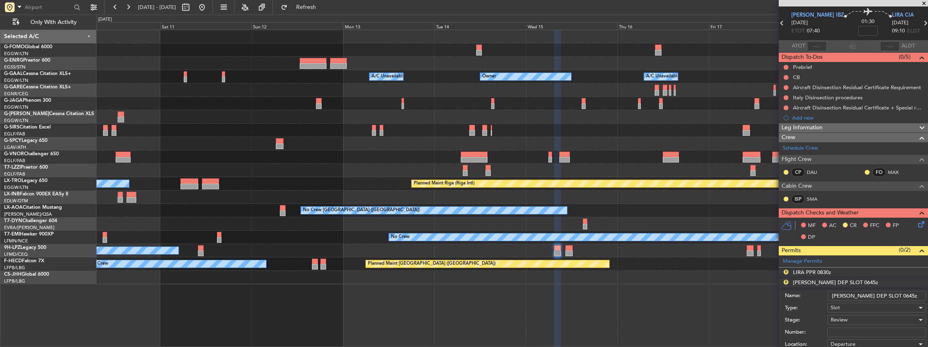
drag, startPoint x: 880, startPoint y: 295, endPoint x: 874, endPoint y: 295, distance: 6.5
click at [874, 295] on input "LEIB DEP SLOT 0645z" at bounding box center [877, 296] width 99 height 10
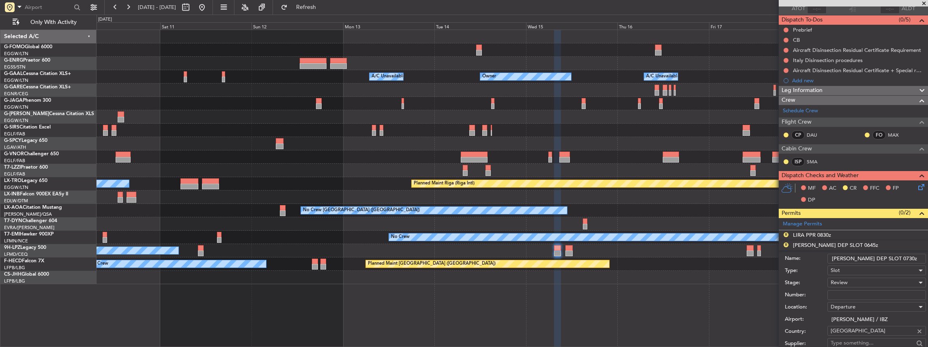
scroll to position [108, 0]
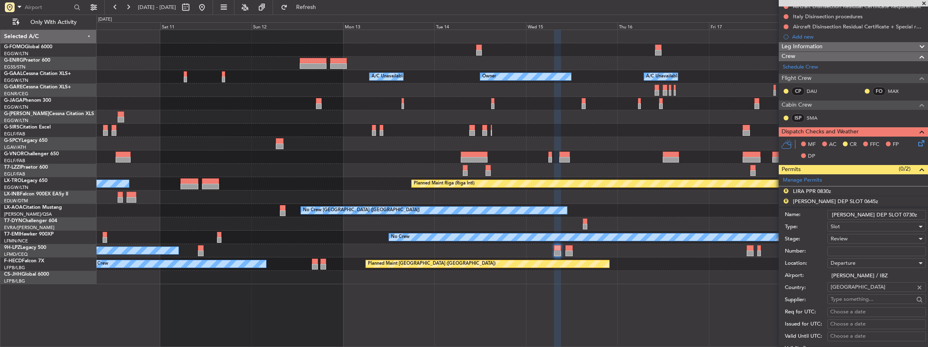
type input "LEIB DEP SLOT 0730z"
click at [852, 233] on div "Review" at bounding box center [874, 239] width 86 height 12
click at [854, 295] on span "Requested" at bounding box center [875, 290] width 88 height 12
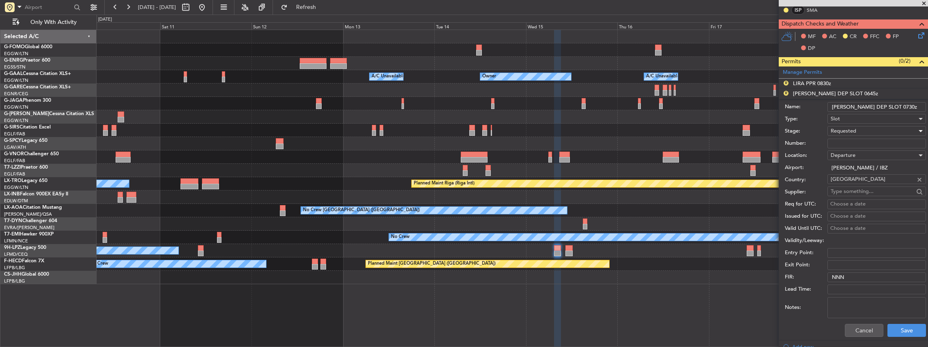
scroll to position [216, 0]
click at [900, 329] on button "Save" at bounding box center [907, 330] width 39 height 13
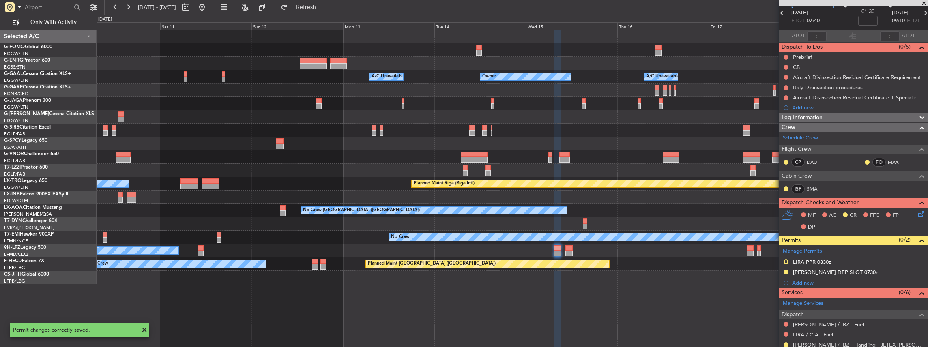
scroll to position [0, 0]
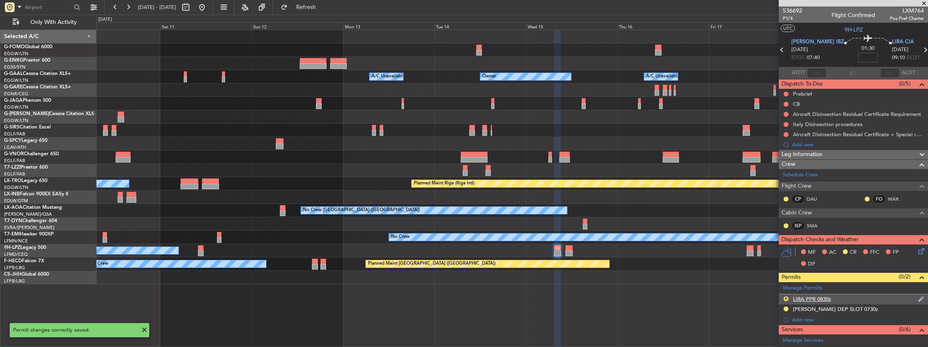
click at [846, 298] on div "R LIRA PPR 0830z" at bounding box center [853, 300] width 149 height 10
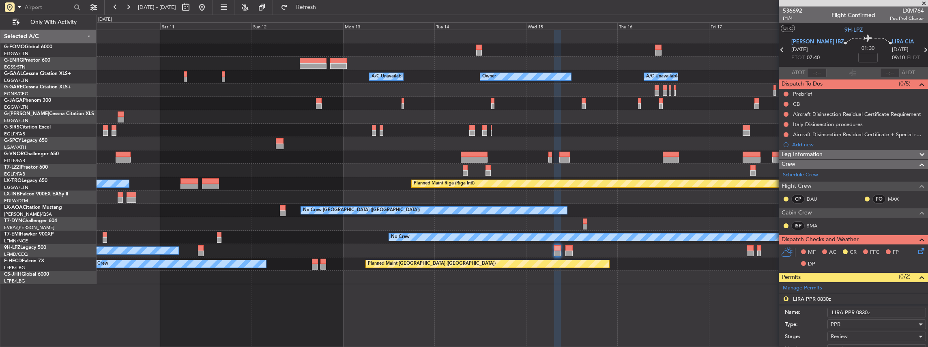
drag, startPoint x: 864, startPoint y: 311, endPoint x: 858, endPoint y: 312, distance: 5.7
click at [858, 312] on input "LIRA PPR 0830z" at bounding box center [877, 313] width 99 height 10
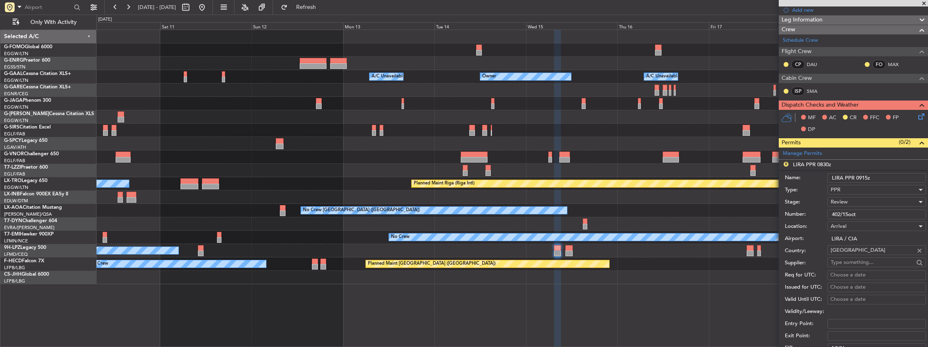
scroll to position [135, 0]
type input "LIRA PPR 0915z"
click at [850, 197] on div "Review" at bounding box center [874, 202] width 86 height 12
click at [847, 255] on span "Requested" at bounding box center [875, 253] width 88 height 12
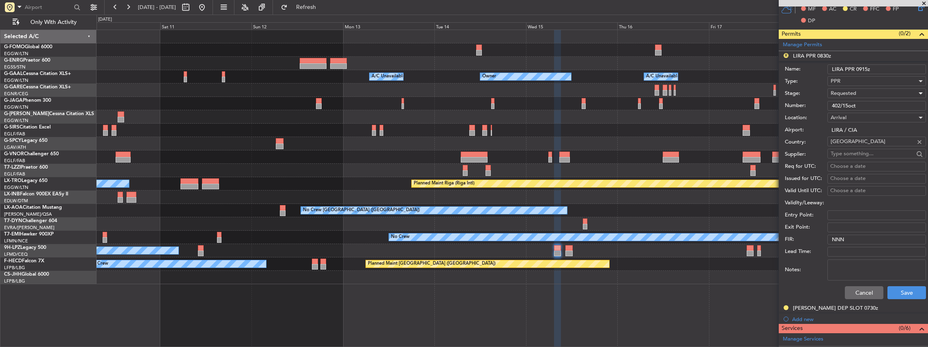
scroll to position [270, 0]
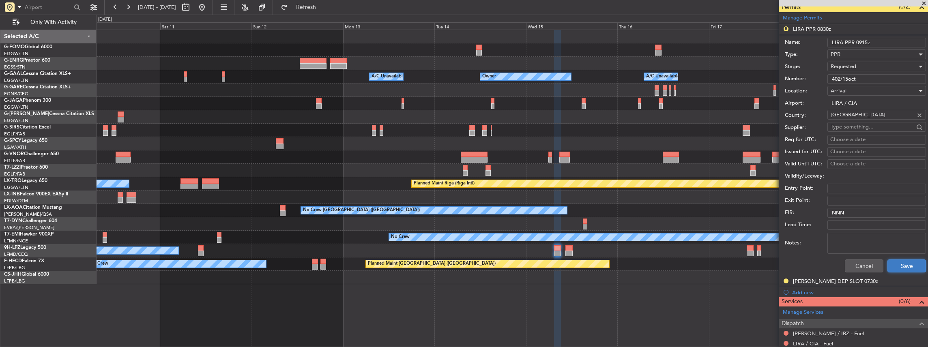
click at [901, 263] on button "Save" at bounding box center [907, 266] width 39 height 13
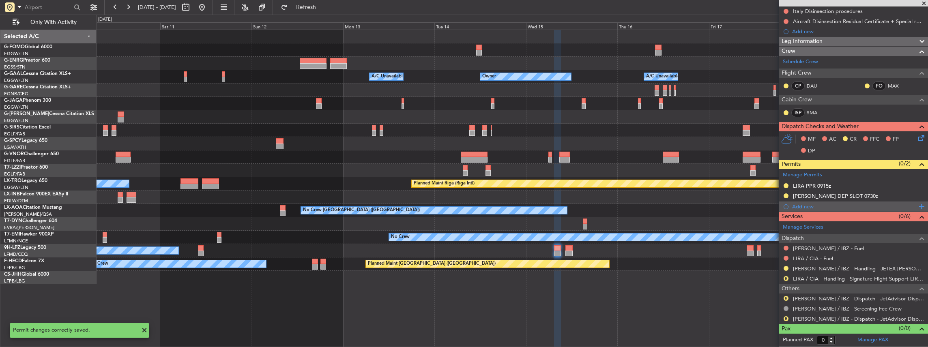
scroll to position [111, 0]
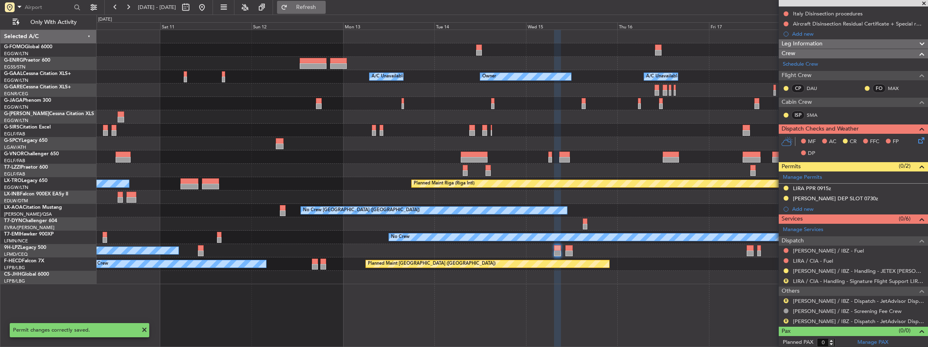
click at [323, 7] on span "Refresh" at bounding box center [306, 7] width 34 height 6
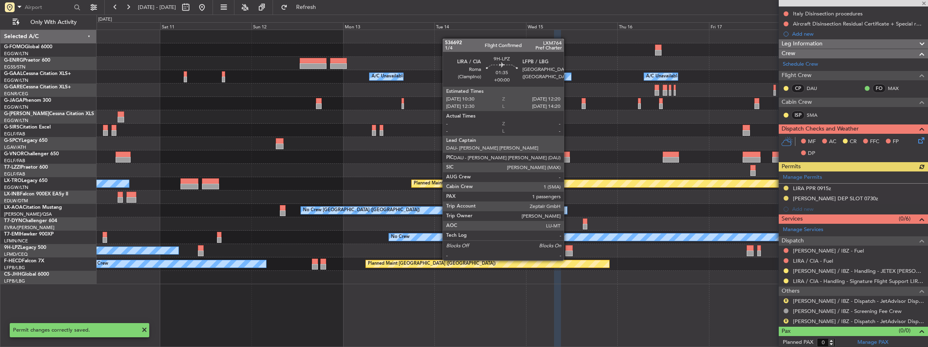
click at [568, 252] on div at bounding box center [569, 254] width 7 height 6
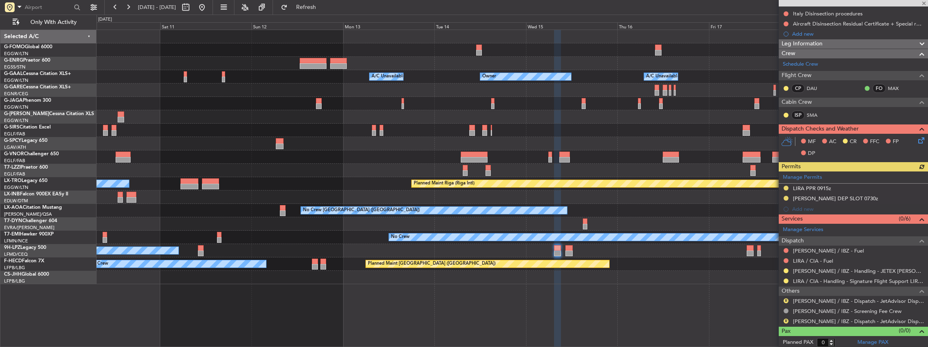
type input "1"
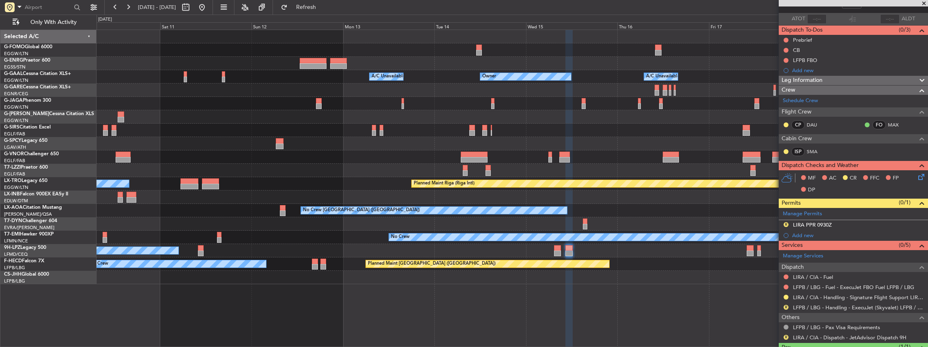
scroll to position [81, 0]
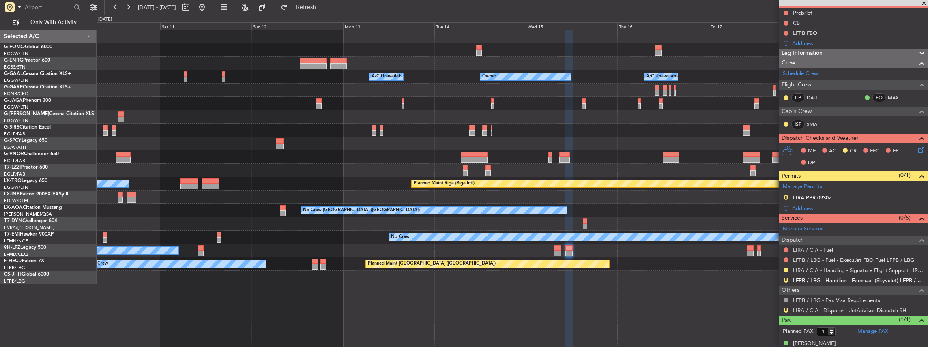
click at [818, 277] on link "LFPB / LBG - Handling - ExecuJet (Skyvalet) LFPB / LBG" at bounding box center [858, 280] width 131 height 7
click at [745, 251] on div "No Crew" at bounding box center [513, 250] width 832 height 13
click at [747, 251] on div at bounding box center [750, 254] width 7 height 6
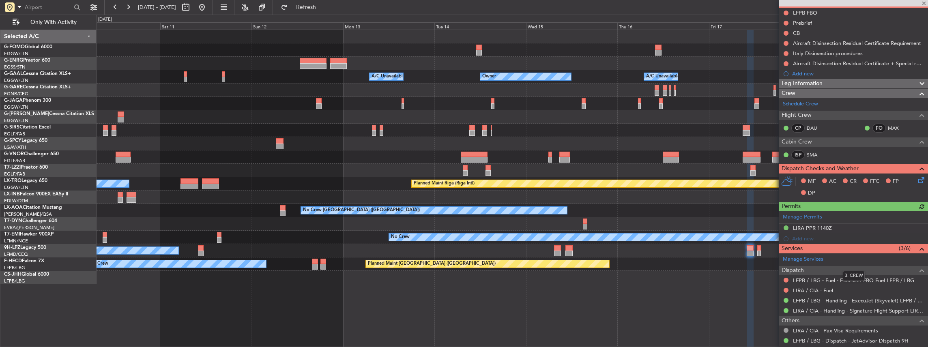
scroll to position [129, 0]
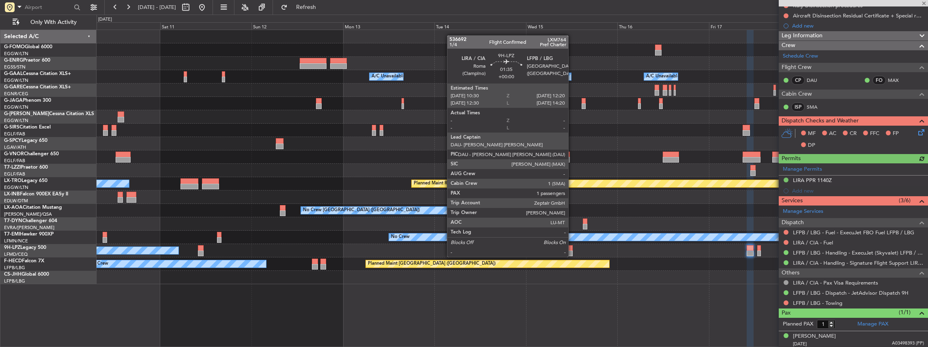
click at [572, 250] on div at bounding box center [569, 248] width 7 height 6
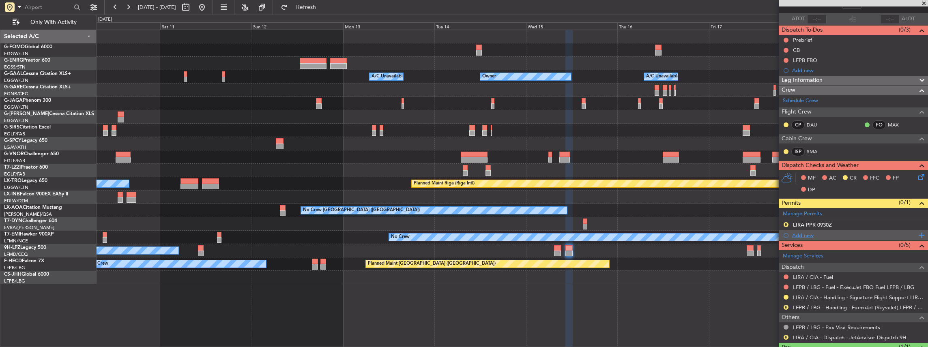
scroll to position [0, 0]
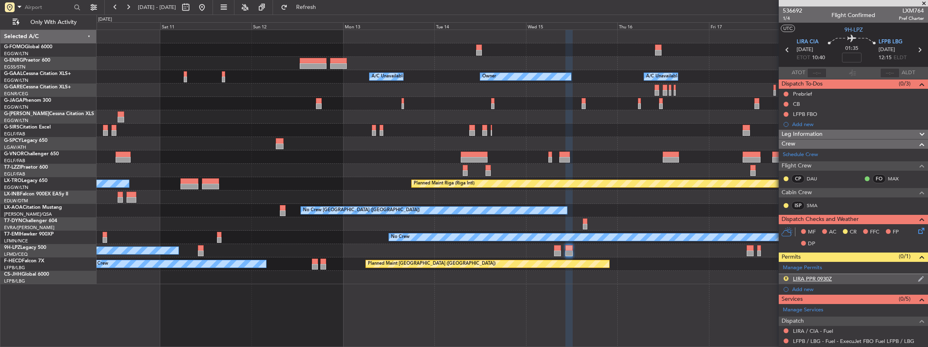
click at [853, 276] on div "R LIRA PPR 0930Z" at bounding box center [853, 279] width 149 height 10
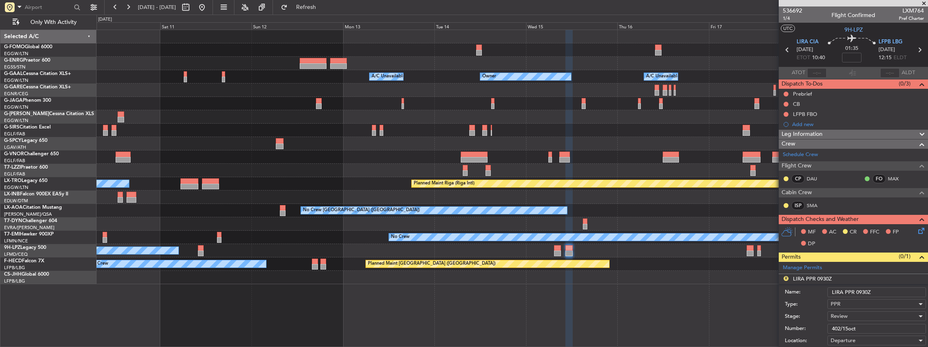
click at [859, 291] on input "LIRA PPR 0930Z" at bounding box center [877, 293] width 99 height 10
type input "LIRA PPR 1030Z"
click at [861, 315] on div "Review" at bounding box center [874, 316] width 86 height 12
click at [813, 297] on div at bounding box center [464, 173] width 928 height 347
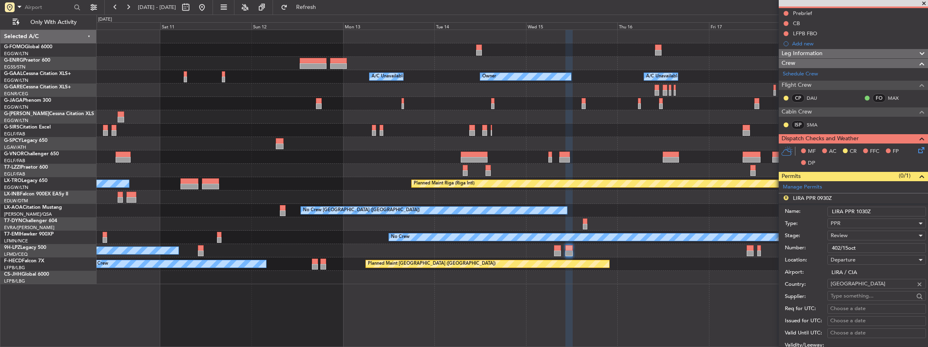
scroll to position [81, 0]
click at [852, 235] on div "Review" at bounding box center [874, 235] width 86 height 12
click at [853, 285] on span "Requested" at bounding box center [875, 287] width 88 height 12
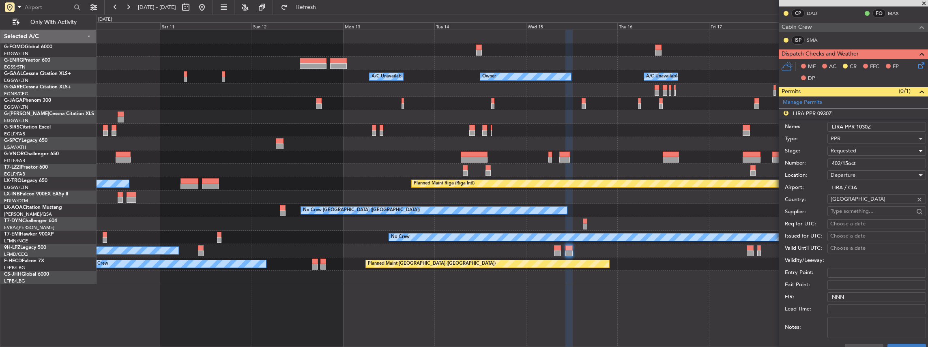
scroll to position [216, 0]
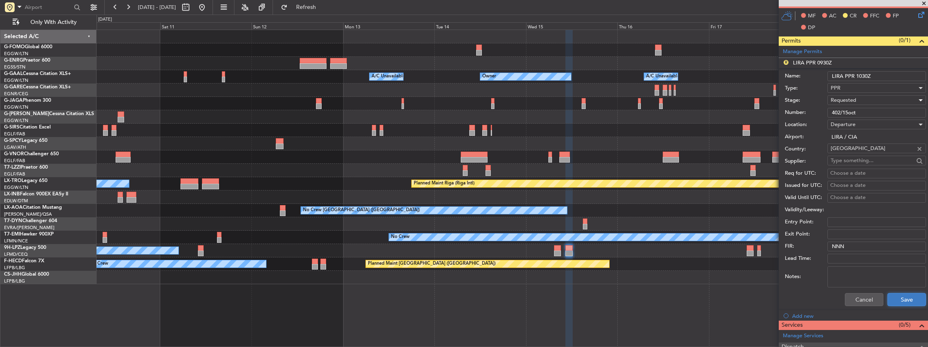
click at [901, 297] on button "Save" at bounding box center [907, 299] width 39 height 13
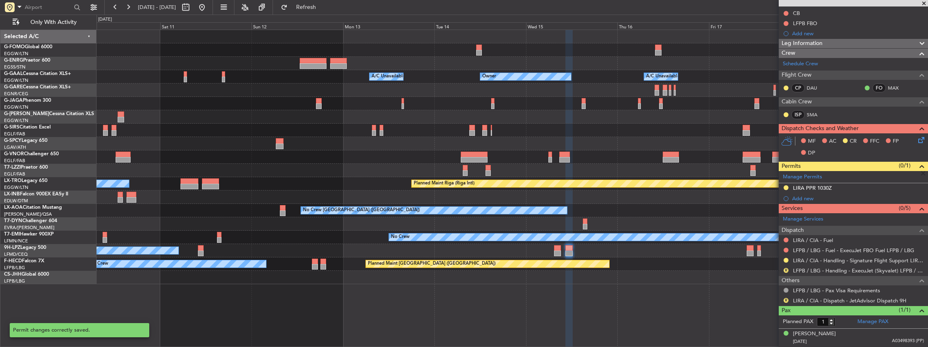
scroll to position [88, 0]
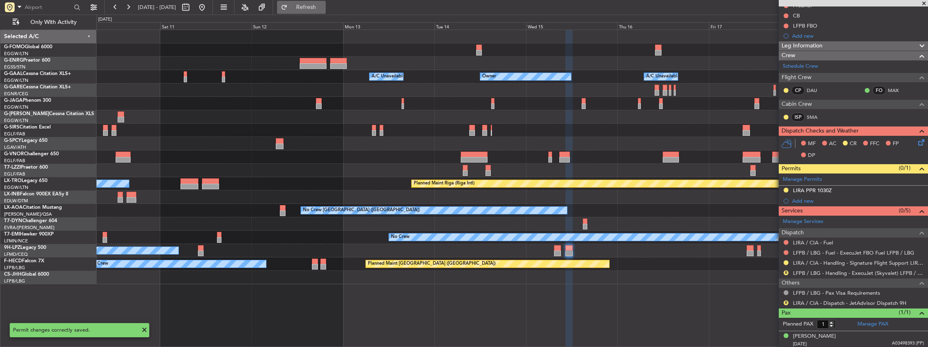
click at [323, 4] on span "Refresh" at bounding box center [306, 7] width 34 height 6
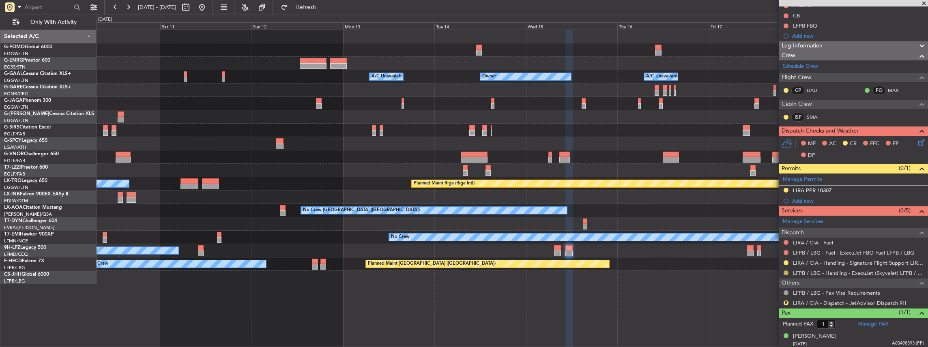
click at [785, 271] on button at bounding box center [786, 273] width 5 height 5
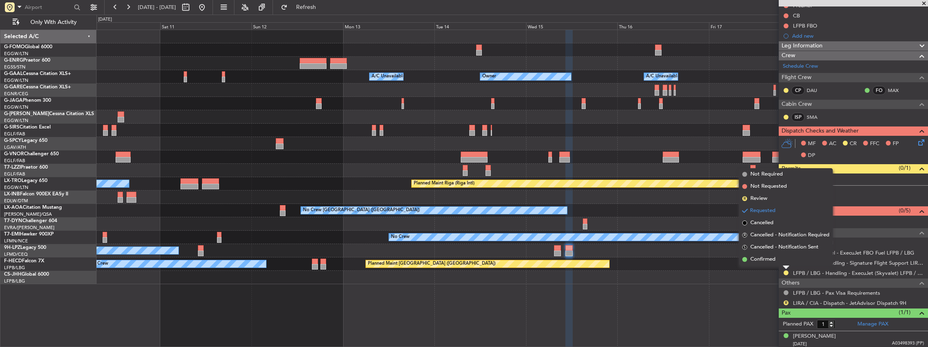
click at [774, 259] on span "Confirmed" at bounding box center [763, 260] width 25 height 8
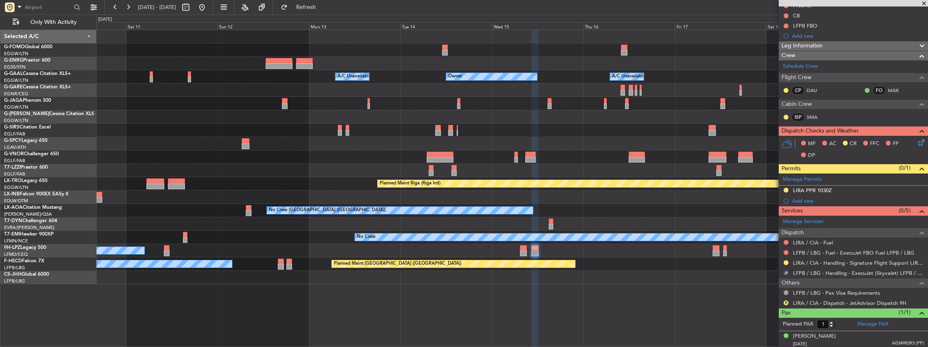
click at [701, 271] on div "Owner A/C Unavailable Owner A/C Unavailable Owner Planned Maint London (Luton) …" at bounding box center [513, 157] width 832 height 254
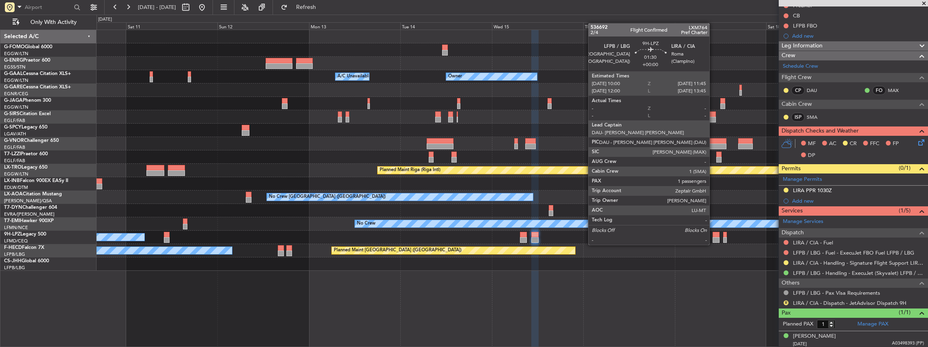
click at [714, 237] on div at bounding box center [716, 240] width 7 height 6
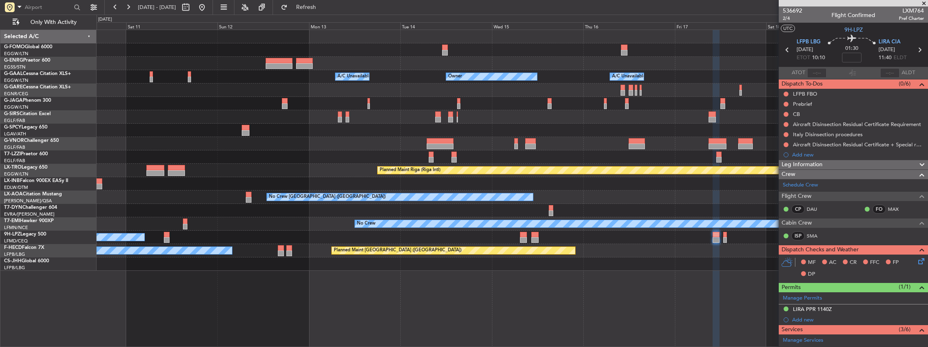
scroll to position [129, 0]
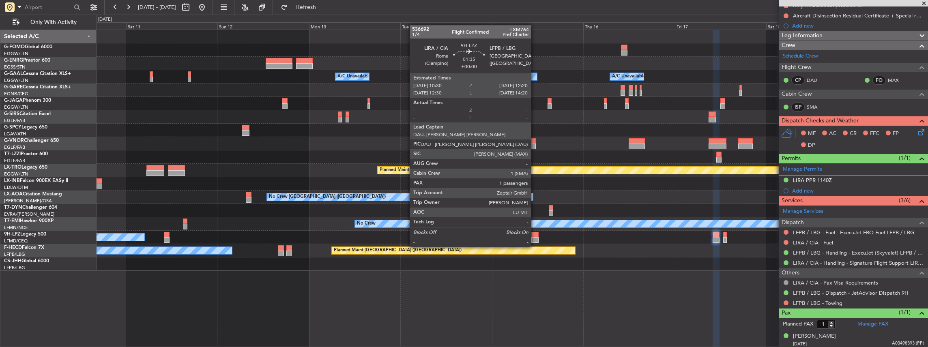
click at [535, 239] on div at bounding box center [535, 240] width 7 height 6
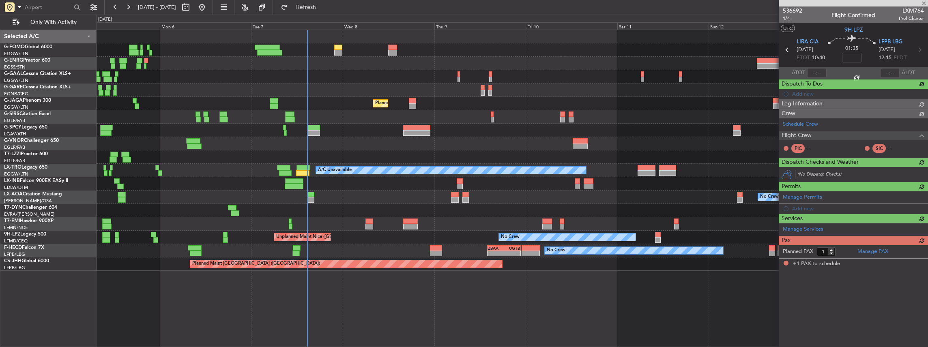
scroll to position [0, 0]
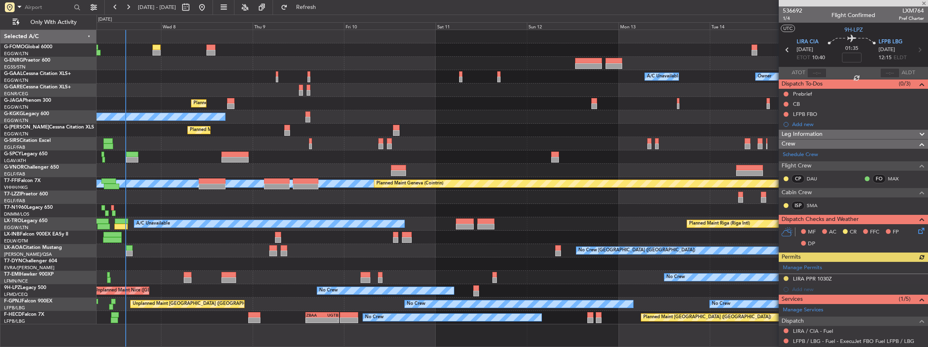
click at [425, 278] on div "A/C Unavailable Owner Owner A/C Unavailable Owner Planned Maint London (Luton) …" at bounding box center [513, 177] width 832 height 295
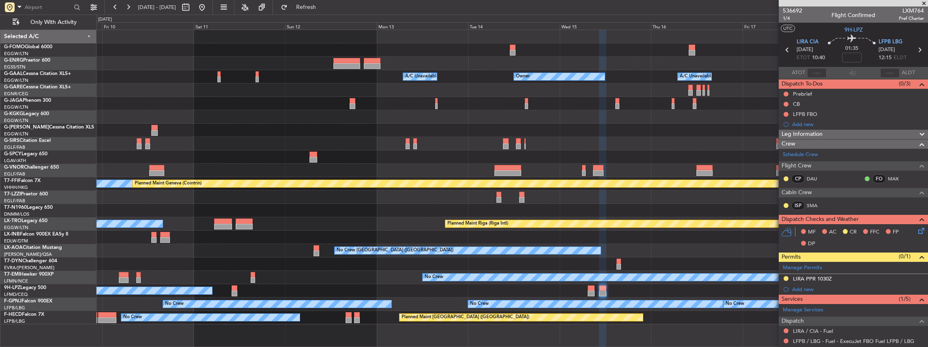
click at [417, 271] on div "A/C Unavailable Owner Owner A/C Unavailable Owner Planned Maint London (Luton) …" at bounding box center [513, 177] width 832 height 295
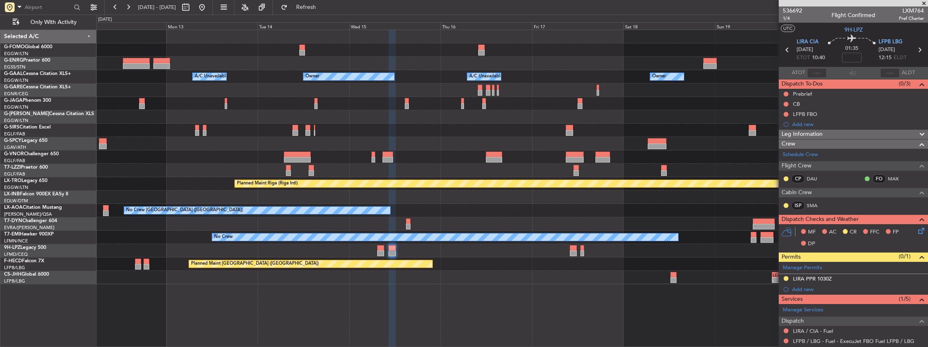
click at [449, 259] on div "A/C Unavailable Owner Owner A/C Unavailable Owner Planned Maint Oxford (Kidling…" at bounding box center [513, 157] width 832 height 254
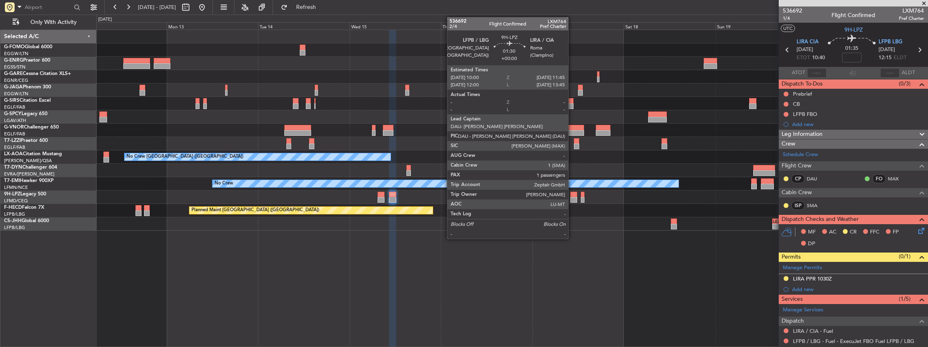
click at [572, 199] on div at bounding box center [573, 200] width 7 height 6
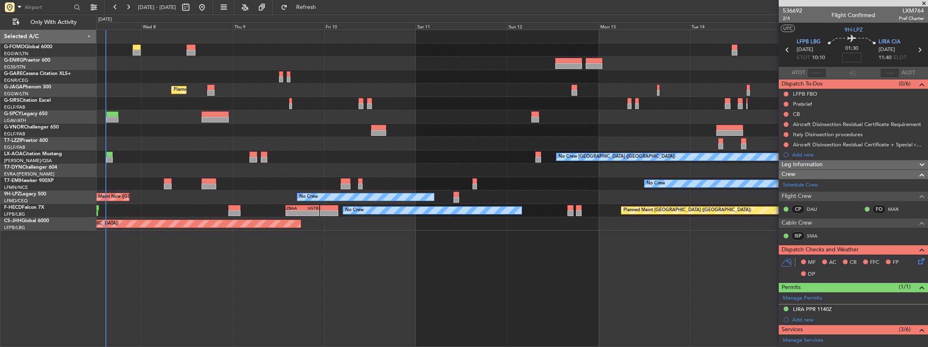
click at [712, 285] on div "Planned Maint London (Luton) No Crew Charleroi (Brussels South) No Crew No Crew…" at bounding box center [513, 189] width 832 height 318
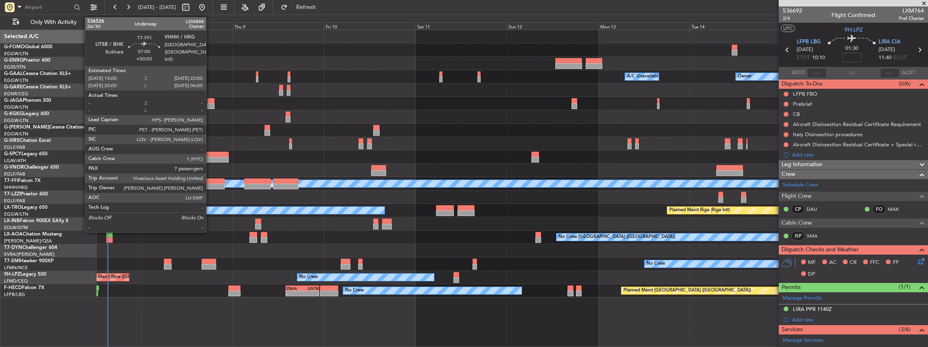
click at [210, 184] on div at bounding box center [211, 187] width 27 height 6
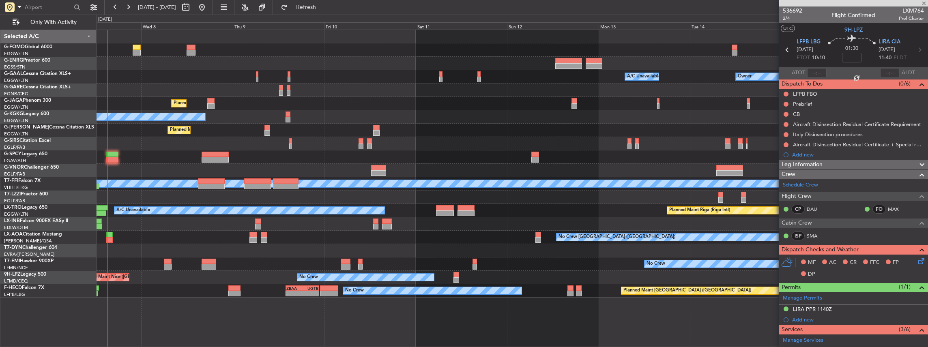
type input "+00:50"
type input "7"
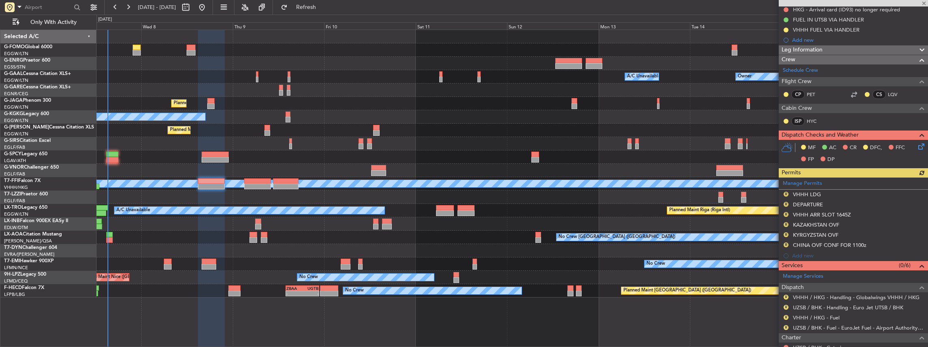
scroll to position [162, 0]
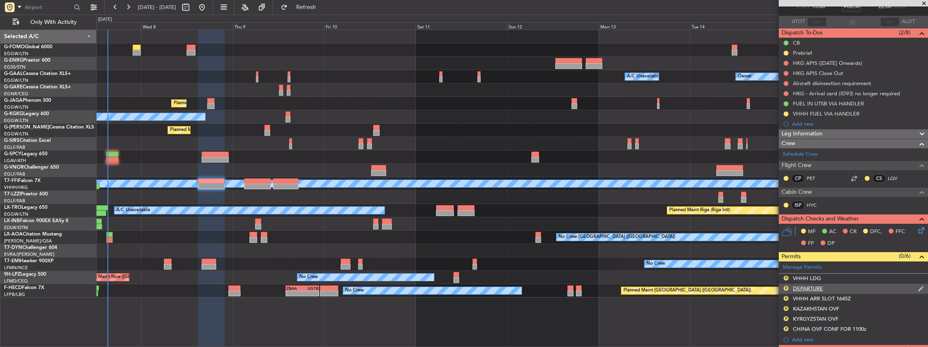
scroll to position [81, 0]
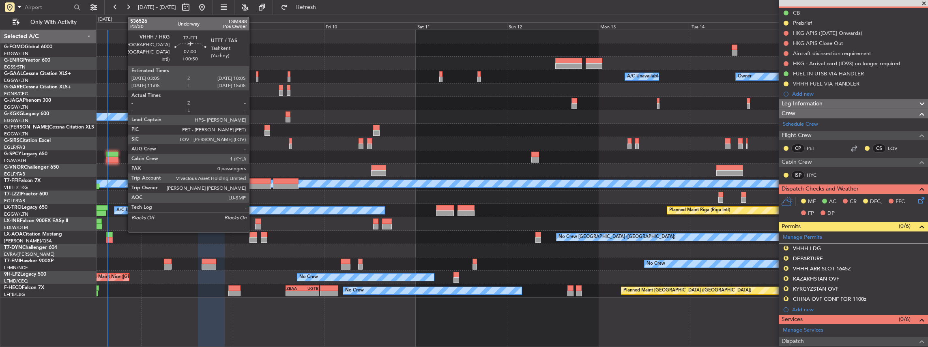
click at [253, 181] on div at bounding box center [257, 182] width 27 height 6
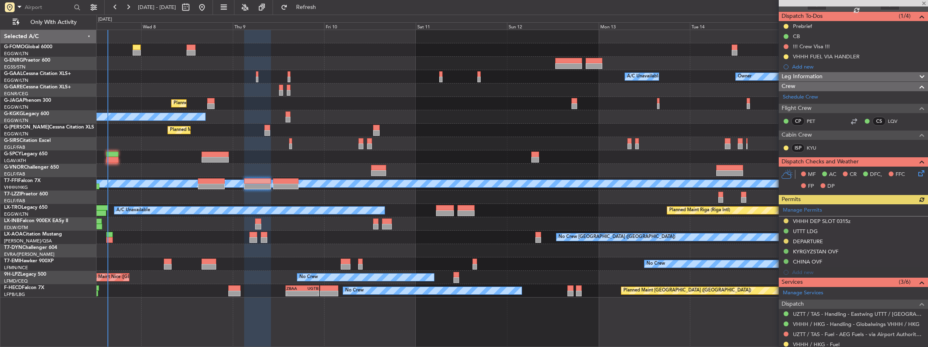
scroll to position [135, 0]
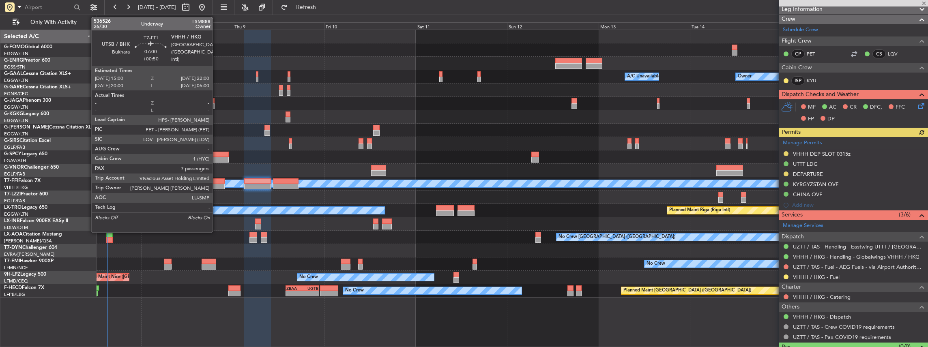
click at [216, 182] on div at bounding box center [211, 182] width 27 height 6
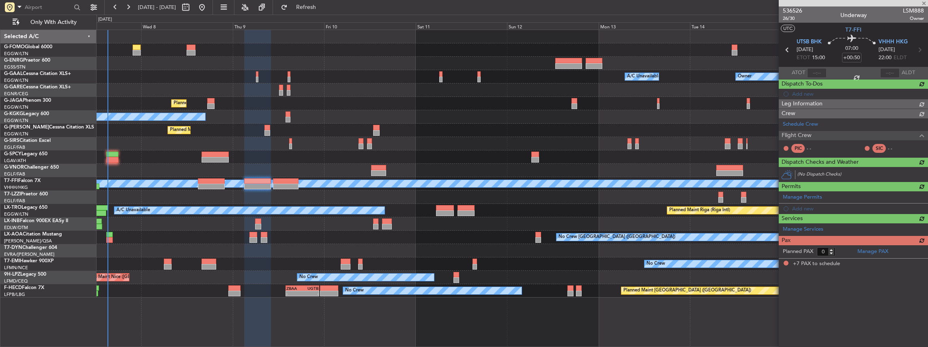
type input "7"
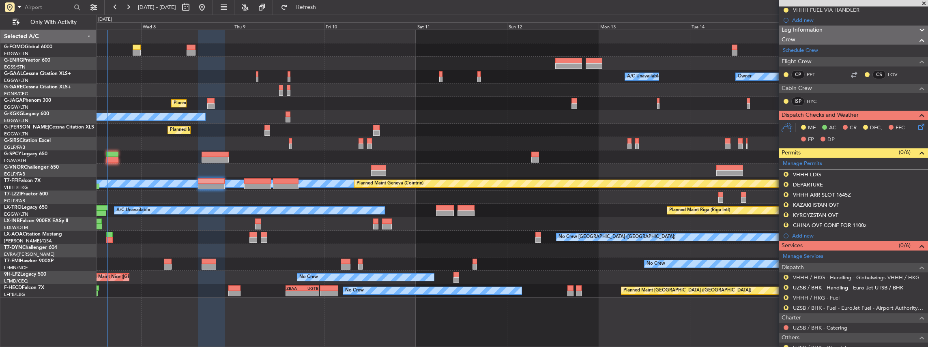
scroll to position [189, 0]
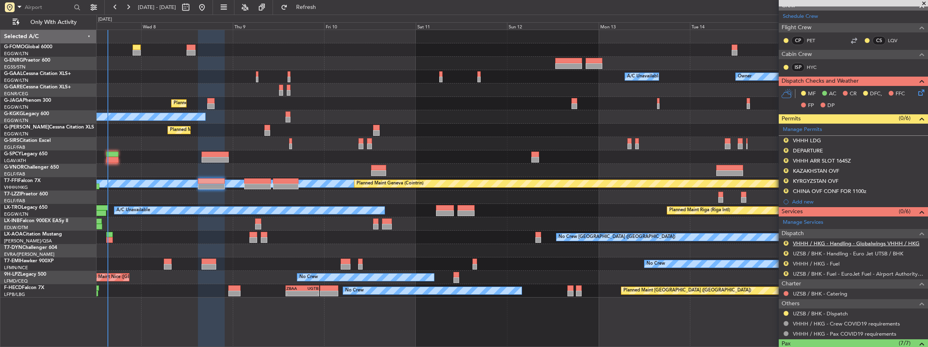
click at [827, 241] on link "VHHH / HKG - Handling - Globalwings VHHH / HKG" at bounding box center [856, 243] width 127 height 7
click at [323, 6] on span "Refresh" at bounding box center [306, 7] width 34 height 6
click at [803, 252] on link "UZSB / BHK - Handling - Euro Jet UTSB / BHK" at bounding box center [848, 253] width 110 height 7
